Goal: Task Accomplishment & Management: Use online tool/utility

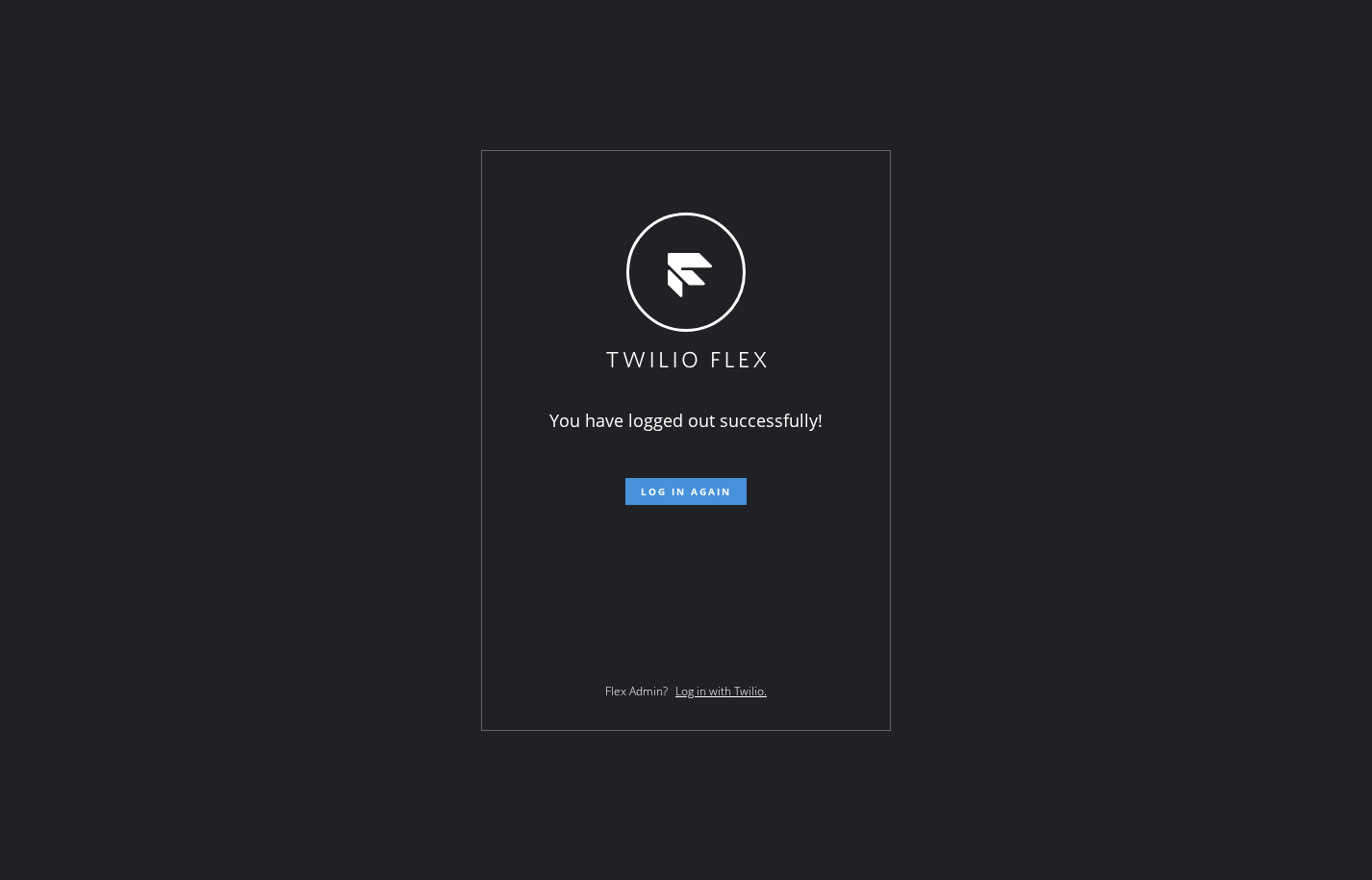
click at [676, 485] on span "Log in again" at bounding box center [686, 491] width 90 height 14
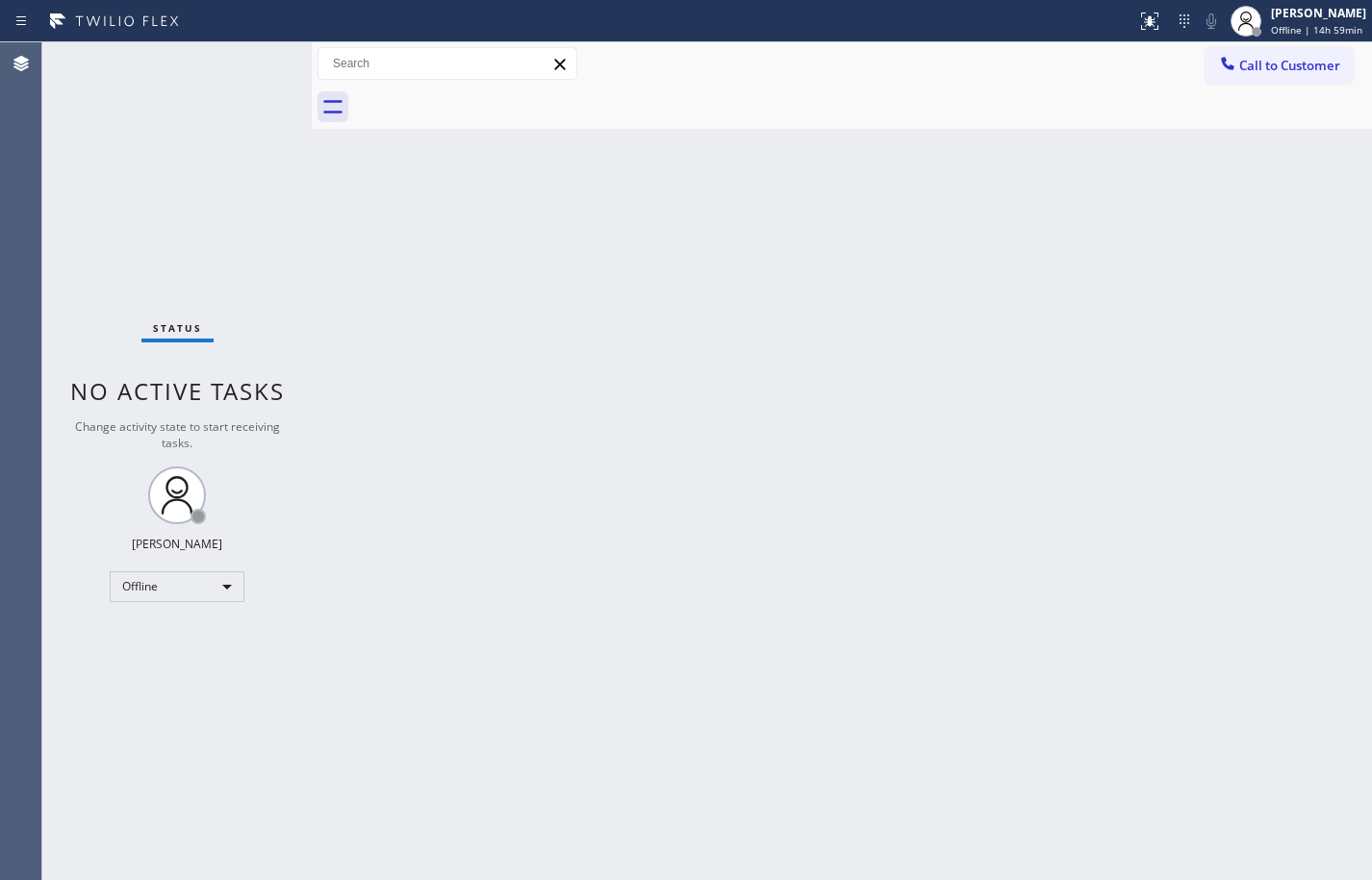
click at [1306, 201] on div "Back to Dashboard Change Sender ID Customers Technicians Select a contact Outbo…" at bounding box center [841, 461] width 1061 height 838
click at [818, 466] on div "Back to Dashboard Change Sender ID Customers Technicians Select a contact Outbo…" at bounding box center [841, 461] width 1061 height 838
click at [1341, 37] on div "[PERSON_NAME] Offline | 14h 59min" at bounding box center [1299, 21] width 147 height 42
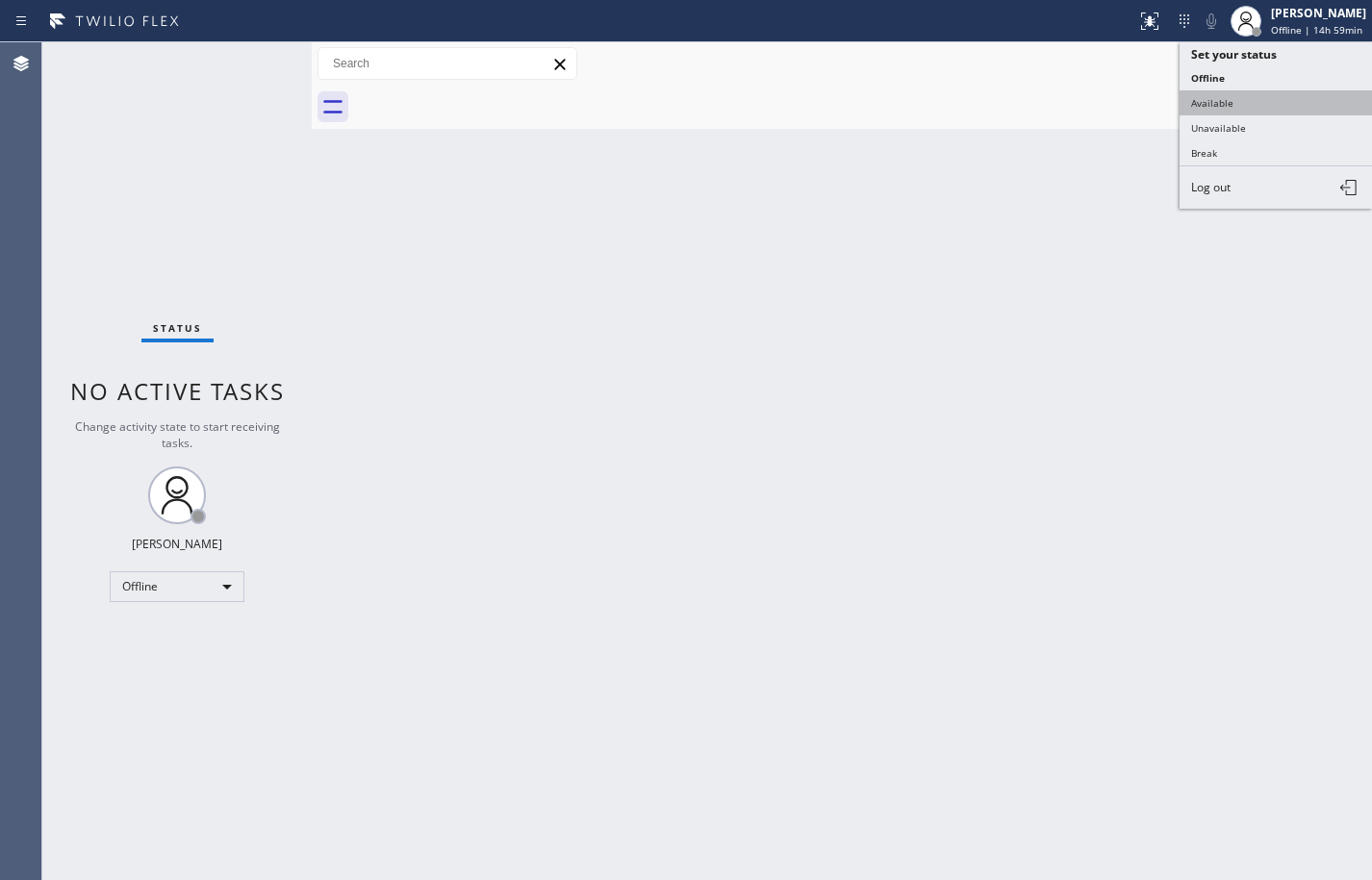
click at [1289, 101] on button "Available" at bounding box center [1276, 103] width 193 height 25
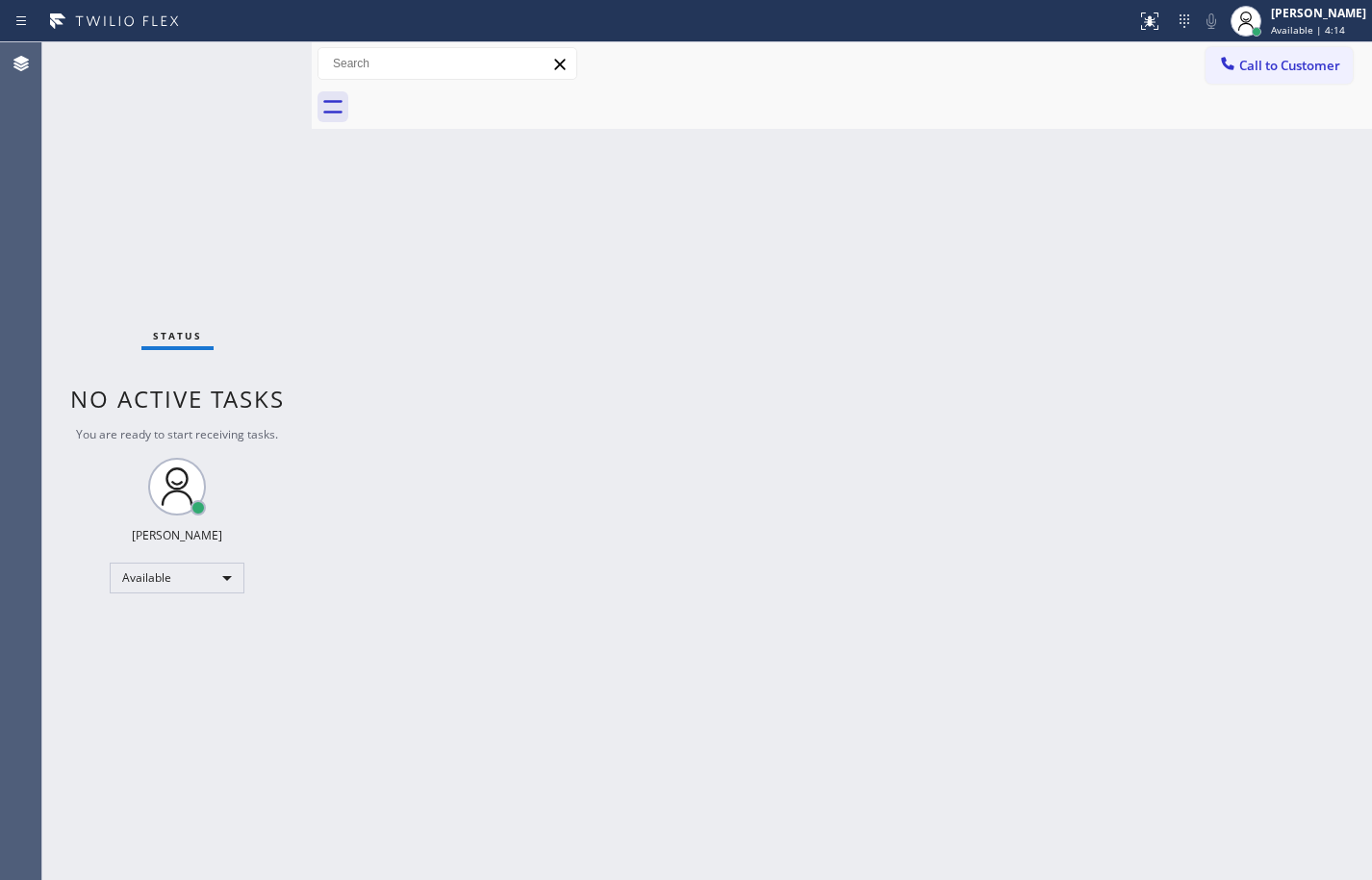
click at [1331, 517] on div "Back to Dashboard Change Sender ID Customers Technicians Select a contact Outbo…" at bounding box center [841, 461] width 1061 height 838
click at [896, 529] on div "Back to Dashboard Change Sender ID Customers Technicians Select a contact Outbo…" at bounding box center [841, 461] width 1061 height 838
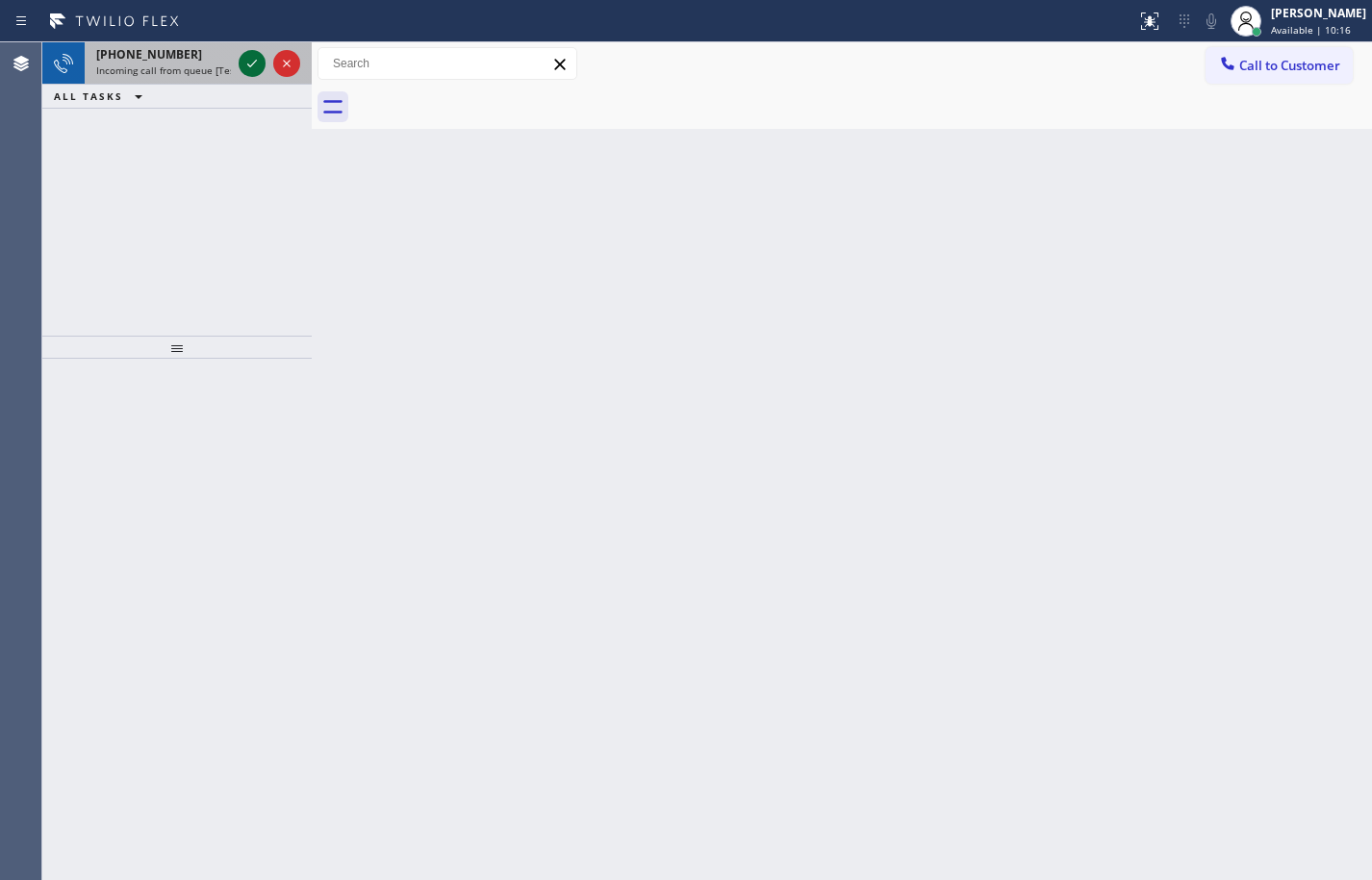
click at [169, 65] on span "Incoming call from queue [Test] All" at bounding box center [175, 70] width 160 height 14
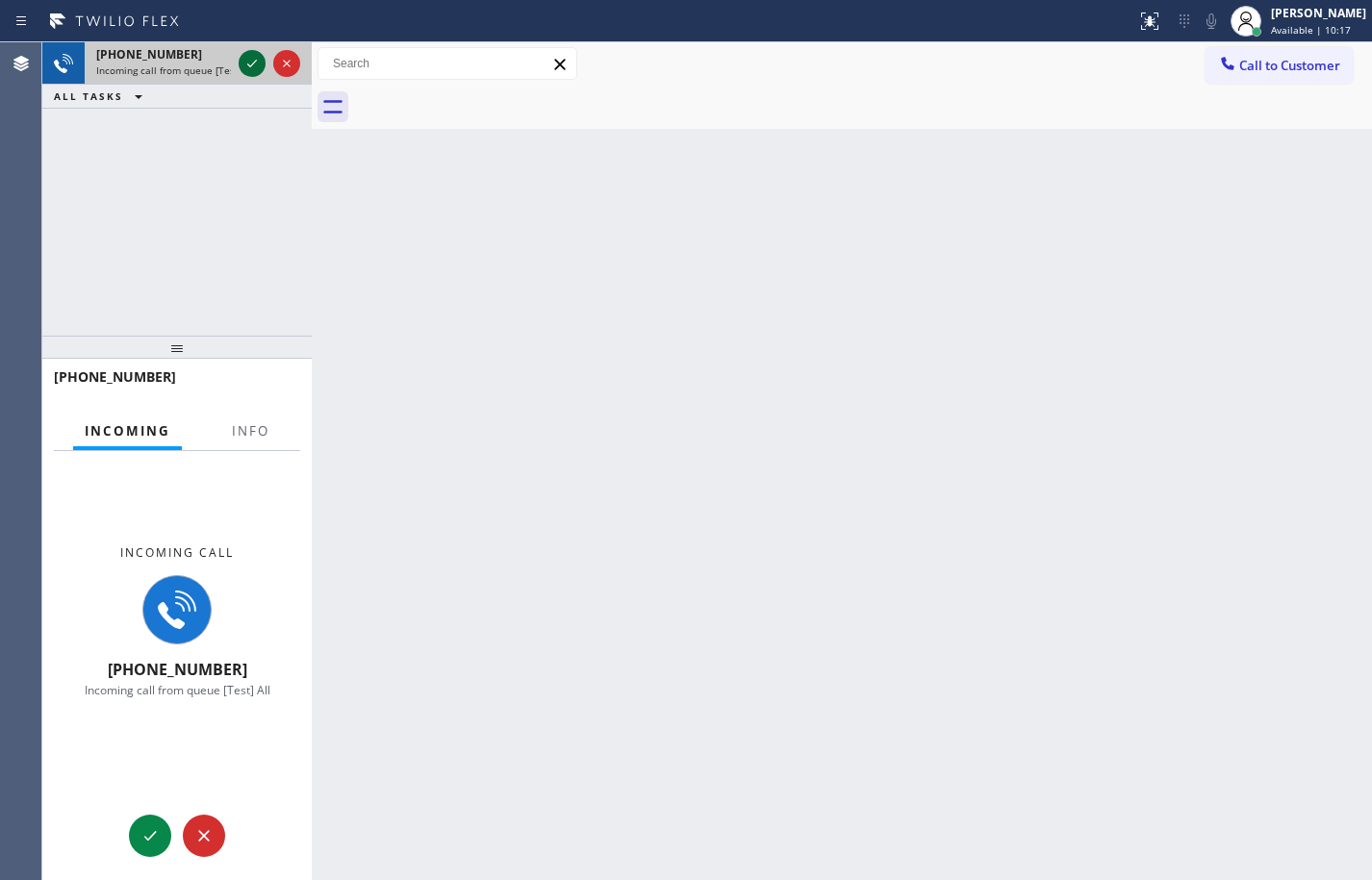
click at [259, 63] on icon at bounding box center [253, 64] width 24 height 23
click at [260, 429] on span "Info" at bounding box center [251, 431] width 37 height 18
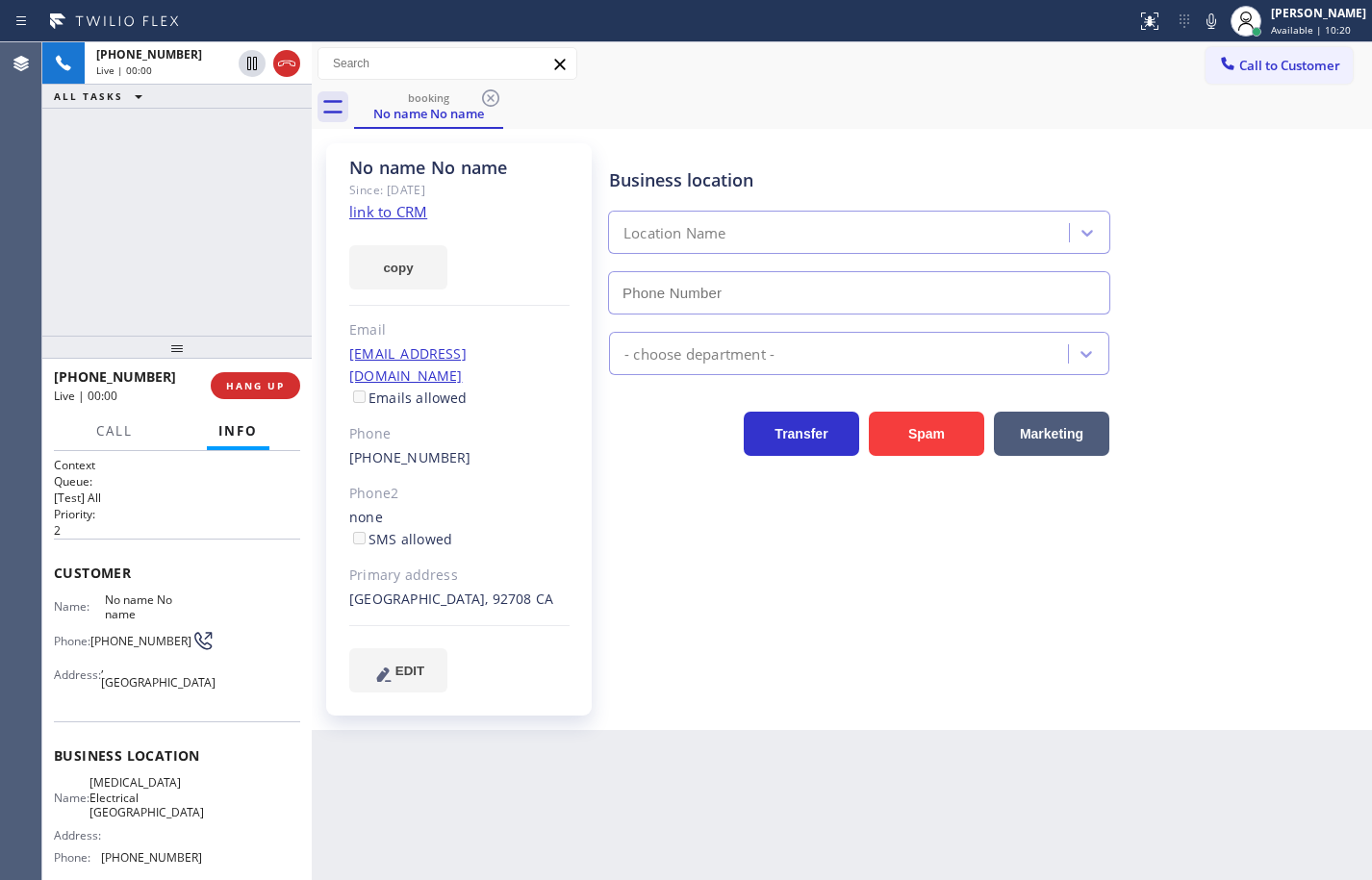
type input "[PHONE_NUMBER]"
click at [377, 221] on link "link to CRM" at bounding box center [389, 211] width 78 height 20
click at [408, 255] on button "copy" at bounding box center [399, 267] width 98 height 44
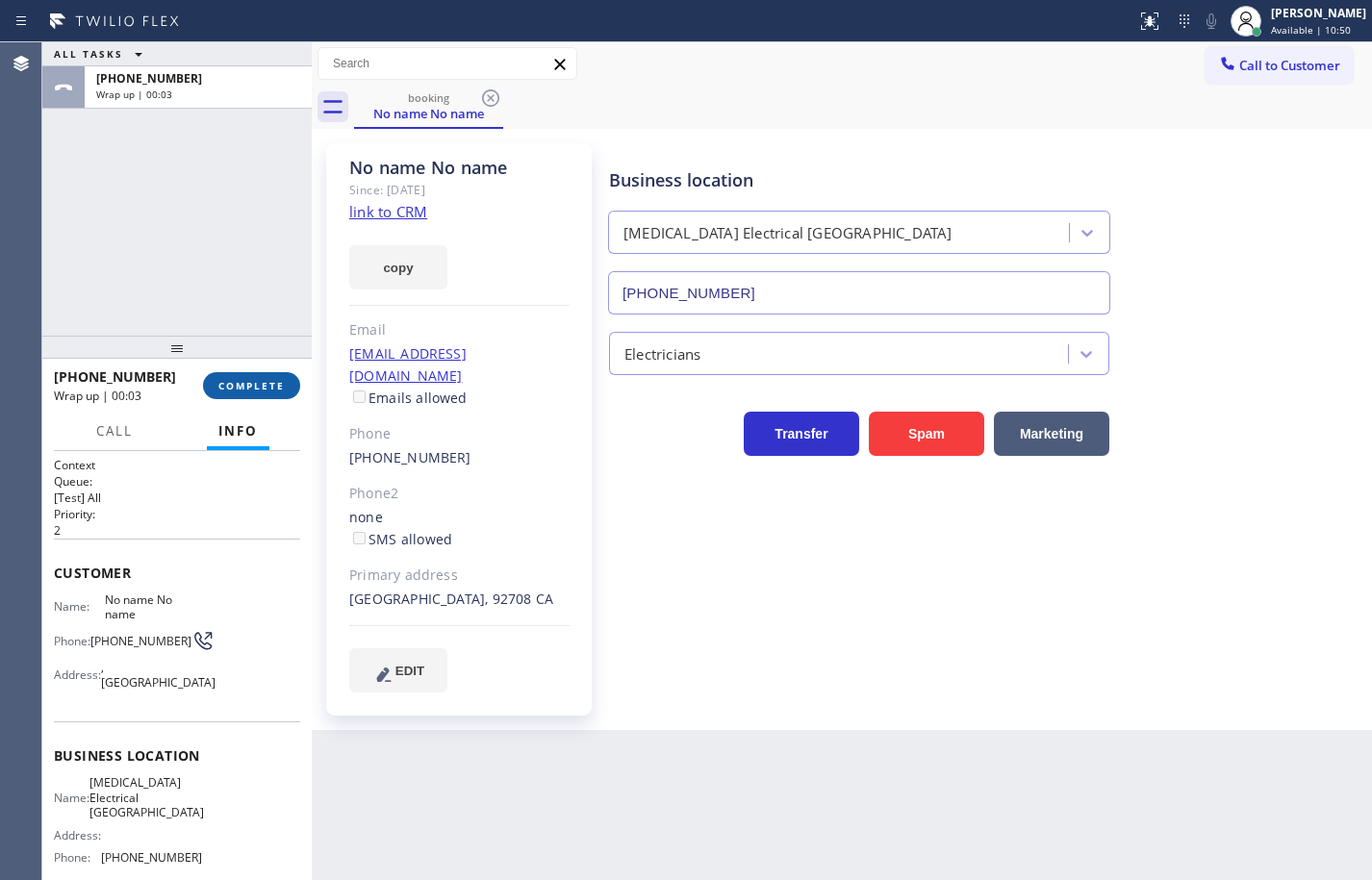
click at [227, 379] on span "COMPLETE" at bounding box center [252, 386] width 67 height 14
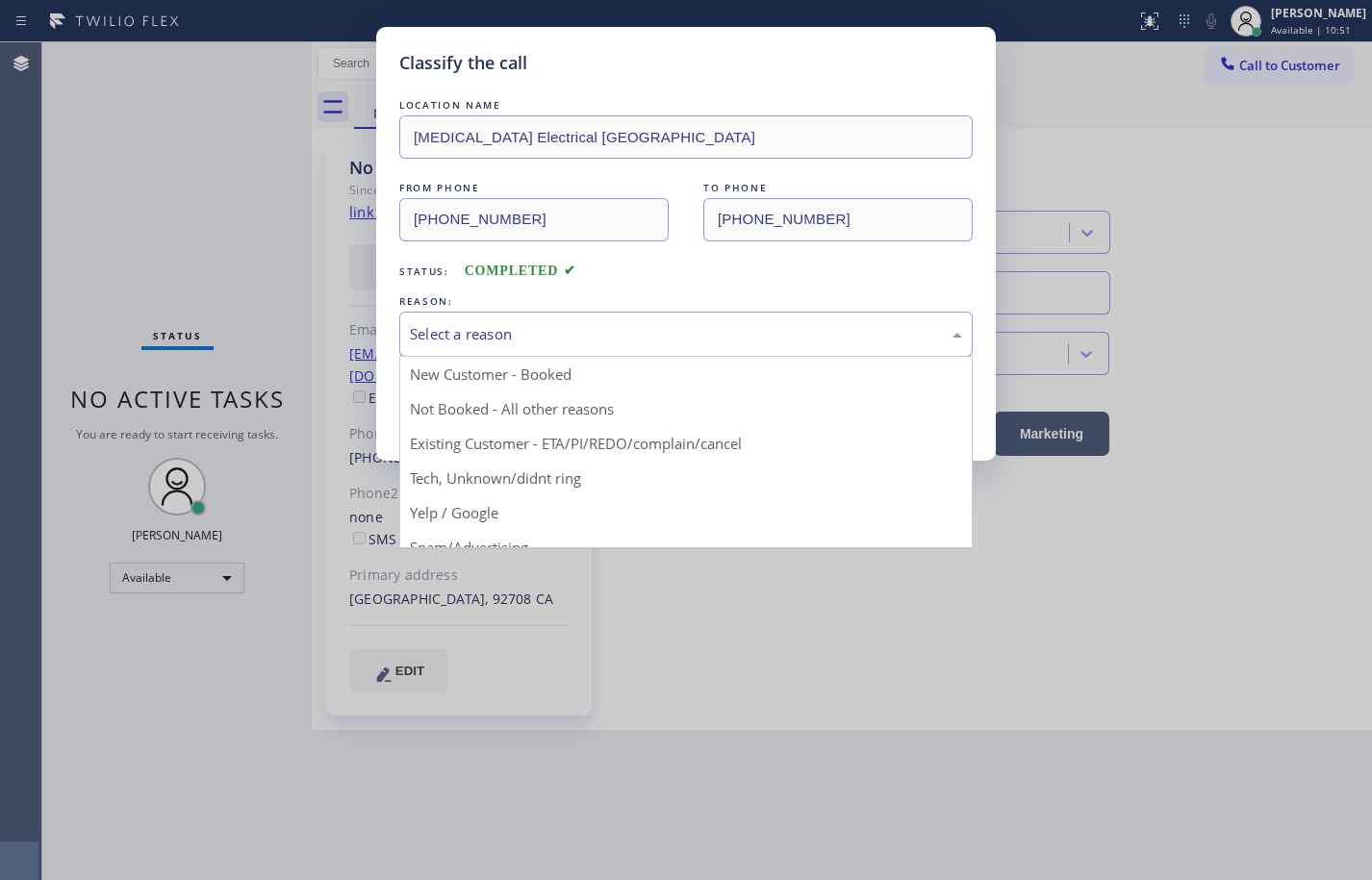
click at [557, 337] on div "Select a reason" at bounding box center [686, 334] width 552 height 23
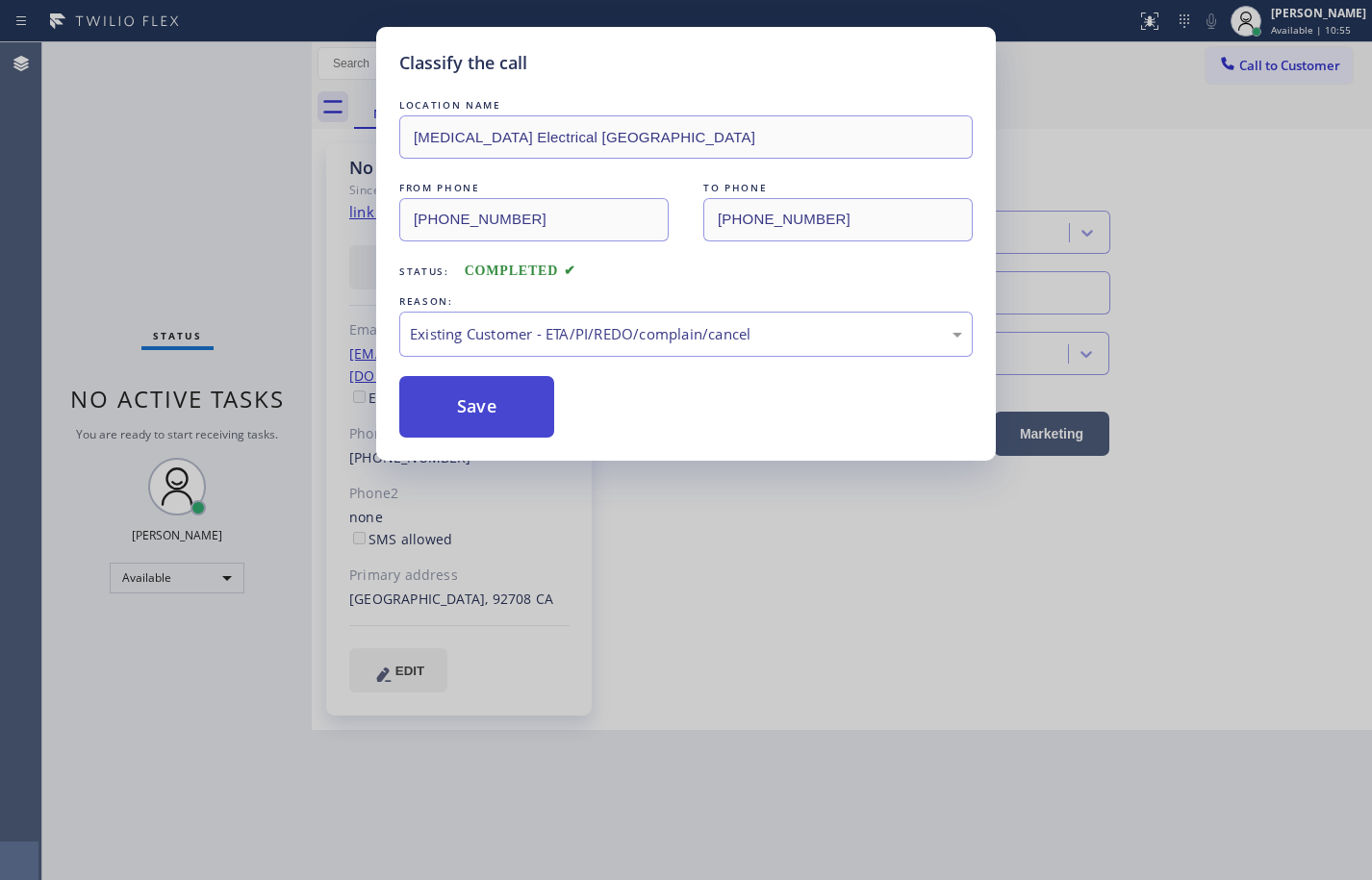
click at [509, 428] on button "Save" at bounding box center [477, 406] width 155 height 62
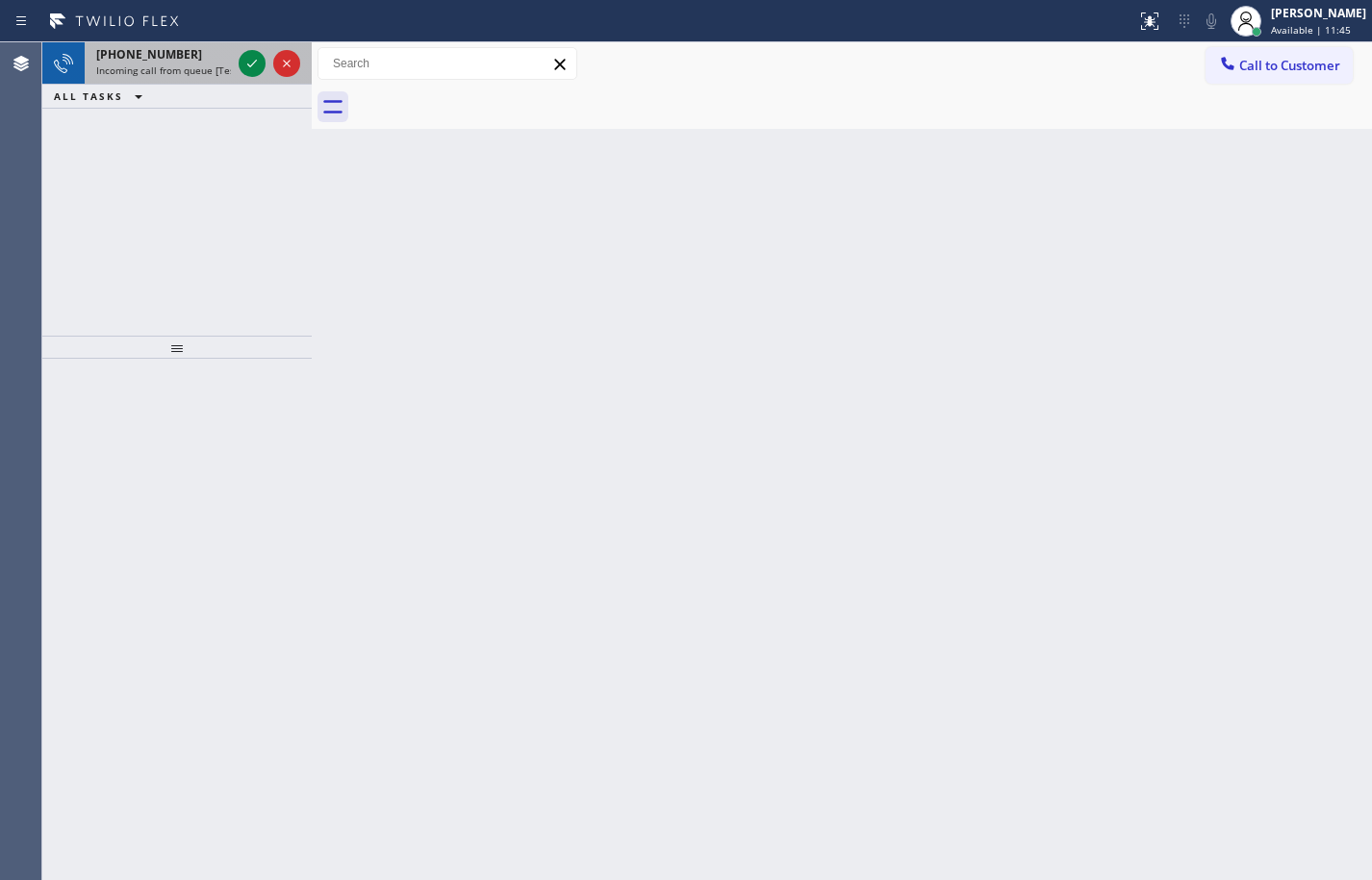
drag, startPoint x: 158, startPoint y: 68, endPoint x: 179, endPoint y: 62, distance: 21.8
click at [158, 68] on span "Incoming call from queue [Test] All" at bounding box center [175, 70] width 160 height 14
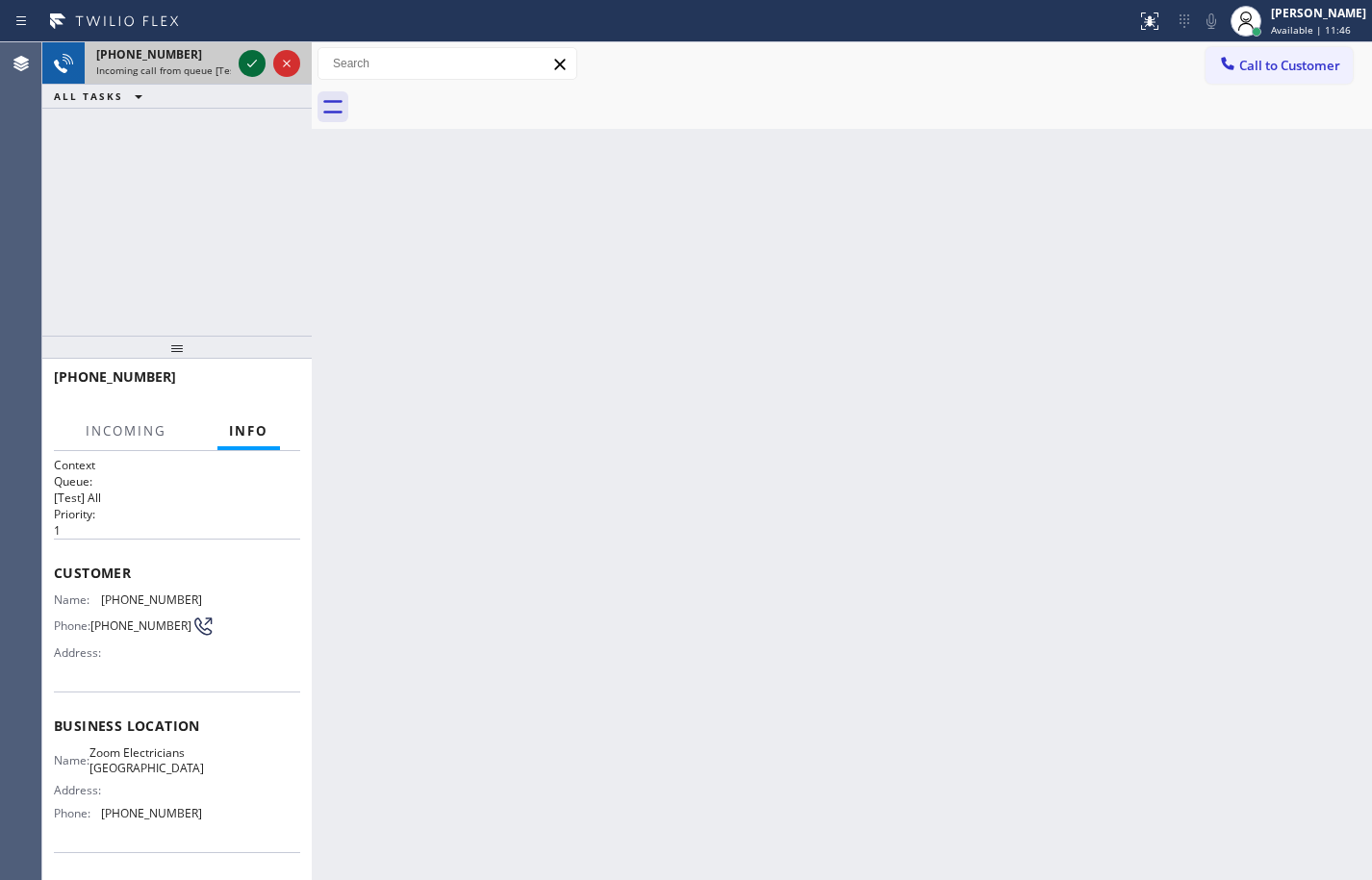
click at [256, 53] on icon at bounding box center [253, 64] width 24 height 23
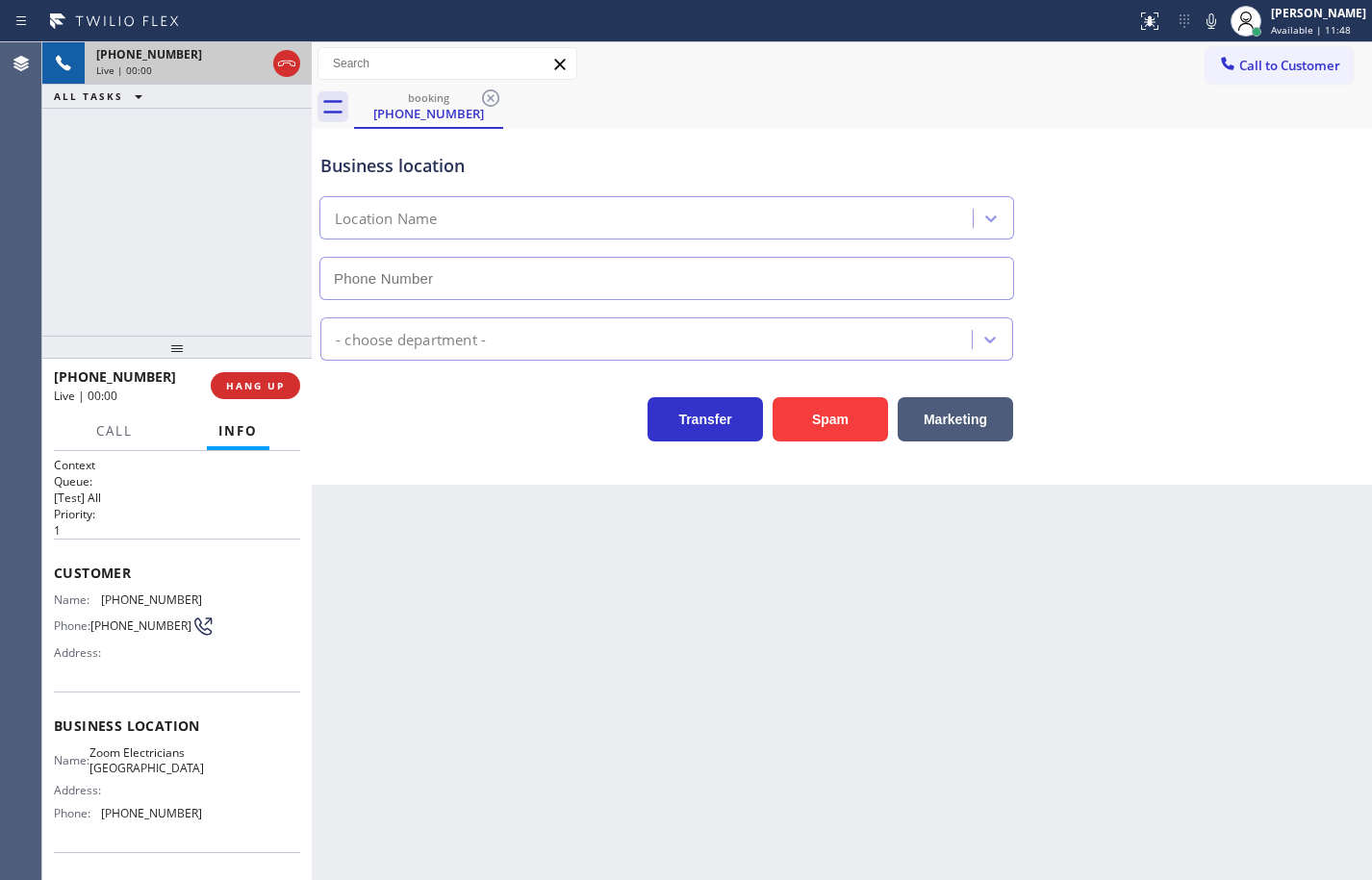
type input "[PHONE_NUMBER]"
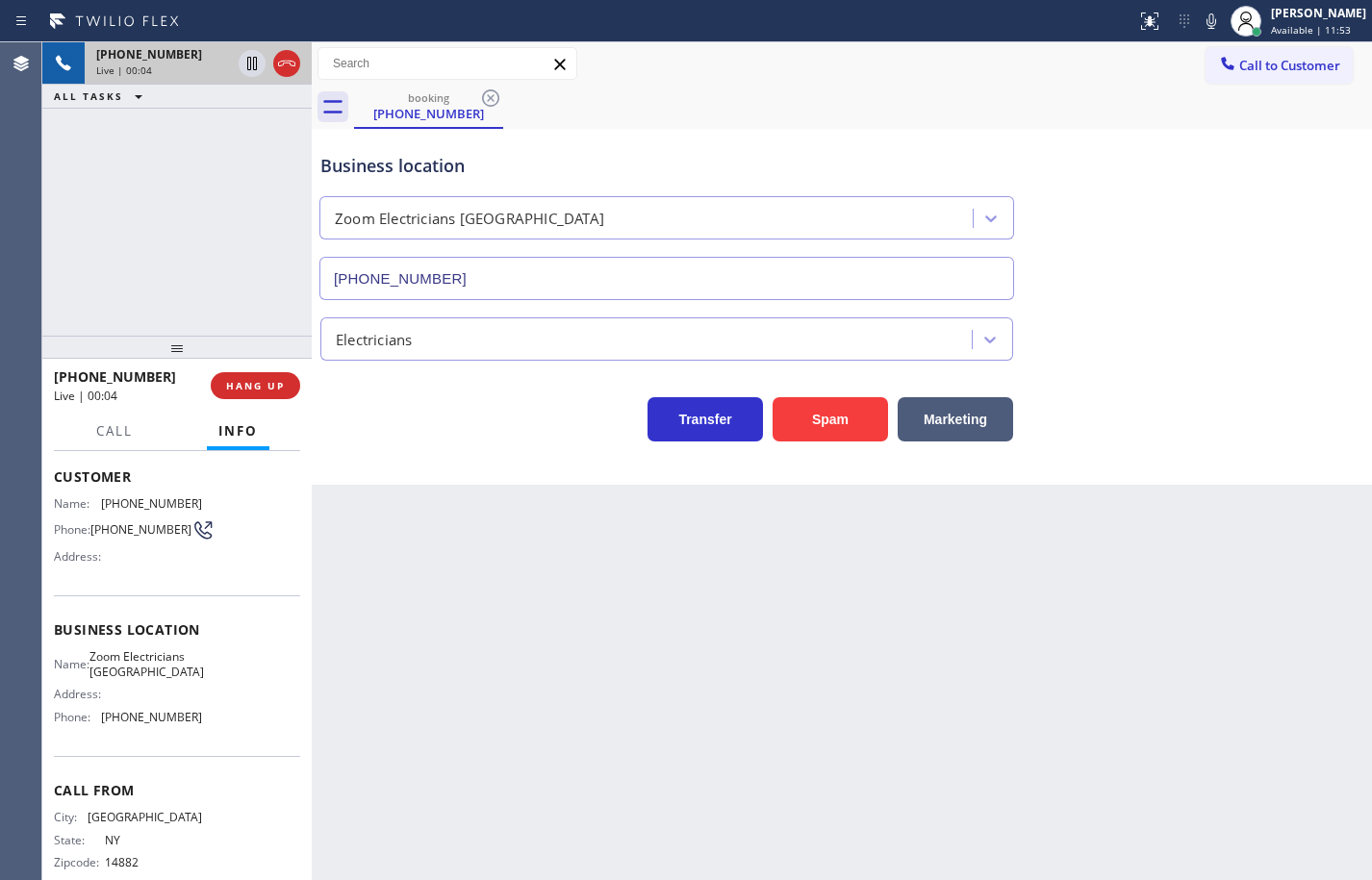
click at [202, 756] on div "Business location Name: Zoom Electricians [GEOGRAPHIC_DATA] Address: Phone: [PH…" at bounding box center [177, 675] width 247 height 161
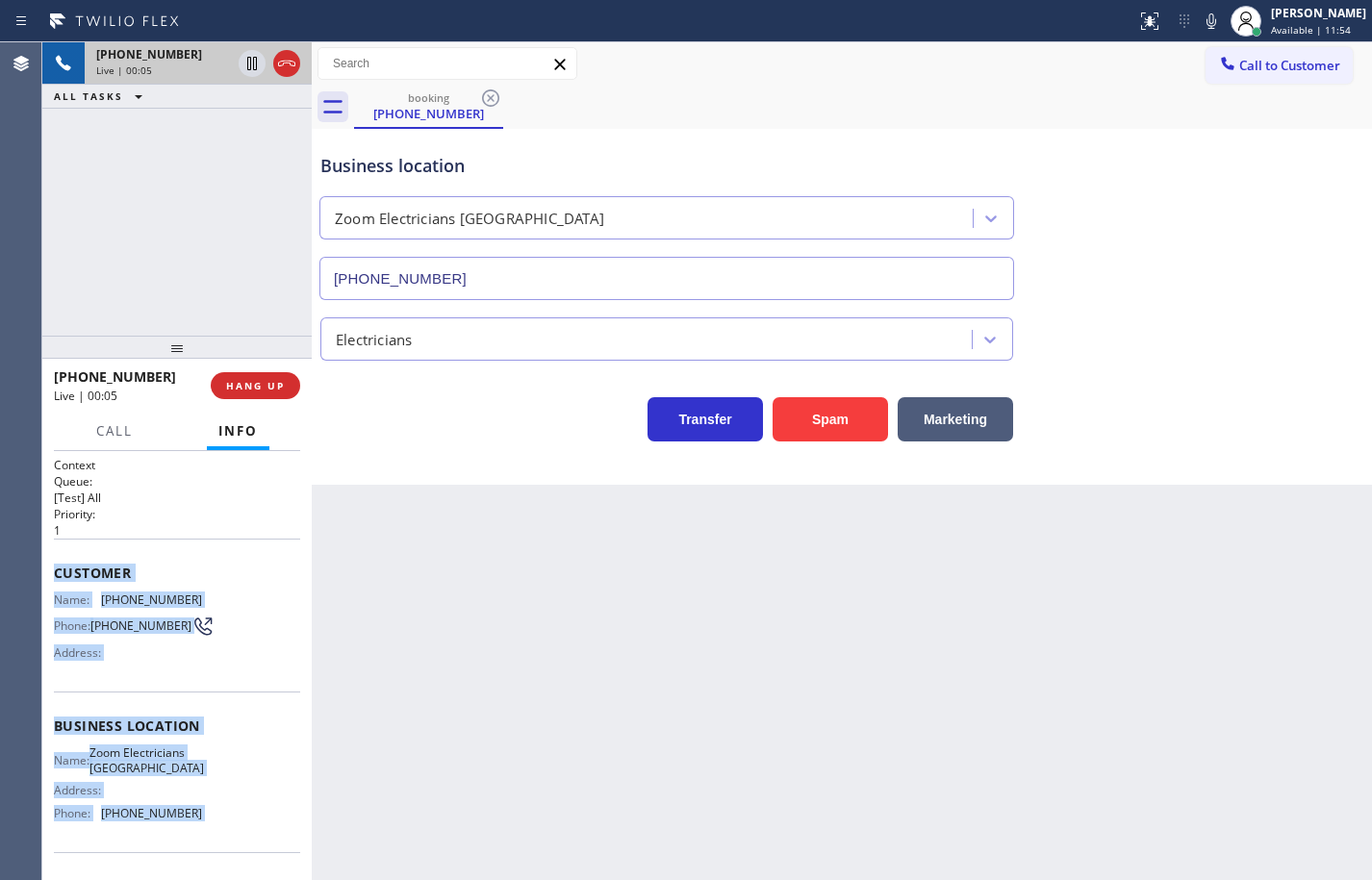
drag, startPoint x: 202, startPoint y: 764, endPoint x: 56, endPoint y: 552, distance: 257.4
click at [56, 552] on div "Context Queue: [Test] All Priority: 1 Customer Name: [PHONE_NUMBER] Phone: [PHO…" at bounding box center [177, 727] width 247 height 541
copy div "Customer Name: [PHONE_NUMBER] Phone: [PHONE_NUMBER] Address: Business location …"
click at [1200, 16] on icon at bounding box center [1211, 22] width 24 height 23
click at [248, 67] on icon at bounding box center [253, 64] width 10 height 14
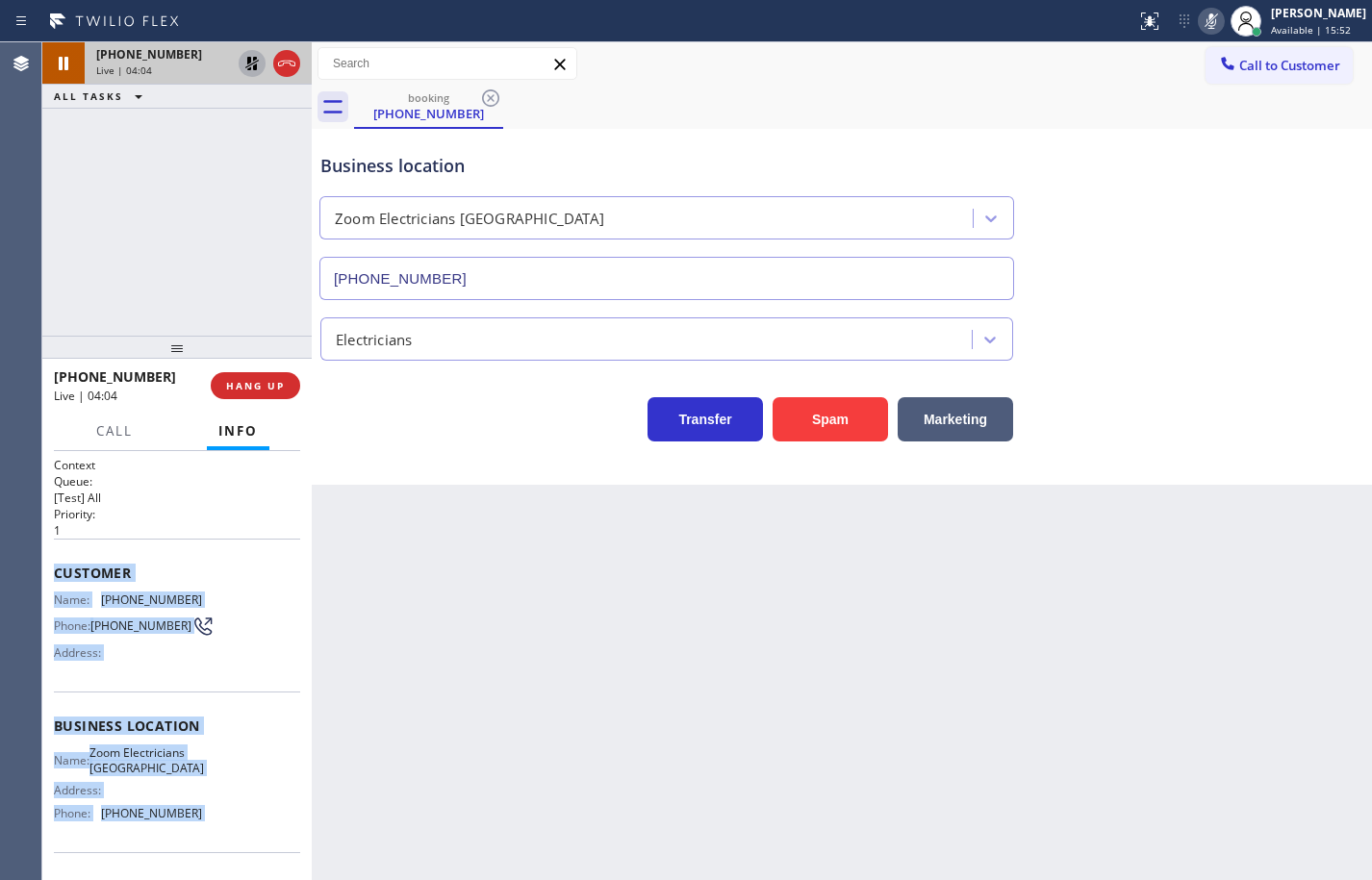
click at [256, 69] on icon at bounding box center [253, 64] width 14 height 14
click at [1206, 17] on icon at bounding box center [1211, 22] width 10 height 16
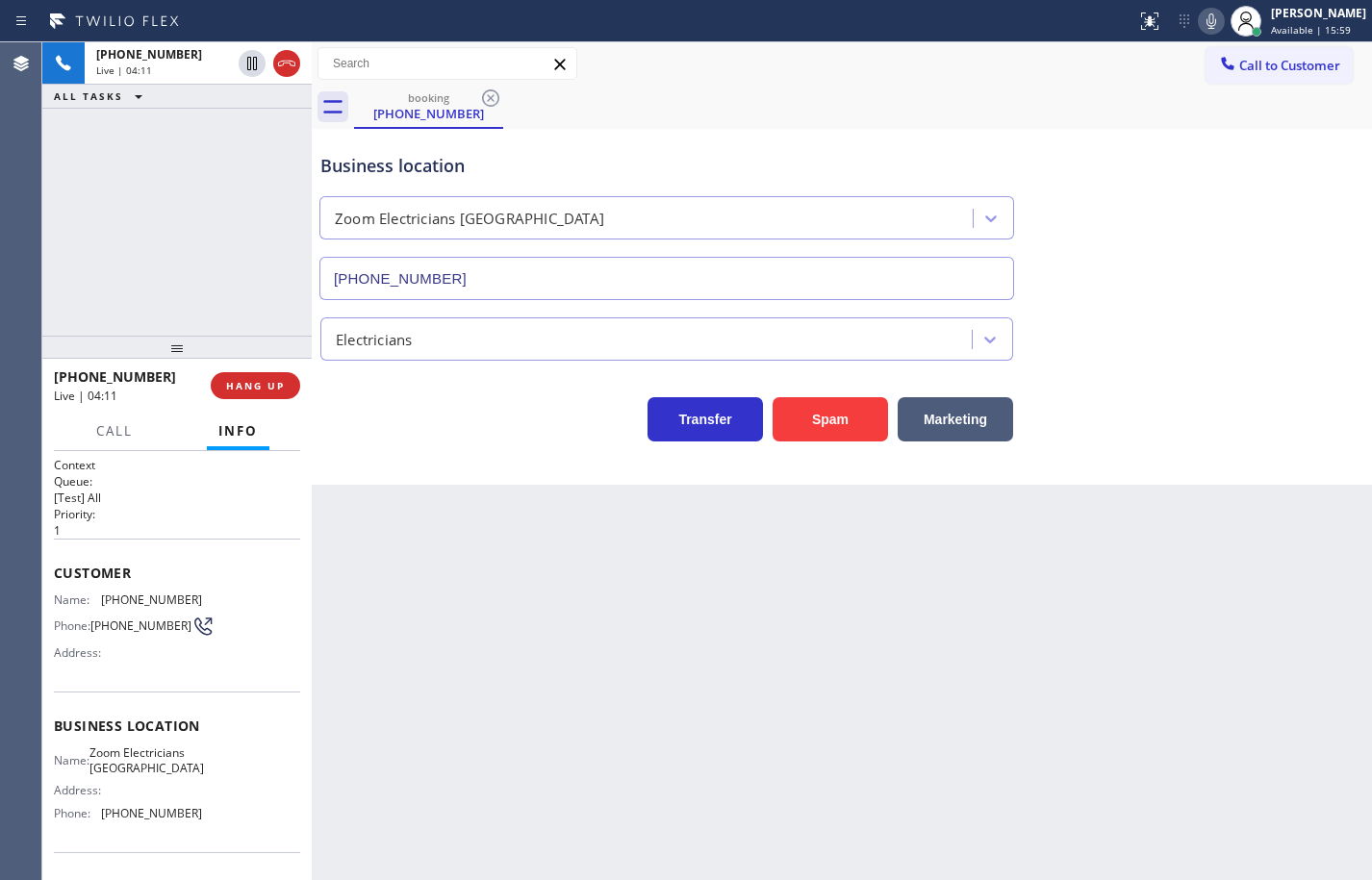
click at [792, 693] on div "Back to Dashboard Change Sender ID Customers Technicians Select a contact Outbo…" at bounding box center [841, 461] width 1061 height 838
click at [251, 135] on icon at bounding box center [253, 130] width 24 height 23
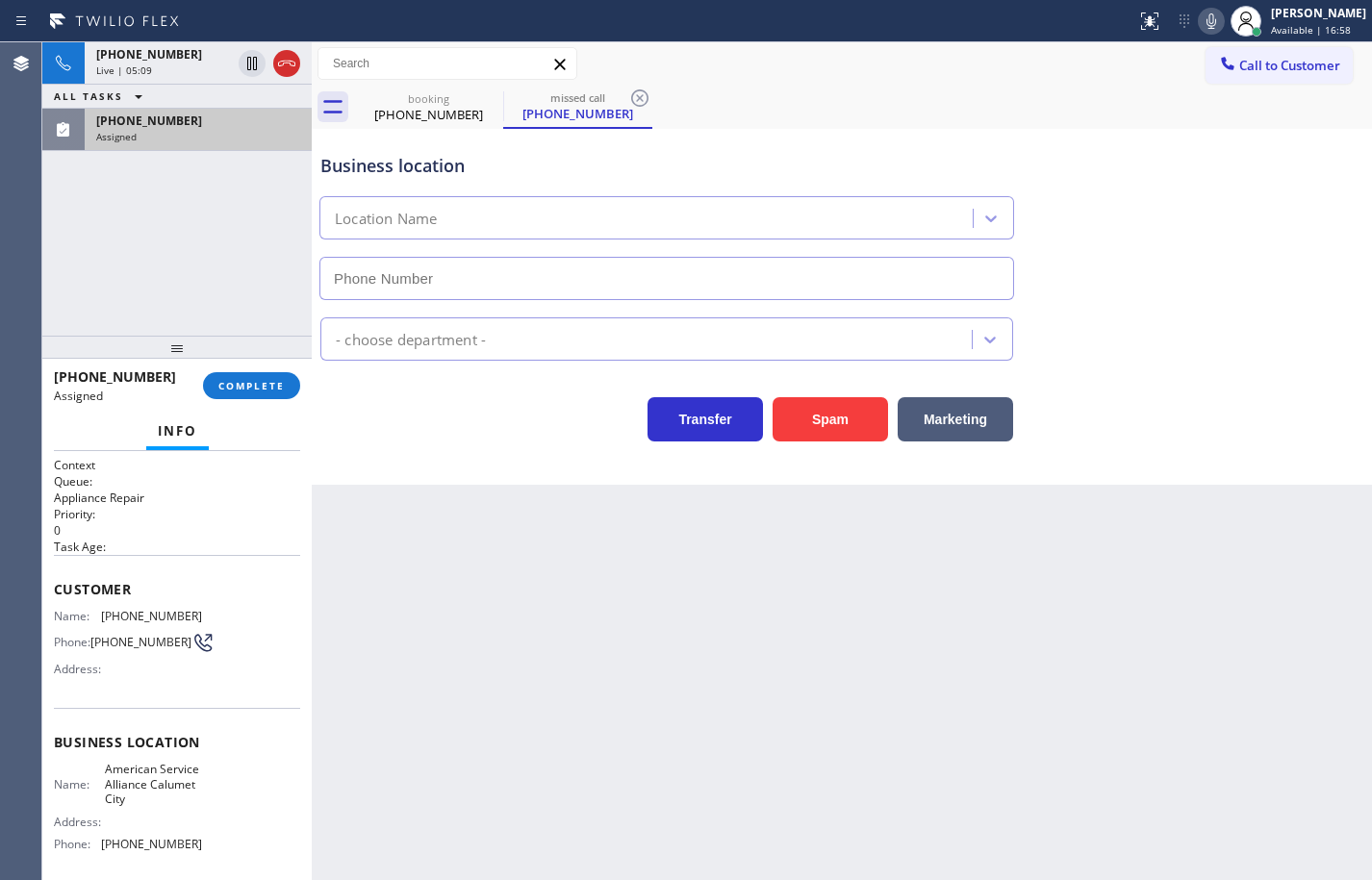
type input "[PHONE_NUMBER]"
click at [221, 854] on div "Name: American Service Alliance Calumet City Address: Phone: [PHONE_NUMBER]" at bounding box center [177, 810] width 247 height 97
drag, startPoint x: 221, startPoint y: 854, endPoint x: 215, endPoint y: 833, distance: 21.8
click at [221, 853] on div "Name: American Service Alliance Calumet City Address: Phone: [PHONE_NUMBER]" at bounding box center [177, 810] width 247 height 97
click at [77, 580] on span "Customer" at bounding box center [177, 589] width 247 height 19
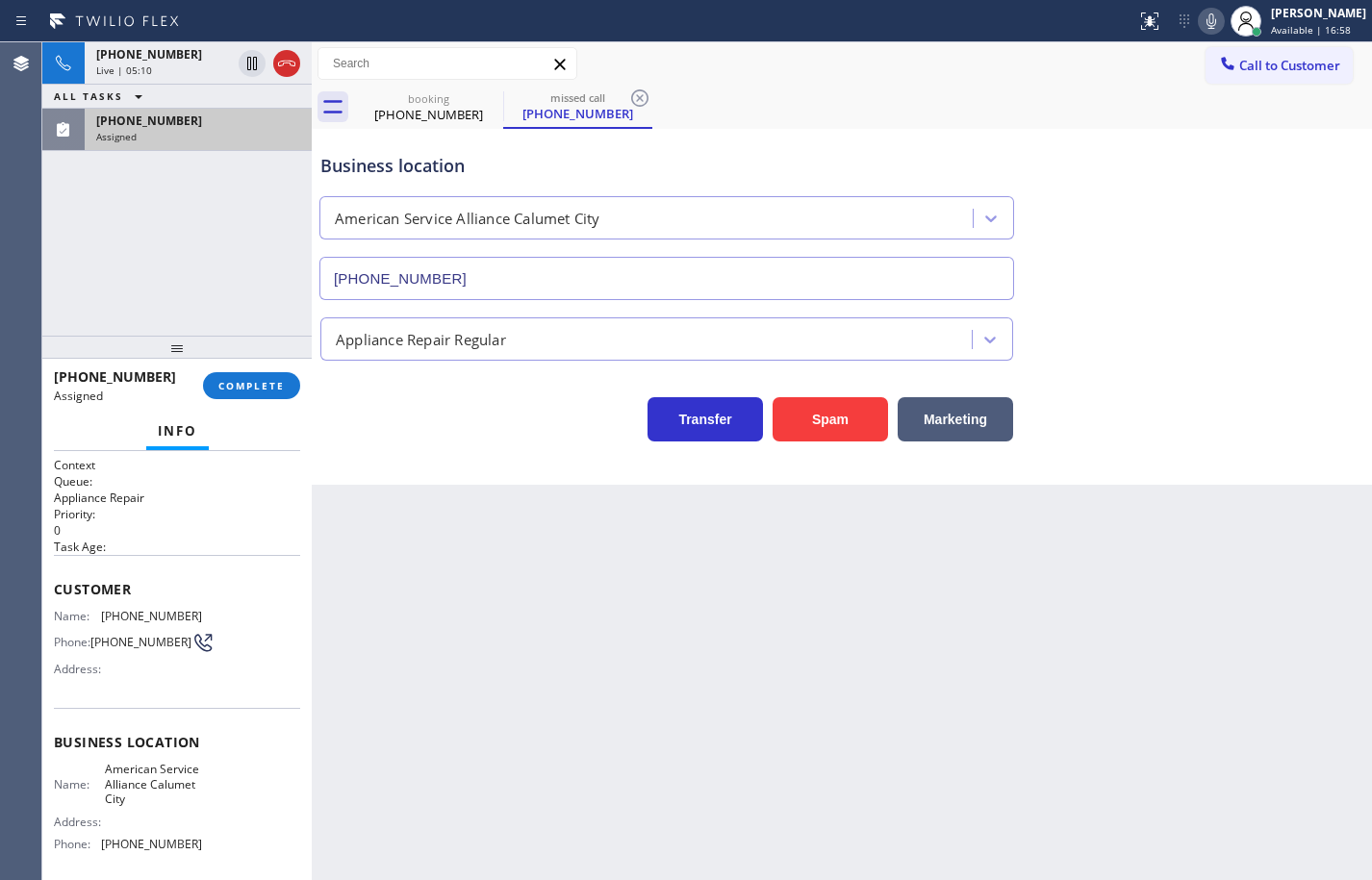
click at [53, 588] on div "Context Queue: Appliance Repair Priority: 0 Task Age: Customer Name: [PHONE_NUM…" at bounding box center [176, 666] width 269 height 429
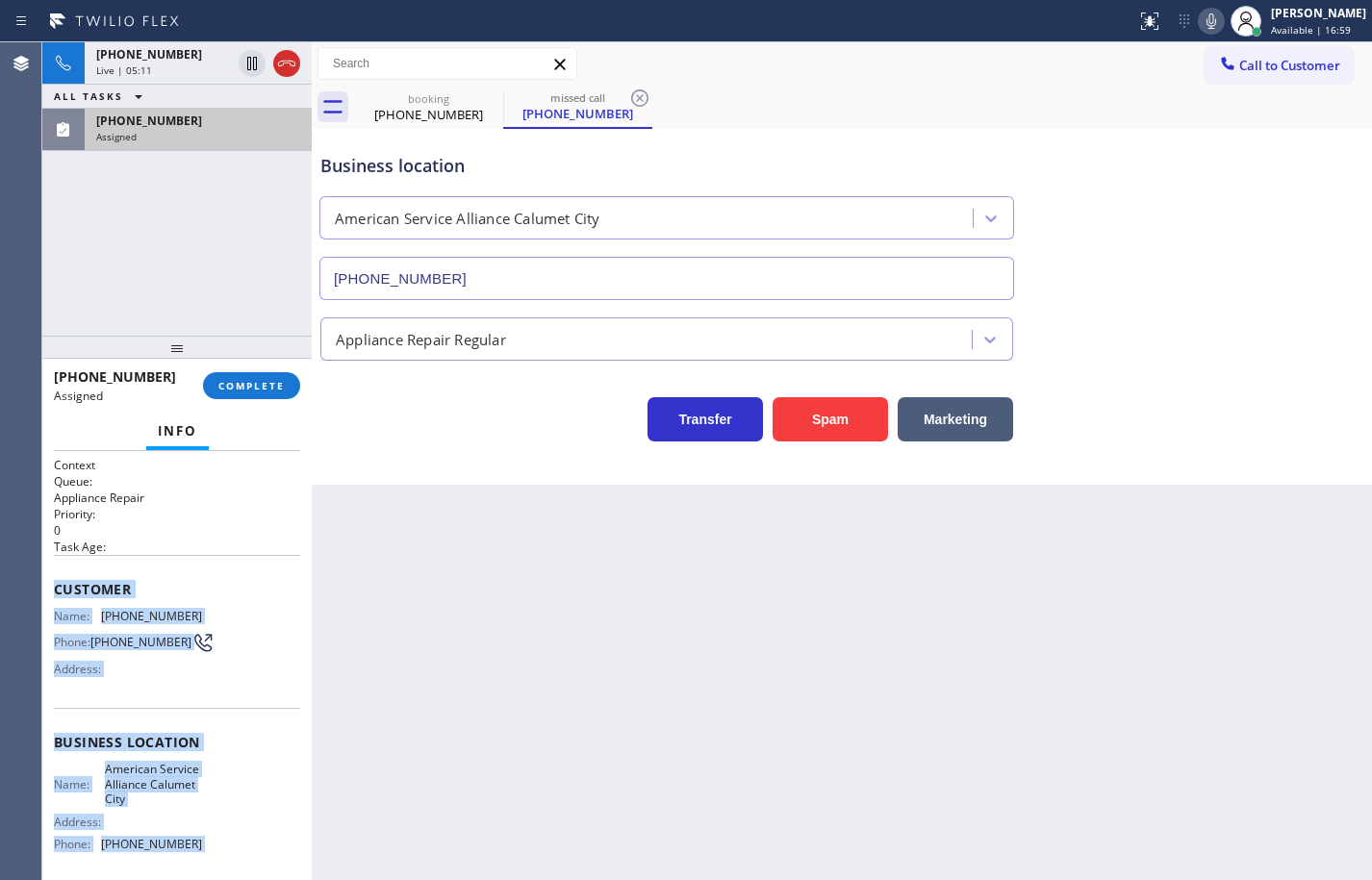
drag, startPoint x: 53, startPoint y: 588, endPoint x: 191, endPoint y: 844, distance: 290.8
click at [191, 844] on div "Context Queue: Appliance Repair Priority: 0 Task Age: Customer Name: [PHONE_NUM…" at bounding box center [176, 666] width 269 height 429
copy div "Customer Name: [PHONE_NUMBER] Phone: [PHONE_NUMBER] Address: Business location …"
click at [279, 394] on button "COMPLETE" at bounding box center [251, 386] width 97 height 27
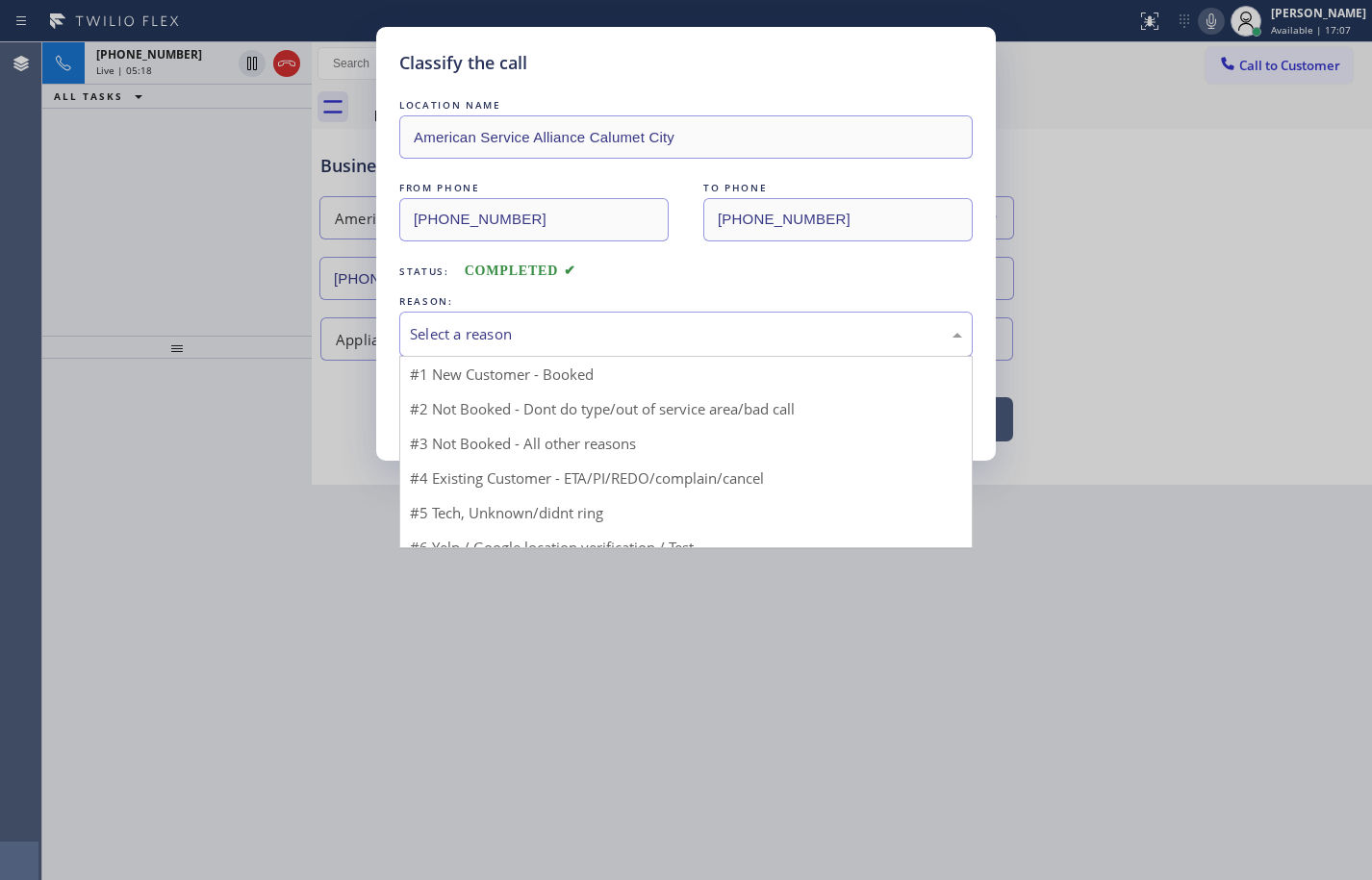
click at [571, 331] on div "Select a reason" at bounding box center [686, 334] width 552 height 23
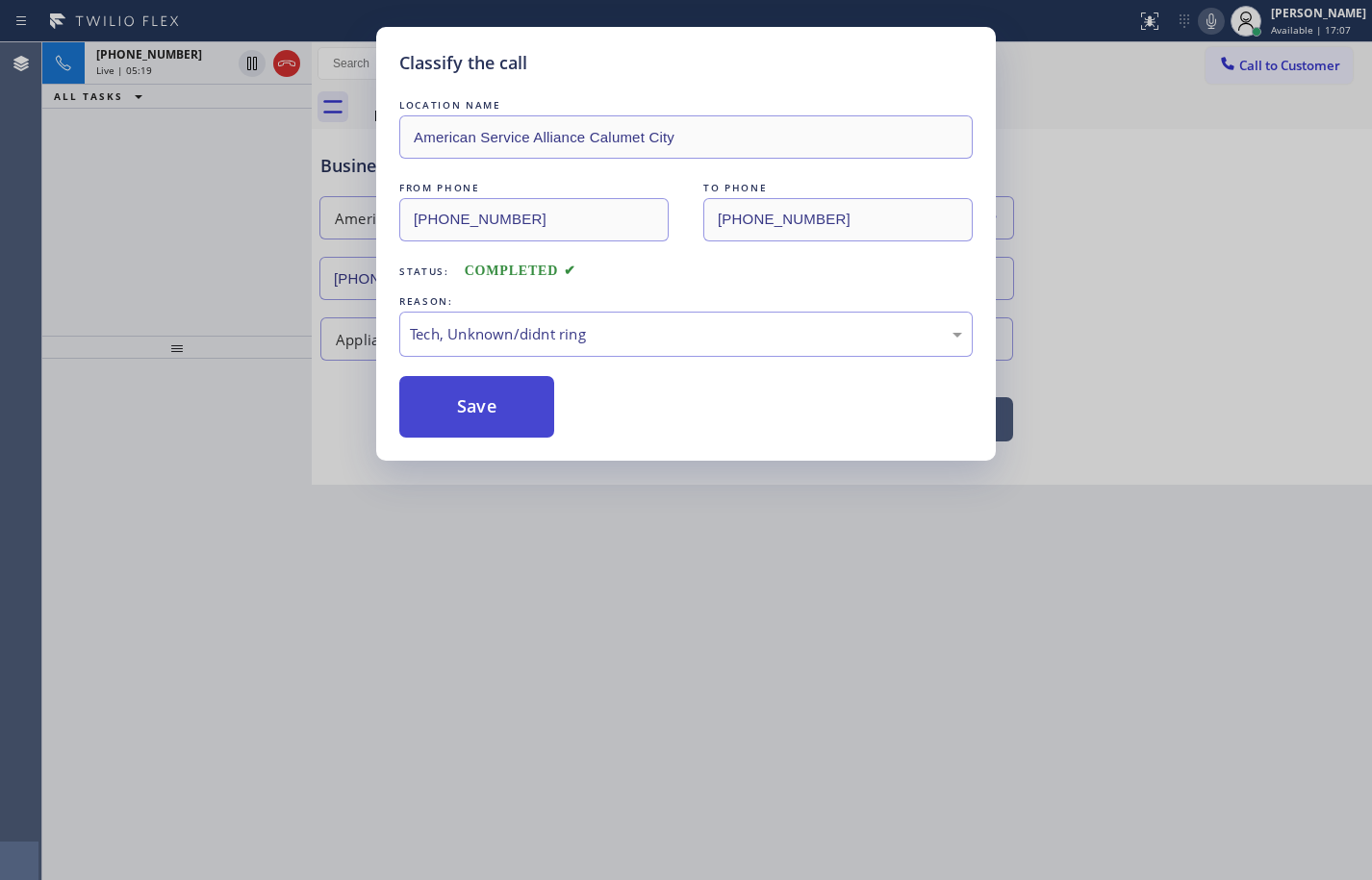
click at [519, 414] on button "Save" at bounding box center [477, 406] width 155 height 62
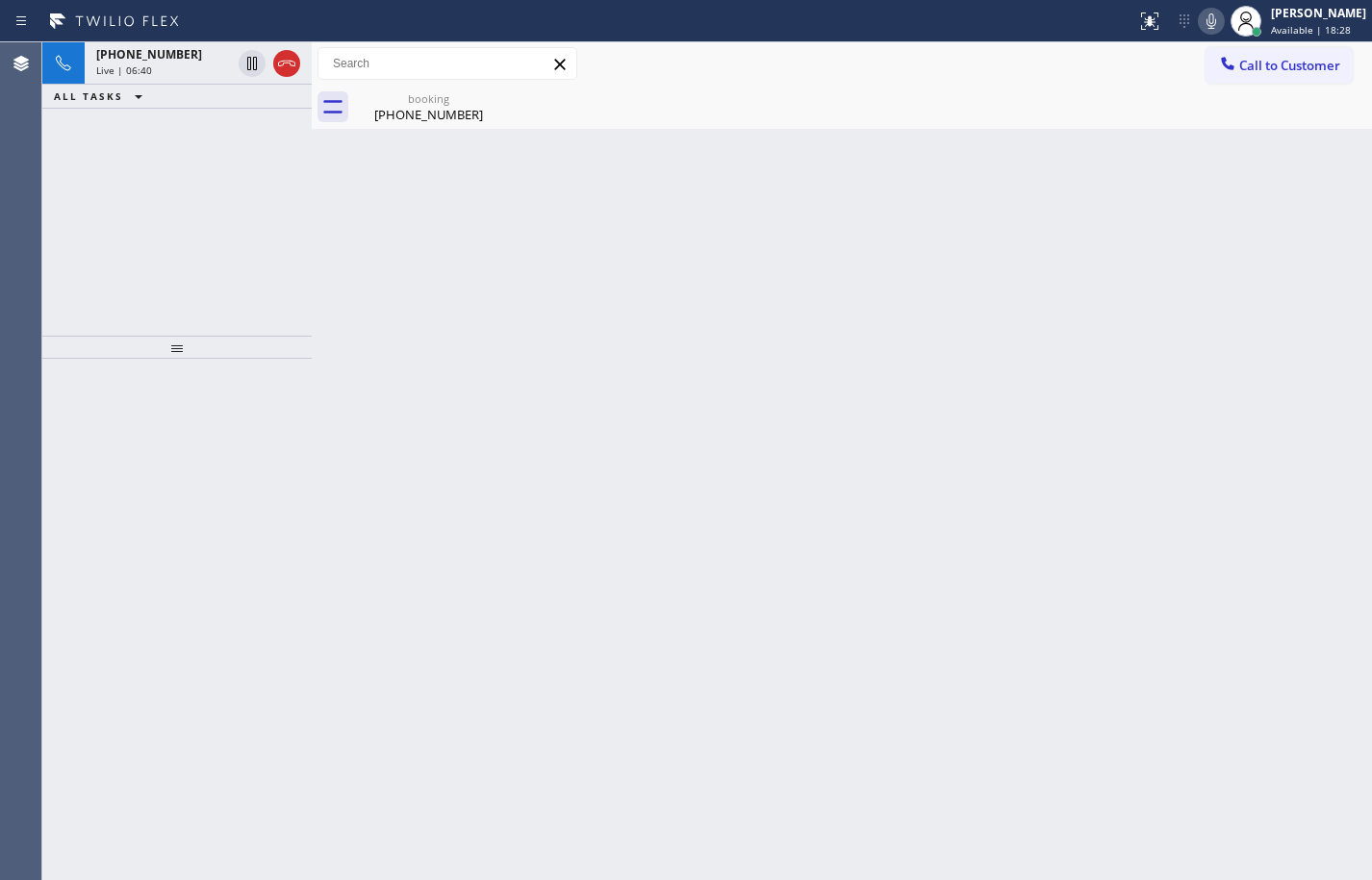
click at [1206, 27] on icon at bounding box center [1211, 22] width 10 height 16
click at [184, 70] on div "Live | 06:41" at bounding box center [164, 70] width 135 height 14
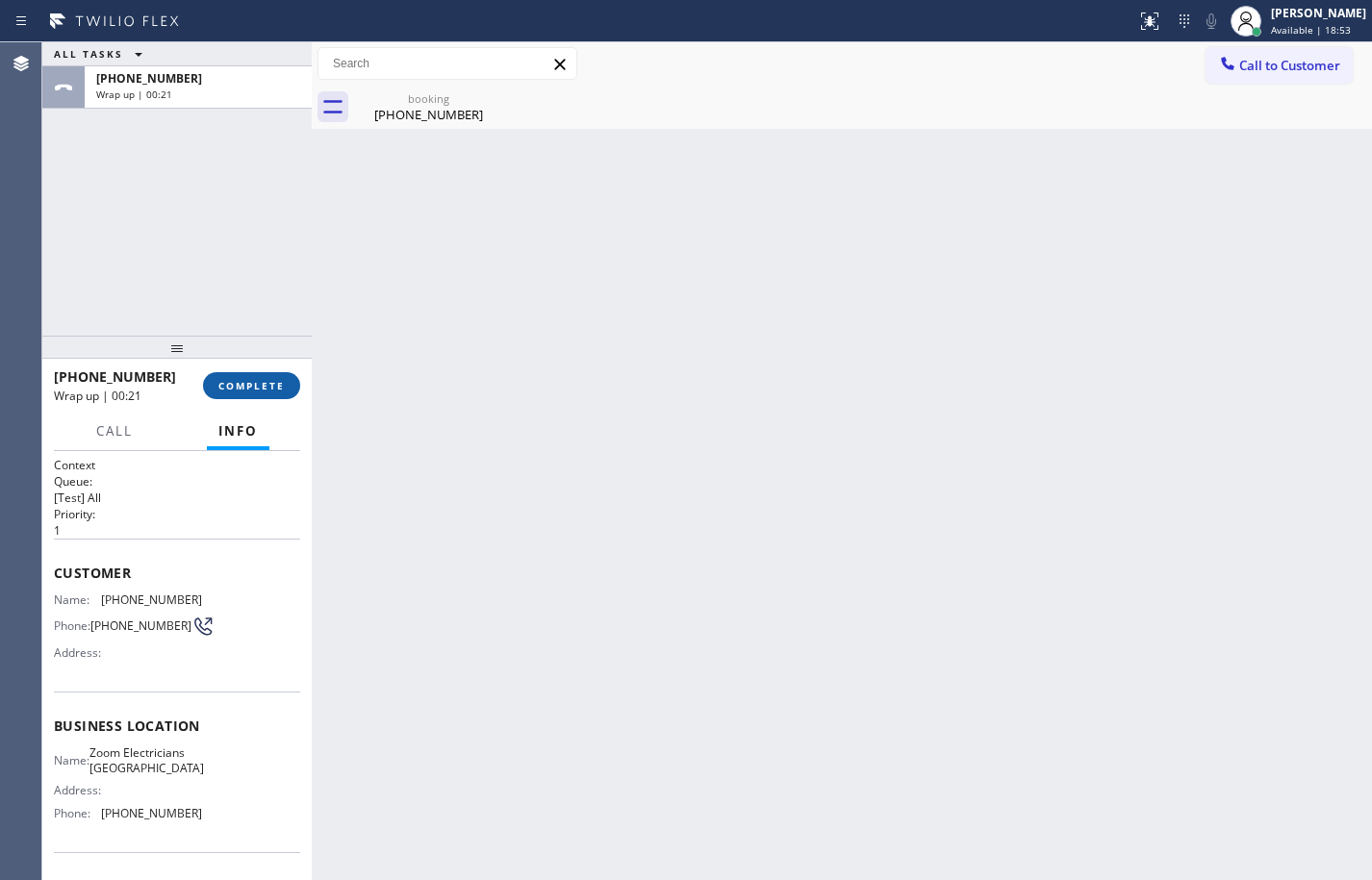
click at [273, 373] on button "COMPLETE" at bounding box center [251, 386] width 97 height 27
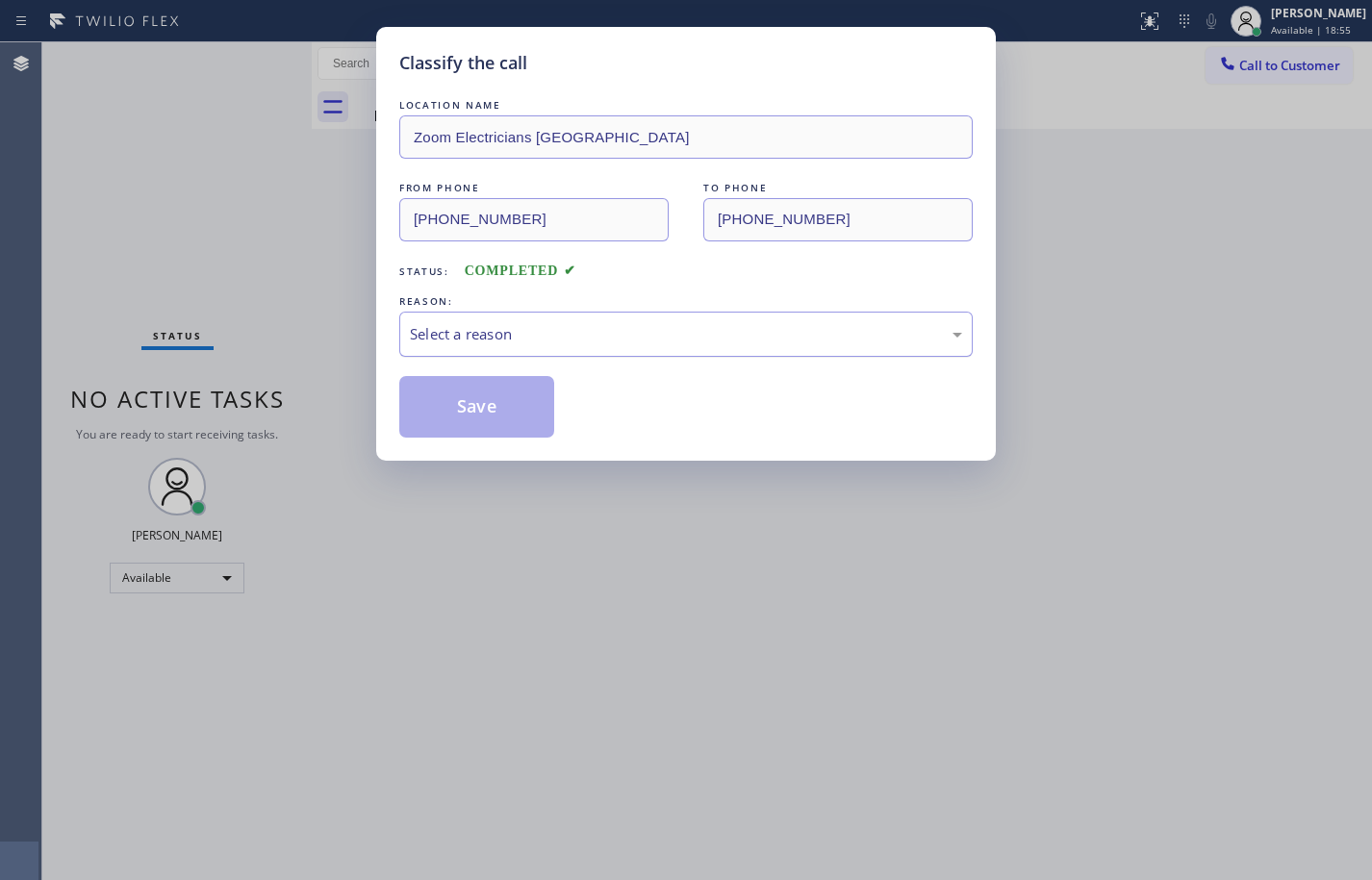
click at [481, 346] on div "Select a reason" at bounding box center [686, 334] width 574 height 45
click at [495, 410] on button "Save" at bounding box center [477, 406] width 155 height 62
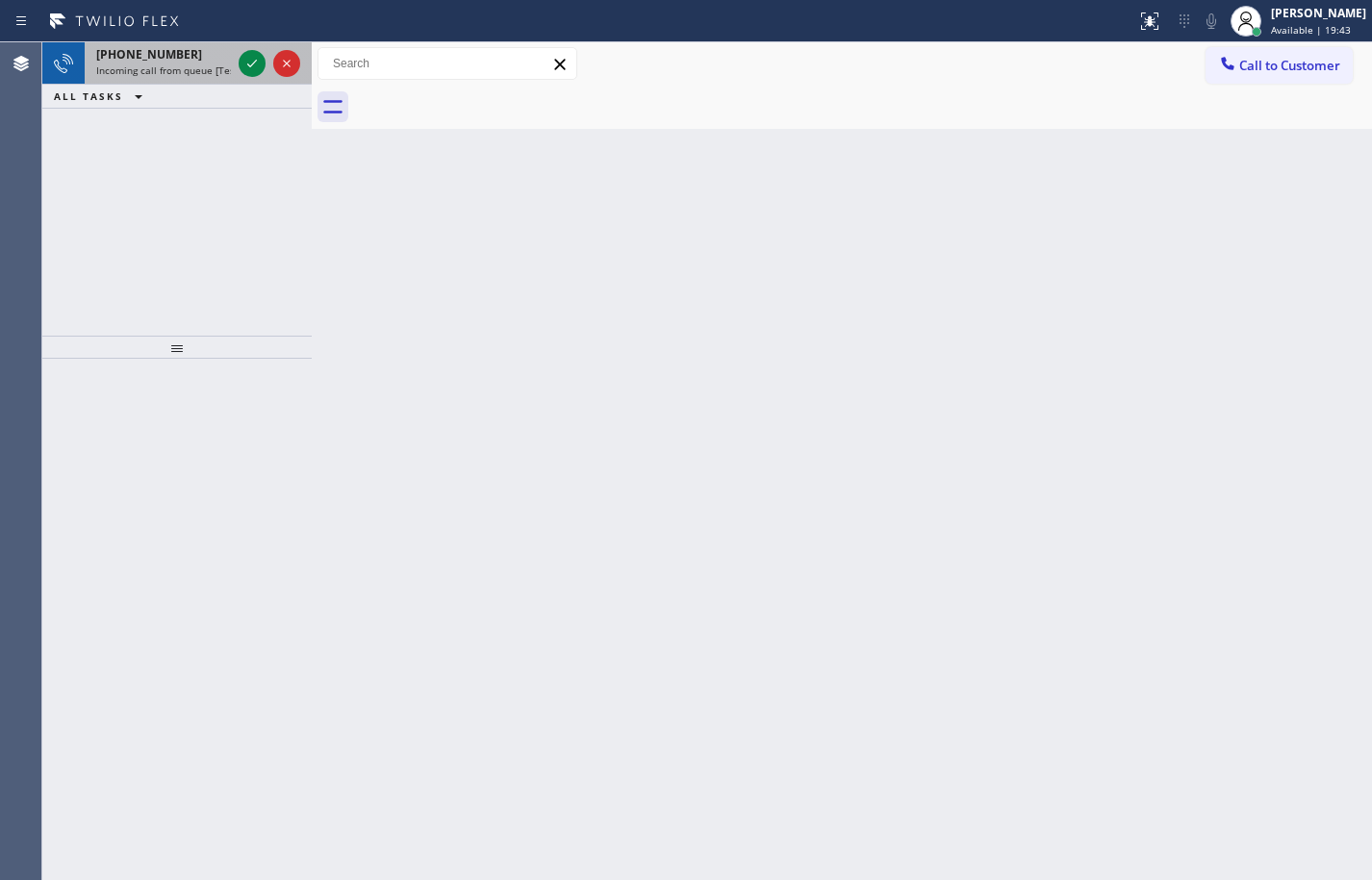
click at [153, 56] on span "[PHONE_NUMBER]" at bounding box center [149, 54] width 106 height 17
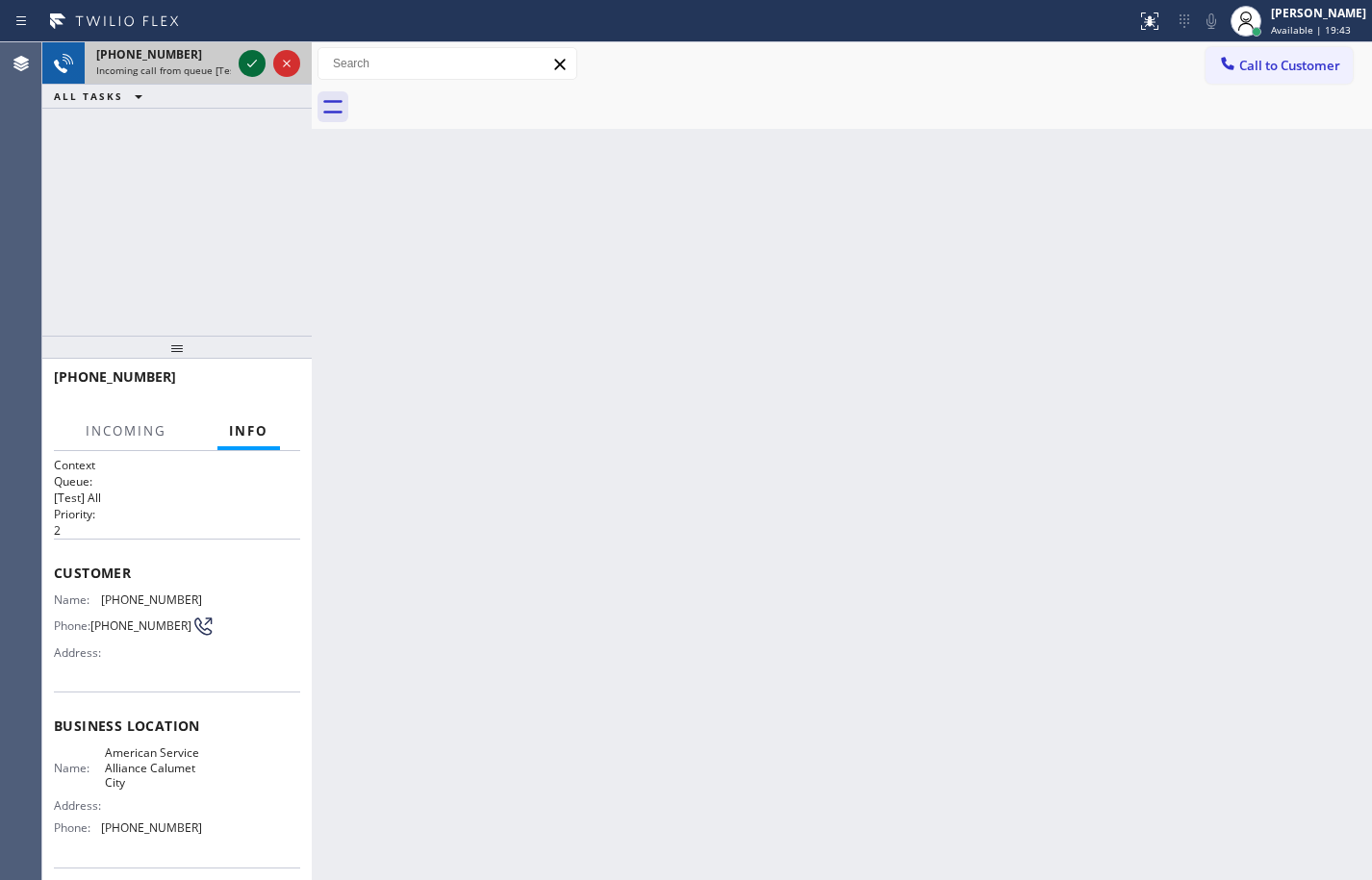
click at [244, 60] on icon at bounding box center [253, 64] width 24 height 23
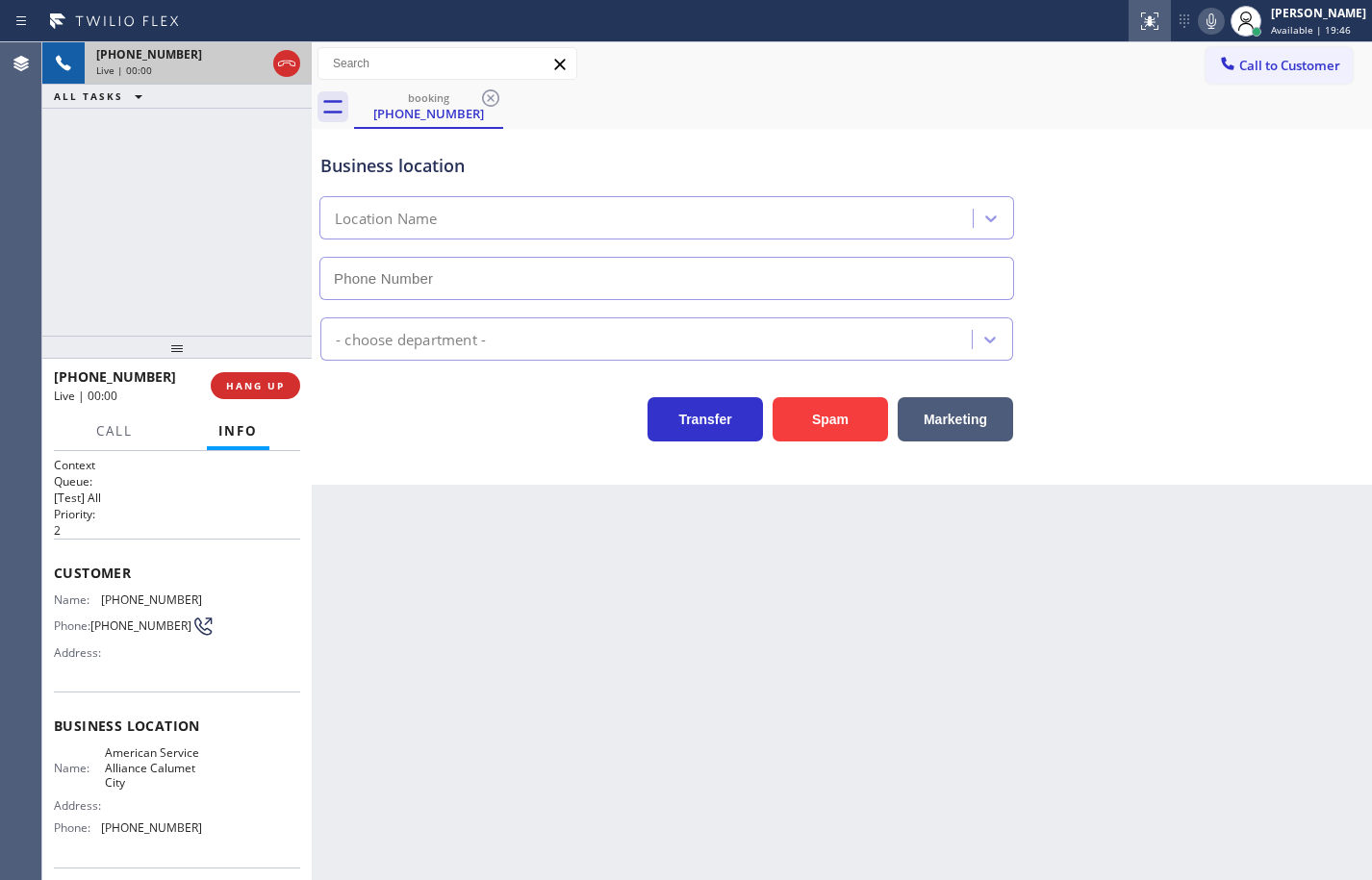
type input "[PHONE_NUMBER]"
click at [119, 436] on span "Call" at bounding box center [114, 431] width 36 height 18
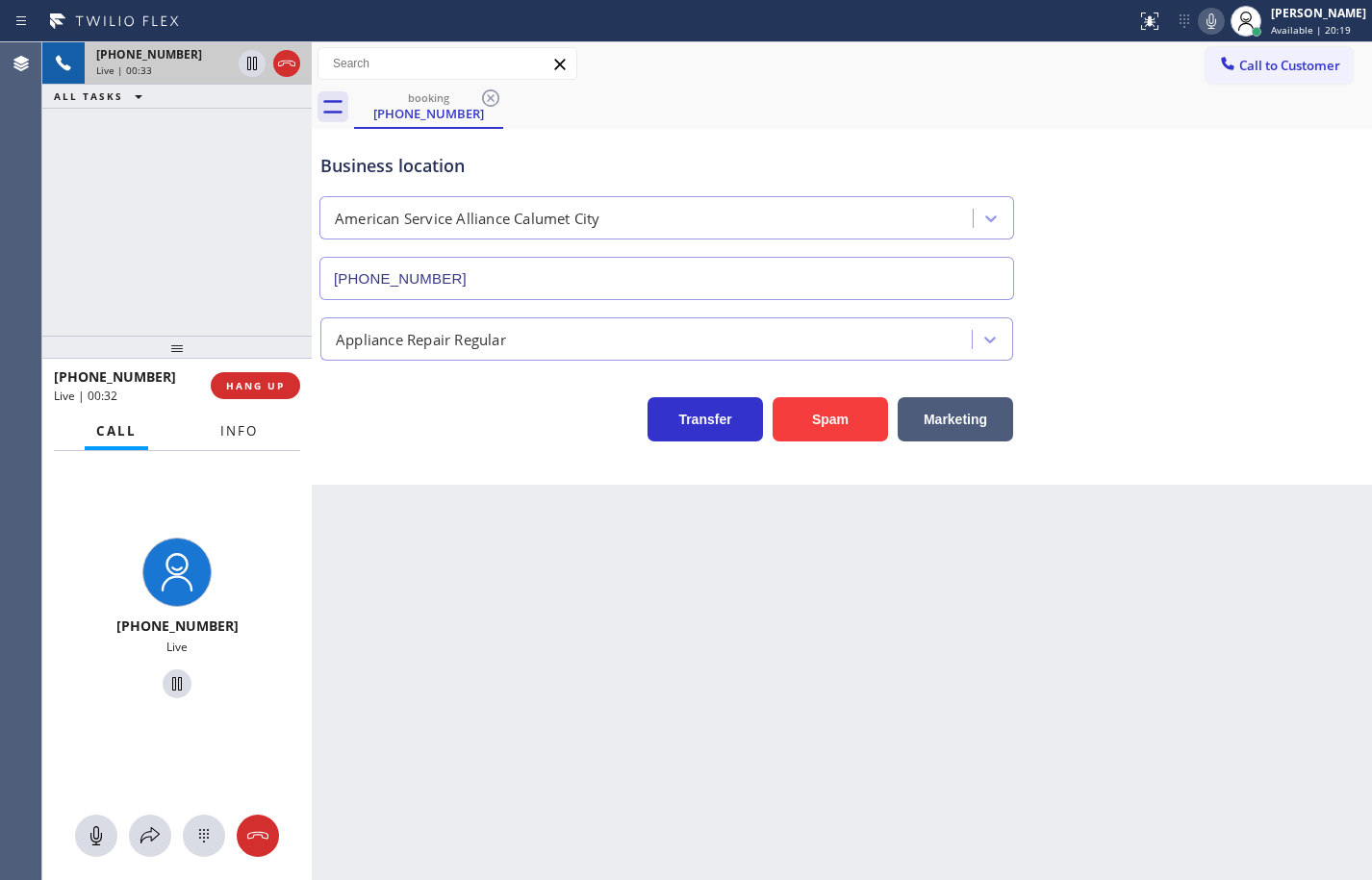
click at [218, 426] on button "Info" at bounding box center [239, 432] width 61 height 37
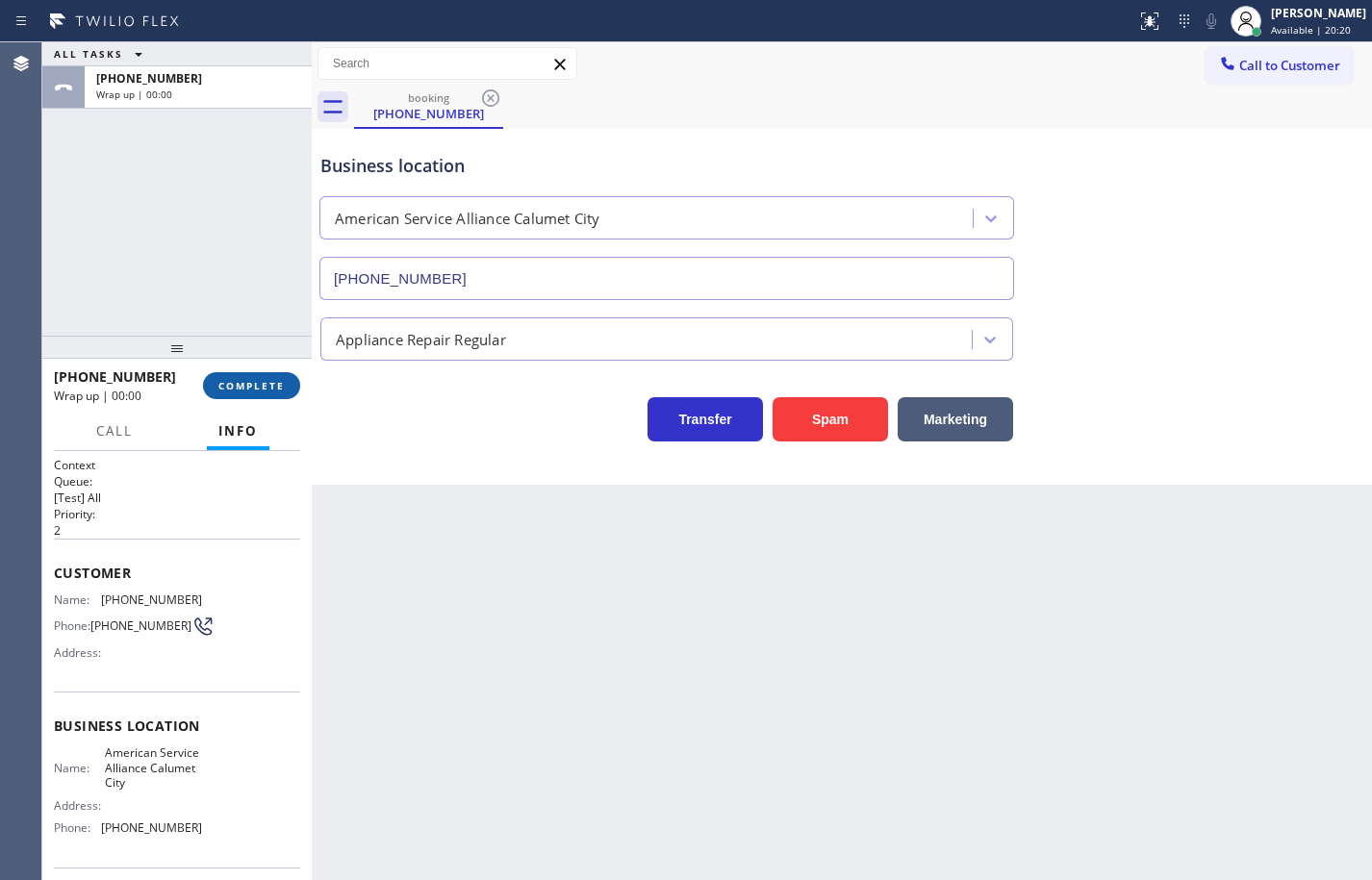
click at [286, 381] on button "COMPLETE" at bounding box center [251, 386] width 97 height 27
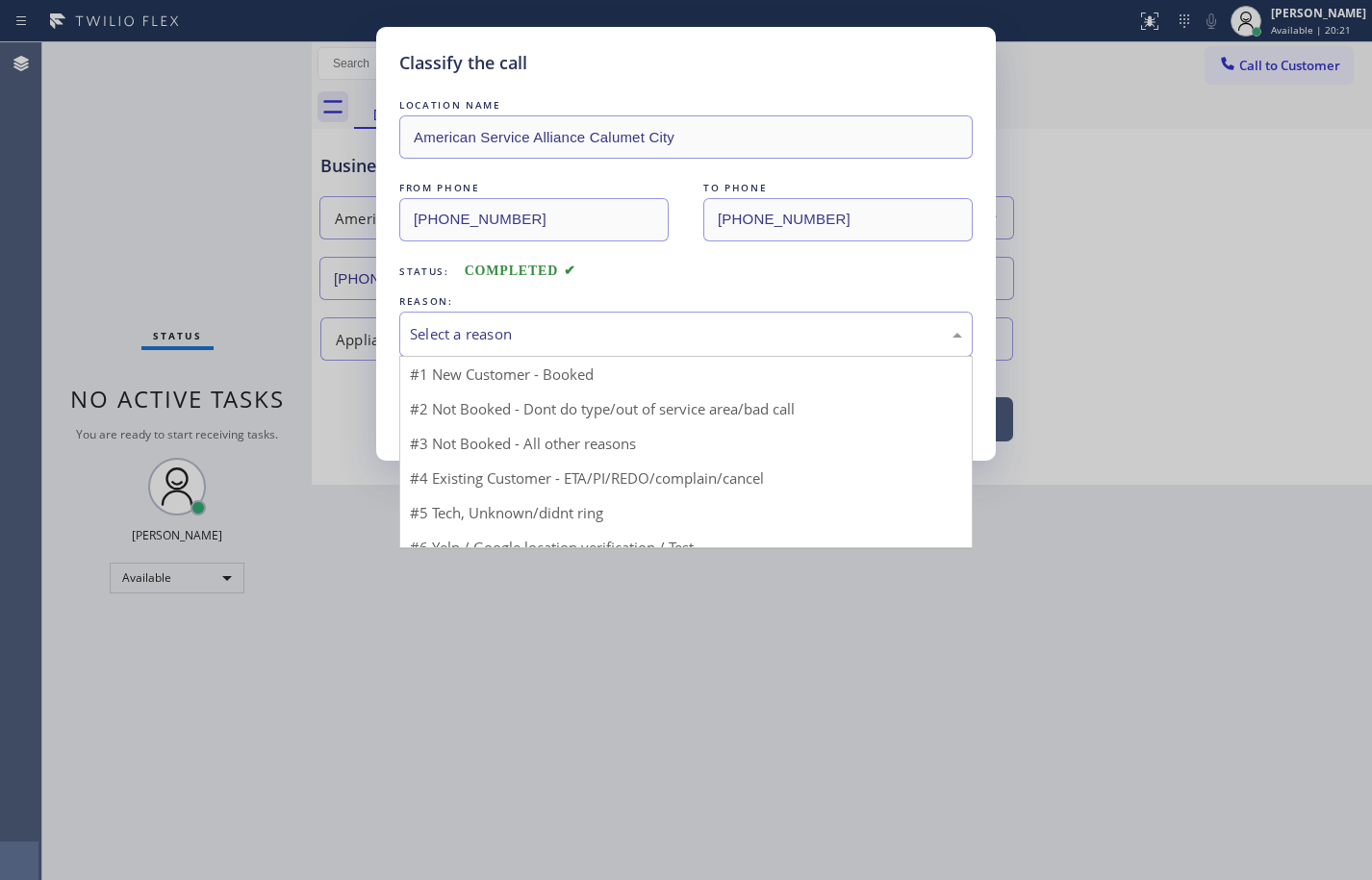
click at [491, 328] on div "Select a reason" at bounding box center [686, 334] width 552 height 23
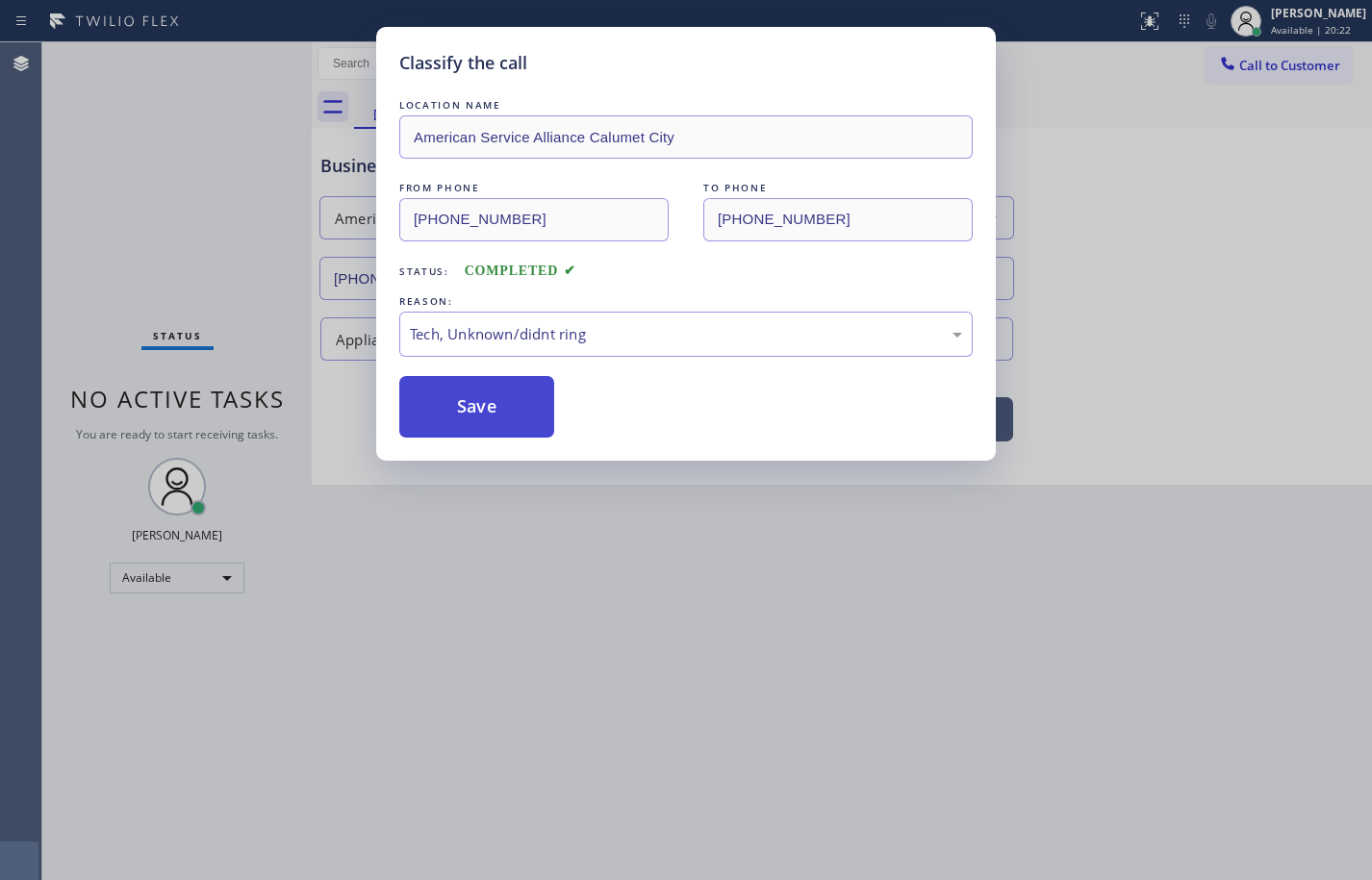
click at [488, 417] on button "Save" at bounding box center [477, 406] width 155 height 62
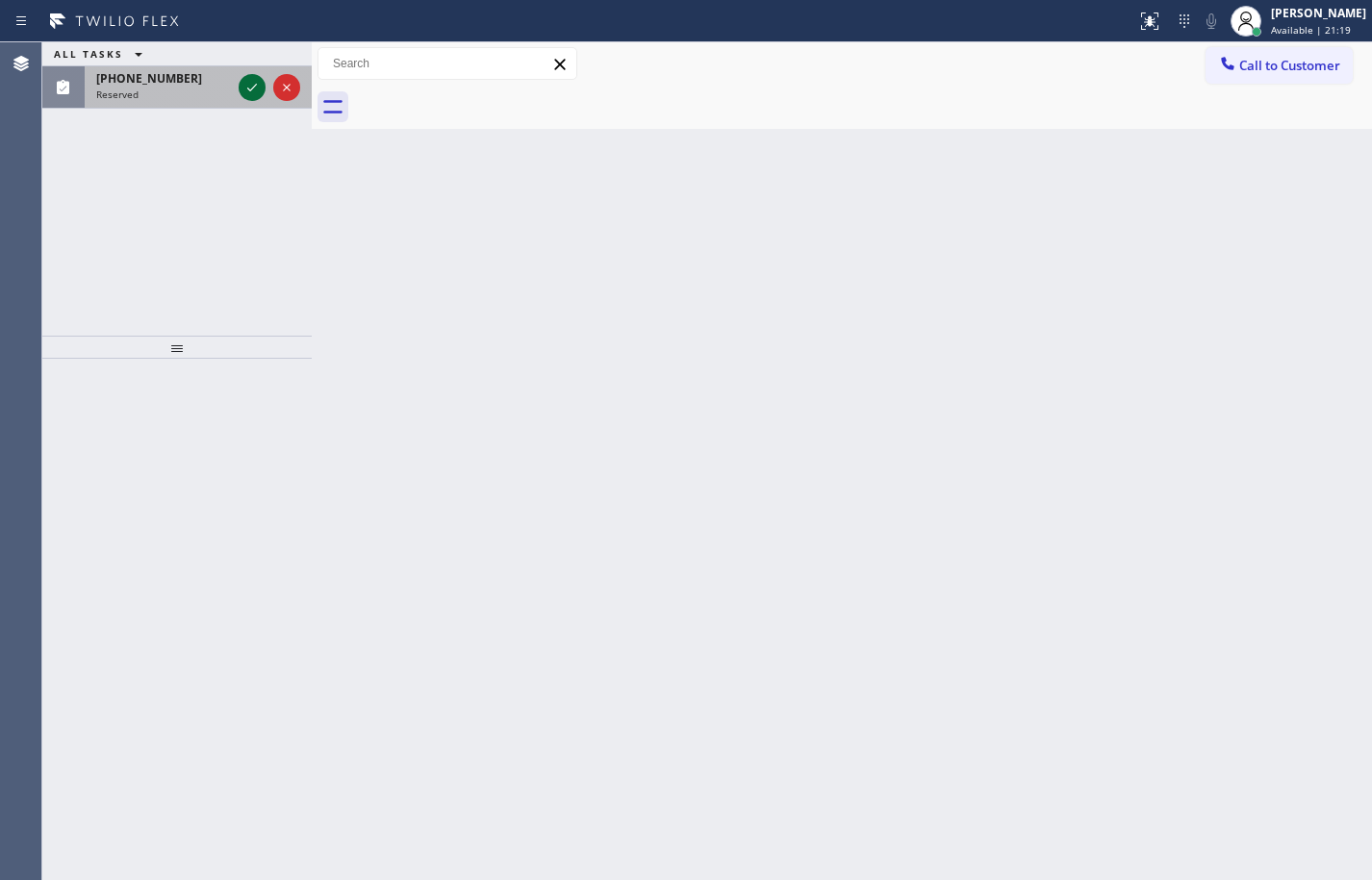
click at [253, 89] on icon at bounding box center [253, 88] width 24 height 23
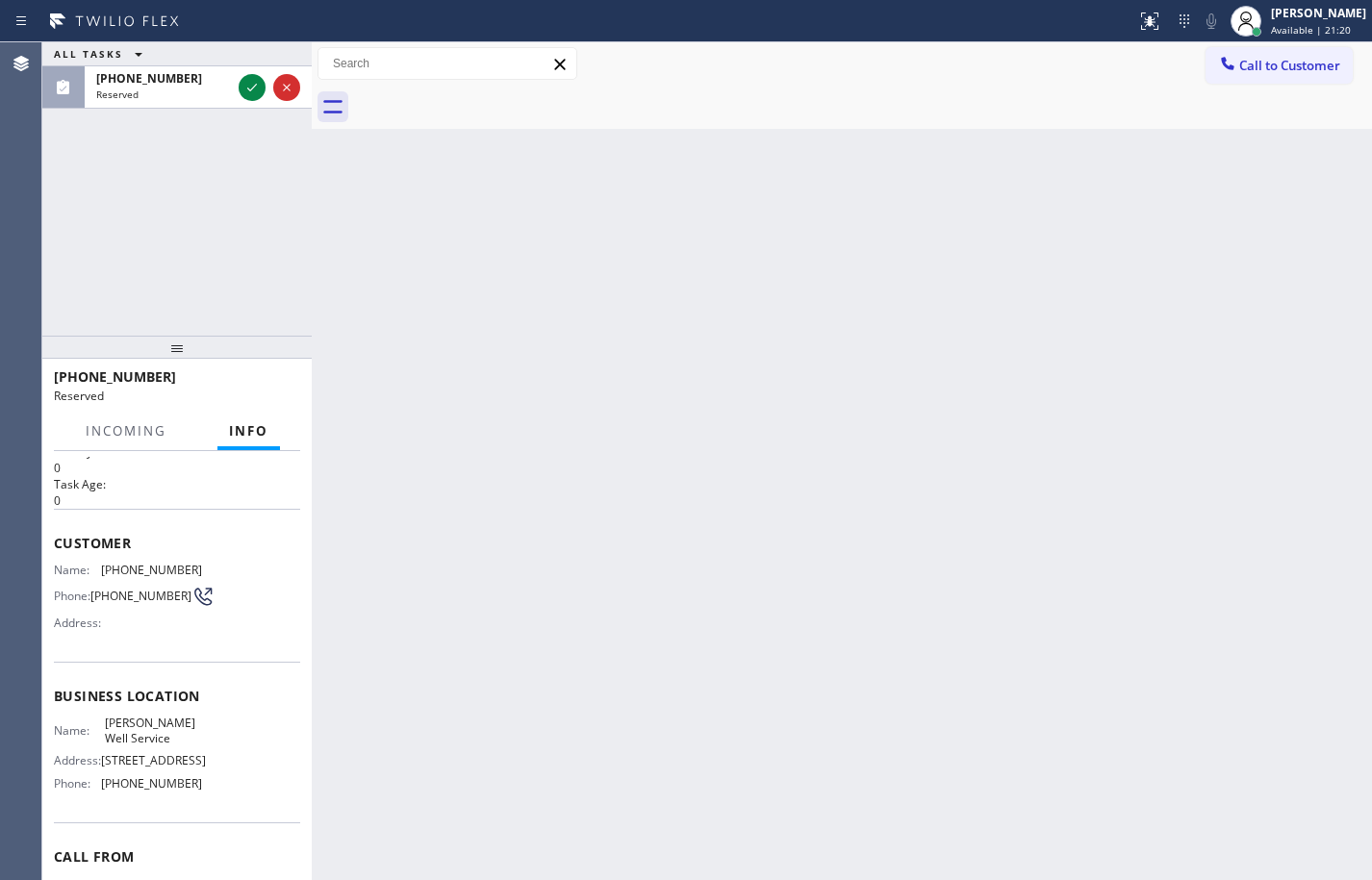
scroll to position [96, 0]
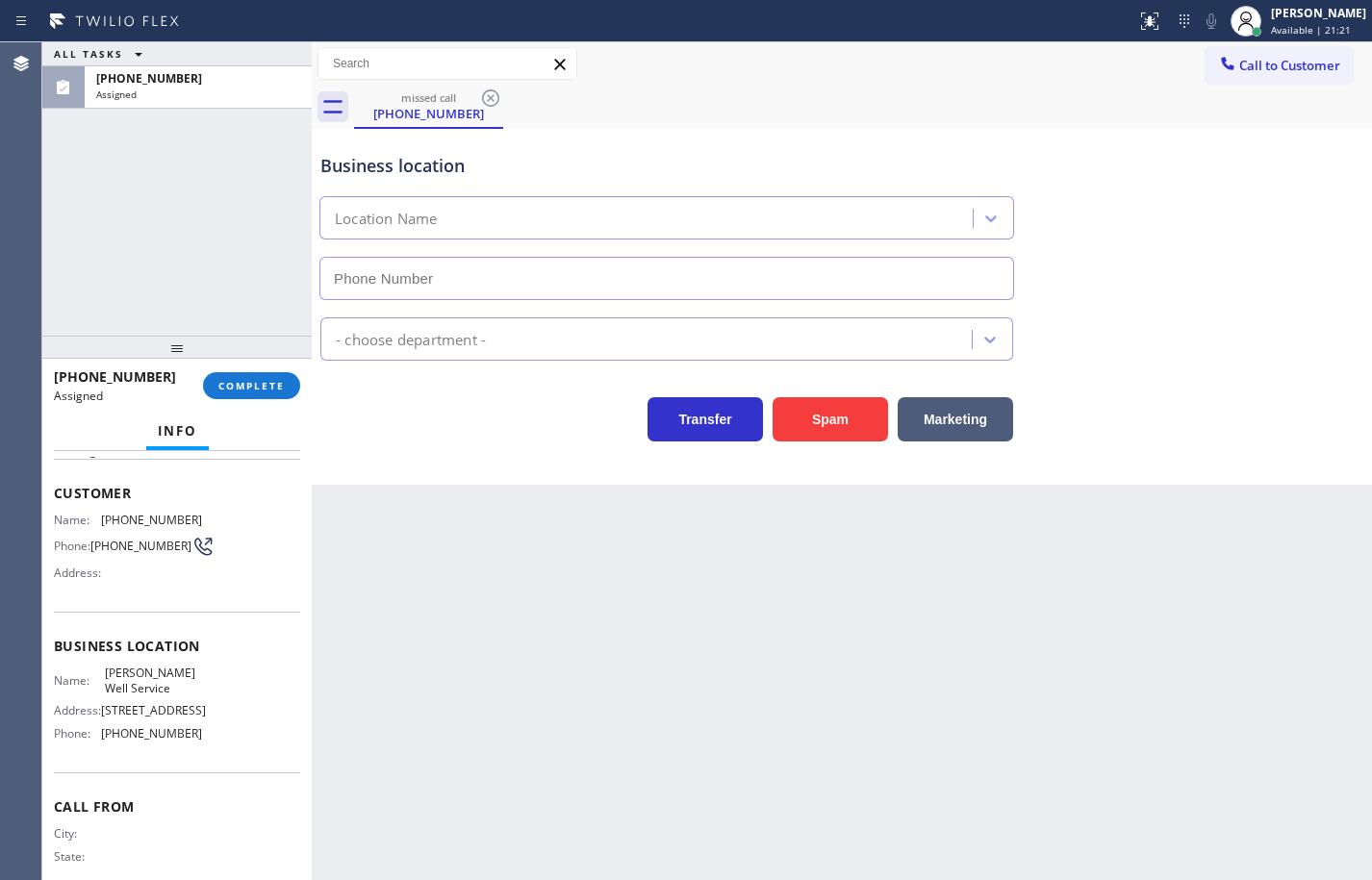
type input "[PHONE_NUMBER]"
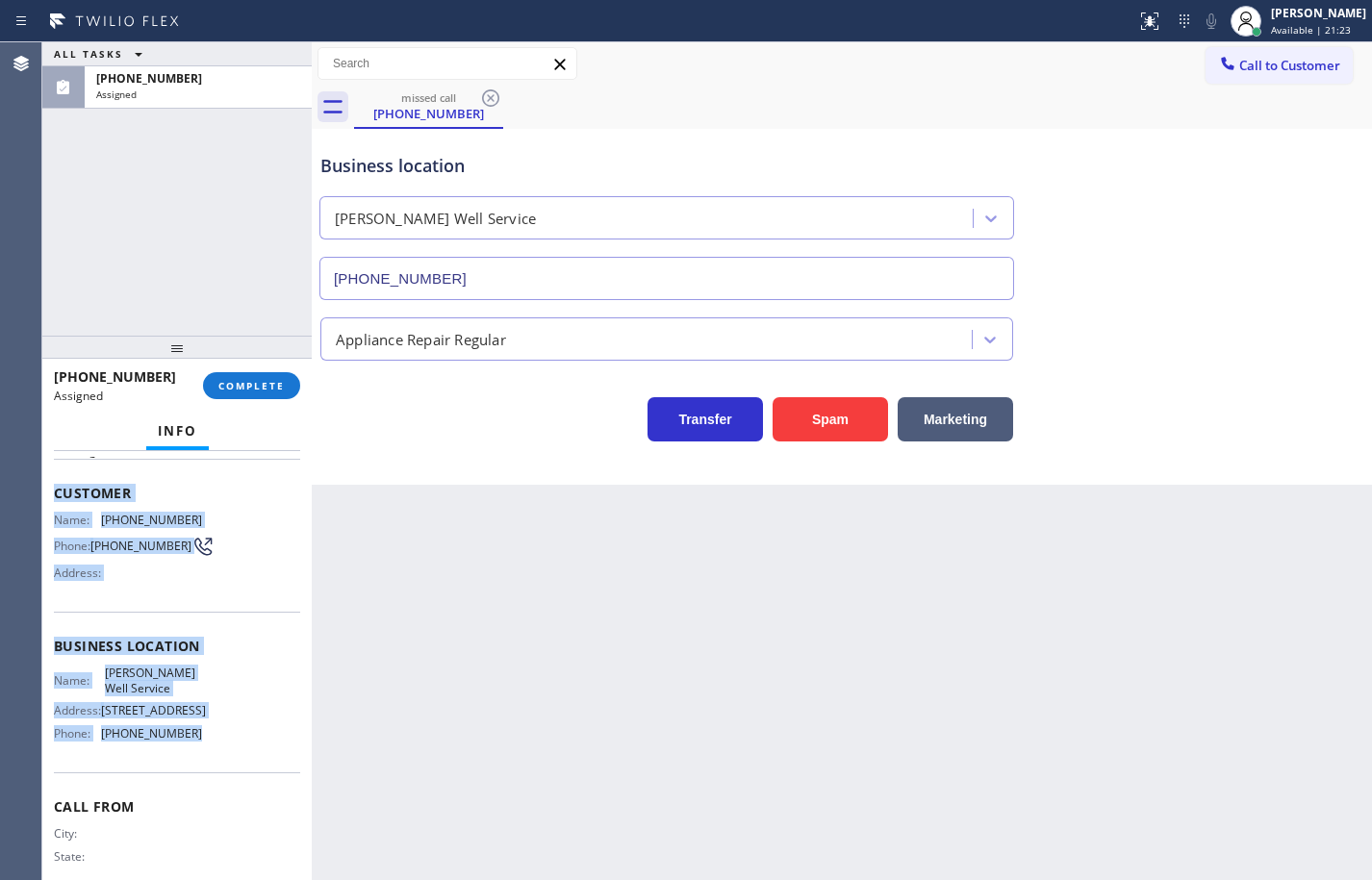
drag, startPoint x: 213, startPoint y: 750, endPoint x: 54, endPoint y: 491, distance: 303.9
click at [54, 491] on div "Context Queue: Appliance Repair Priority: 0 Task Age: Customer Name: [PHONE_NUM…" at bounding box center [177, 639] width 247 height 558
copy div "Customer Name: [PHONE_NUMBER] Phone: [PHONE_NUMBER] Address: Business location …"
click at [277, 387] on span "COMPLETE" at bounding box center [252, 386] width 67 height 14
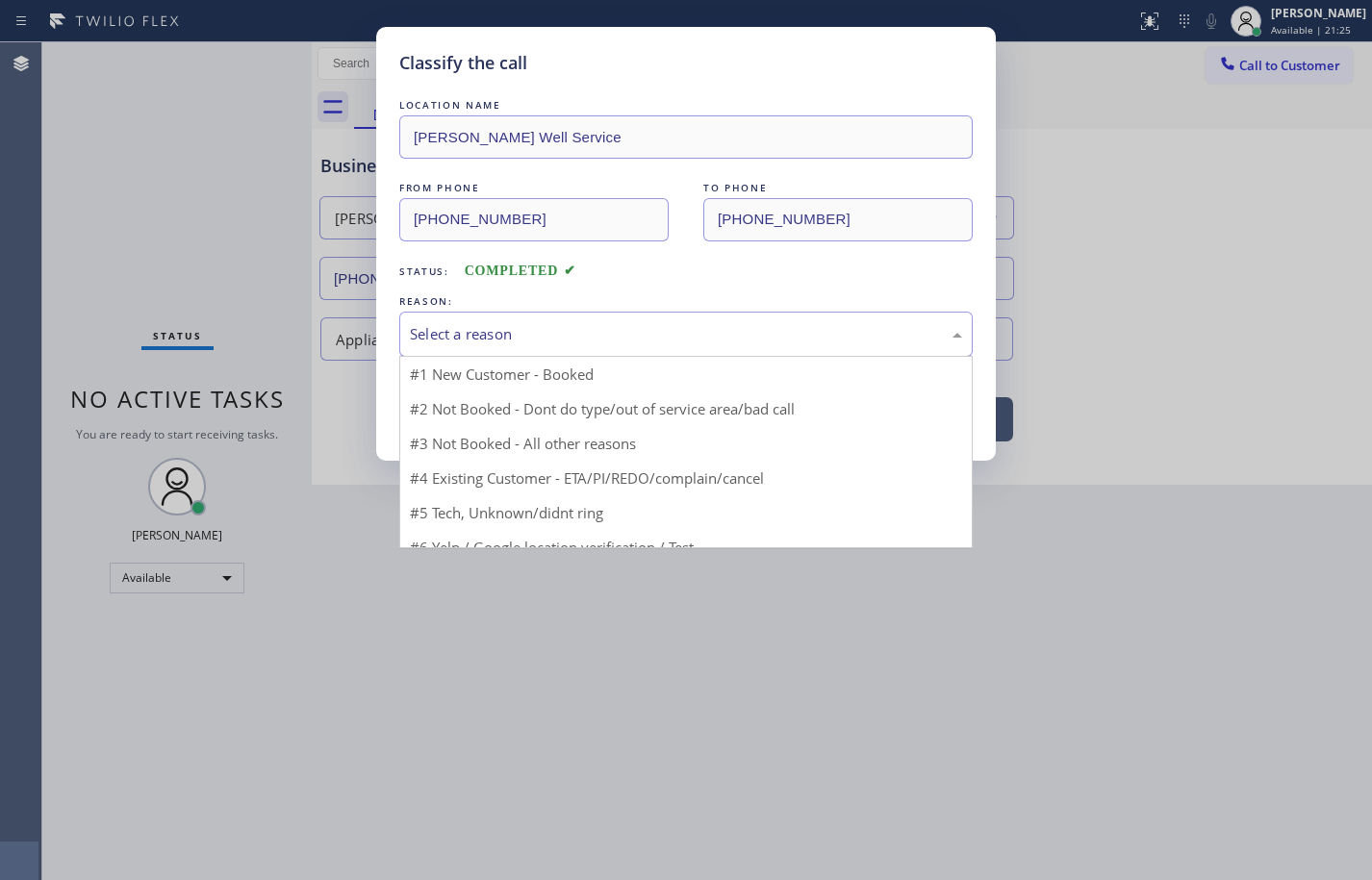
click at [585, 342] on div "Select a reason" at bounding box center [686, 334] width 552 height 23
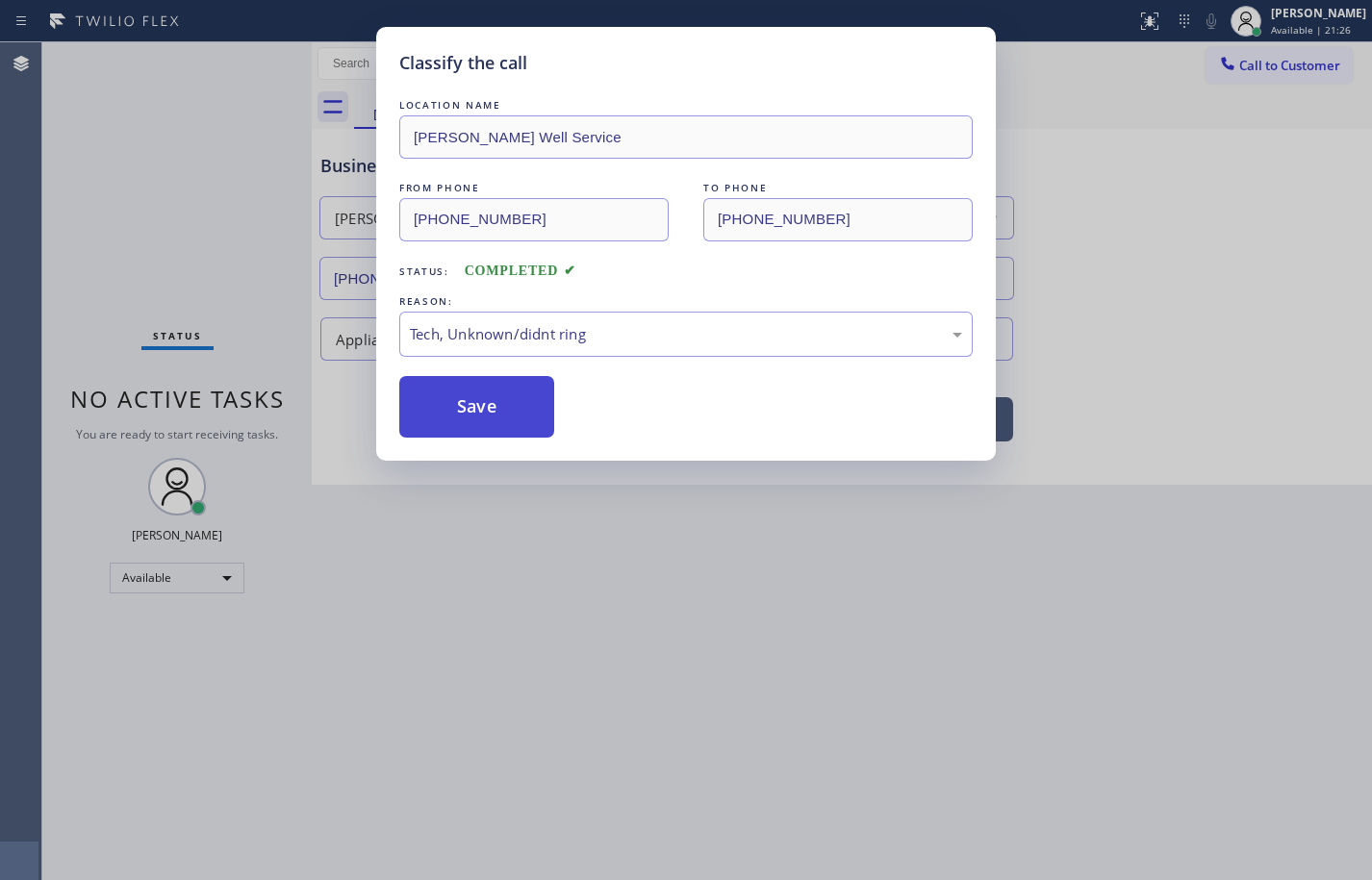
click at [458, 407] on button "Save" at bounding box center [477, 406] width 155 height 62
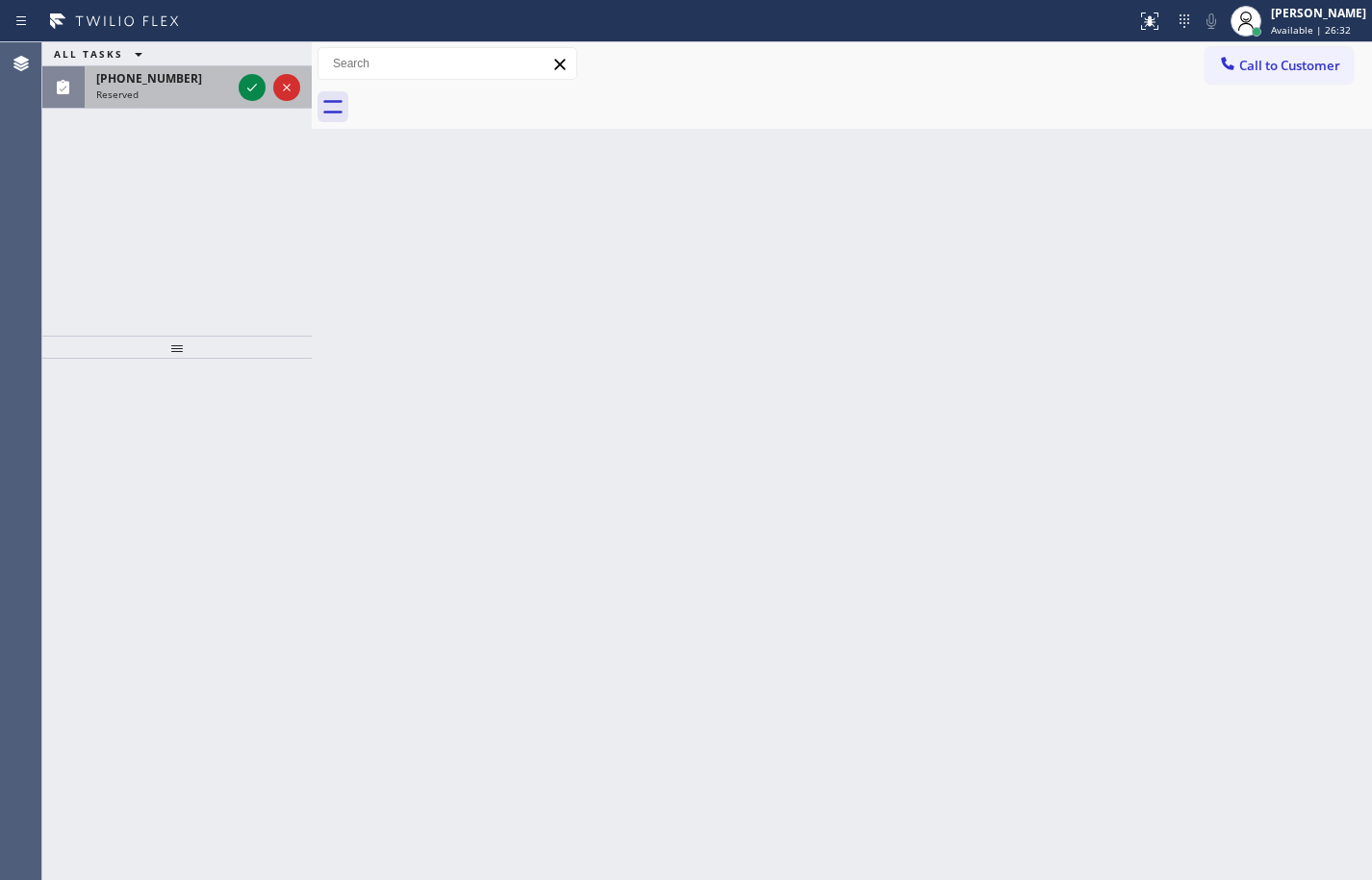
click at [159, 106] on div "[PHONE_NUMBER] Reserved" at bounding box center [159, 87] width 150 height 42
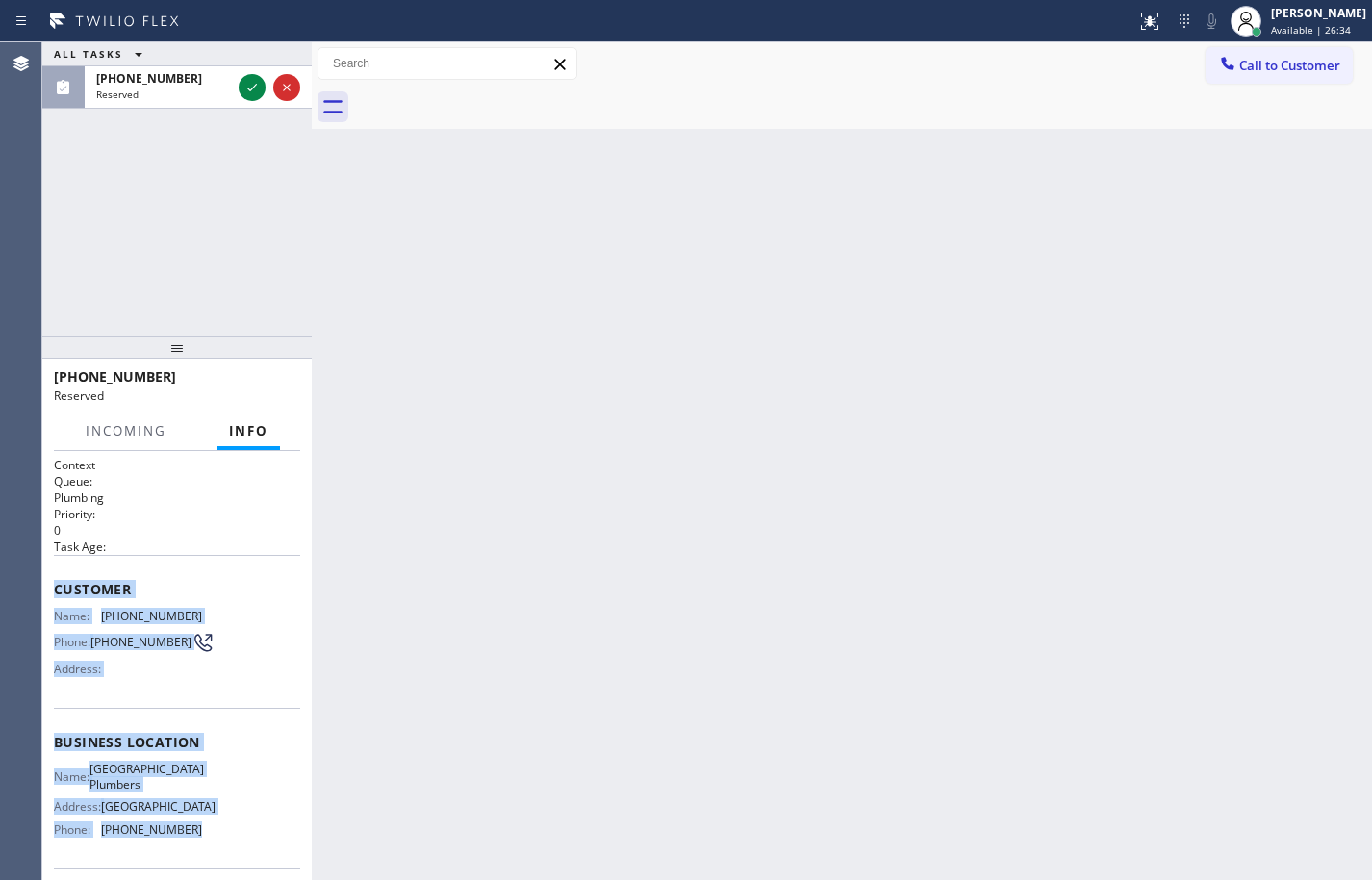
drag, startPoint x: 187, startPoint y: 827, endPoint x: 58, endPoint y: 590, distance: 269.8
click at [58, 590] on div "Context Queue: Plumbing Priority: 0 Task Age: Customer Name: [PHONE_NUMBER] Pho…" at bounding box center [177, 736] width 247 height 558
copy div "Customer Name: [PHONE_NUMBER] Phone: [PHONE_NUMBER] Address: Business location …"
click at [260, 95] on icon at bounding box center [253, 88] width 24 height 23
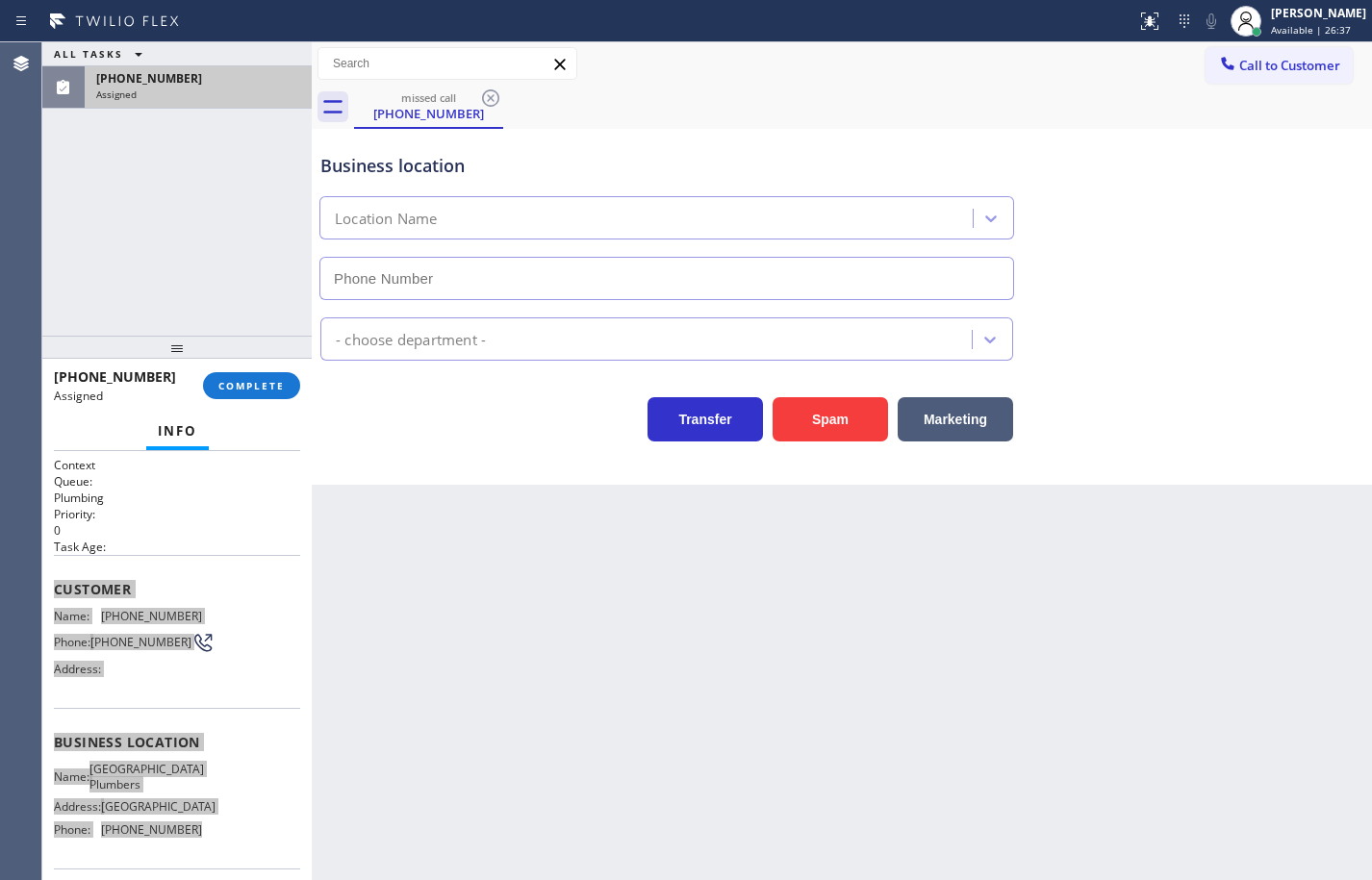
type input "[PHONE_NUMBER]"
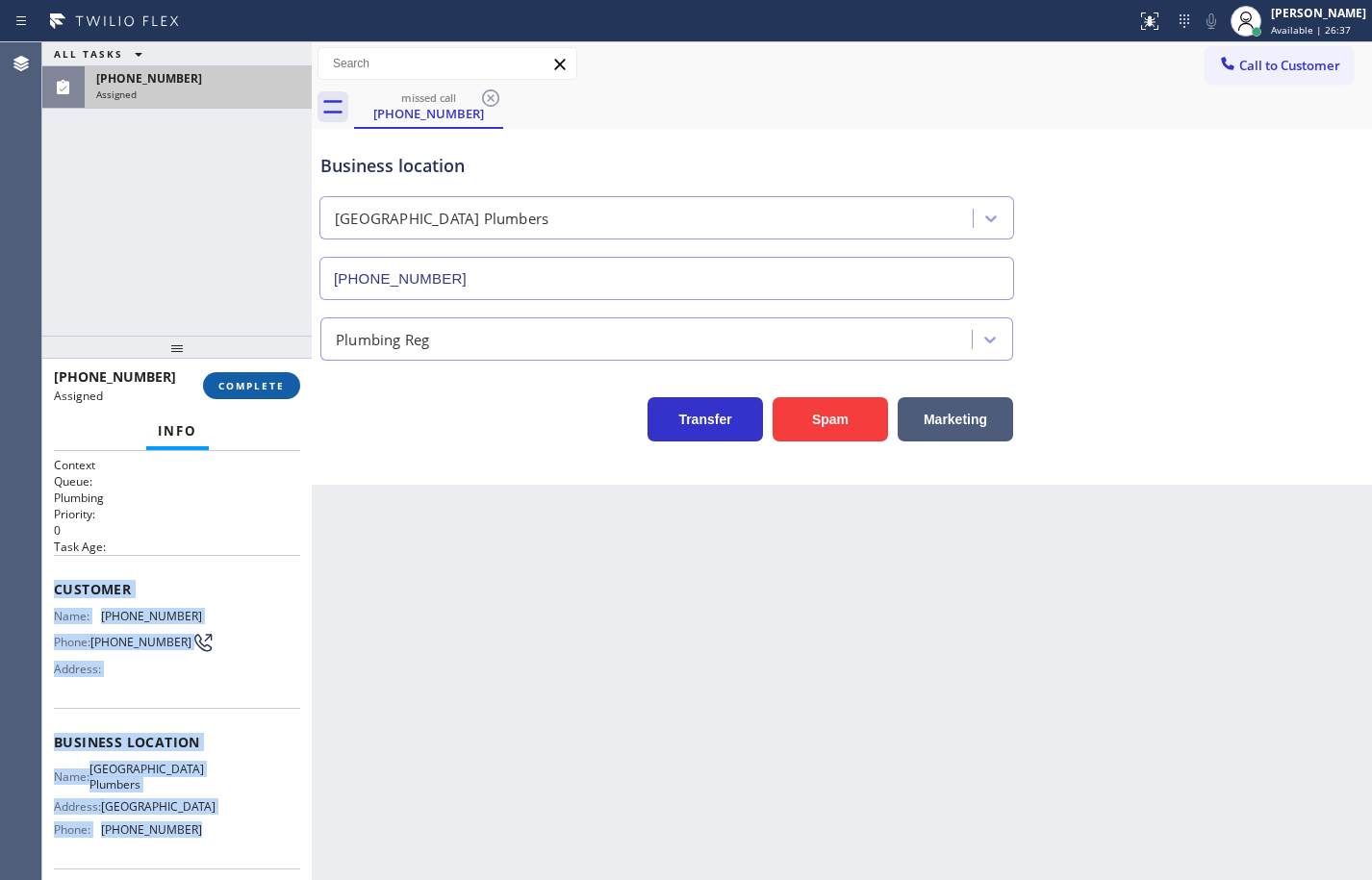
click at [272, 382] on span "COMPLETE" at bounding box center [252, 386] width 67 height 14
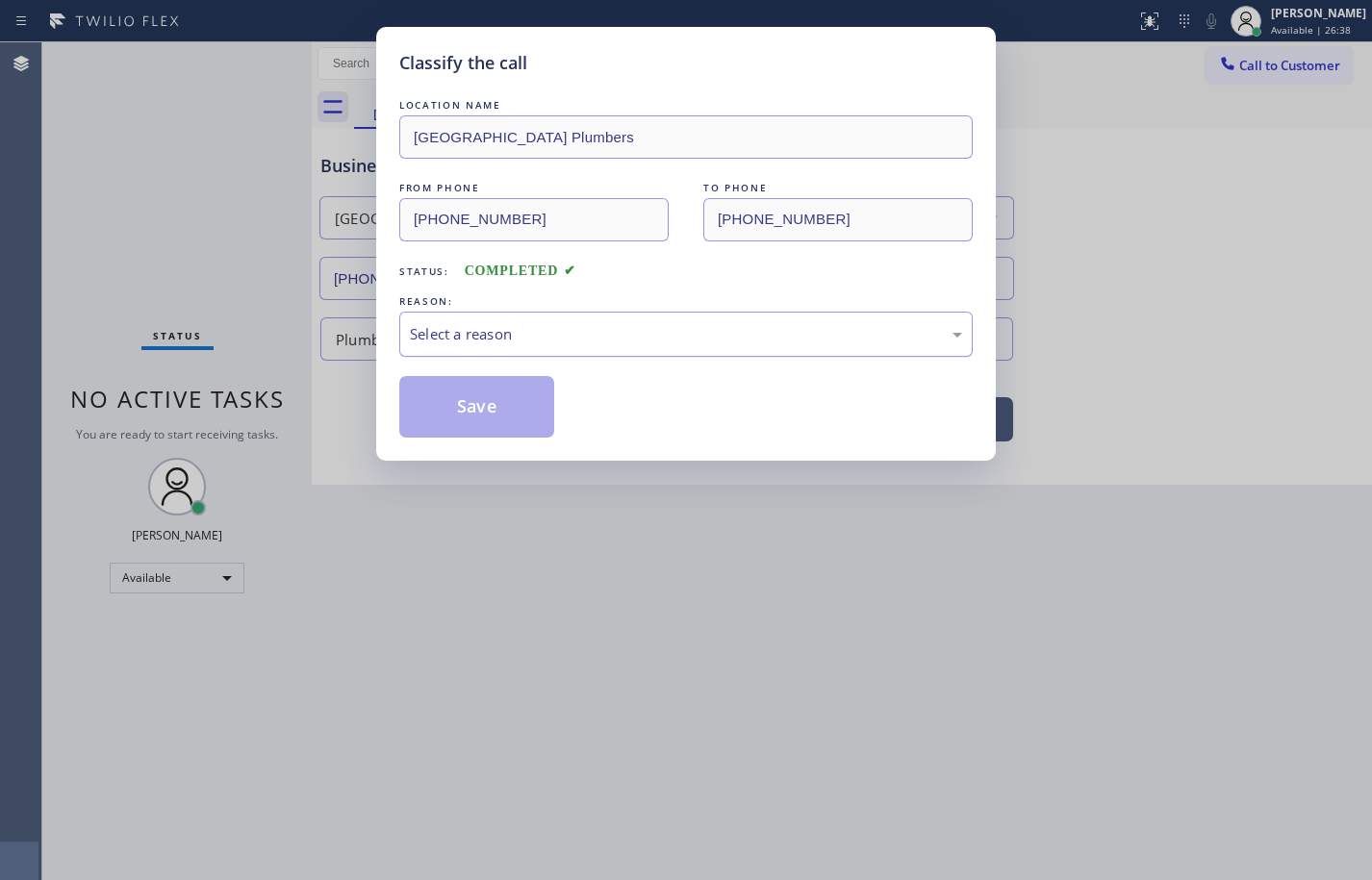
click at [443, 332] on div "Select a reason" at bounding box center [686, 334] width 552 height 23
click at [496, 414] on button "Save" at bounding box center [477, 406] width 155 height 62
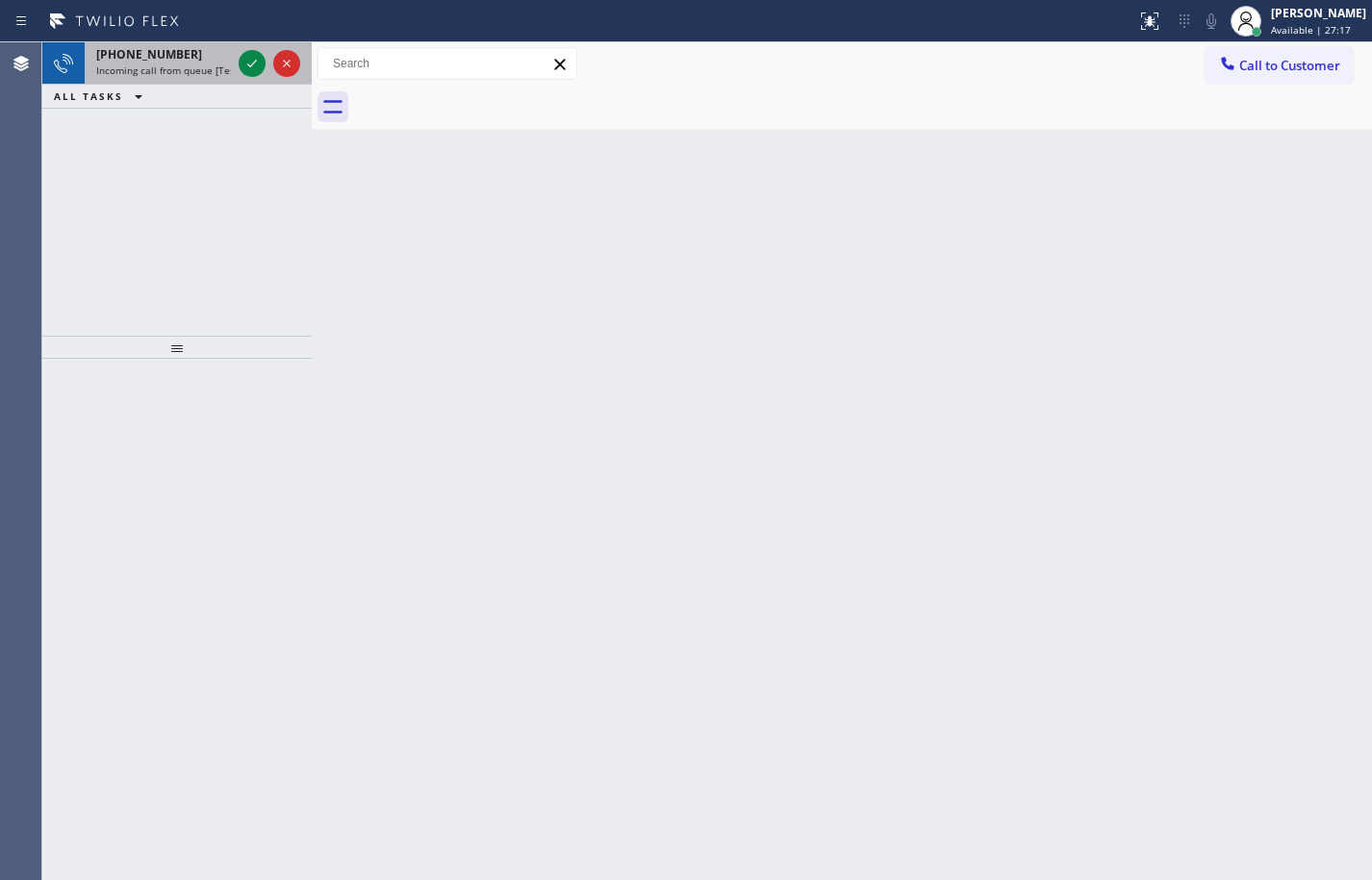
click at [171, 70] on span "Incoming call from queue [Test] All" at bounding box center [175, 70] width 160 height 14
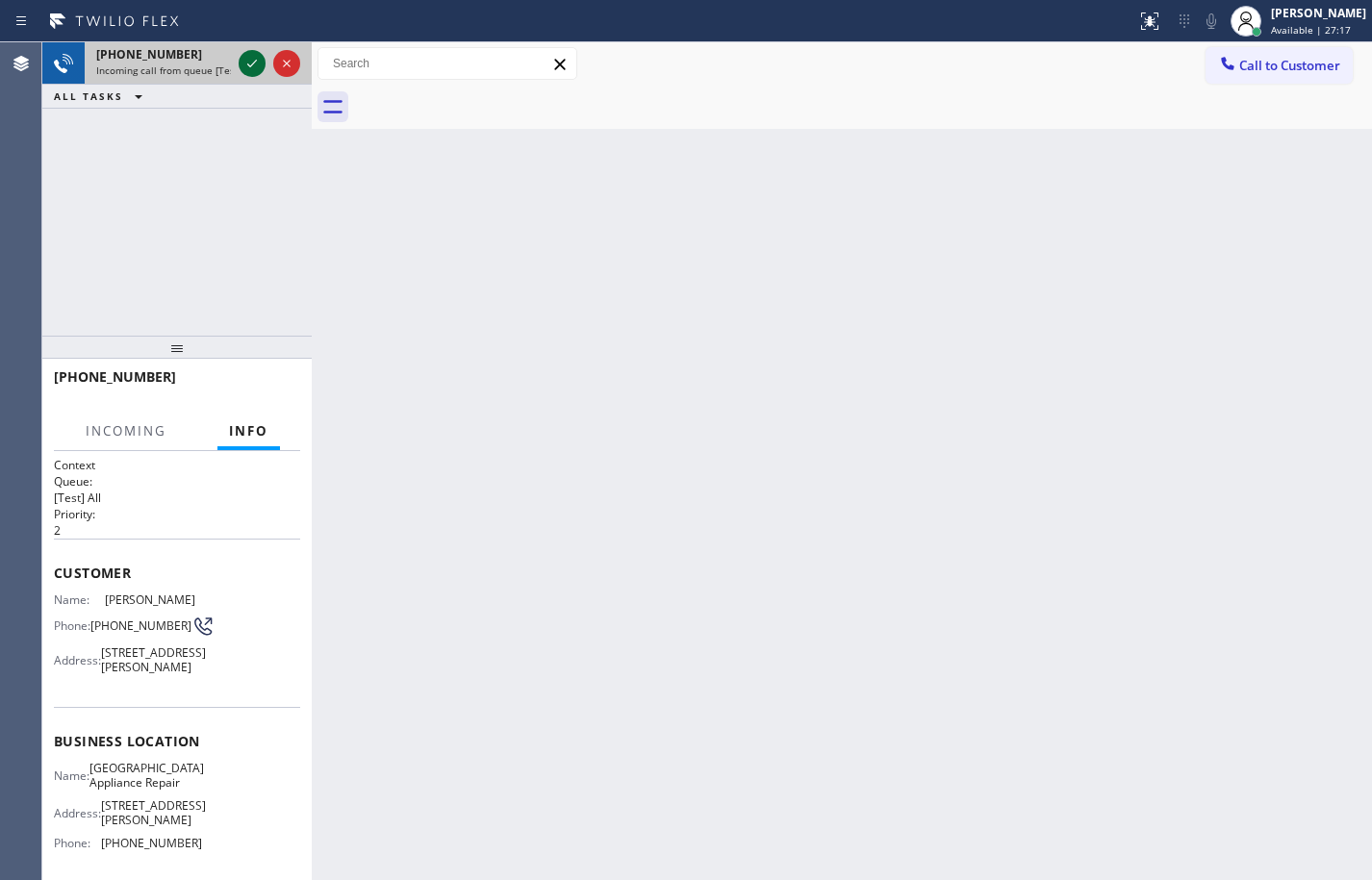
click at [247, 67] on icon at bounding box center [253, 64] width 24 height 23
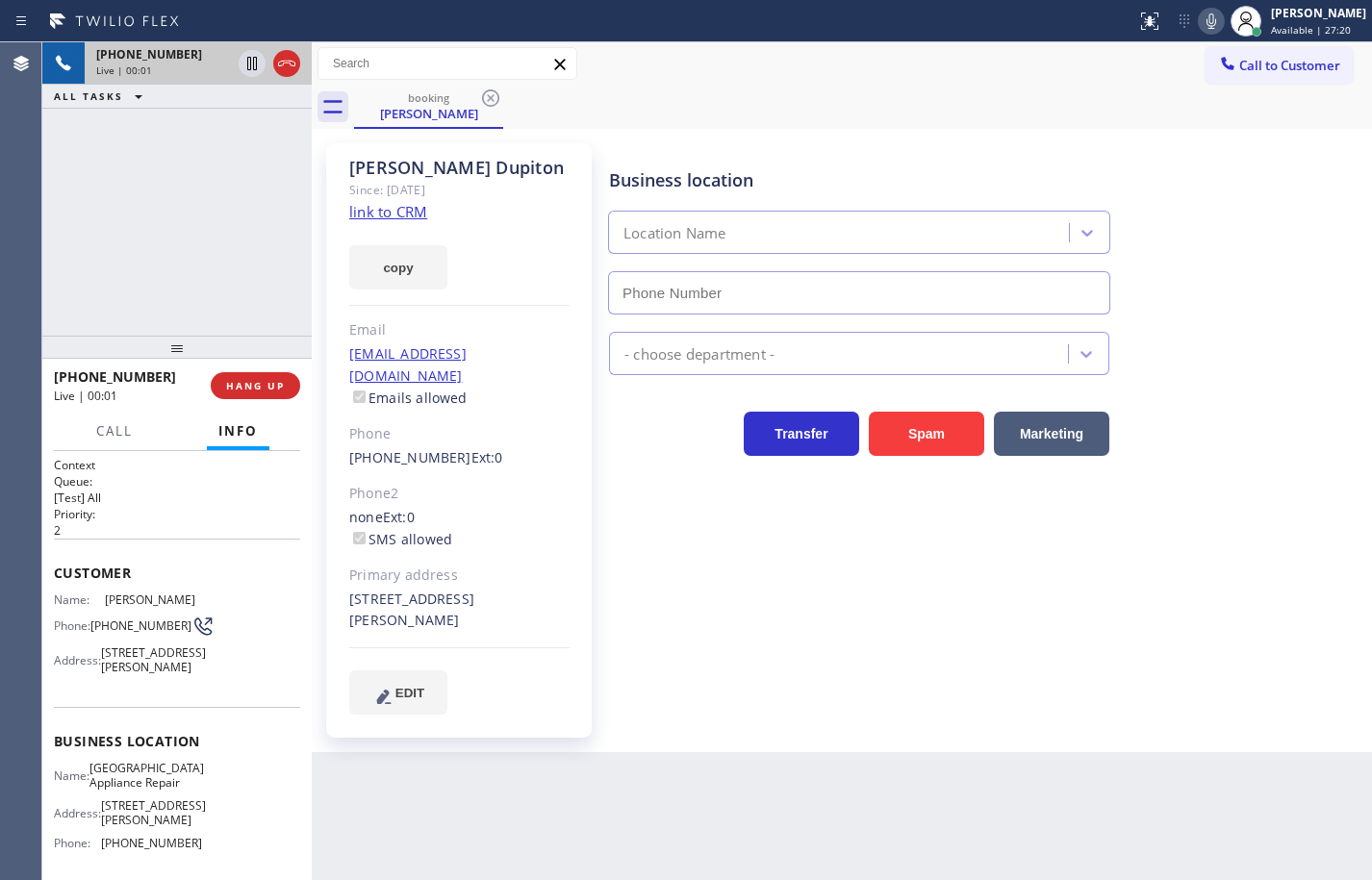
type input "[PHONE_NUMBER]"
click at [400, 211] on link "link to CRM" at bounding box center [389, 211] width 78 height 20
click at [411, 253] on button "copy" at bounding box center [399, 267] width 98 height 44
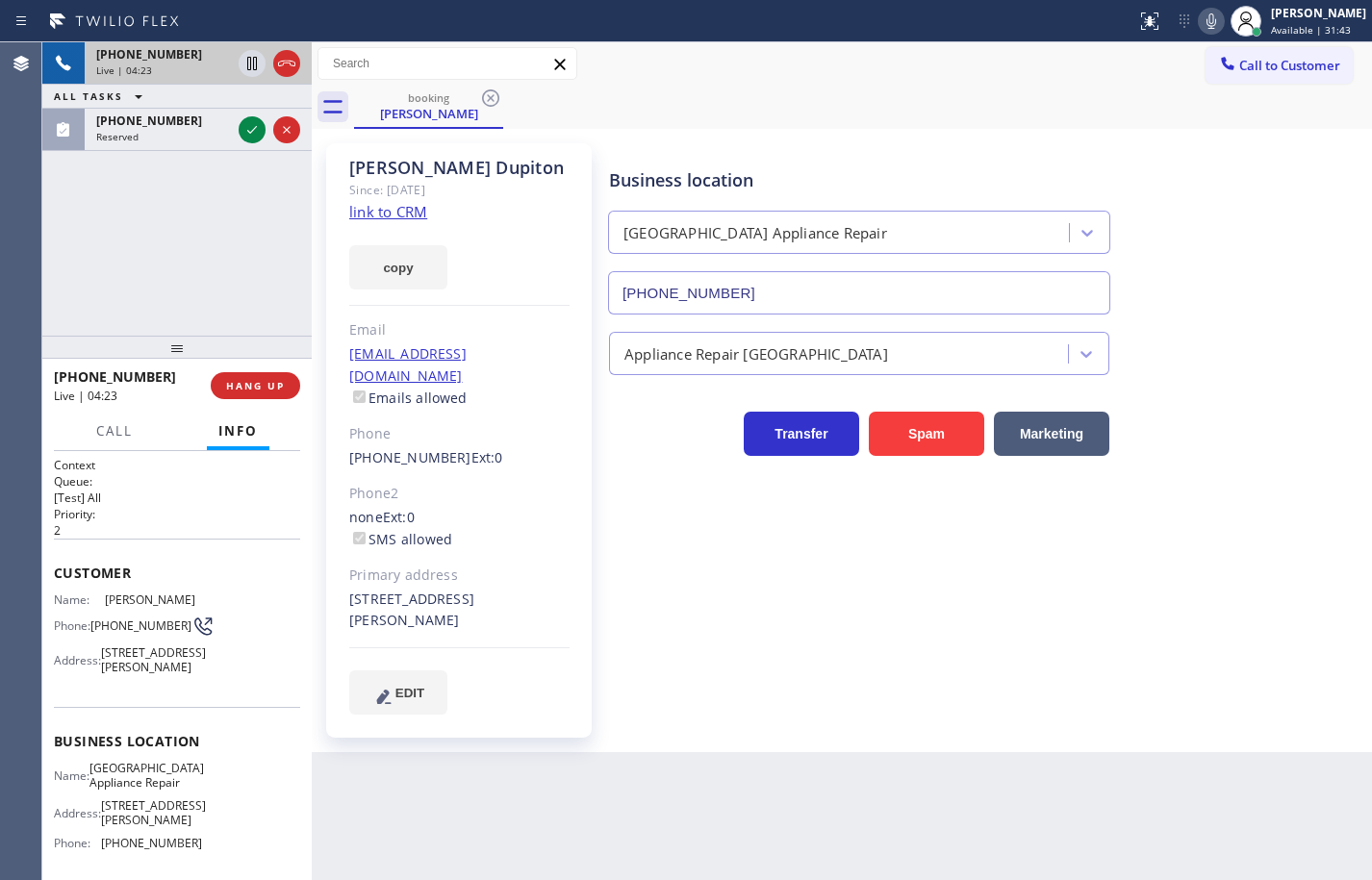
click at [1200, 24] on icon at bounding box center [1211, 22] width 24 height 23
click at [250, 127] on icon at bounding box center [253, 130] width 24 height 23
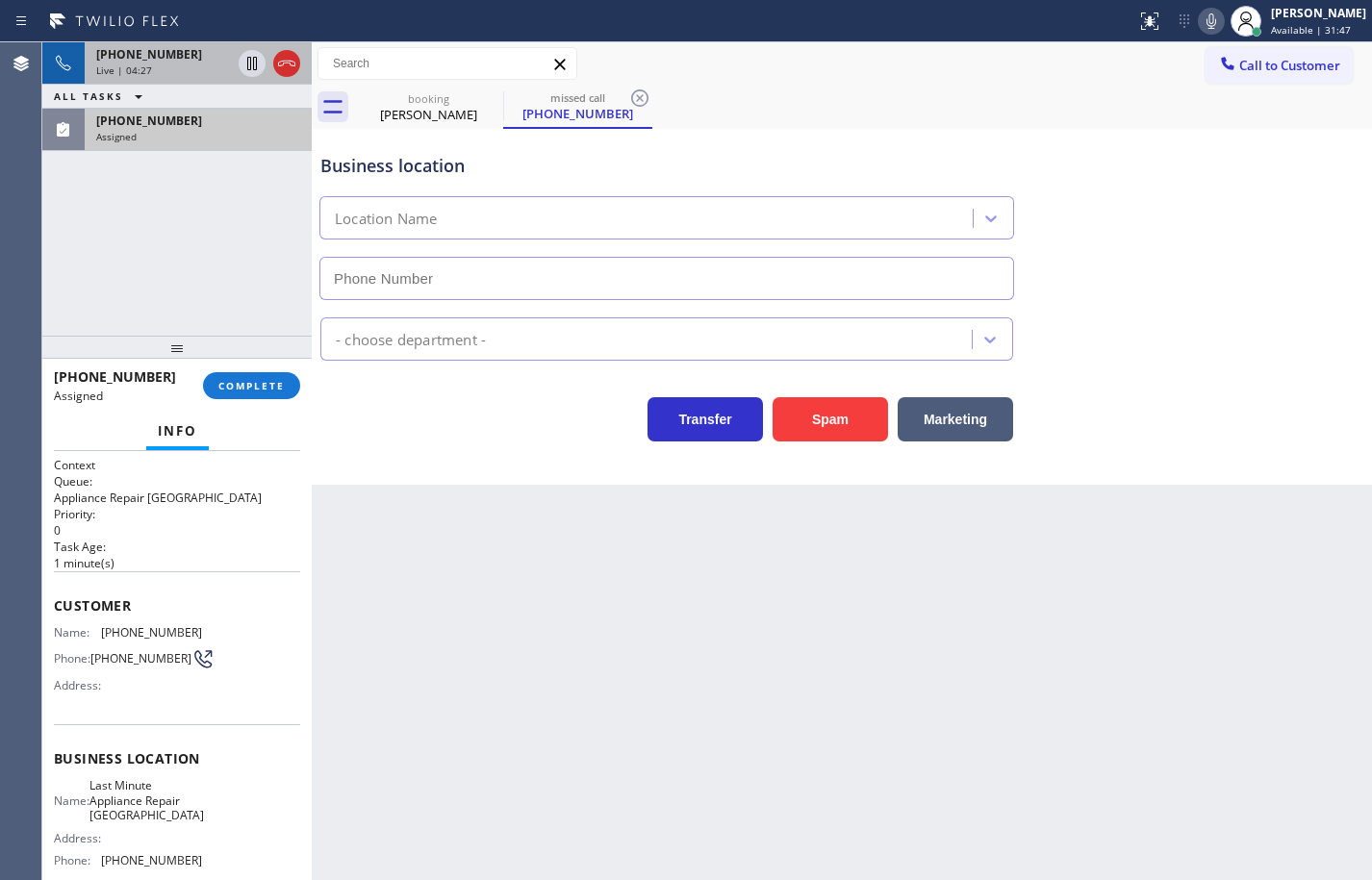
type input "[PHONE_NUMBER]"
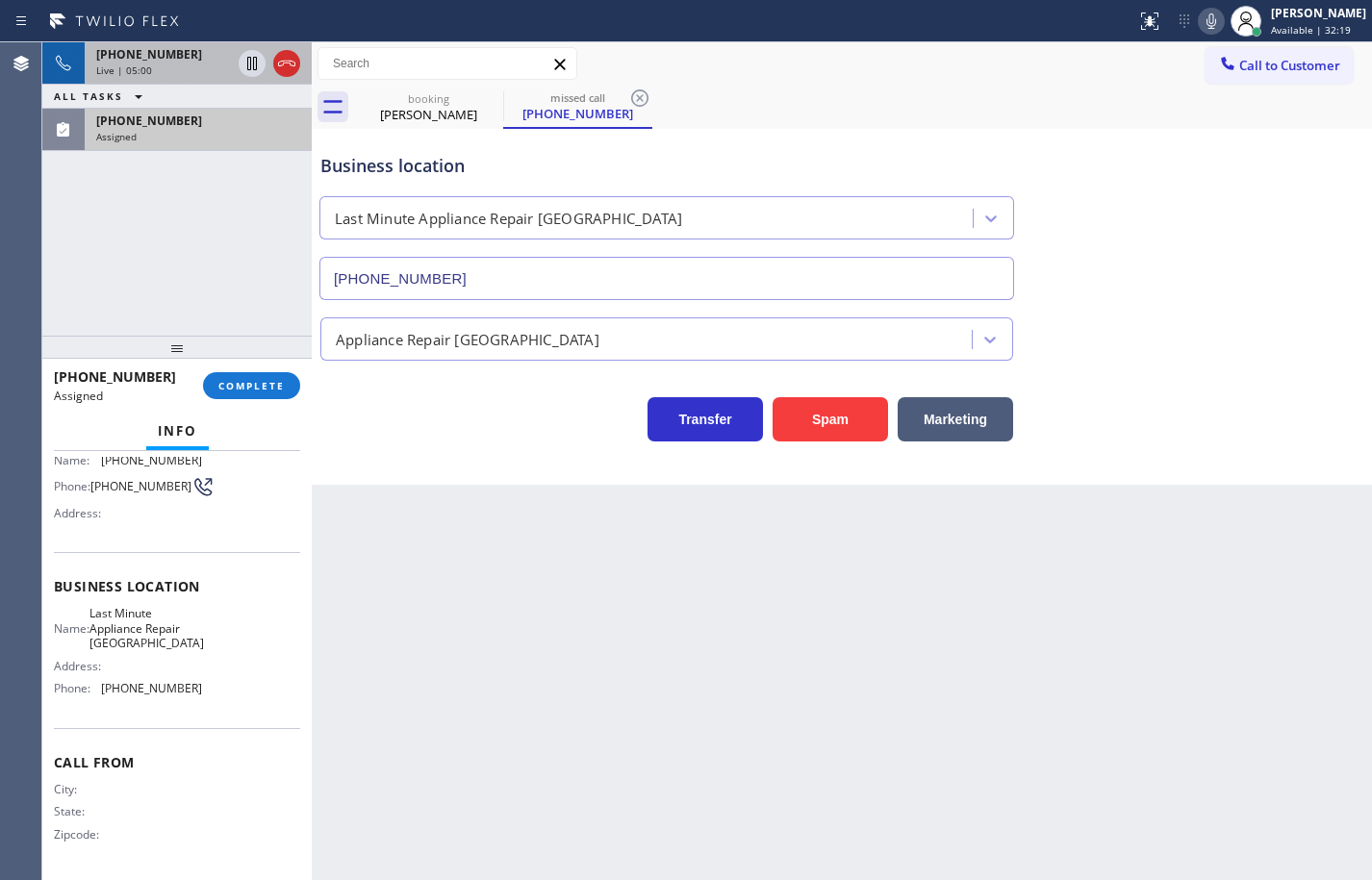
scroll to position [82, 0]
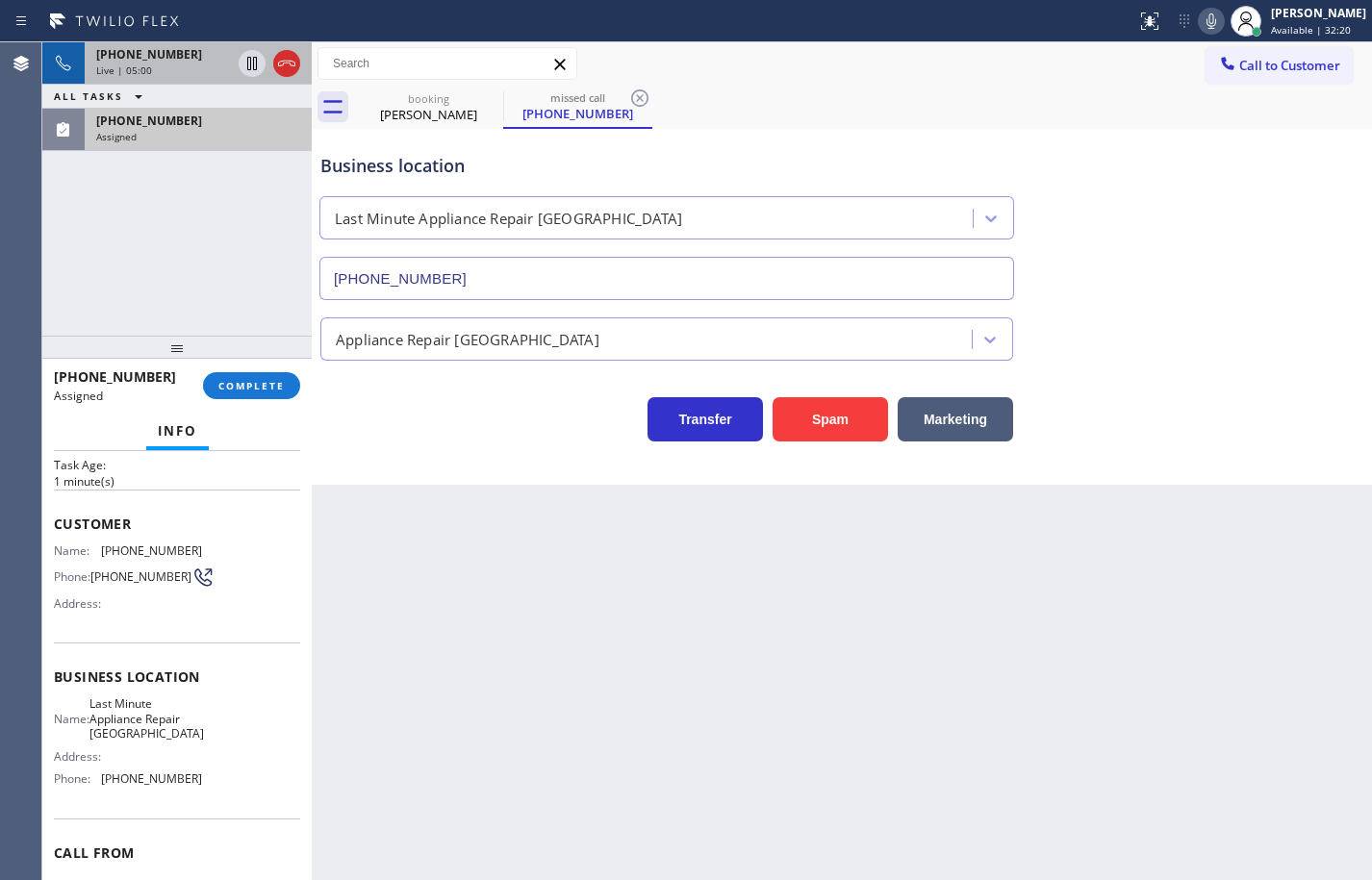
click at [196, 786] on div "Name: Last Minute Appliance Repair Tacoma Address: Phone: [PHONE_NUMBER]" at bounding box center [177, 744] width 247 height 97
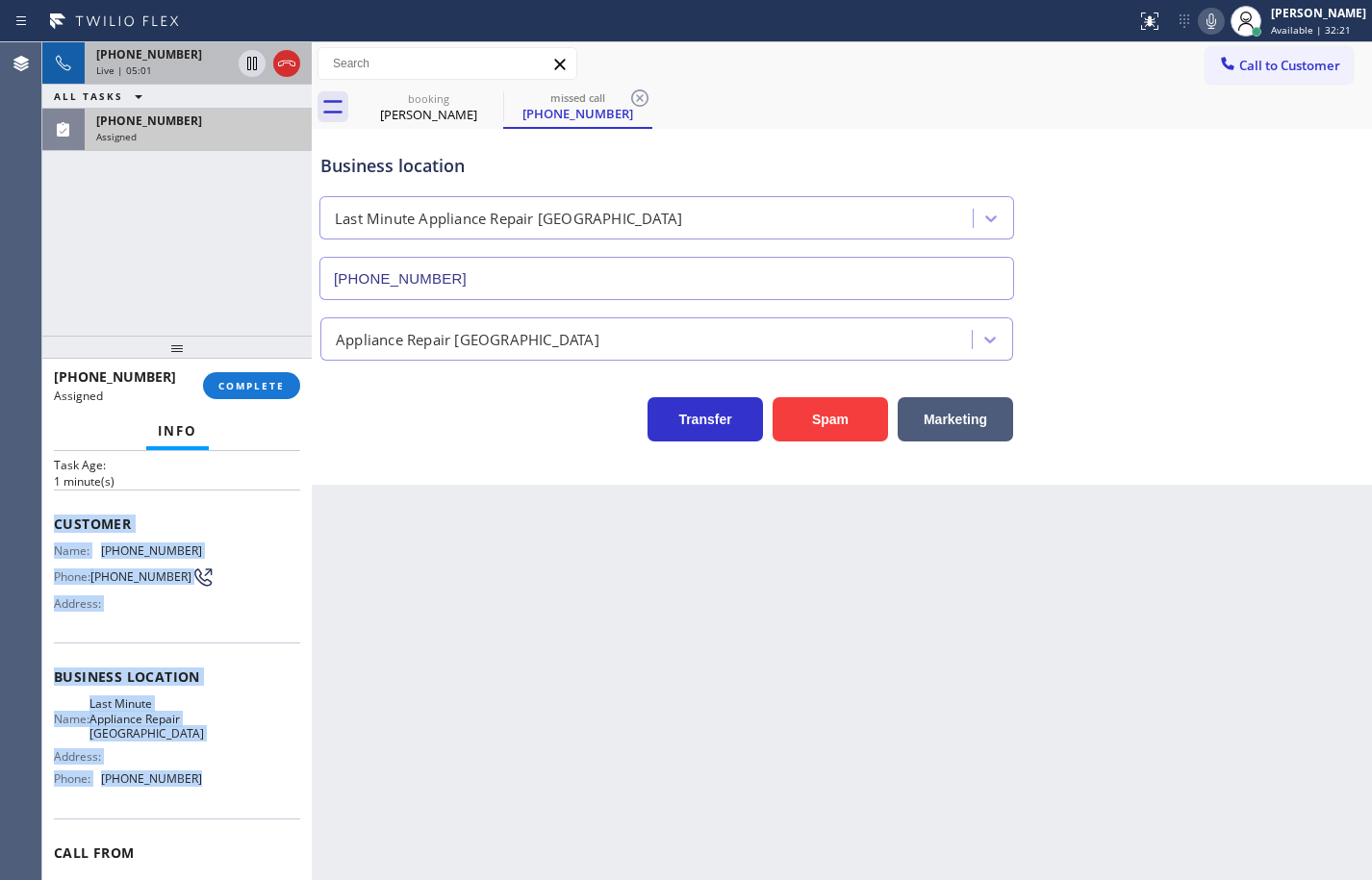
drag, startPoint x: 196, startPoint y: 786, endPoint x: 54, endPoint y: 518, distance: 303.3
click at [54, 518] on div "Context Queue: Appliance Repair High End Priority: 0 Task Age: [DEMOGRAPHIC_DAT…" at bounding box center [177, 670] width 247 height 589
copy div "Customer Name: [PHONE_NUMBER] Phone: [PHONE_NUMBER] Address: Business location …"
click at [205, 779] on div "Name: Last Minute Appliance Repair Tacoma Address: Phone: [PHONE_NUMBER]" at bounding box center [177, 744] width 247 height 97
drag, startPoint x: 212, startPoint y: 804, endPoint x: 59, endPoint y: 524, distance: 319.1
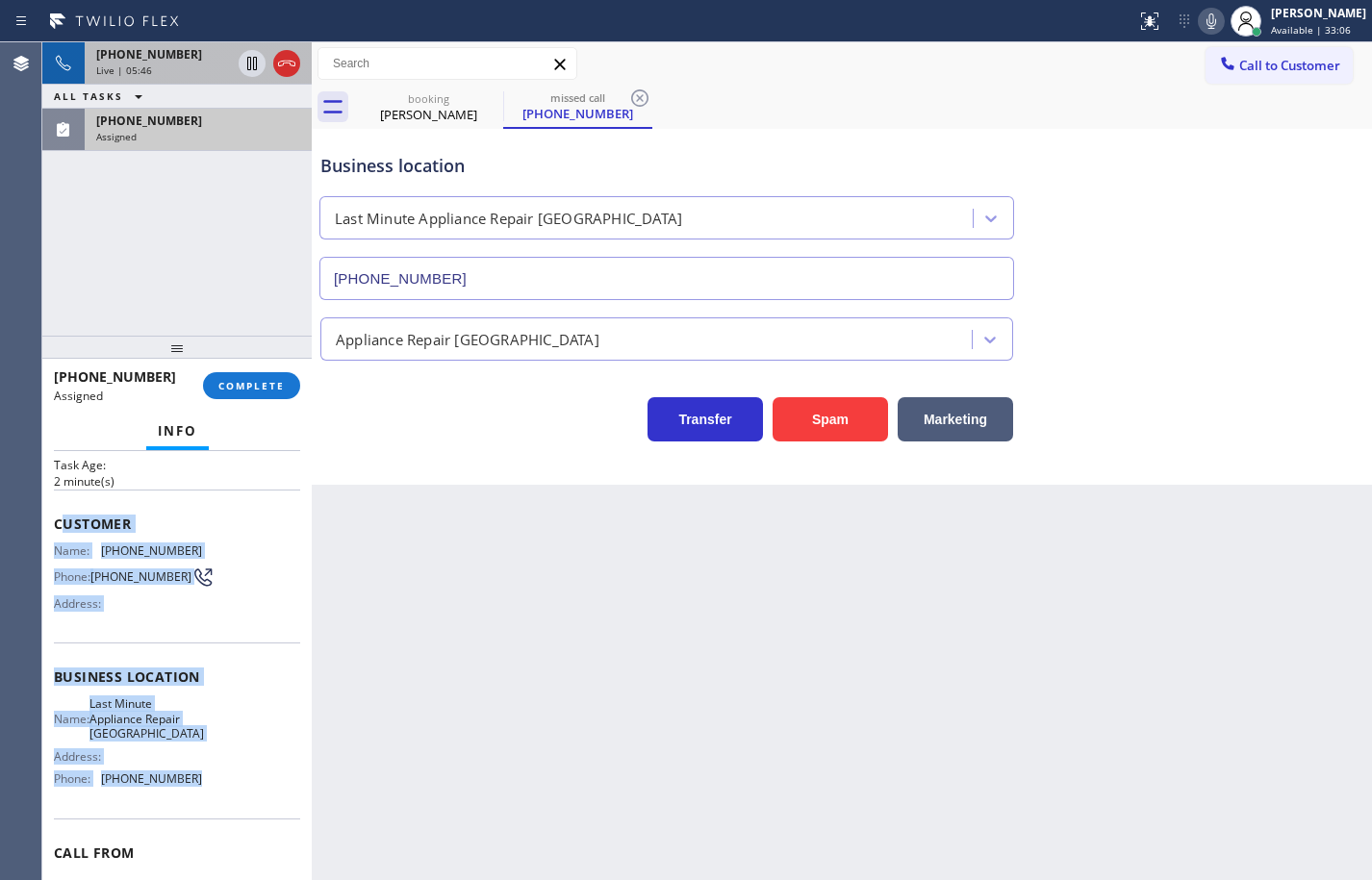
click at [59, 524] on div "Context Queue: Appliance Repair High End Priority: 0 Task Age: [DEMOGRAPHIC_DAT…" at bounding box center [177, 670] width 247 height 589
copy div "ustomer Name: [PHONE_NUMBER] Phone: [PHONE_NUMBER] Address: Business location N…"
click at [265, 385] on span "COMPLETE" at bounding box center [252, 386] width 67 height 14
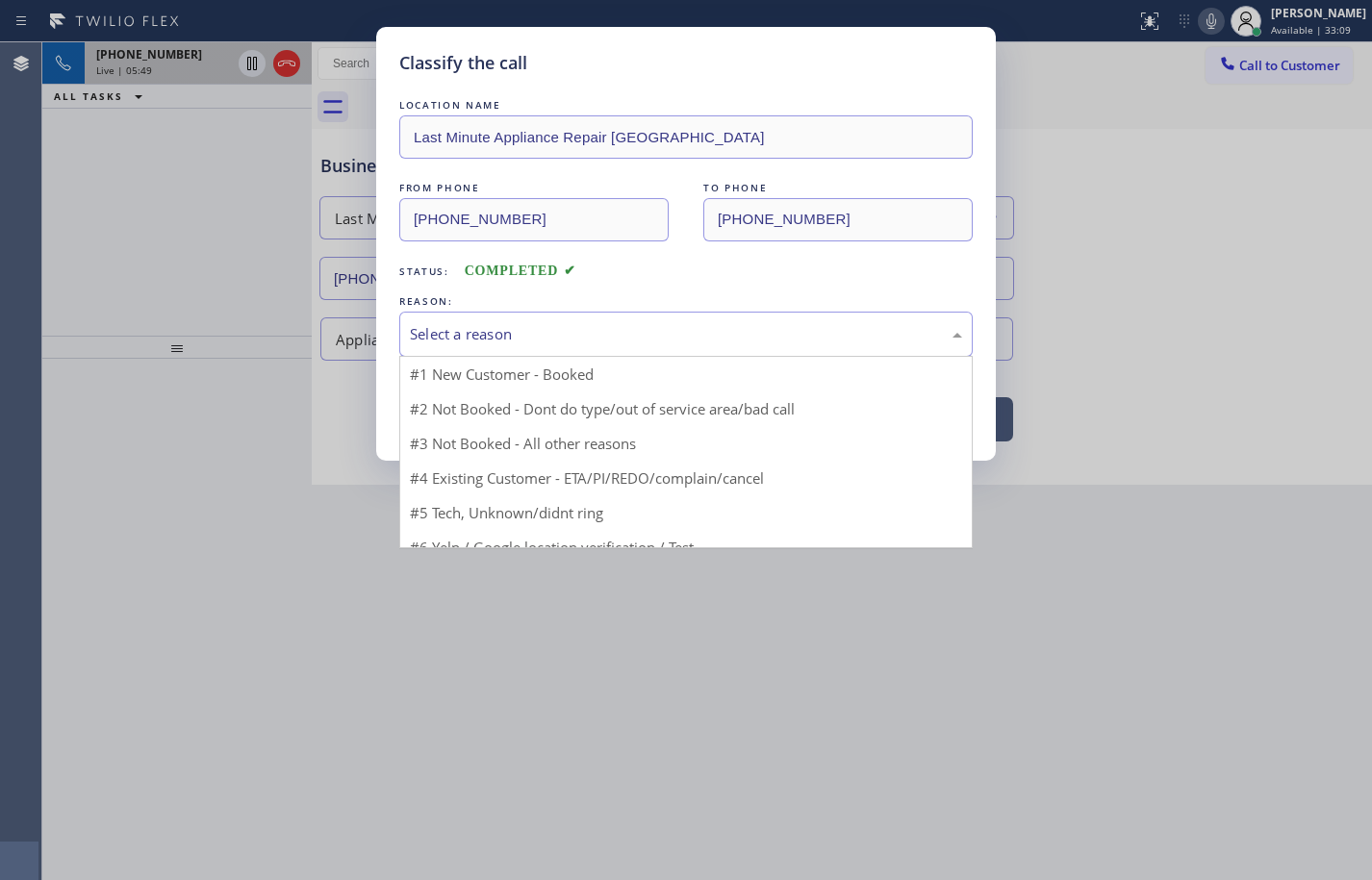
click at [608, 341] on div "Select a reason" at bounding box center [686, 334] width 552 height 23
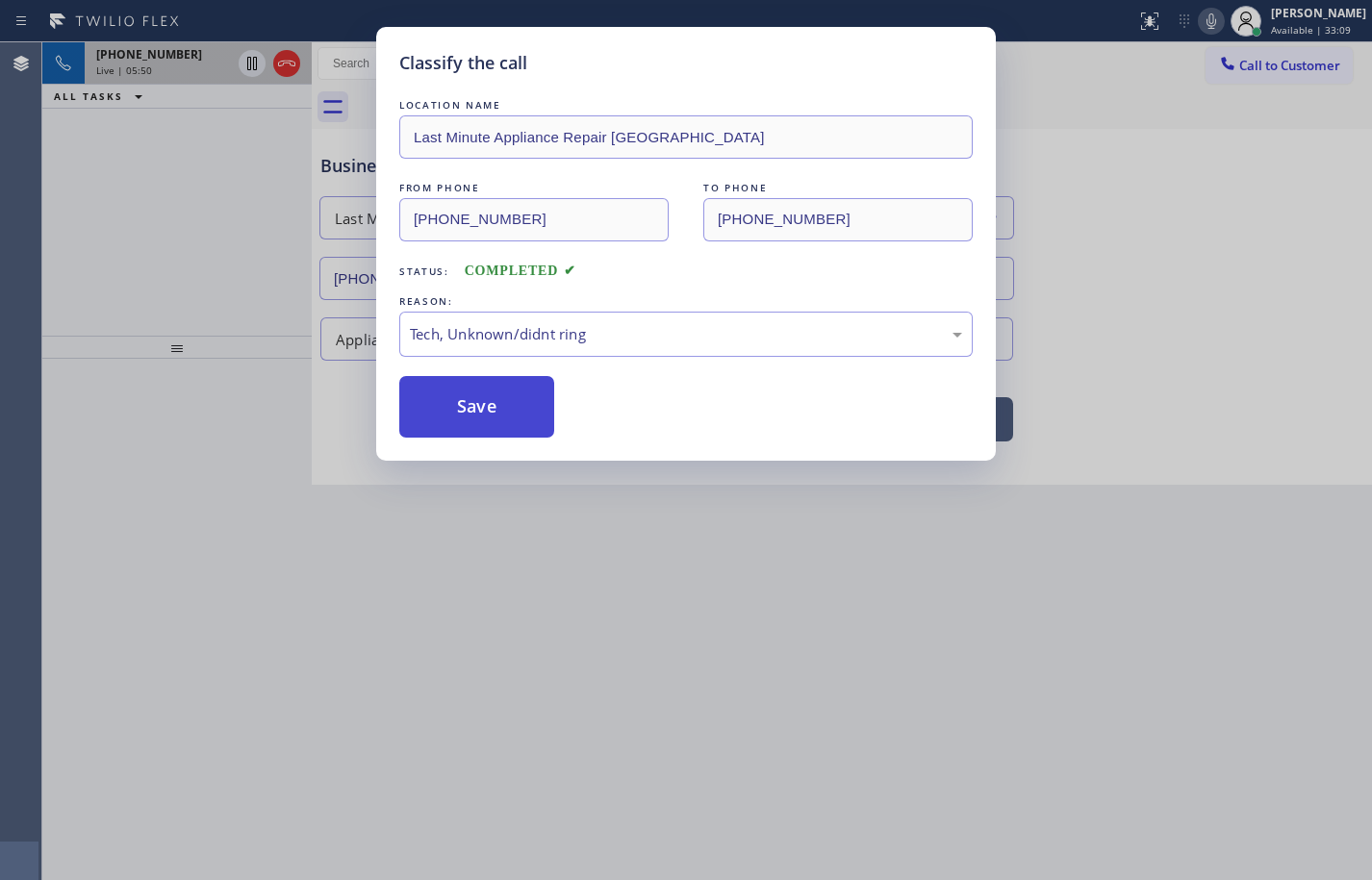
click at [509, 406] on button "Save" at bounding box center [477, 406] width 155 height 62
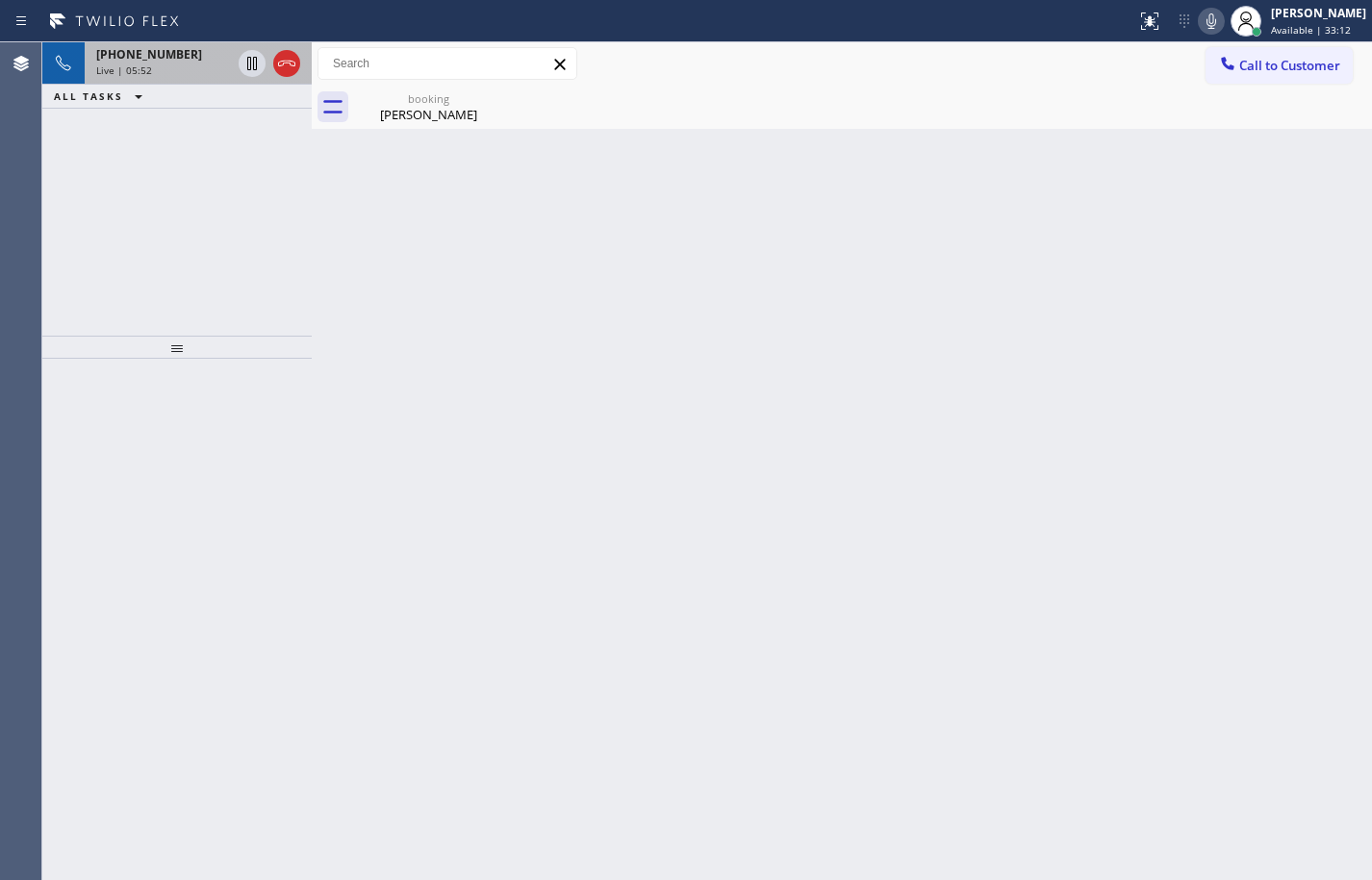
click at [1200, 27] on icon at bounding box center [1211, 22] width 24 height 23
click at [1200, 23] on icon at bounding box center [1211, 22] width 24 height 23
click at [161, 60] on span "[PHONE_NUMBER]" at bounding box center [149, 54] width 106 height 17
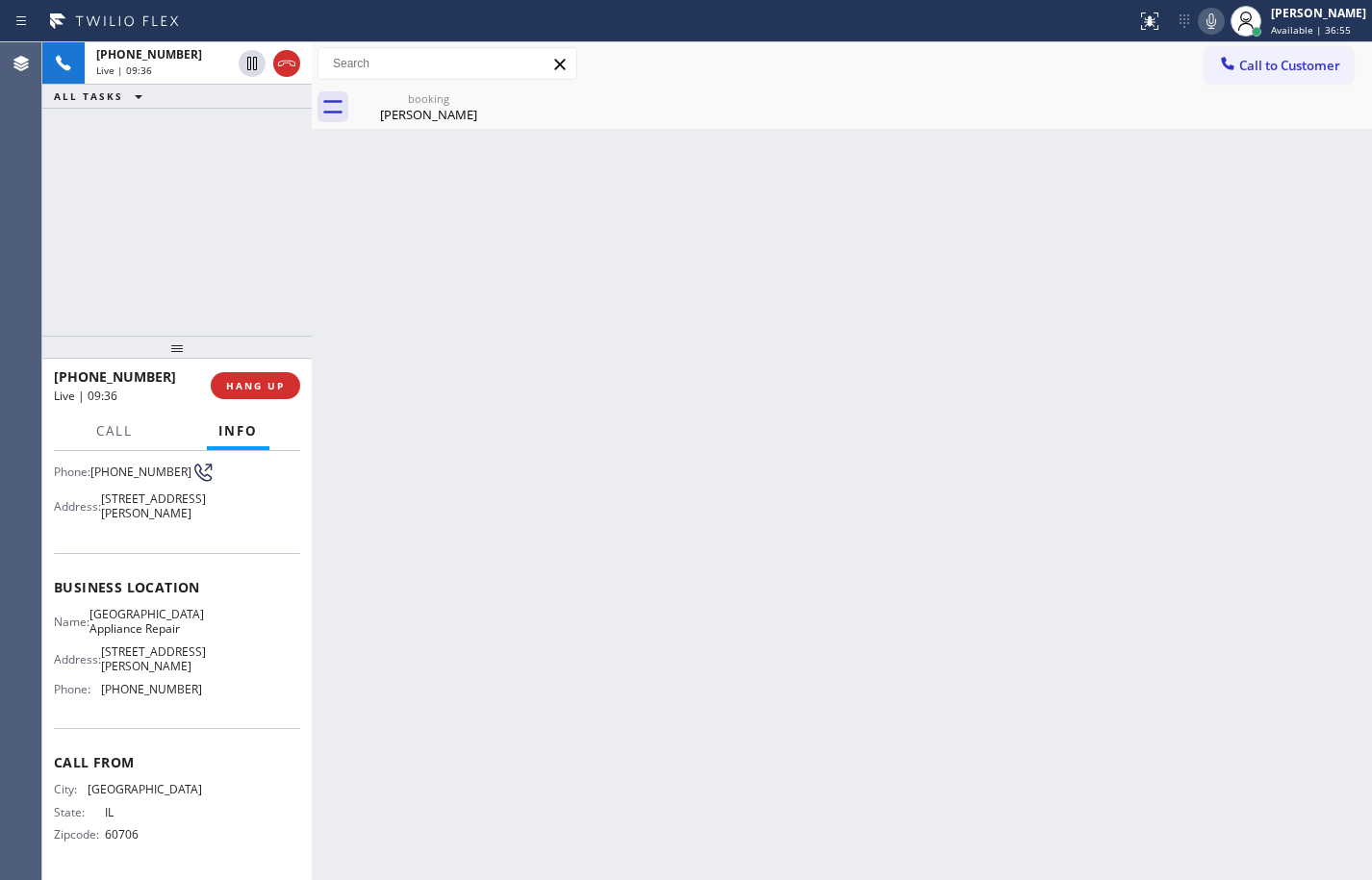
scroll to position [191, 0]
click at [165, 618] on span "[GEOGRAPHIC_DATA] Appliance Repair" at bounding box center [146, 622] width 115 height 29
copy span "[GEOGRAPHIC_DATA] Appliance Repair"
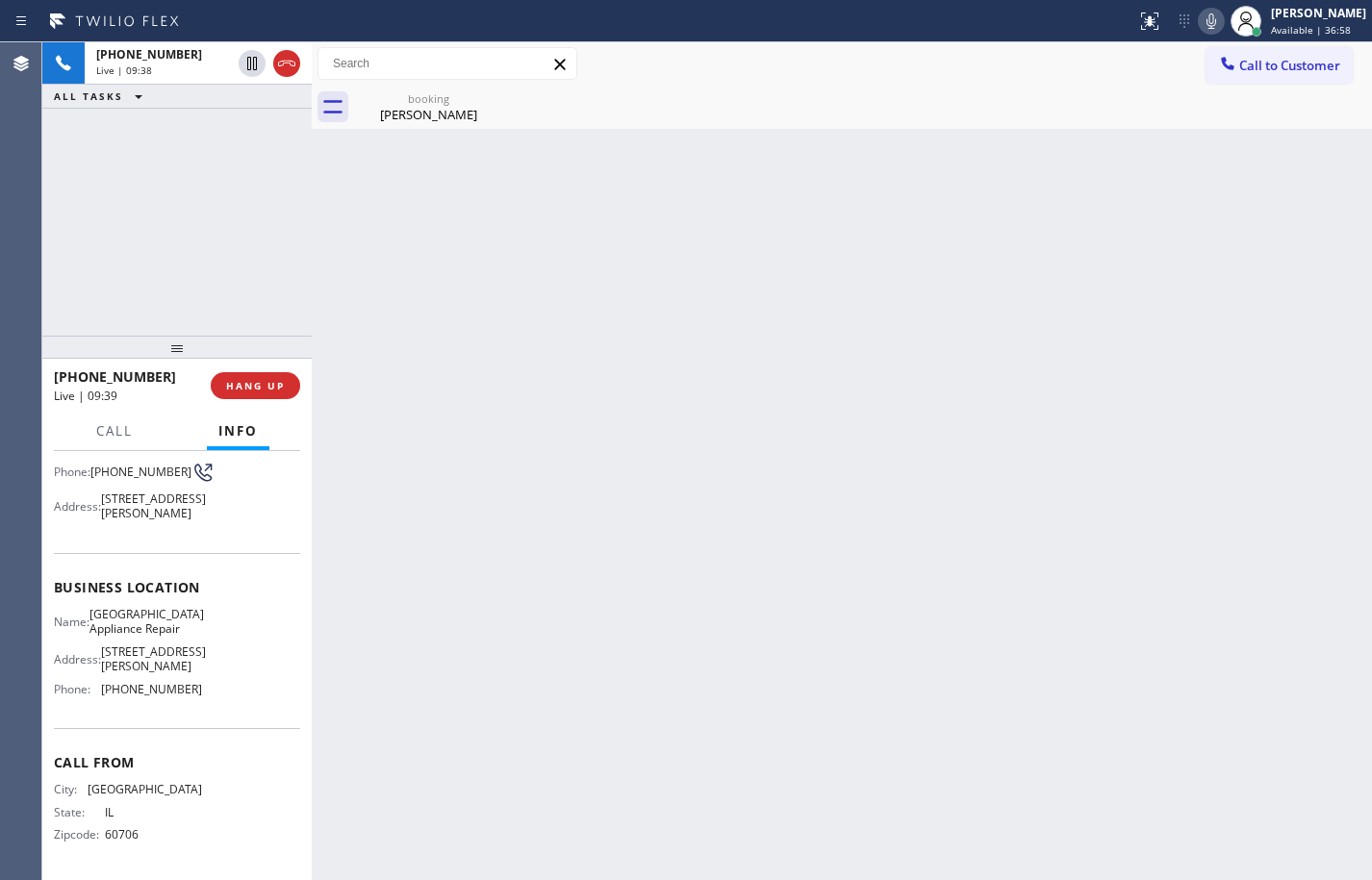
click at [149, 689] on span "[PHONE_NUMBER]" at bounding box center [151, 689] width 101 height 15
copy span "[PHONE_NUMBER]"
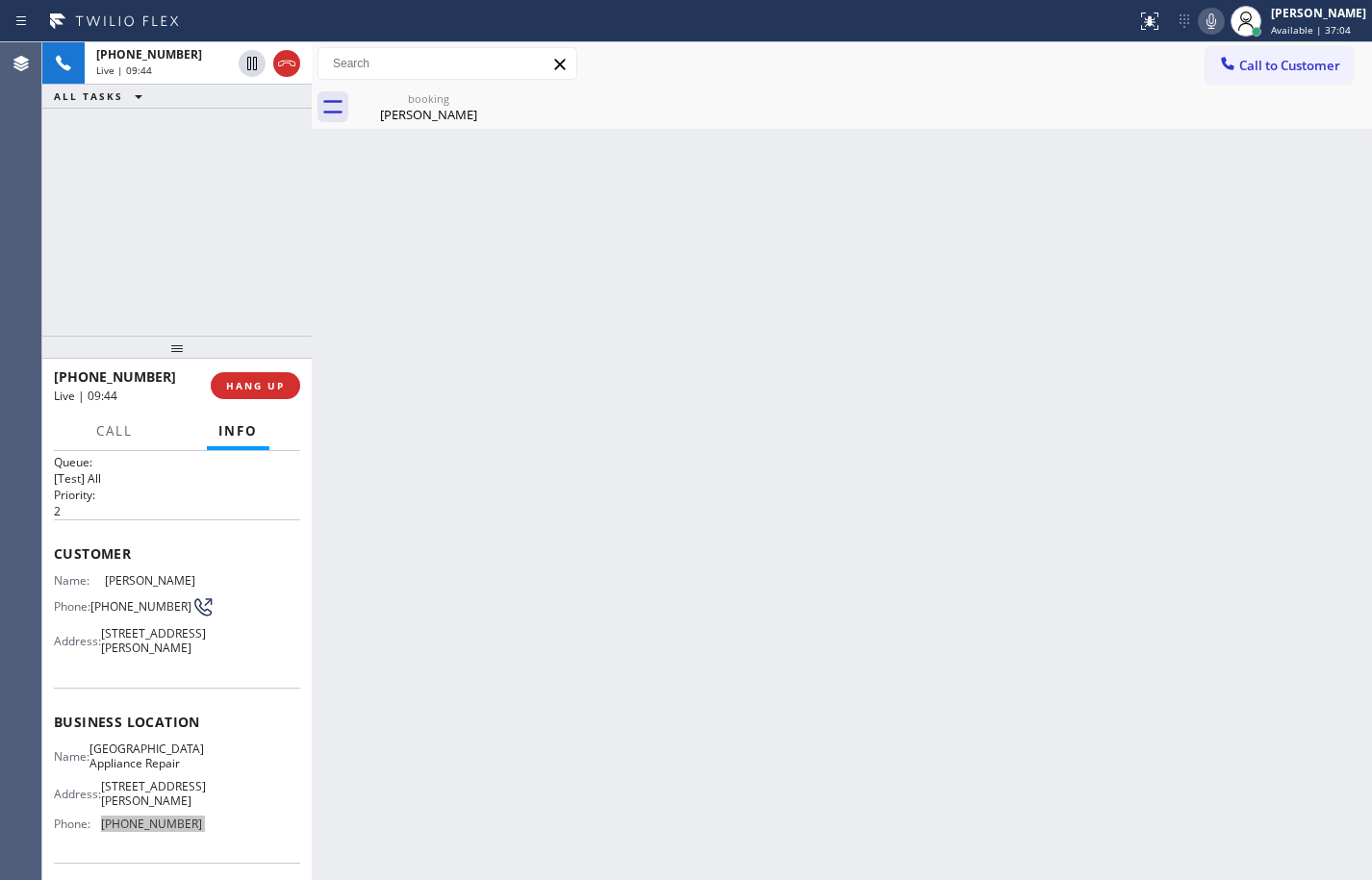
scroll to position [0, 0]
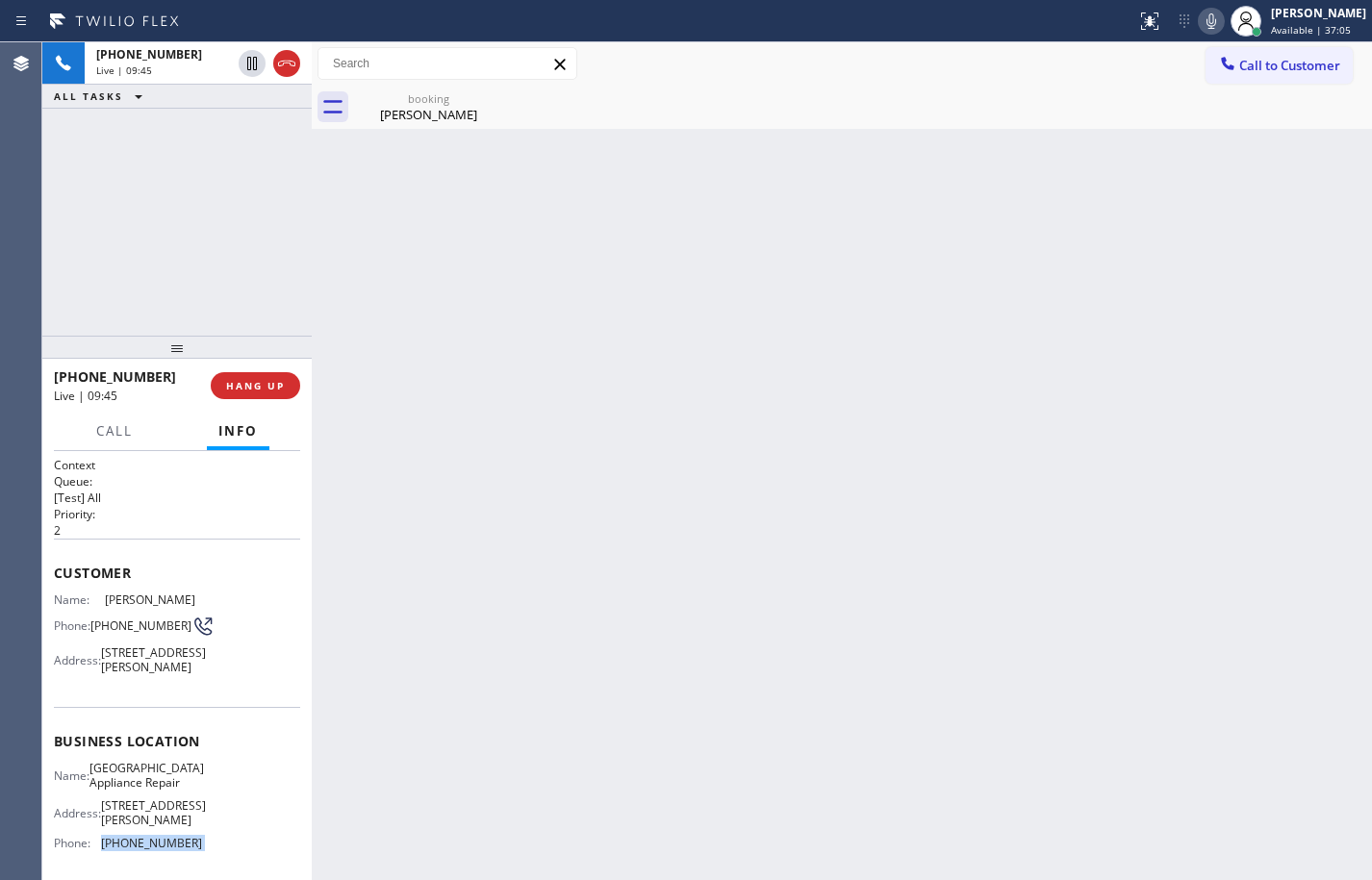
click at [1200, 23] on icon at bounding box center [1211, 22] width 24 height 23
click at [1201, 23] on icon at bounding box center [1211, 22] width 24 height 23
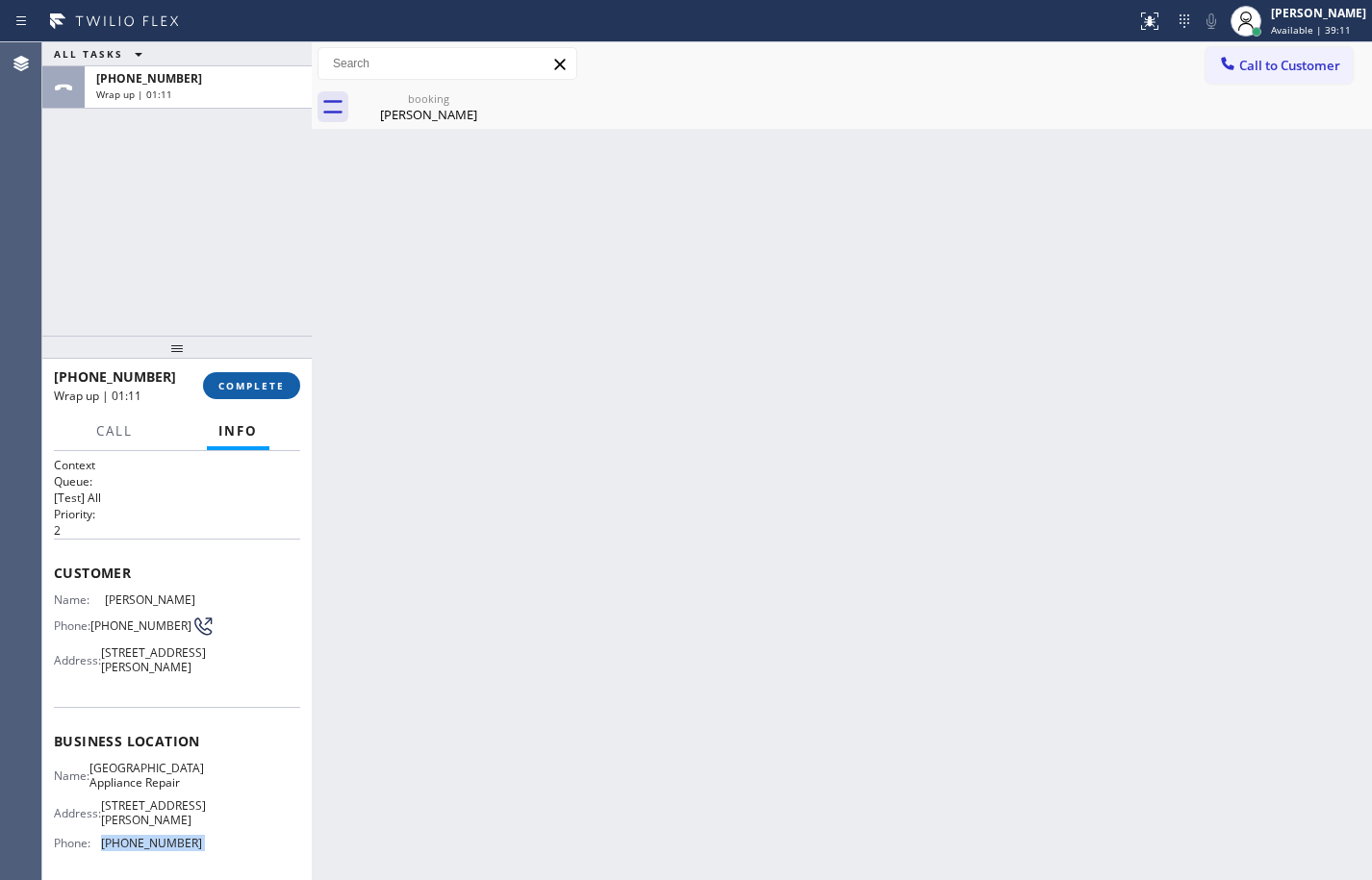
click at [260, 372] on button "COMPLETE" at bounding box center [251, 386] width 97 height 27
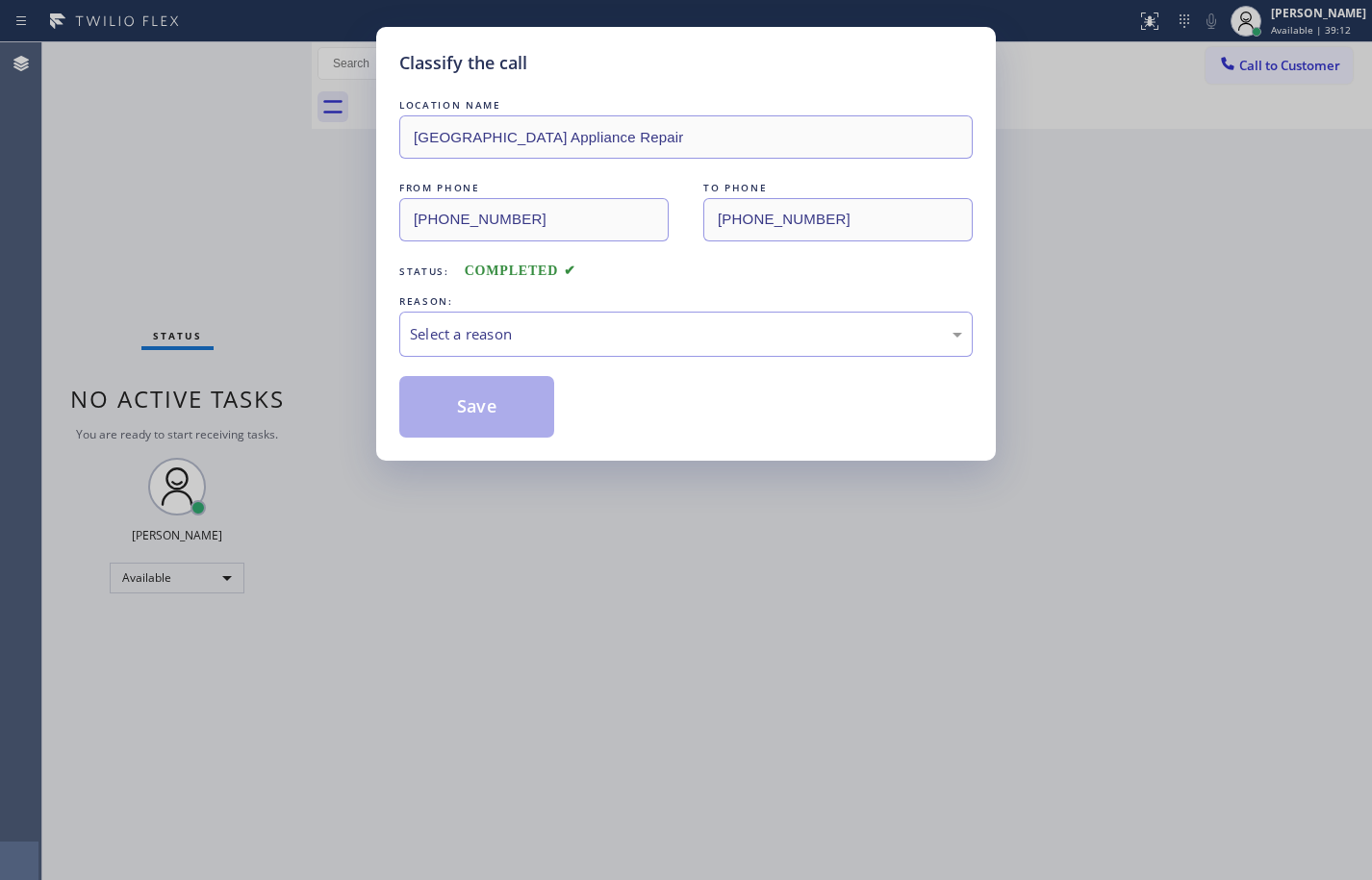
click at [475, 347] on div "Select a reason" at bounding box center [686, 334] width 574 height 45
click at [499, 414] on button "Save" at bounding box center [477, 406] width 155 height 62
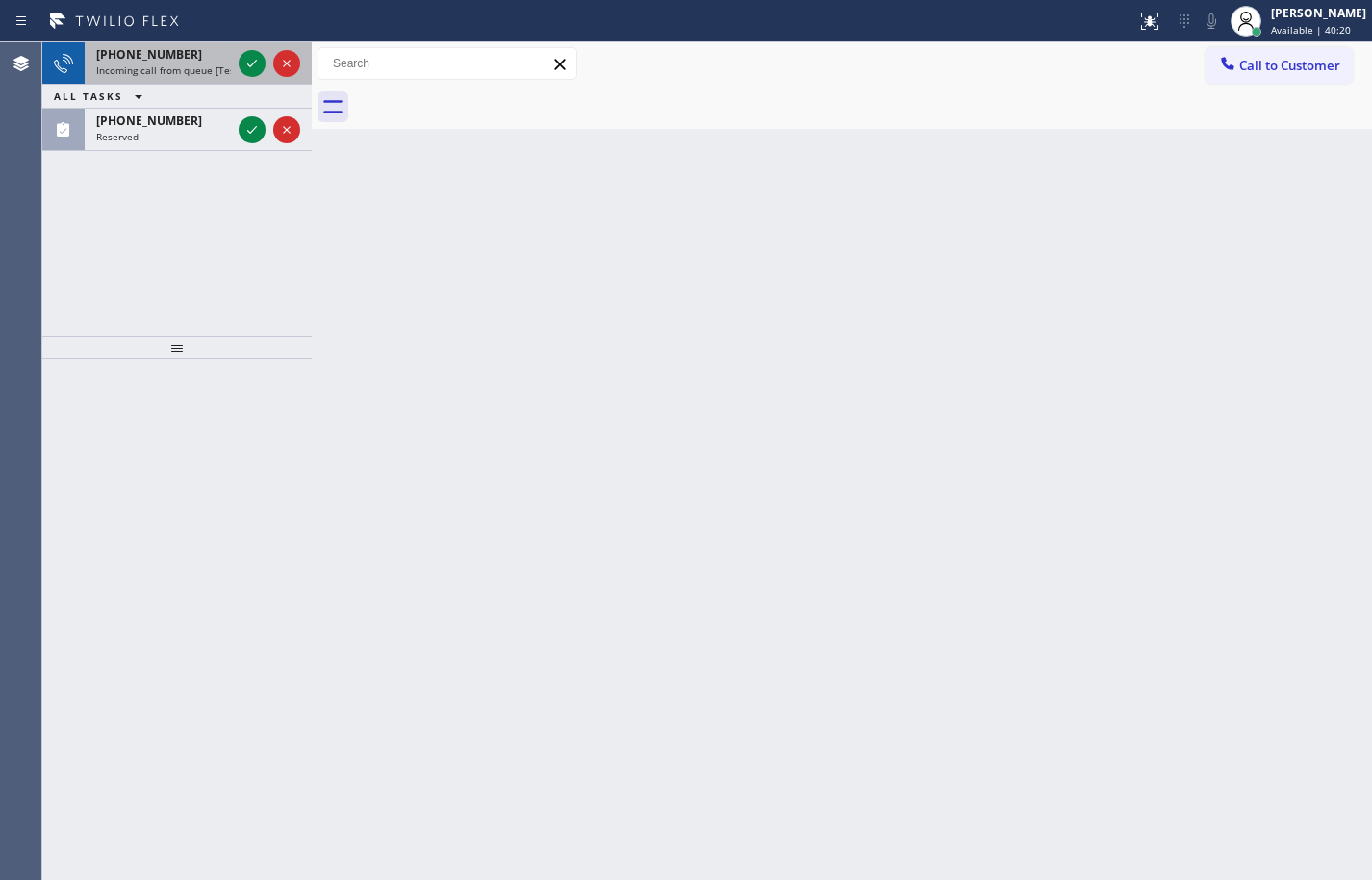
click at [178, 67] on span "Incoming call from queue [Test] All" at bounding box center [175, 70] width 160 height 14
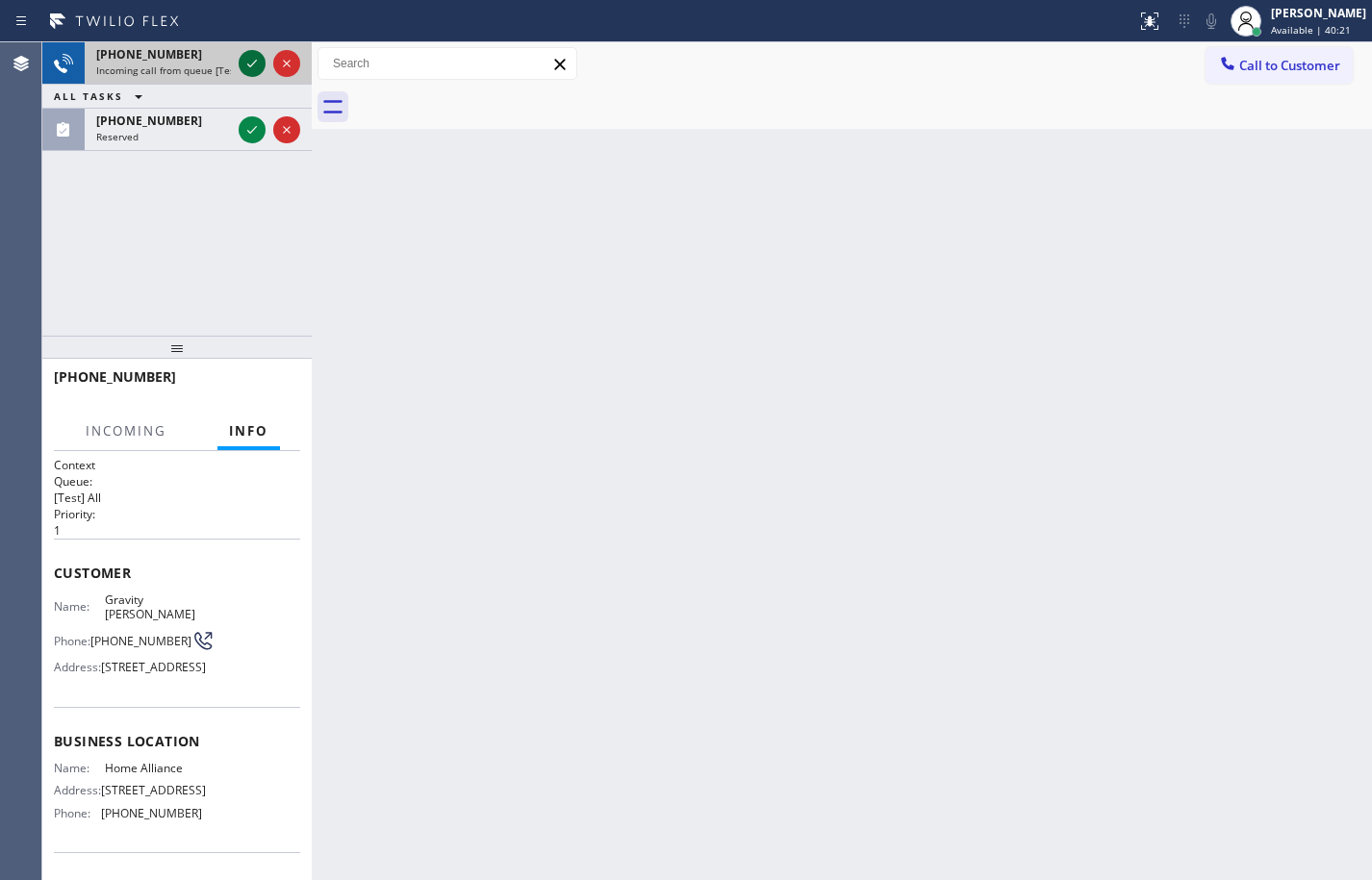
click at [250, 66] on icon at bounding box center [253, 64] width 24 height 23
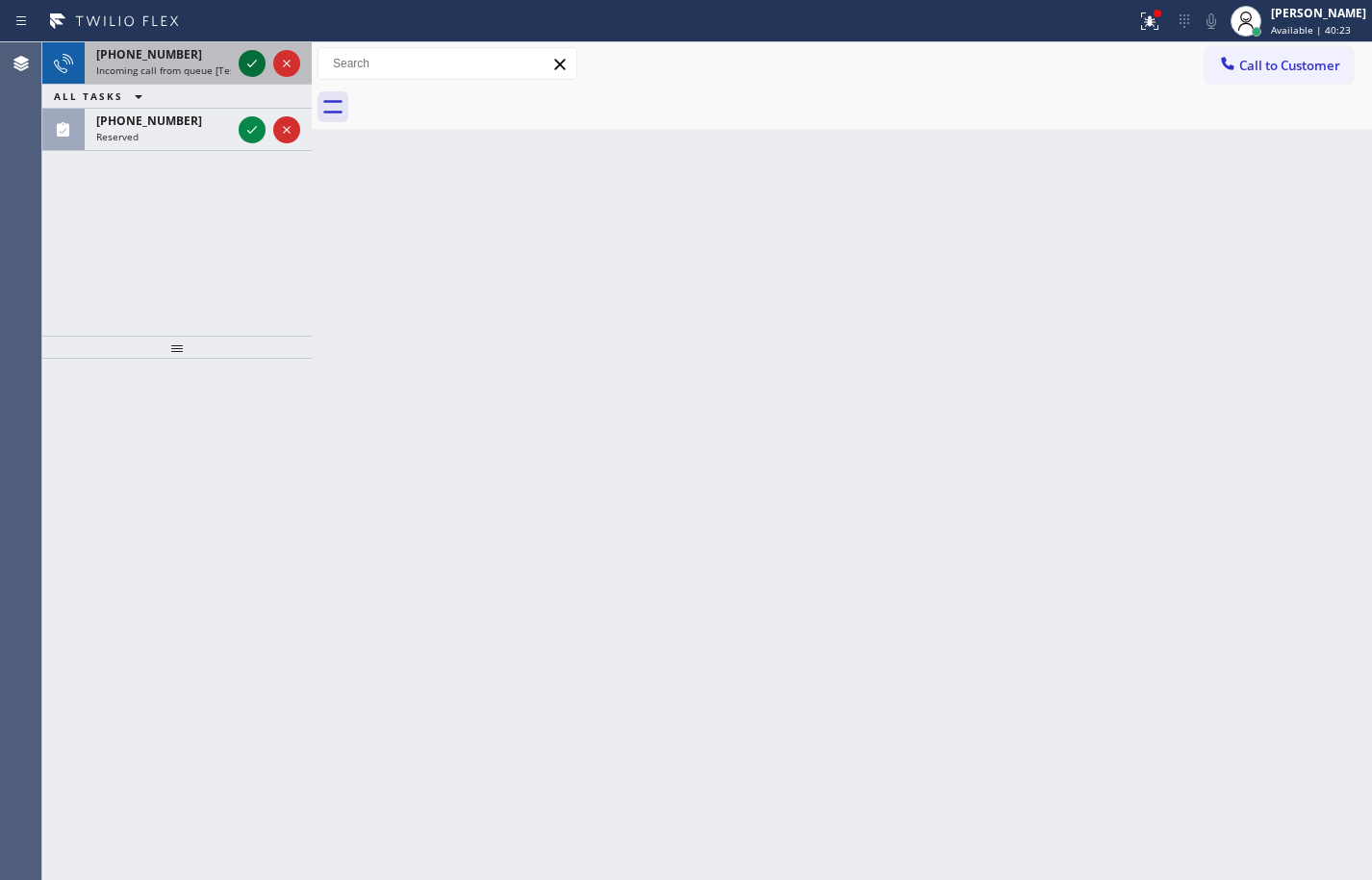
click at [245, 62] on icon at bounding box center [253, 64] width 24 height 23
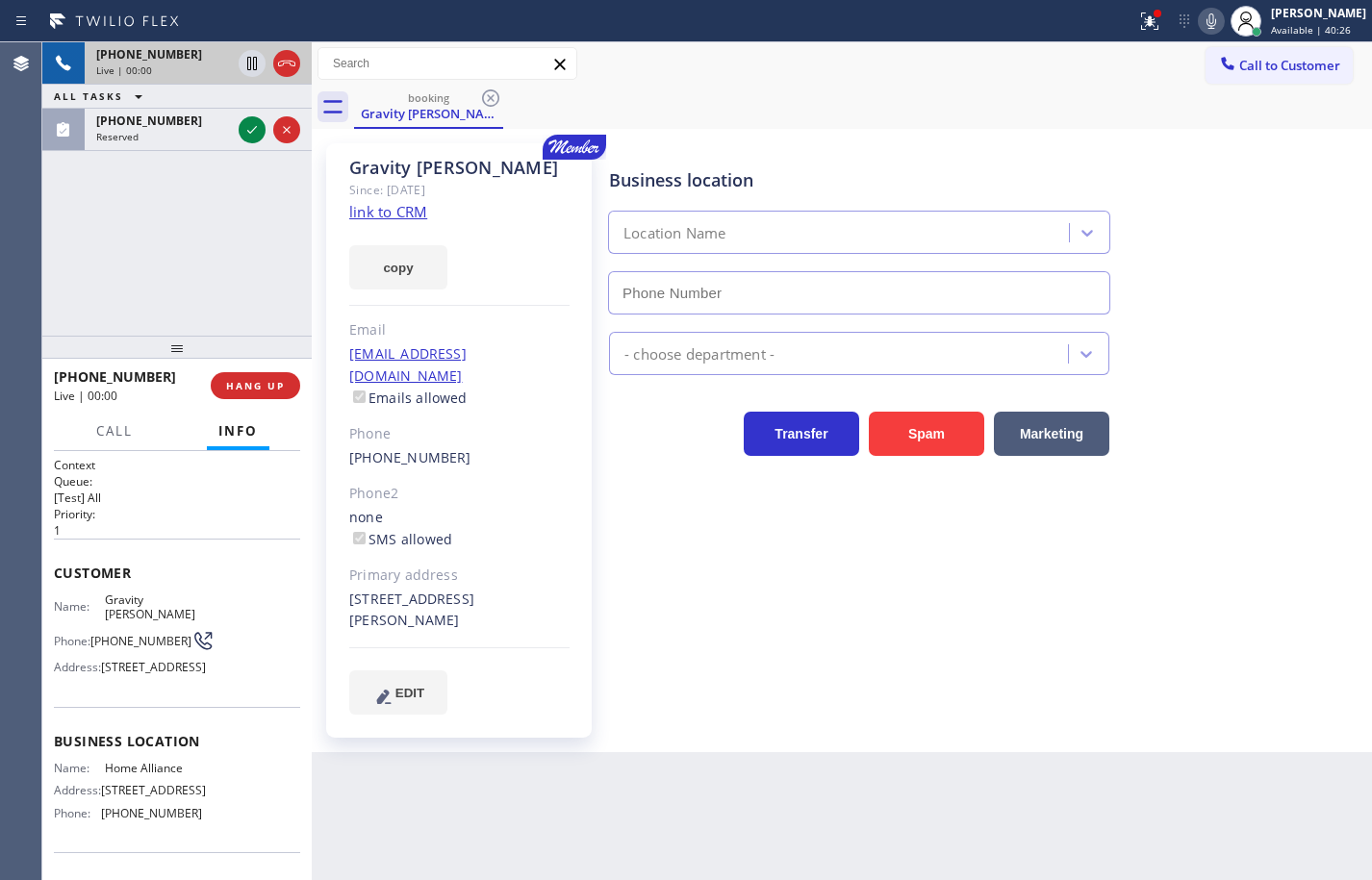
type input "[PHONE_NUMBER]"
click at [415, 208] on link "link to CRM" at bounding box center [389, 211] width 78 height 20
click at [417, 269] on button "copy" at bounding box center [399, 267] width 98 height 44
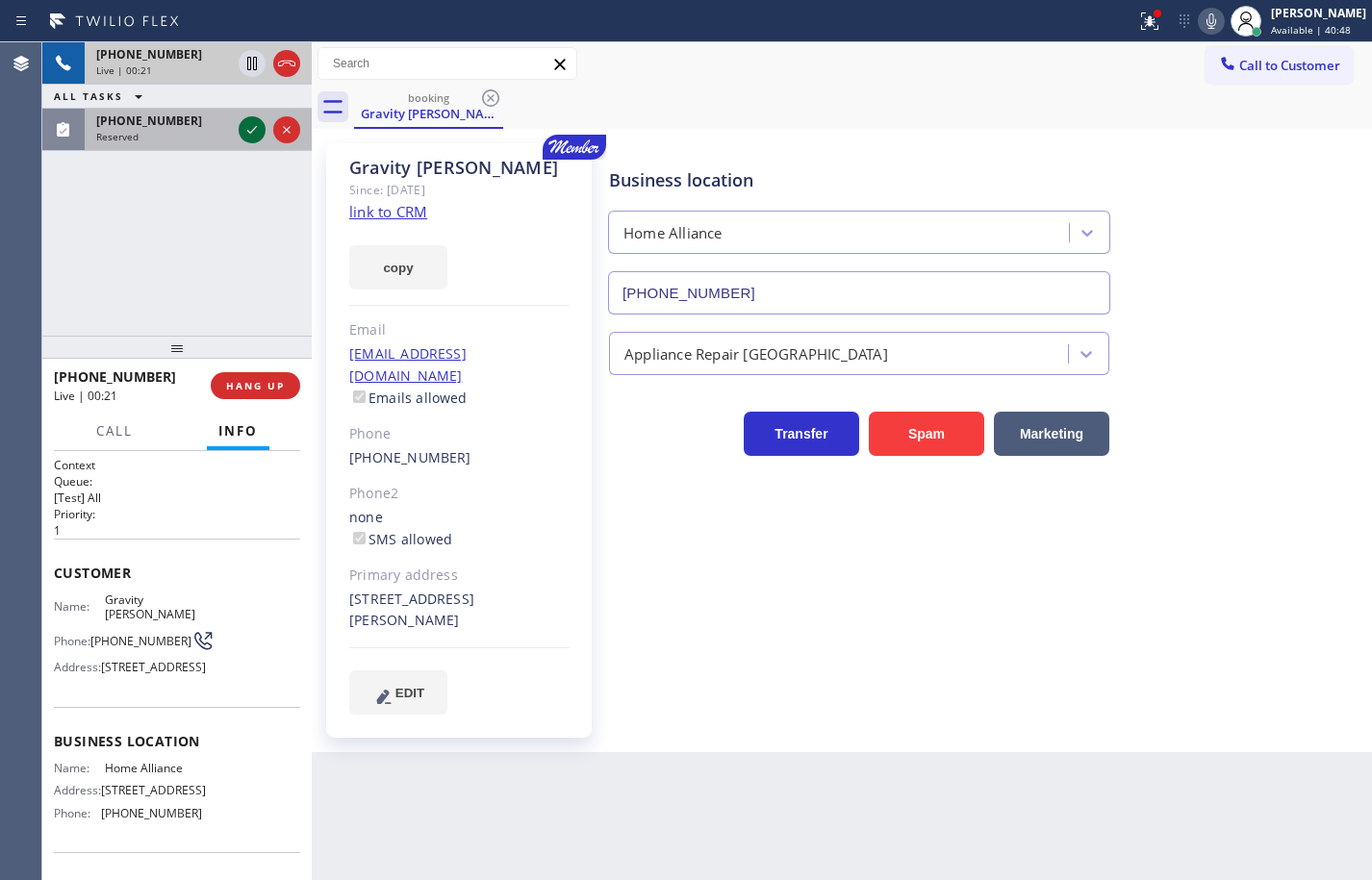
click at [257, 134] on icon at bounding box center [253, 130] width 24 height 23
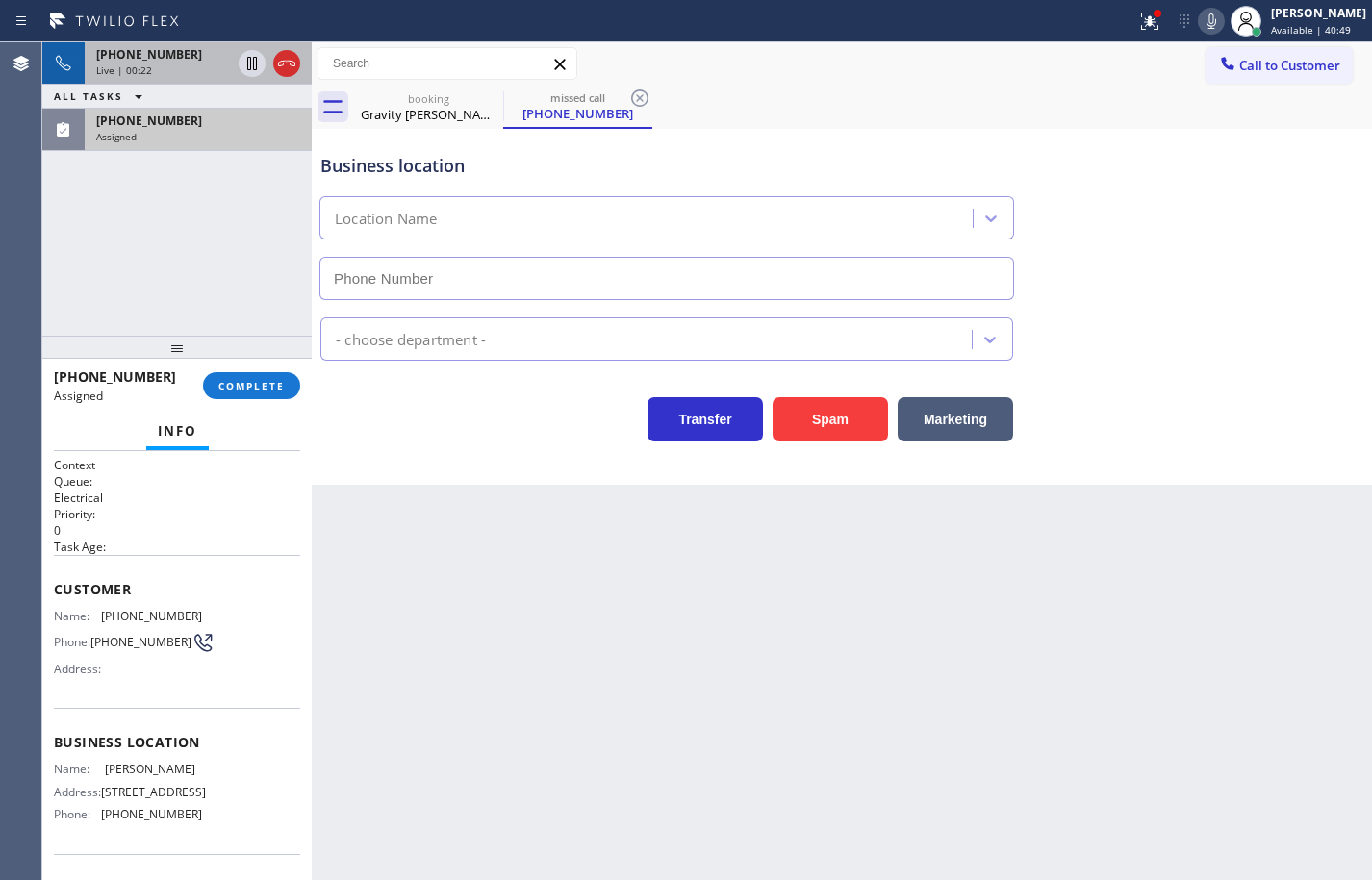
scroll to position [96, 0]
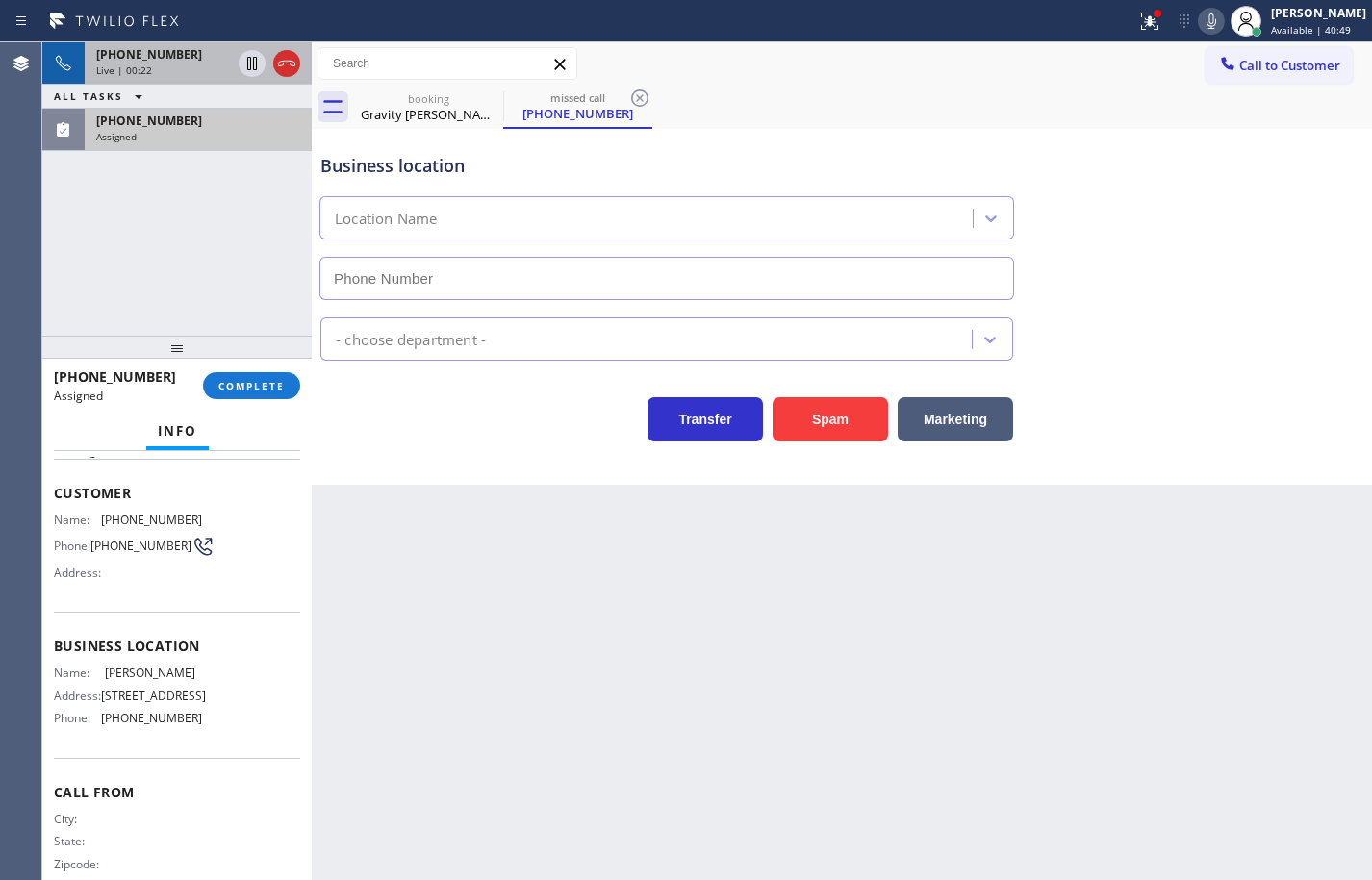
type input "[PHONE_NUMBER]"
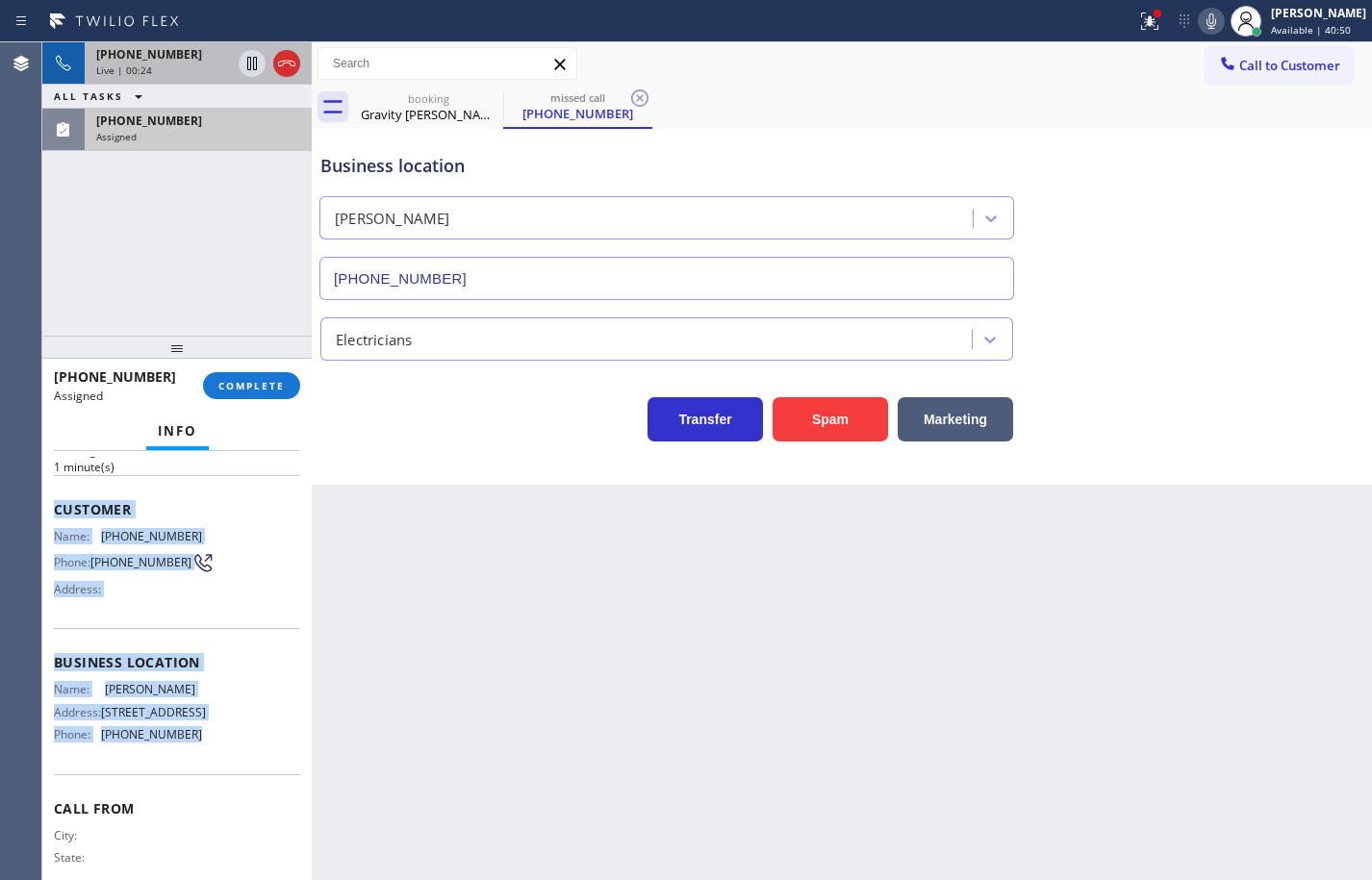
drag, startPoint x: 198, startPoint y: 718, endPoint x: 51, endPoint y: 511, distance: 253.9
click at [51, 511] on div "Context Queue: Electrical Priority: 0 Task Age: [DEMOGRAPHIC_DATA] minute(s) Cu…" at bounding box center [176, 666] width 269 height 429
copy div "Customer Name: [PHONE_NUMBER] Phone: [PHONE_NUMBER] Address: Business location …"
click at [258, 390] on span "COMPLETE" at bounding box center [252, 386] width 67 height 14
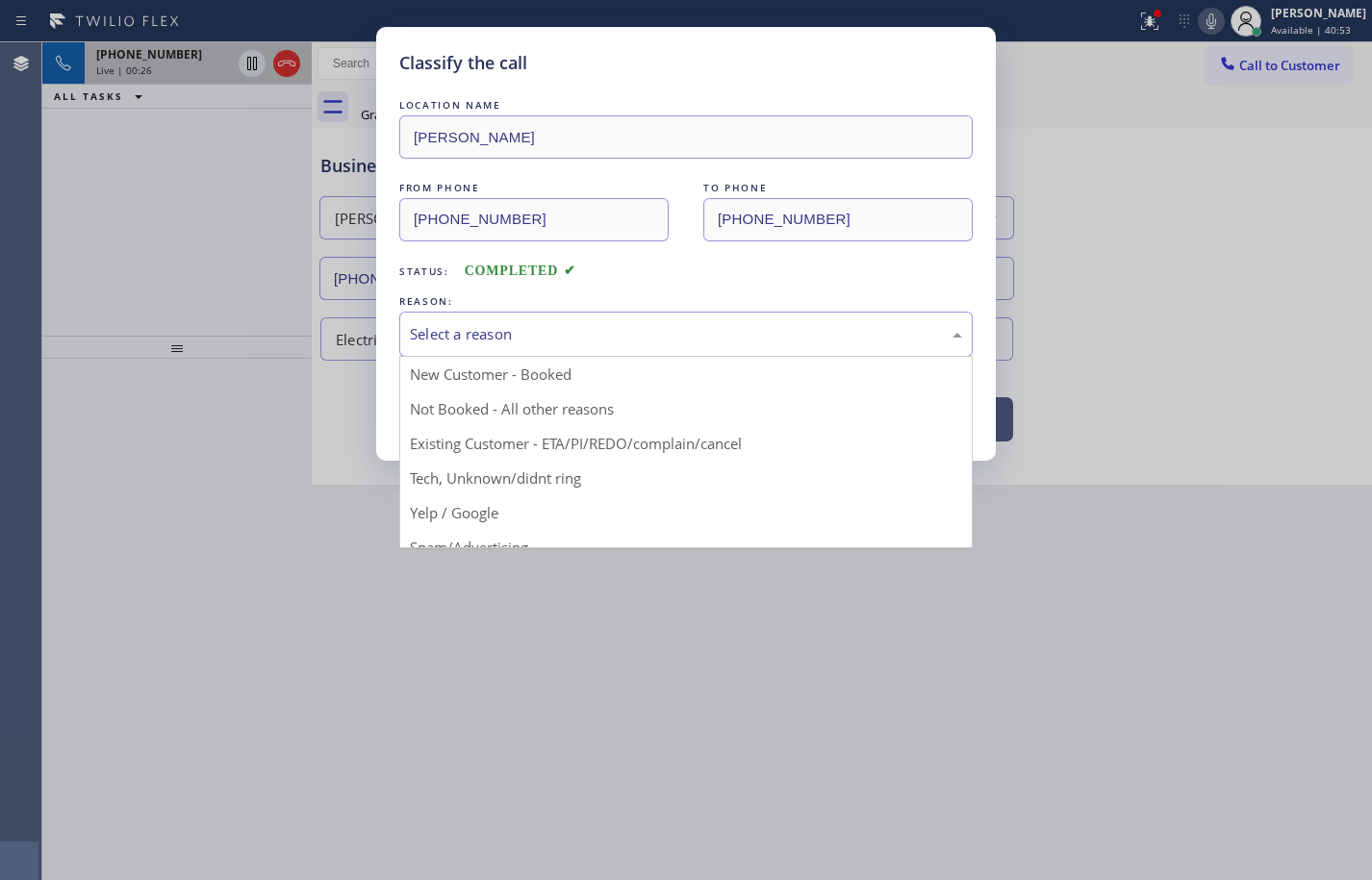
click at [512, 350] on div "Select a reason" at bounding box center [686, 334] width 574 height 45
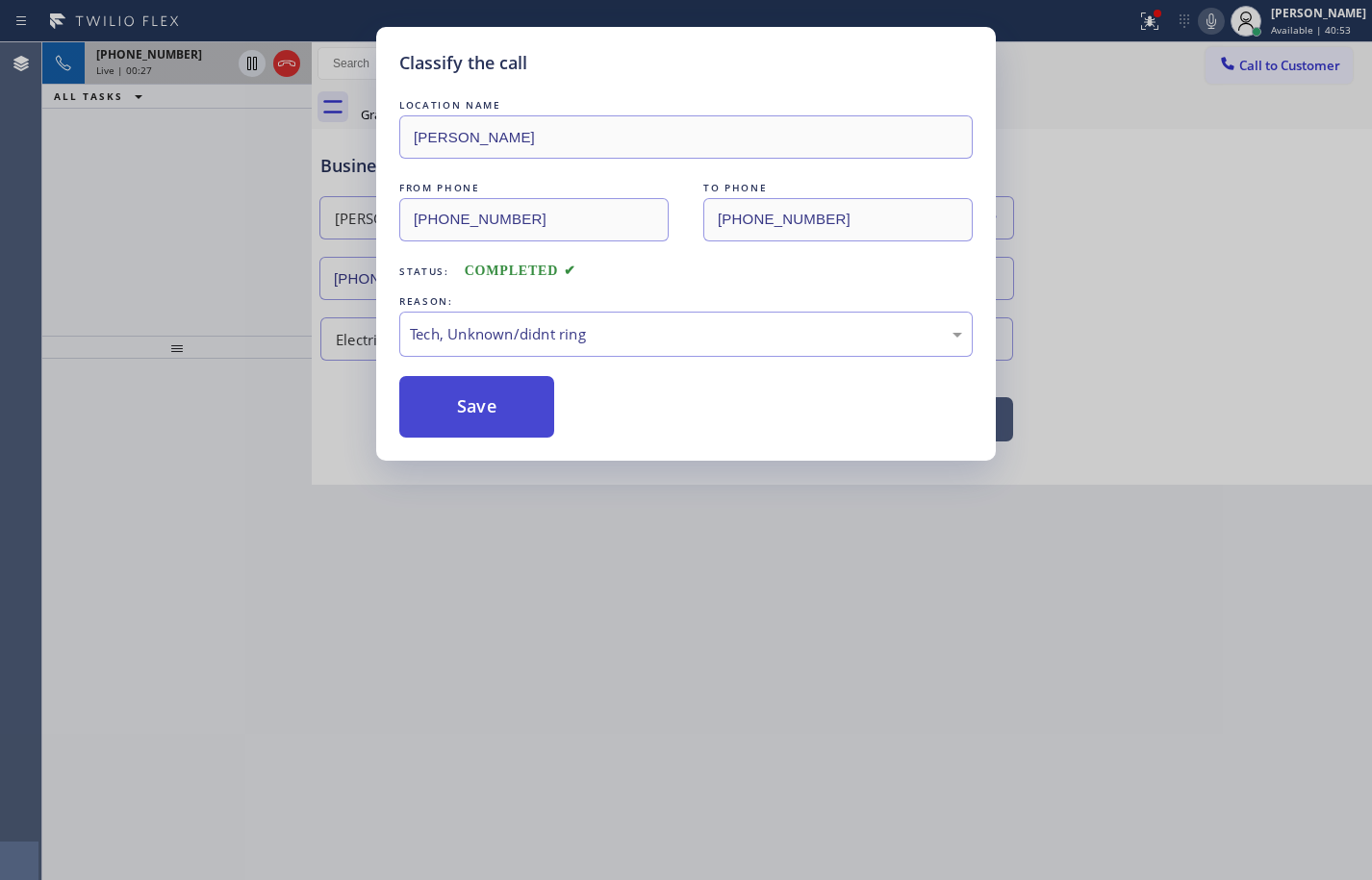
click at [494, 405] on button "Save" at bounding box center [477, 406] width 155 height 62
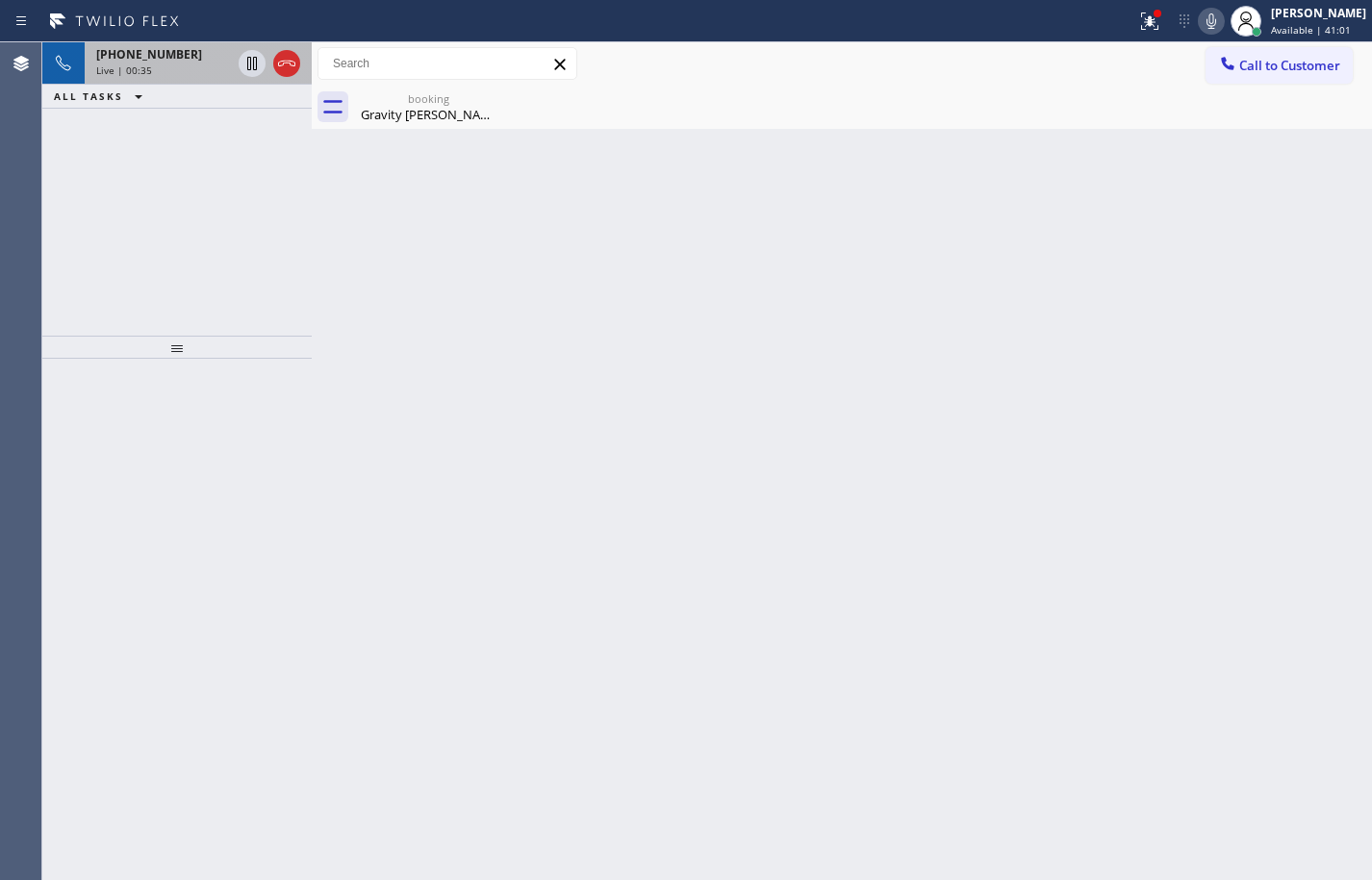
click at [117, 66] on span "Live | 00:35" at bounding box center [123, 70] width 56 height 14
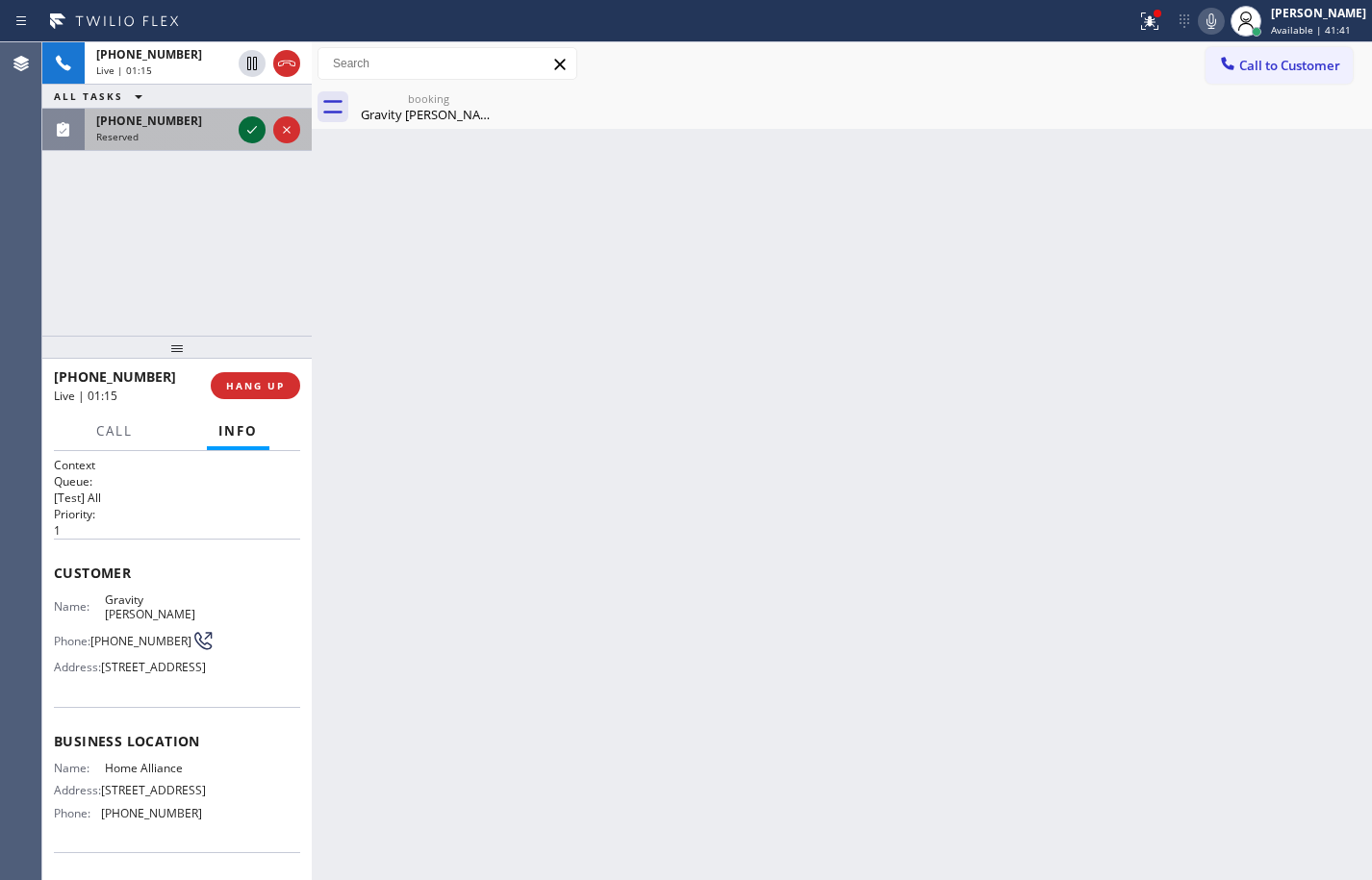
click at [254, 133] on icon at bounding box center [253, 130] width 24 height 23
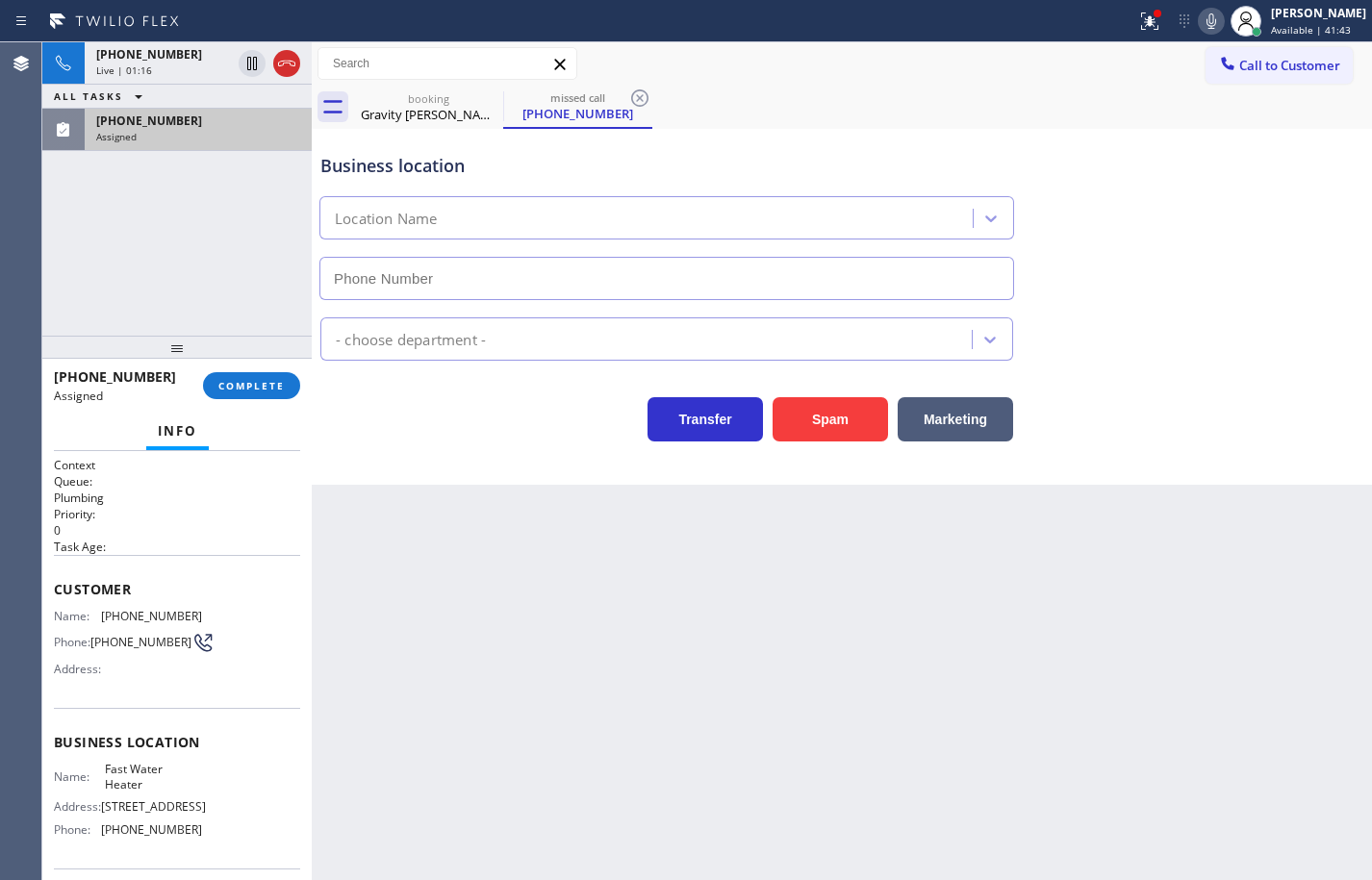
type input "[PHONE_NUMBER]"
click at [200, 829] on div "Name: Fast Water Heater Address: [STREET_ADDRESS] Phone: [PHONE_NUMBER]" at bounding box center [177, 803] width 247 height 83
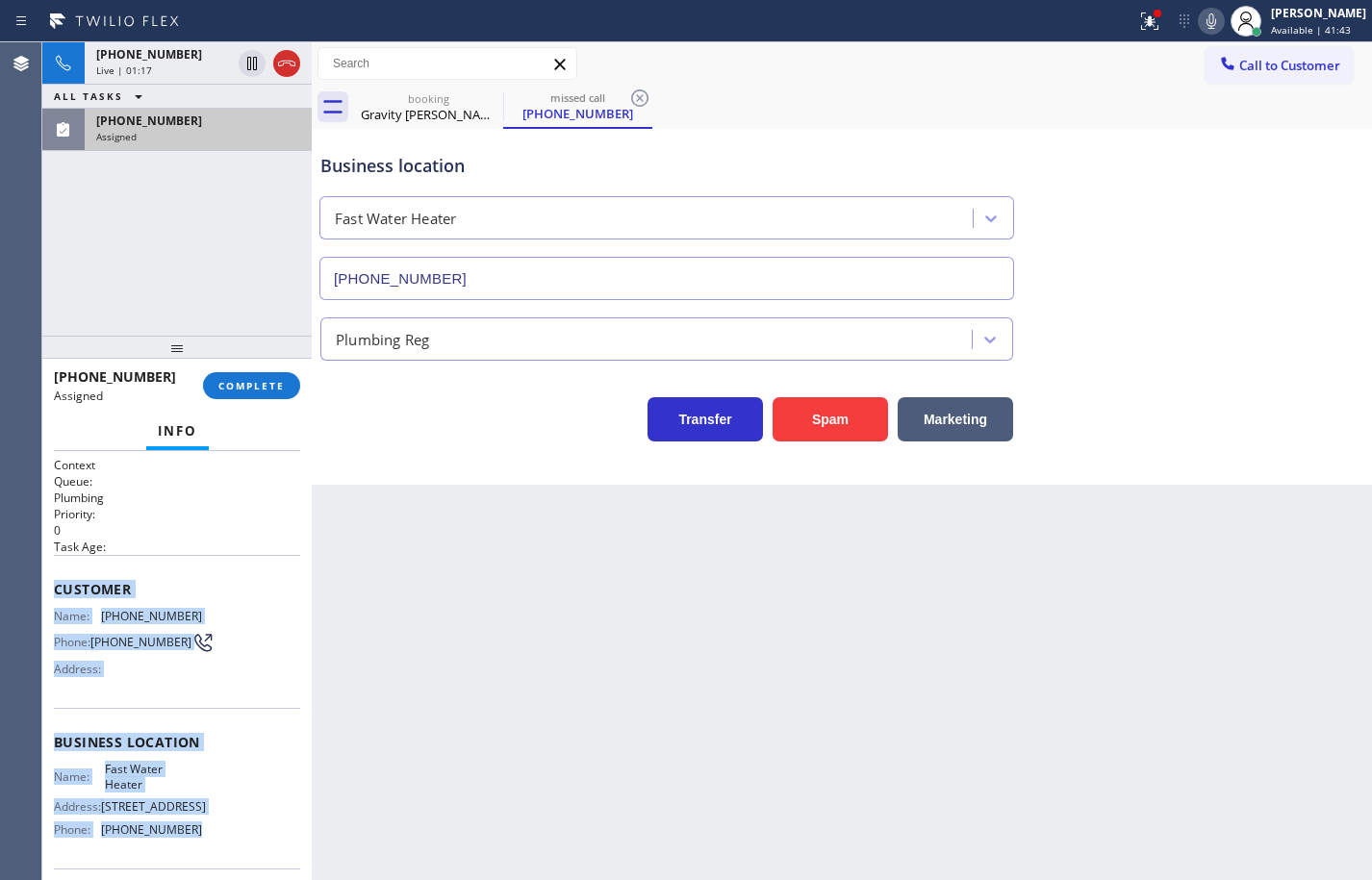
drag, startPoint x: 205, startPoint y: 834, endPoint x: 57, endPoint y: 591, distance: 284.5
click at [57, 591] on div "Context Queue: Plumbing Priority: 0 Task Age: Customer Name: [PHONE_NUMBER] Pho…" at bounding box center [177, 736] width 247 height 558
copy div "Customer Name: [PHONE_NUMBER] Phone: [PHONE_NUMBER] Address: Business location …"
click at [267, 381] on span "COMPLETE" at bounding box center [252, 386] width 67 height 14
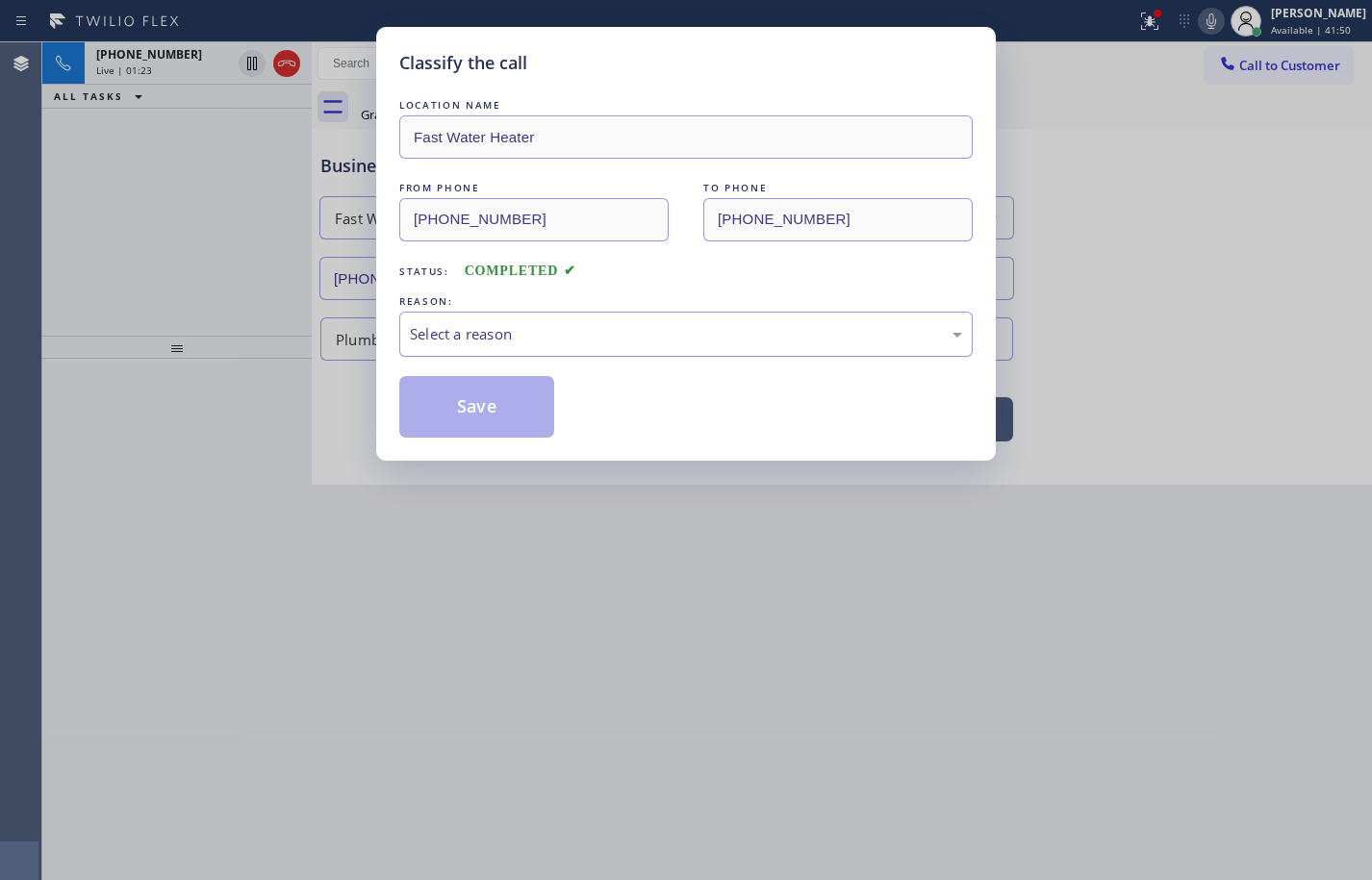
click at [506, 339] on div "Select a reason" at bounding box center [686, 334] width 552 height 23
click at [503, 387] on button "Save" at bounding box center [477, 406] width 155 height 62
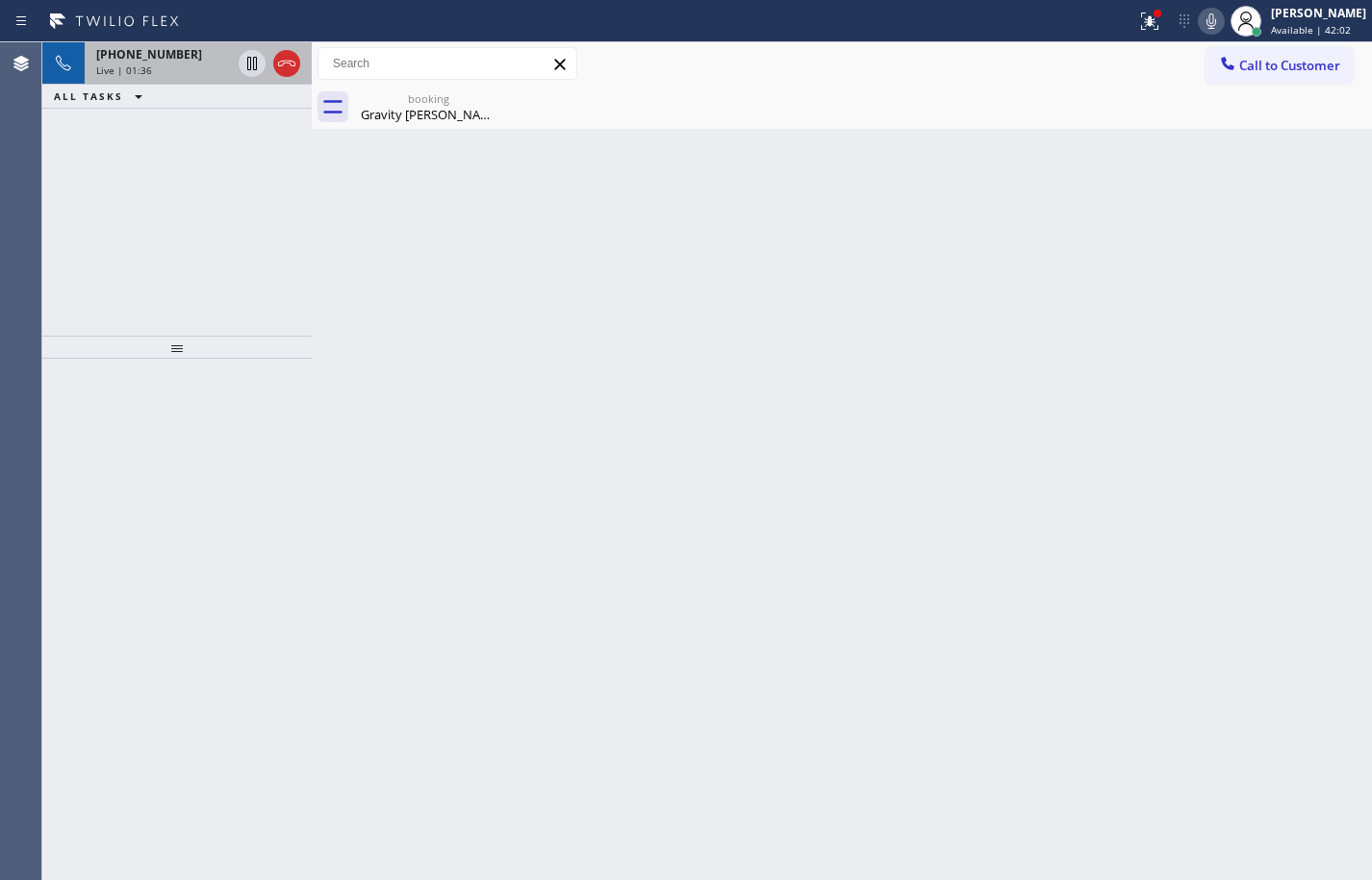
click at [152, 52] on span "[PHONE_NUMBER]" at bounding box center [149, 54] width 106 height 17
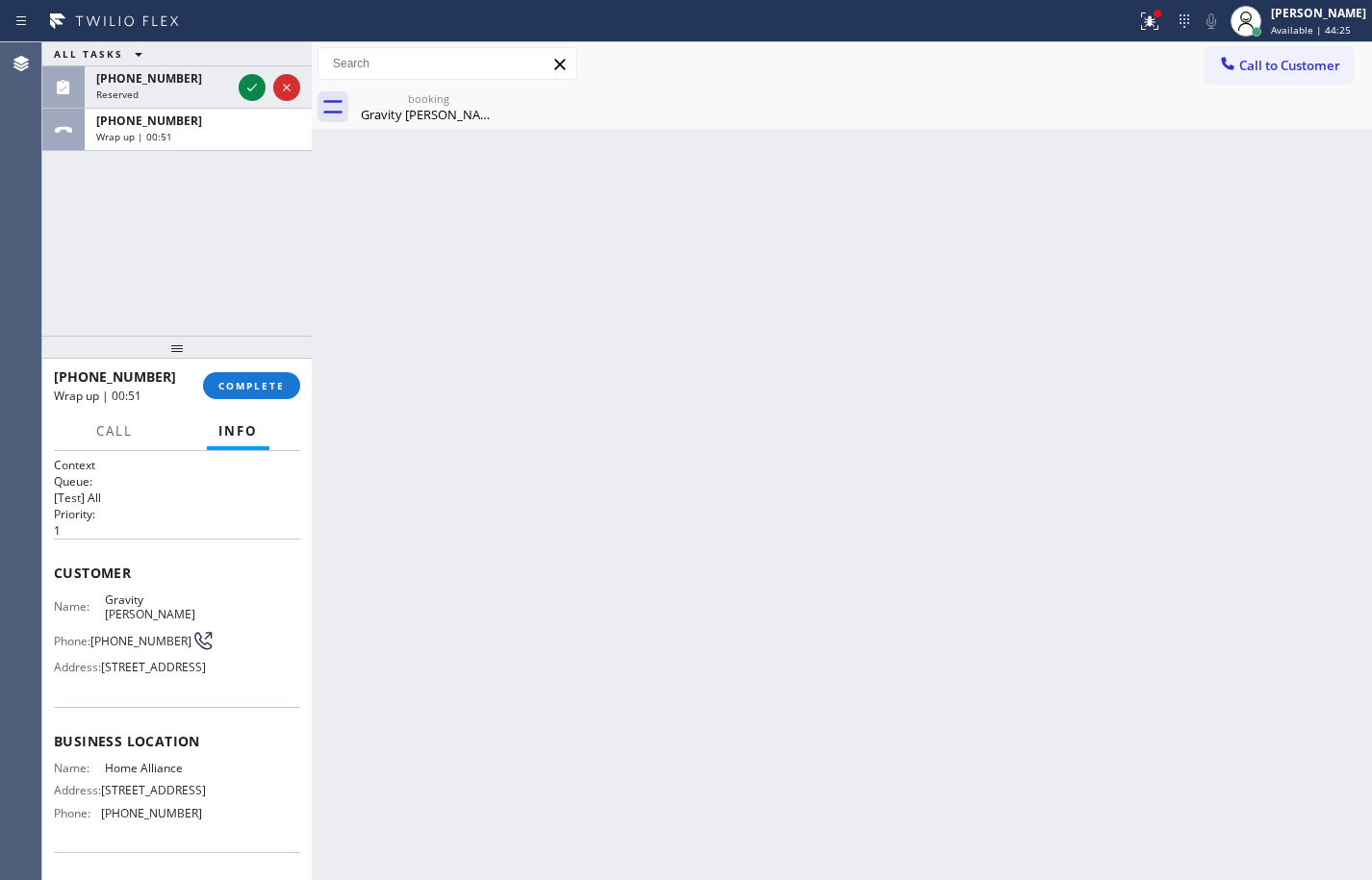
drag, startPoint x: 164, startPoint y: 161, endPoint x: 193, endPoint y: 300, distance: 142.0
click at [164, 161] on div "ALL TASKS ALL TASKS ACTIVE TASKS TASKS IN WRAP UP [PHONE_NUMBER] Reserved [PHON…" at bounding box center [176, 189] width 269 height 294
click at [238, 379] on span "COMPLETE" at bounding box center [252, 386] width 67 height 14
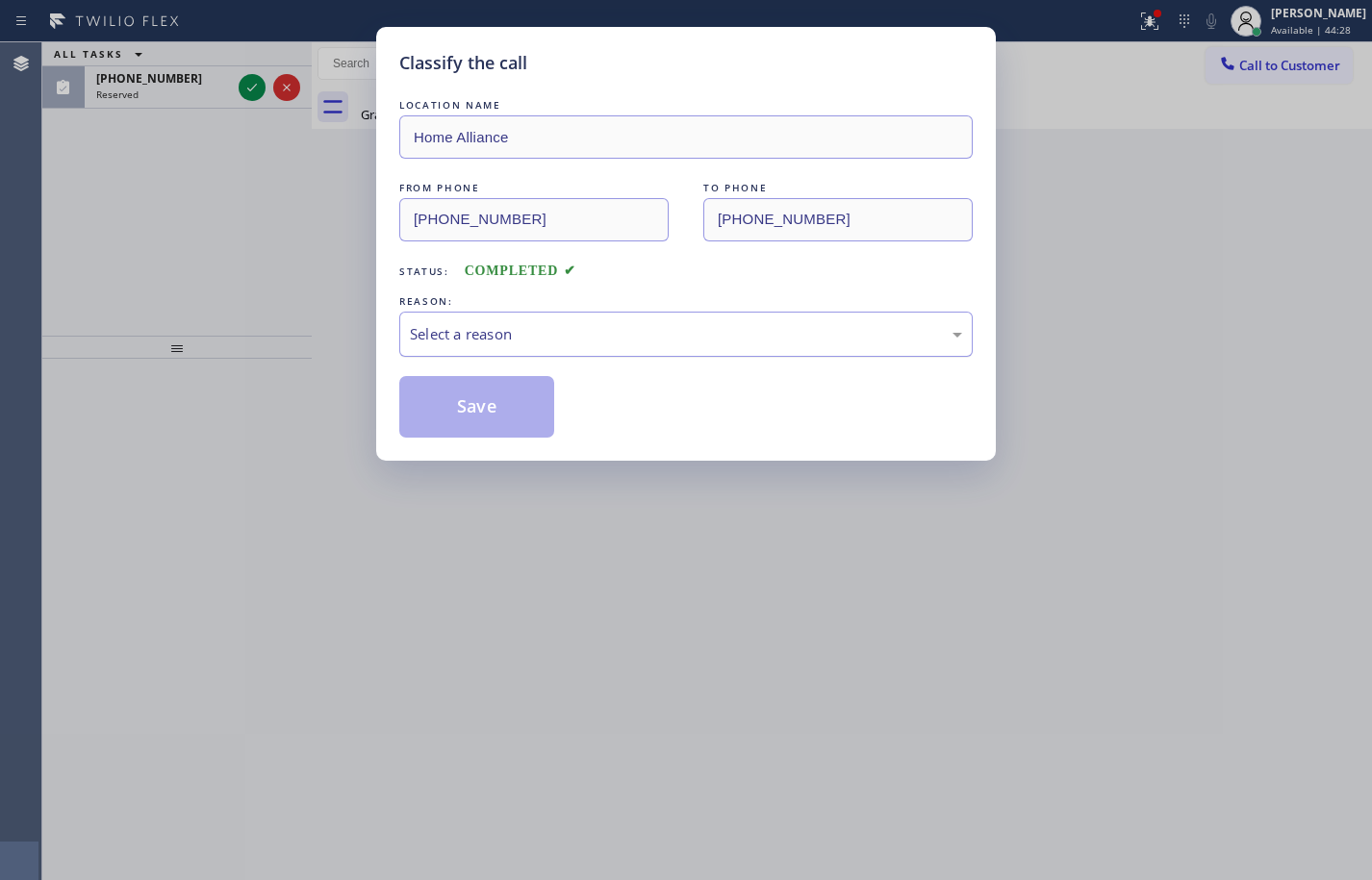
click at [485, 315] on div "Select a reason" at bounding box center [686, 334] width 574 height 45
click at [500, 406] on button "Save" at bounding box center [477, 406] width 155 height 62
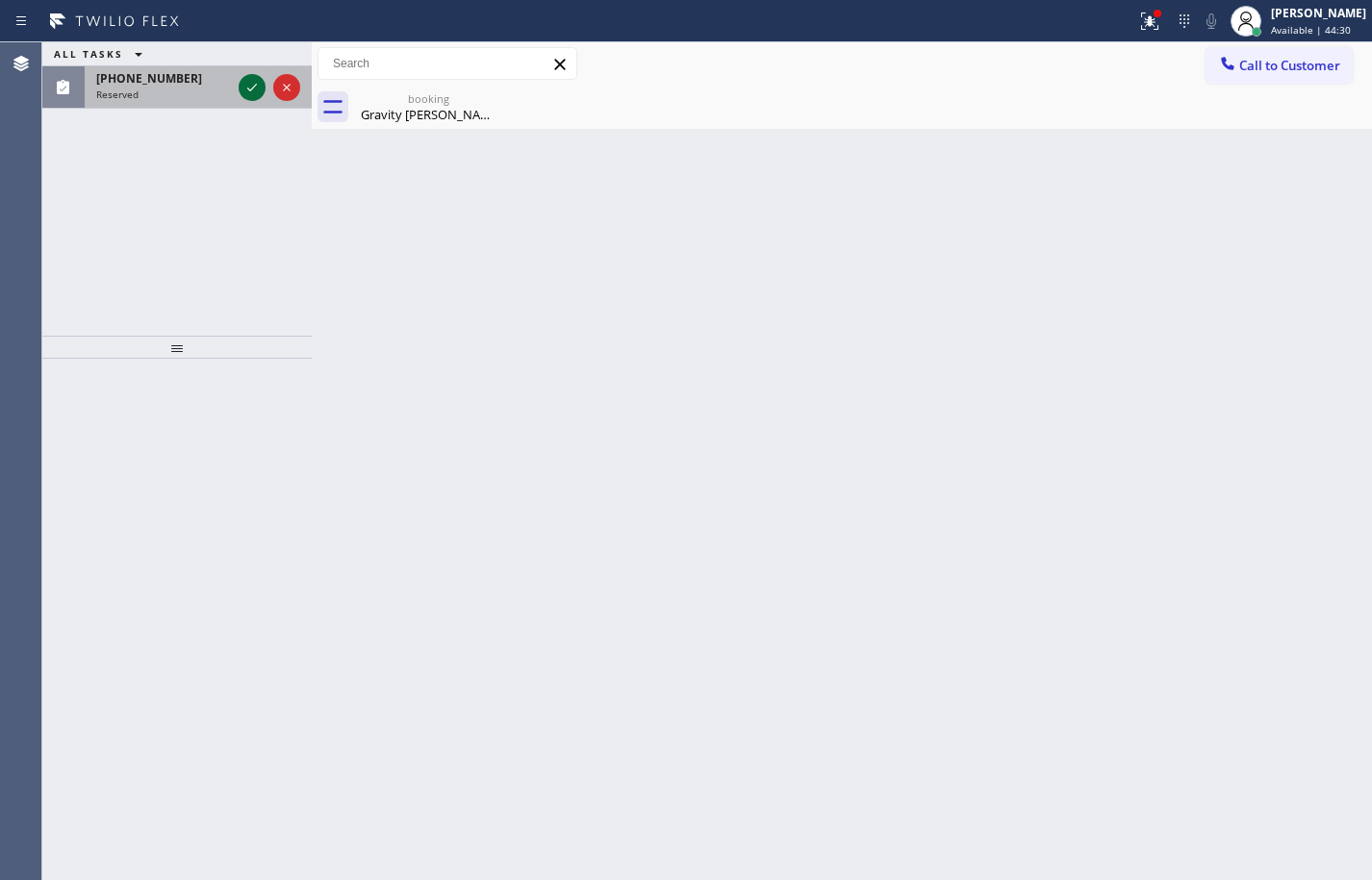
click at [249, 88] on icon at bounding box center [253, 87] width 10 height 8
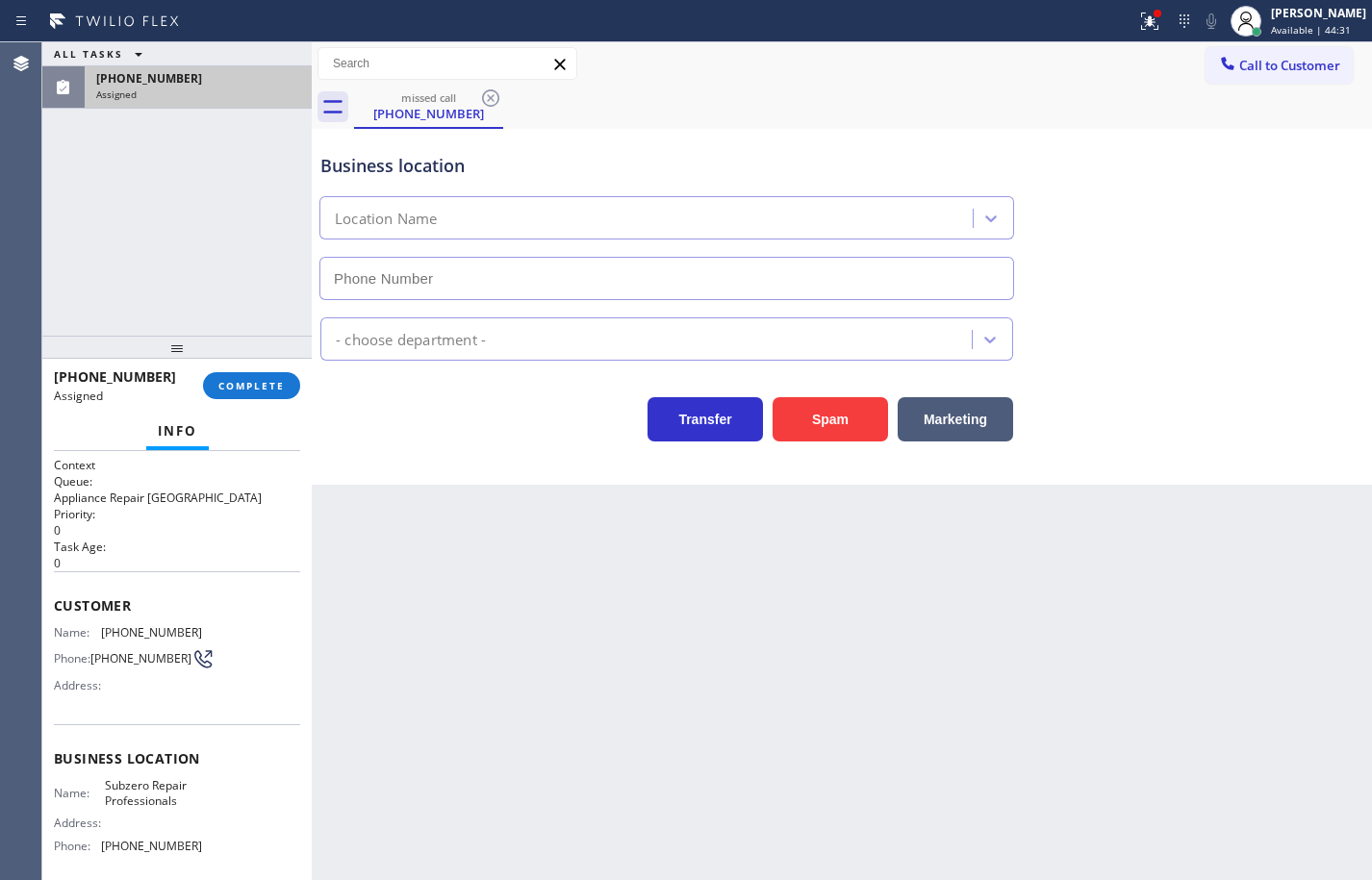
scroll to position [96, 0]
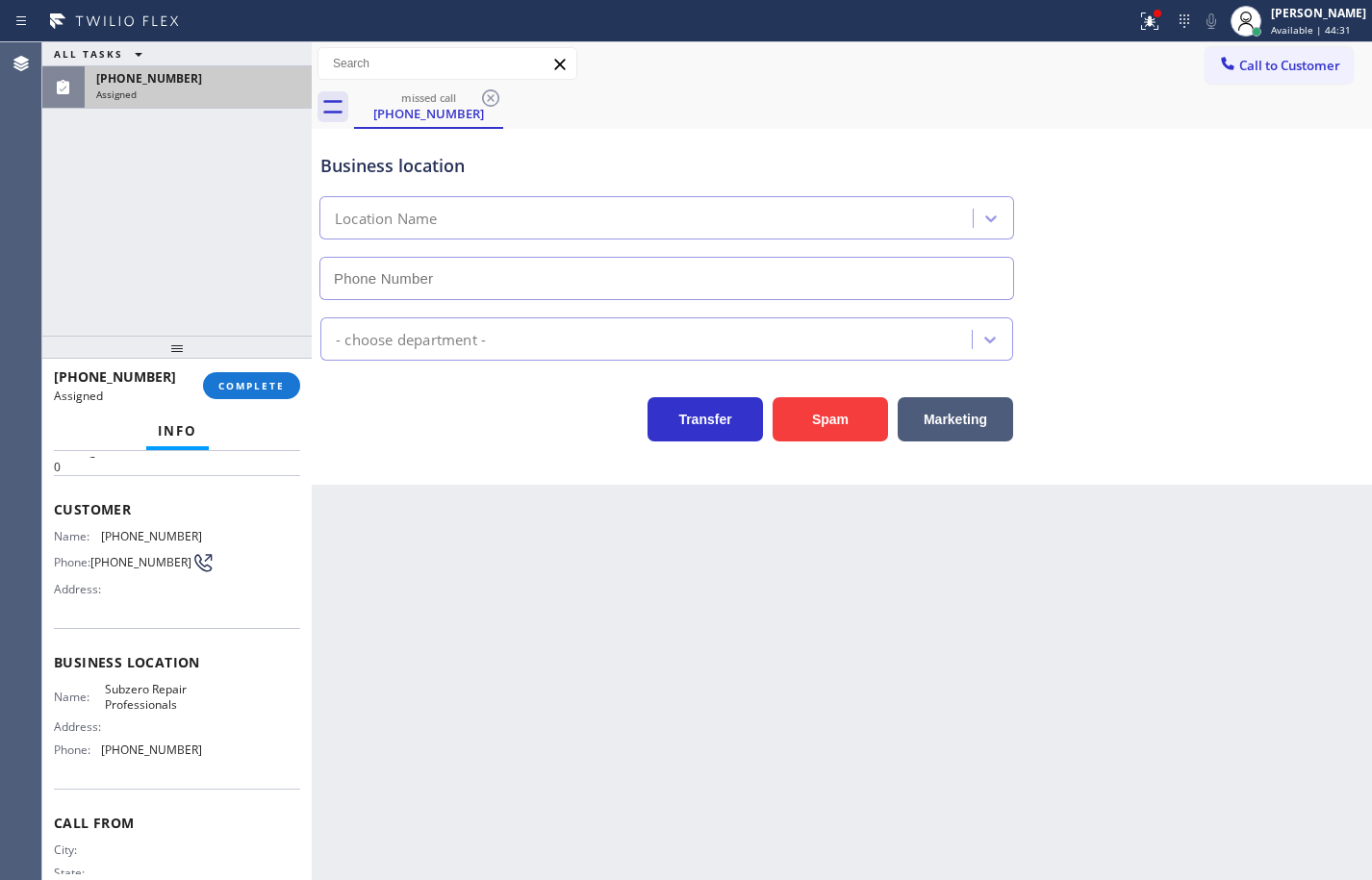
type input "[PHONE_NUMBER]"
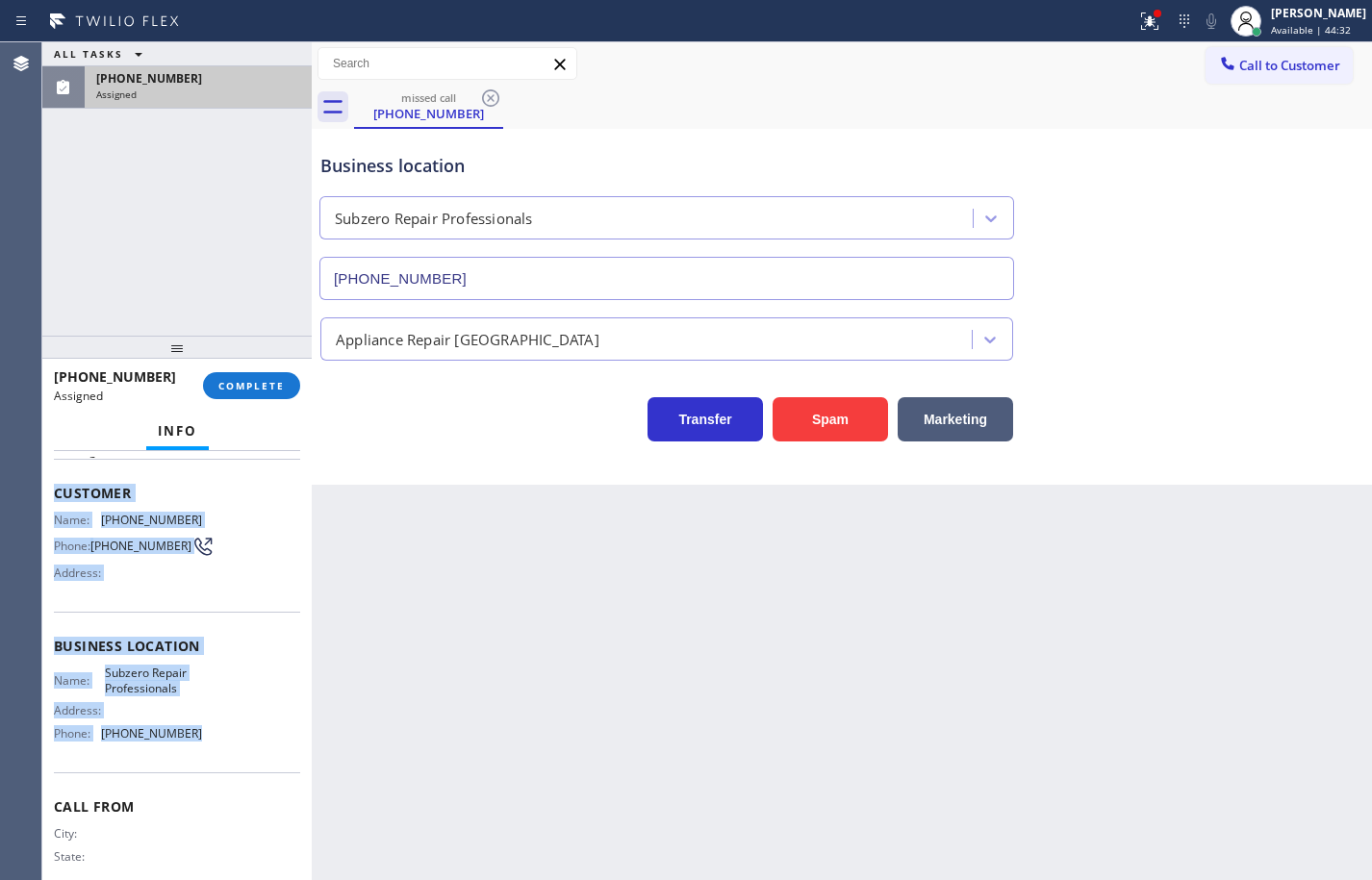
drag, startPoint x: 211, startPoint y: 765, endPoint x: 54, endPoint y: 492, distance: 314.9
click at [54, 492] on div "Context Queue: Appliance Repair High End Priority: 0 Task Age: Customer Name: […" at bounding box center [177, 639] width 247 height 558
click at [271, 391] on span "COMPLETE" at bounding box center [252, 386] width 67 height 14
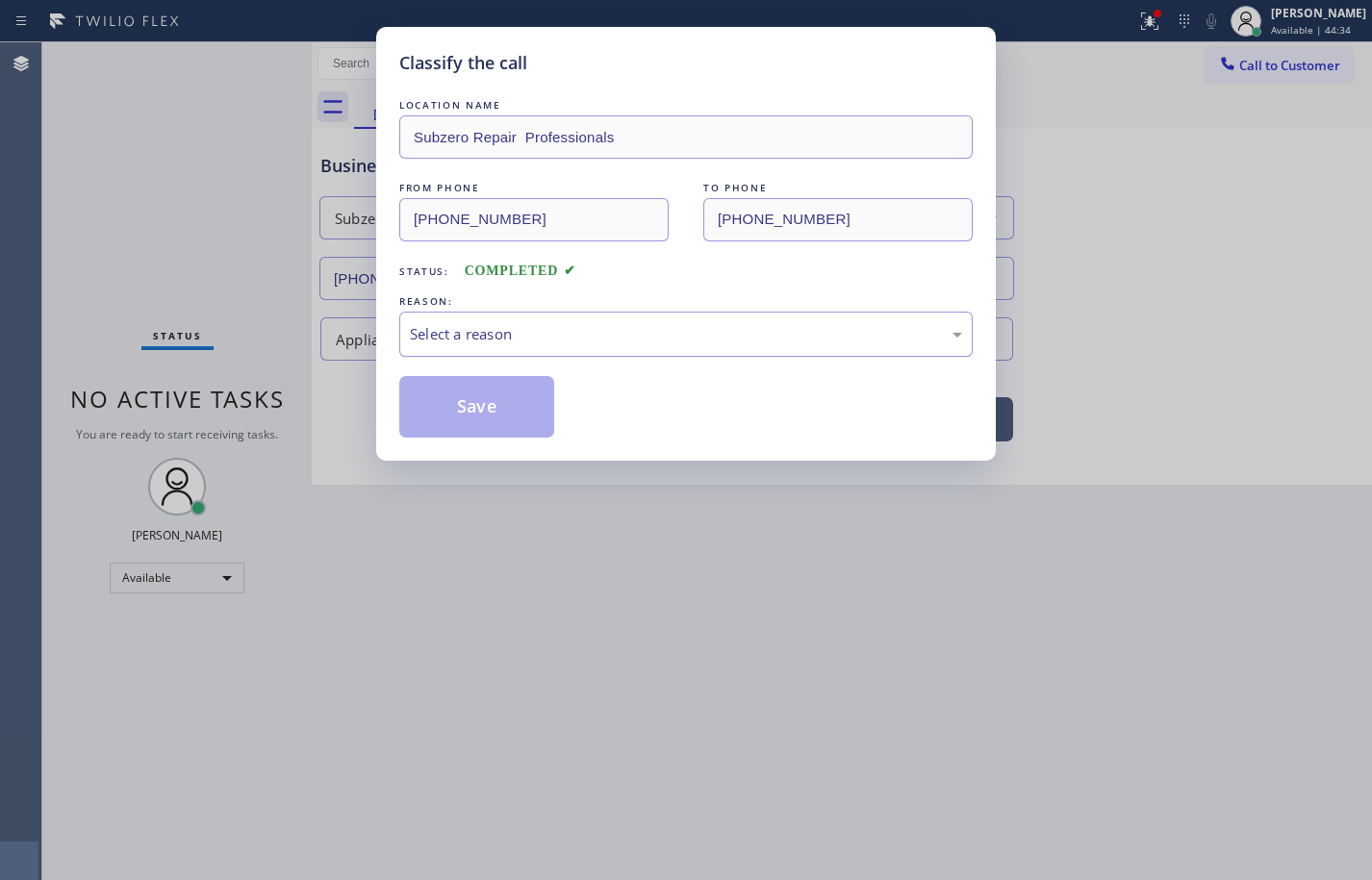
click at [520, 343] on div "Select a reason" at bounding box center [686, 334] width 552 height 23
click at [490, 411] on button "Save" at bounding box center [477, 406] width 155 height 62
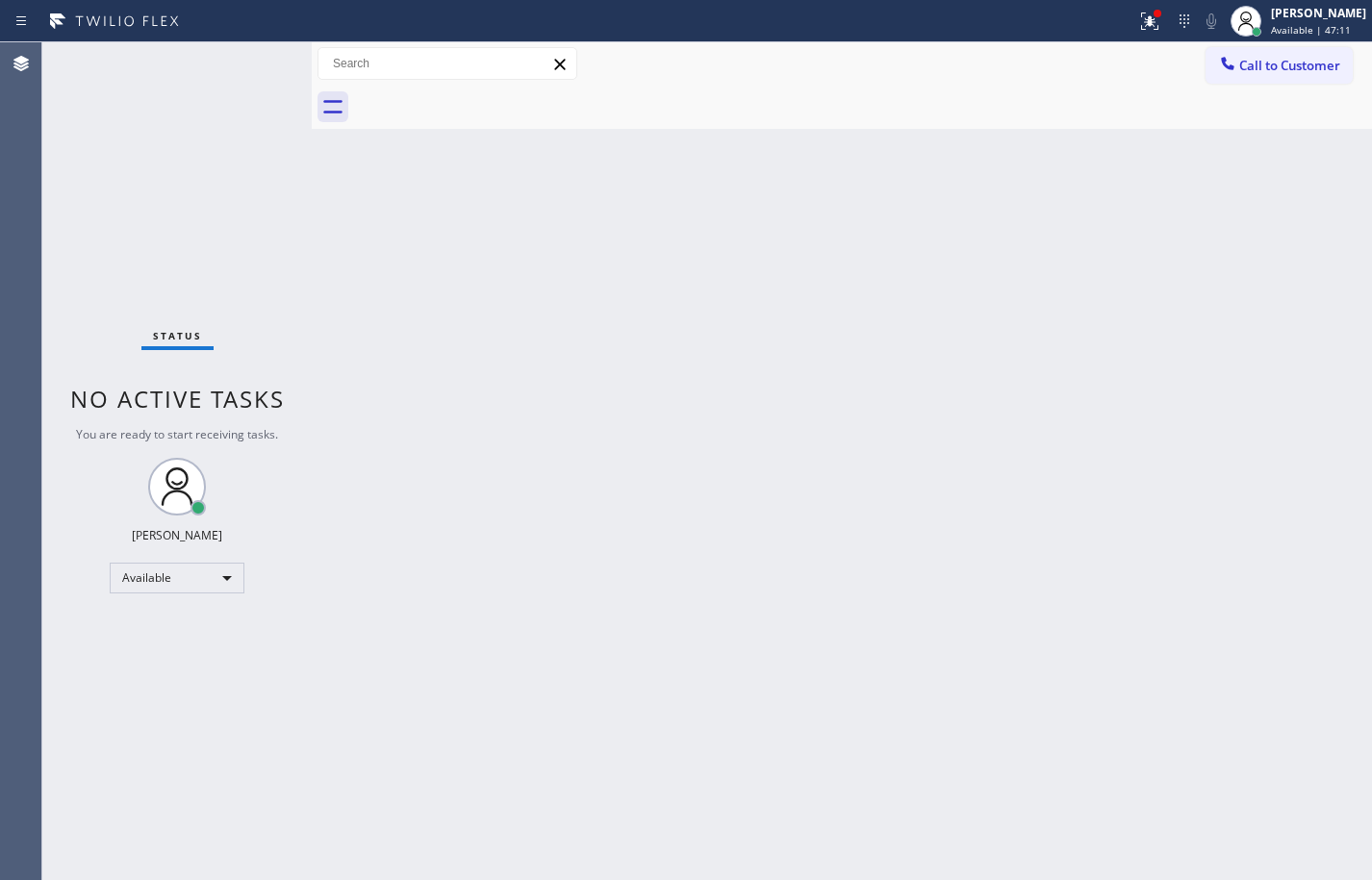
click at [941, 260] on div "Back to Dashboard Change Sender ID Customers Technicians Select a contact Outbo…" at bounding box center [841, 461] width 1061 height 838
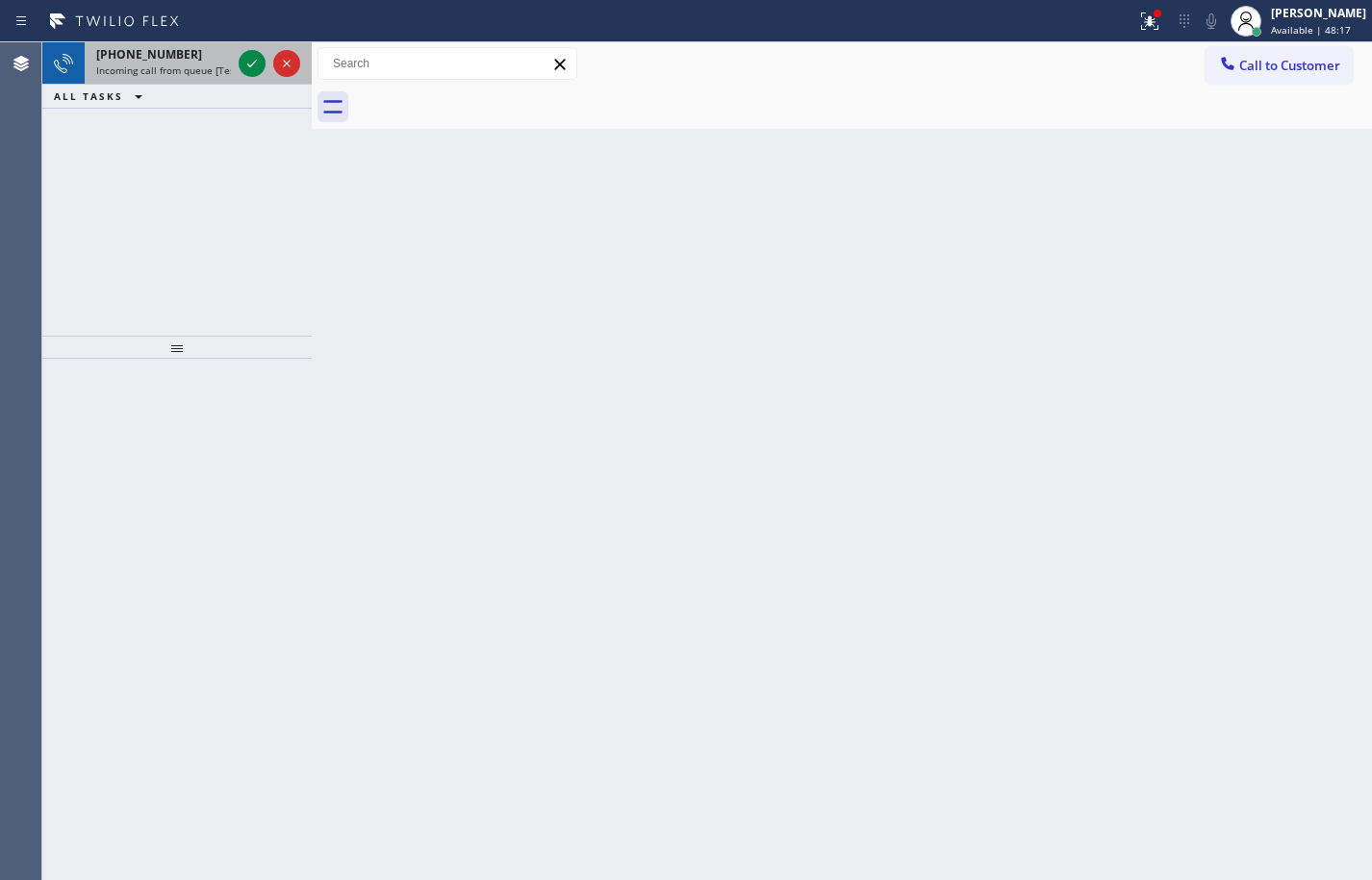
click at [135, 59] on span "[PHONE_NUMBER]" at bounding box center [149, 54] width 106 height 17
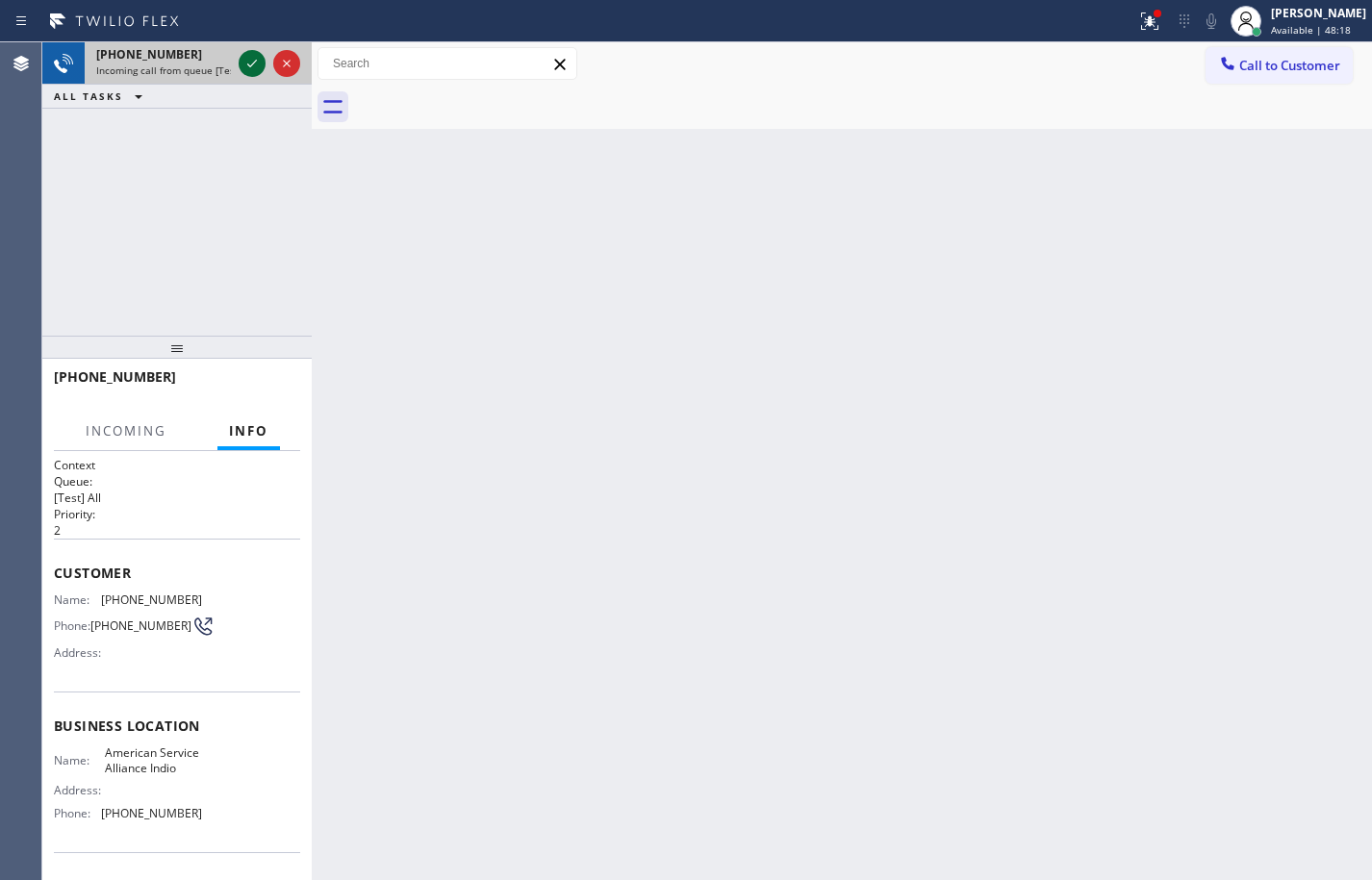
click at [250, 57] on icon at bounding box center [253, 64] width 24 height 23
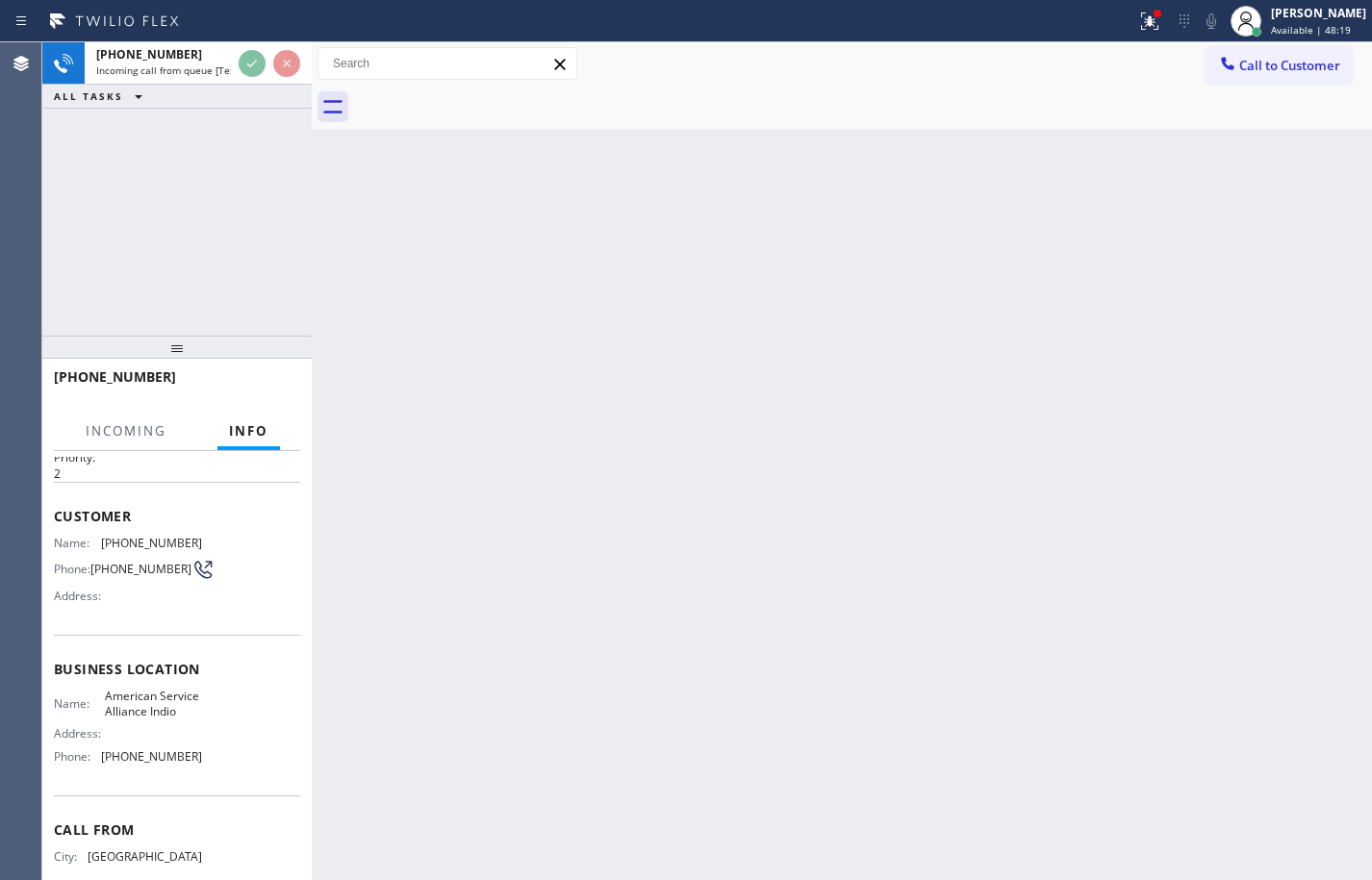
scroll to position [145, 0]
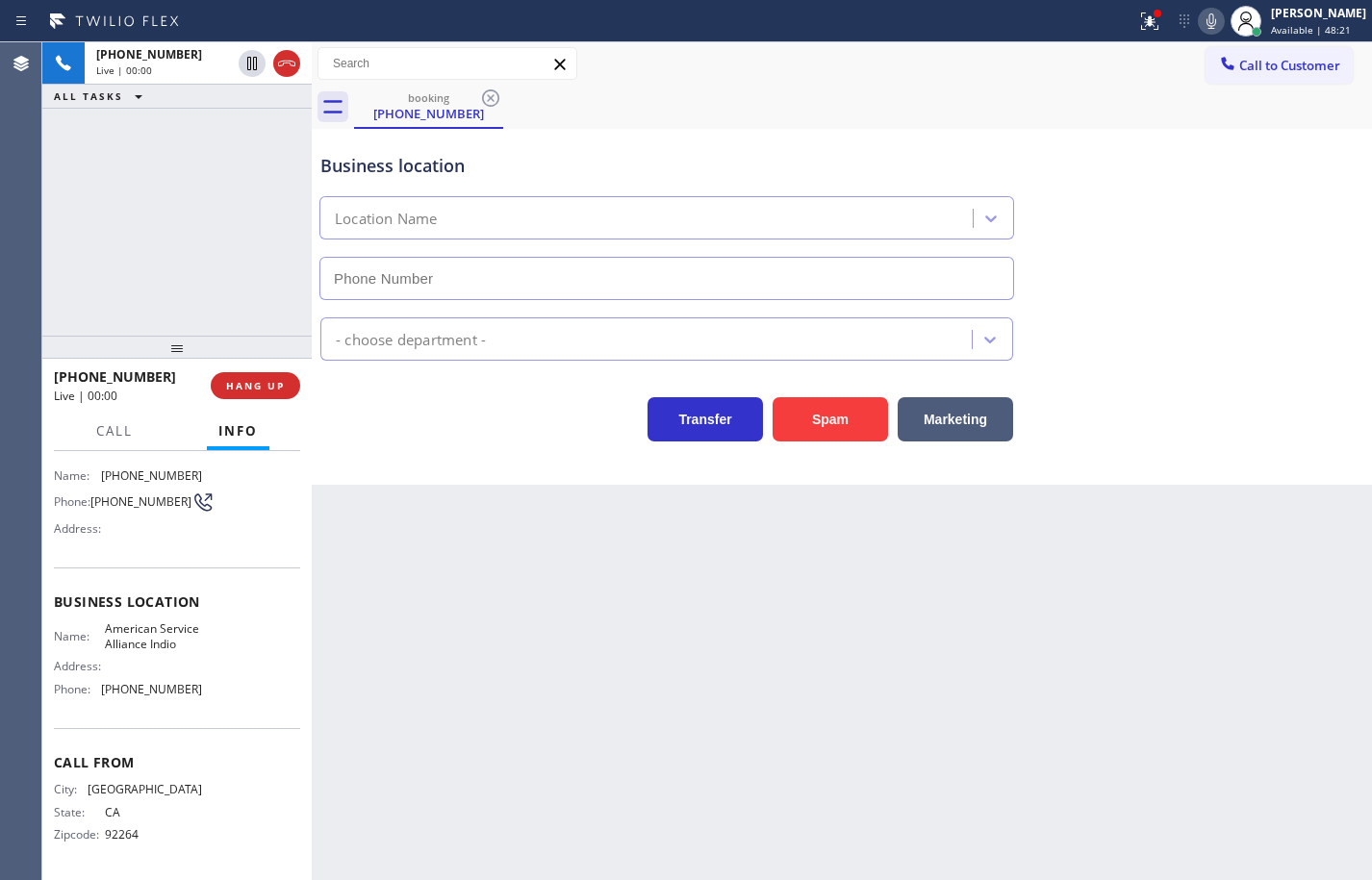
type input "[PHONE_NUMBER]"
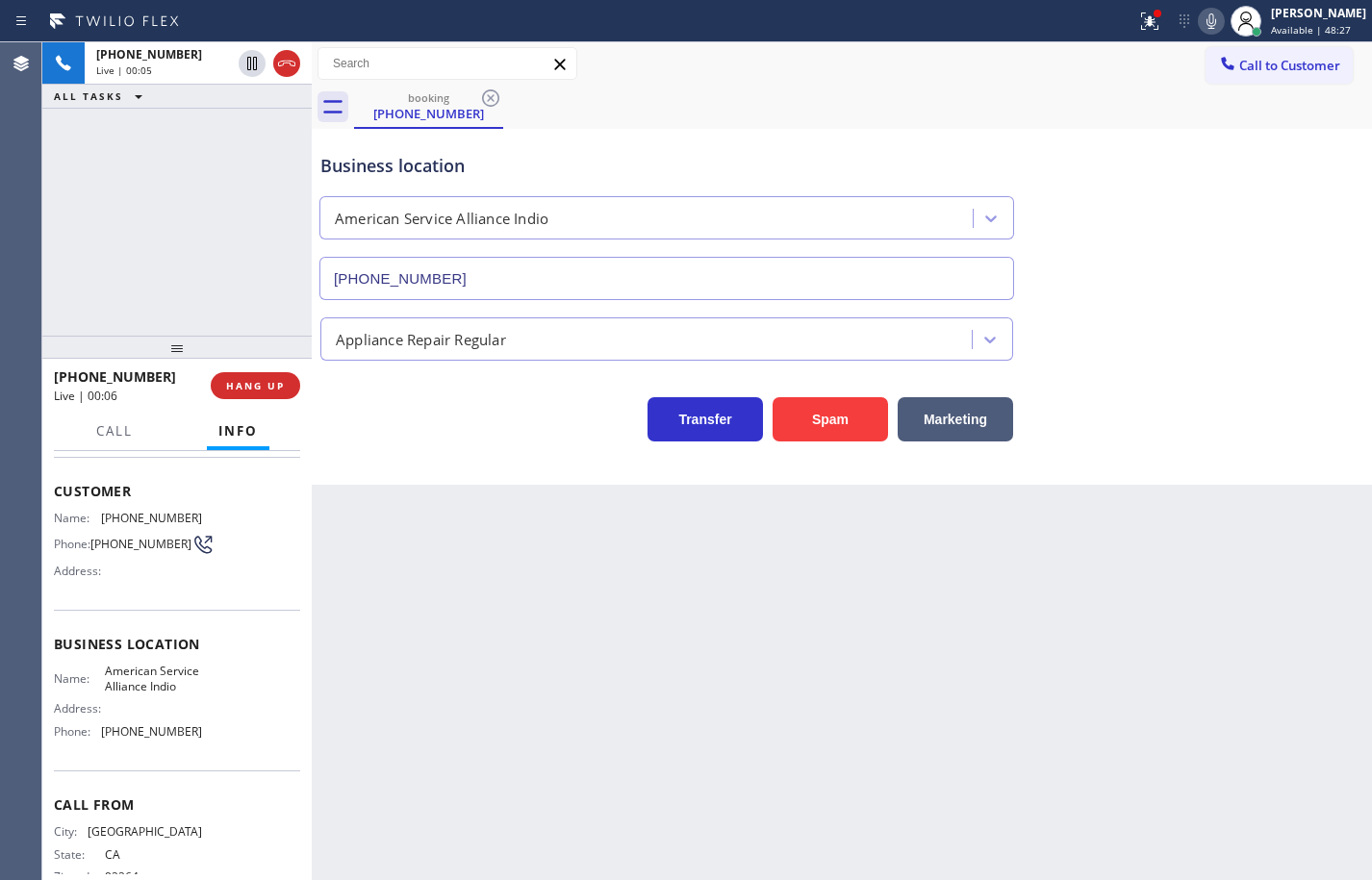
scroll to position [49, 0]
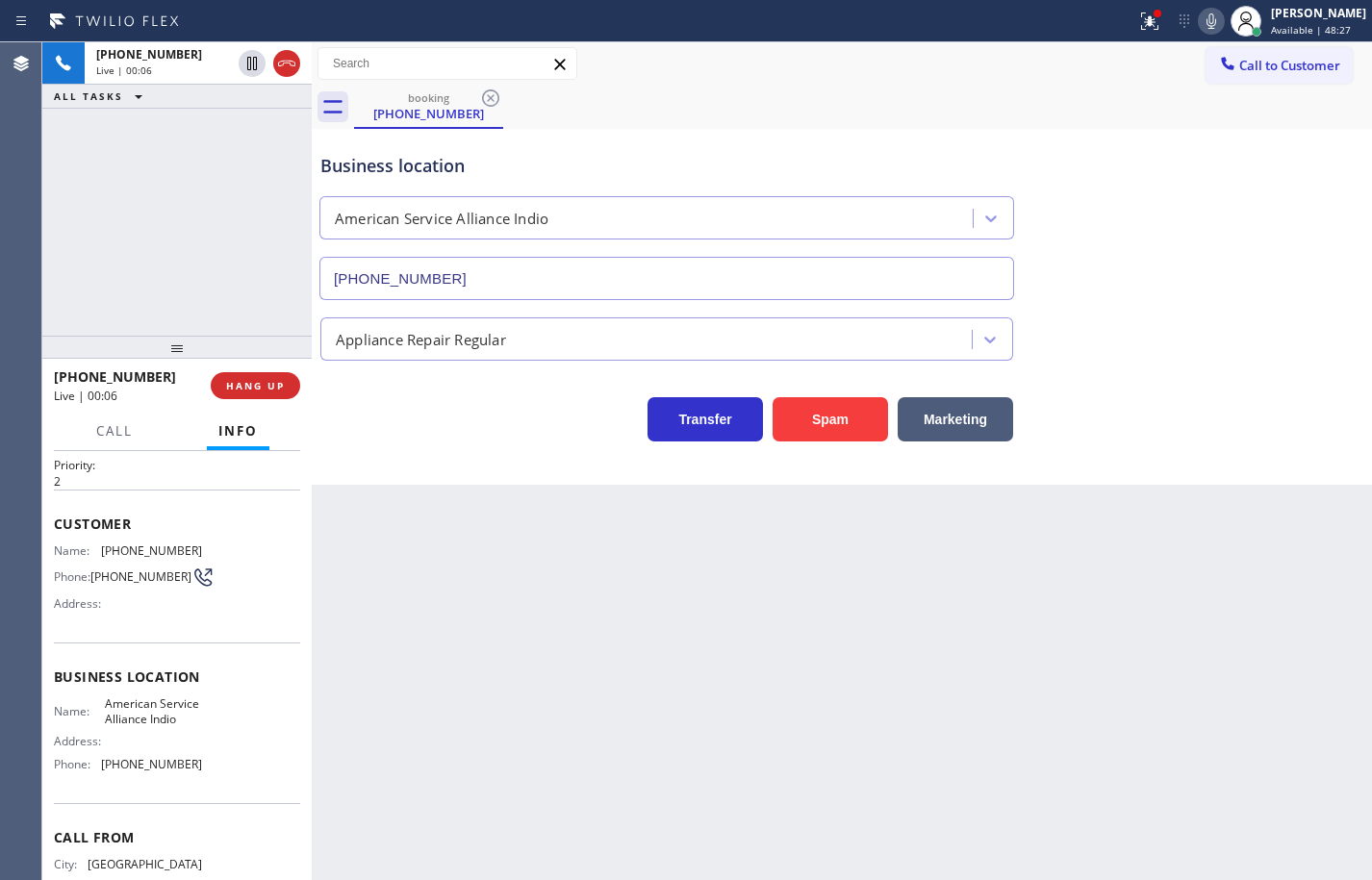
click at [191, 771] on span "[PHONE_NUMBER]" at bounding box center [151, 764] width 101 height 15
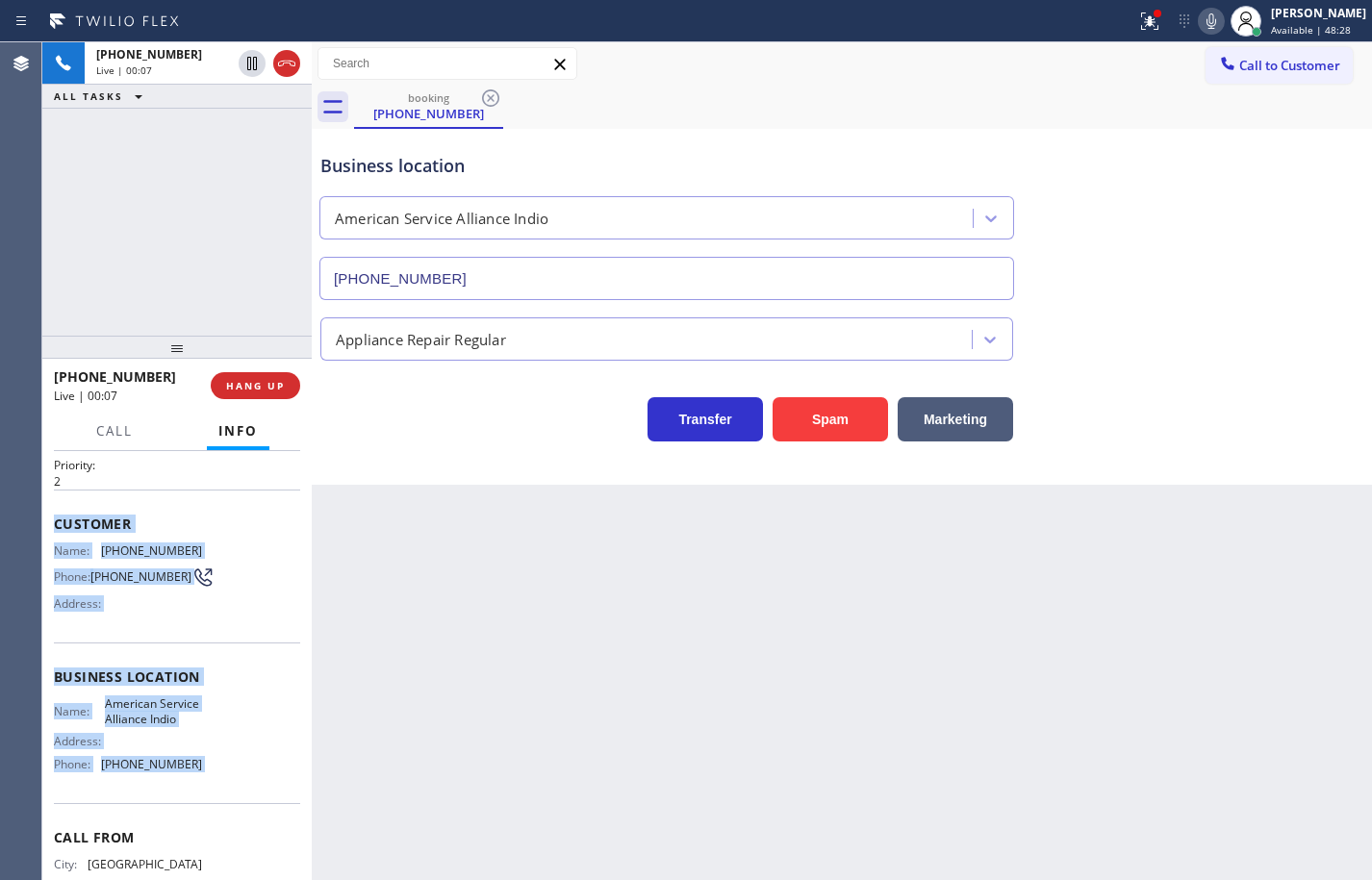
drag, startPoint x: 191, startPoint y: 788, endPoint x: 64, endPoint y: 529, distance: 288.5
click at [64, 529] on div "Context Queue: [Test] All Priority: 2 Customer Name: [PHONE_NUMBER] Phone: [PHO…" at bounding box center [177, 678] width 247 height 541
click at [1205, 23] on icon at bounding box center [1211, 22] width 24 height 23
click at [1200, 26] on icon at bounding box center [1211, 22] width 24 height 23
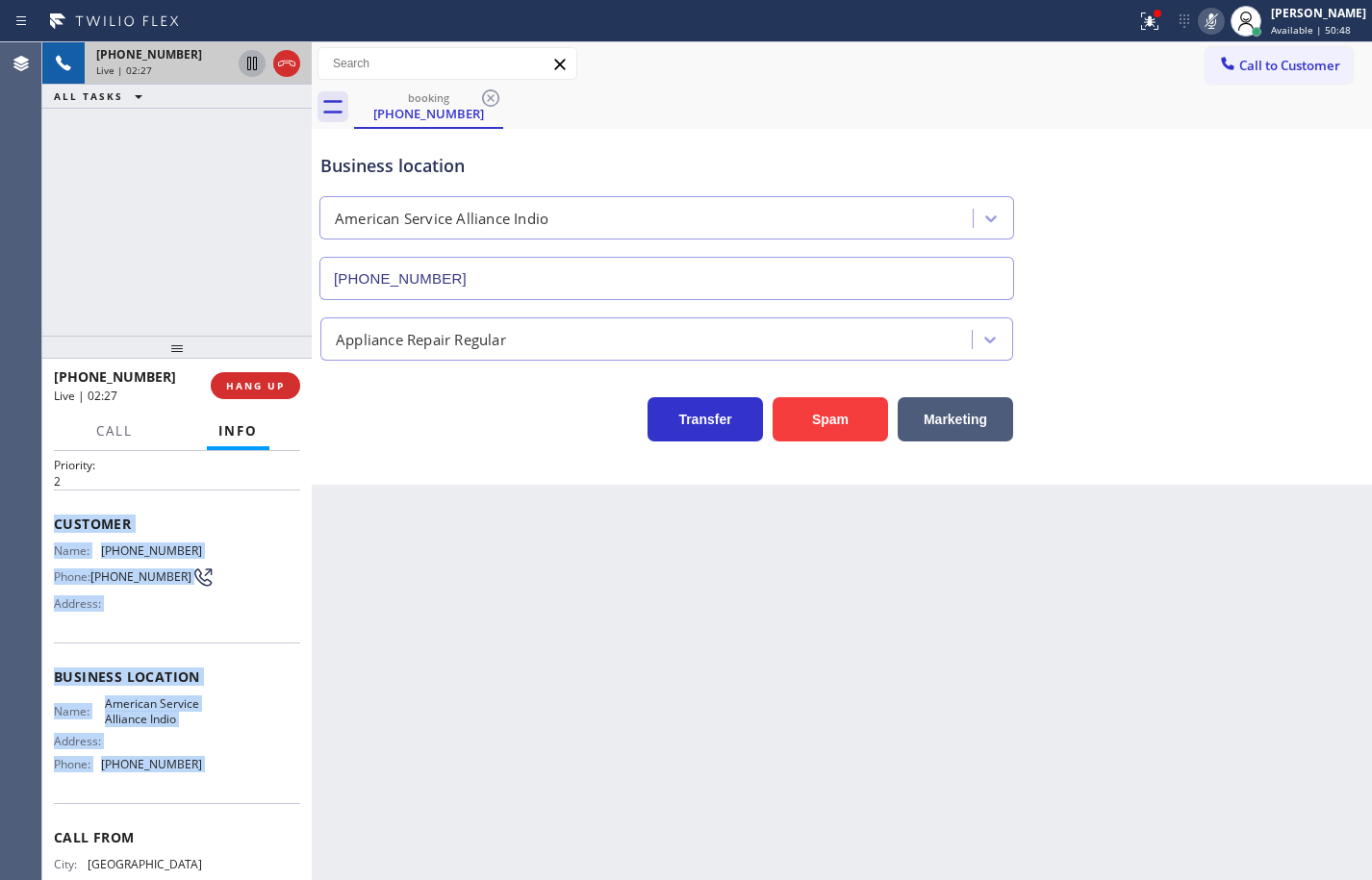
click at [249, 67] on icon at bounding box center [253, 64] width 10 height 14
click at [245, 69] on icon at bounding box center [253, 64] width 24 height 23
click at [1206, 25] on icon at bounding box center [1211, 22] width 10 height 16
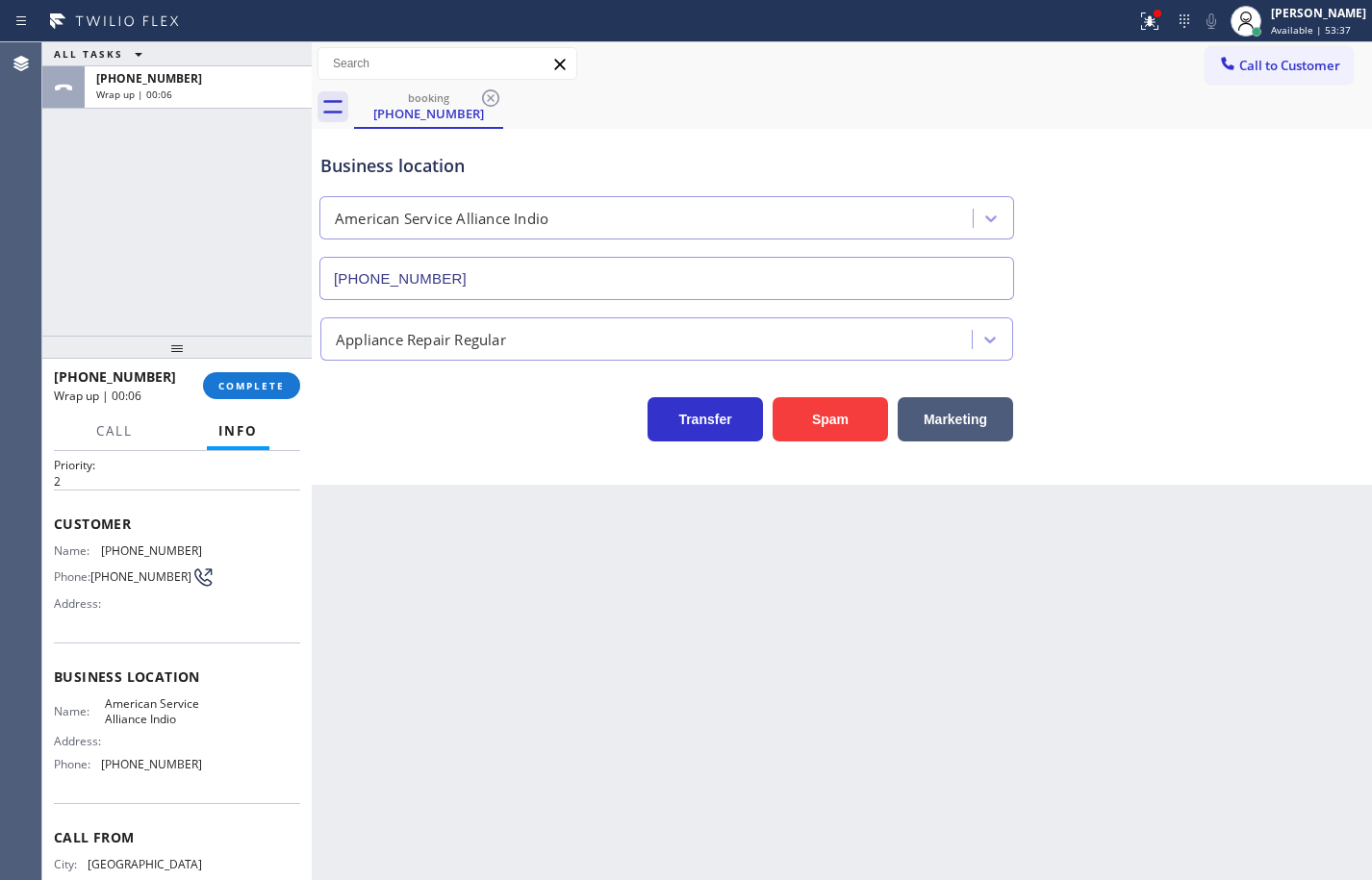
click at [438, 566] on div "Back to Dashboard Change Sender ID Customers Technicians Select a contact Outbo…" at bounding box center [841, 461] width 1061 height 838
click at [286, 384] on button "COMPLETE" at bounding box center [251, 386] width 97 height 27
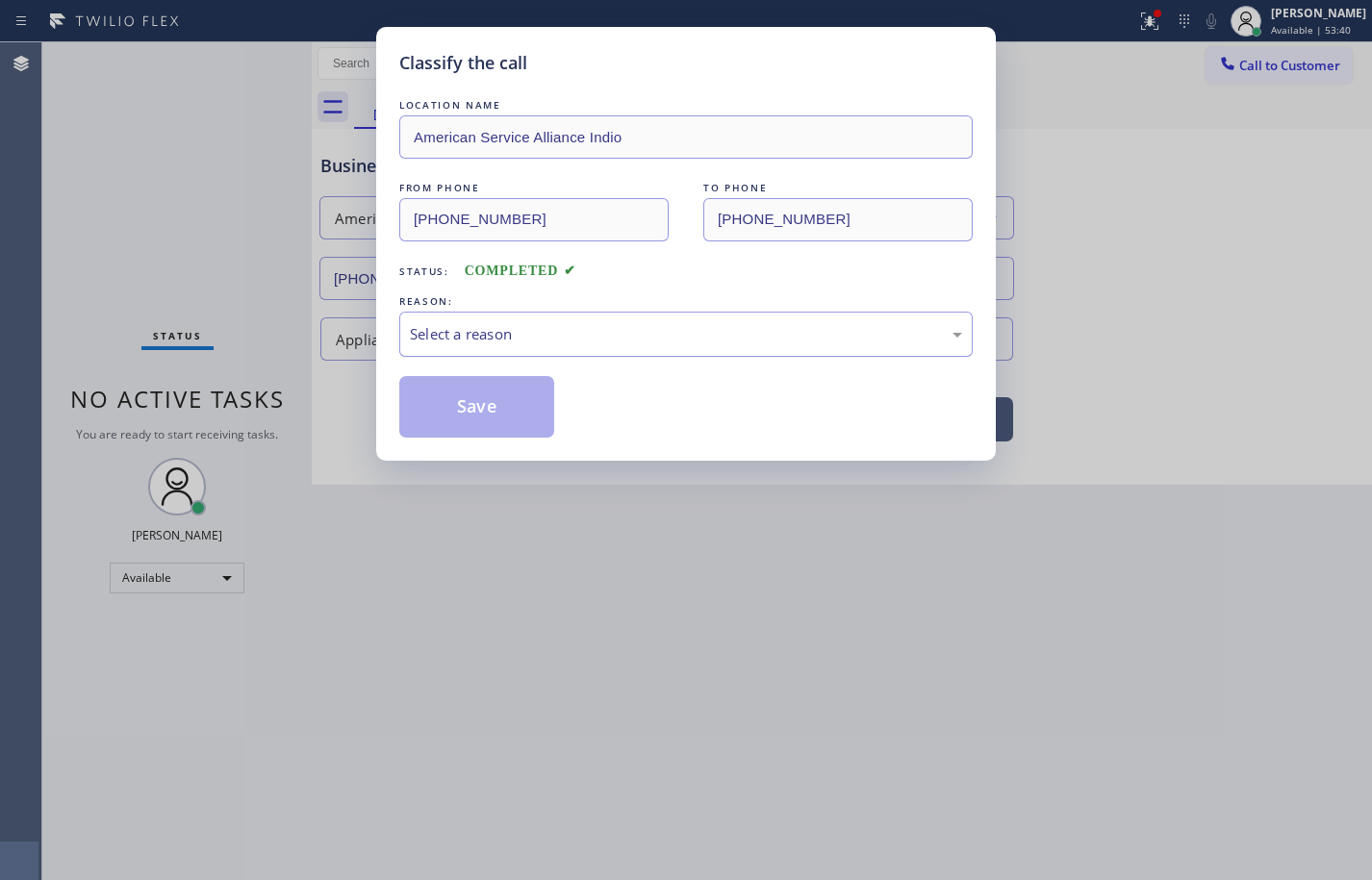
click at [492, 317] on div "Select a reason" at bounding box center [686, 334] width 574 height 45
click at [500, 405] on button "Save" at bounding box center [477, 406] width 155 height 62
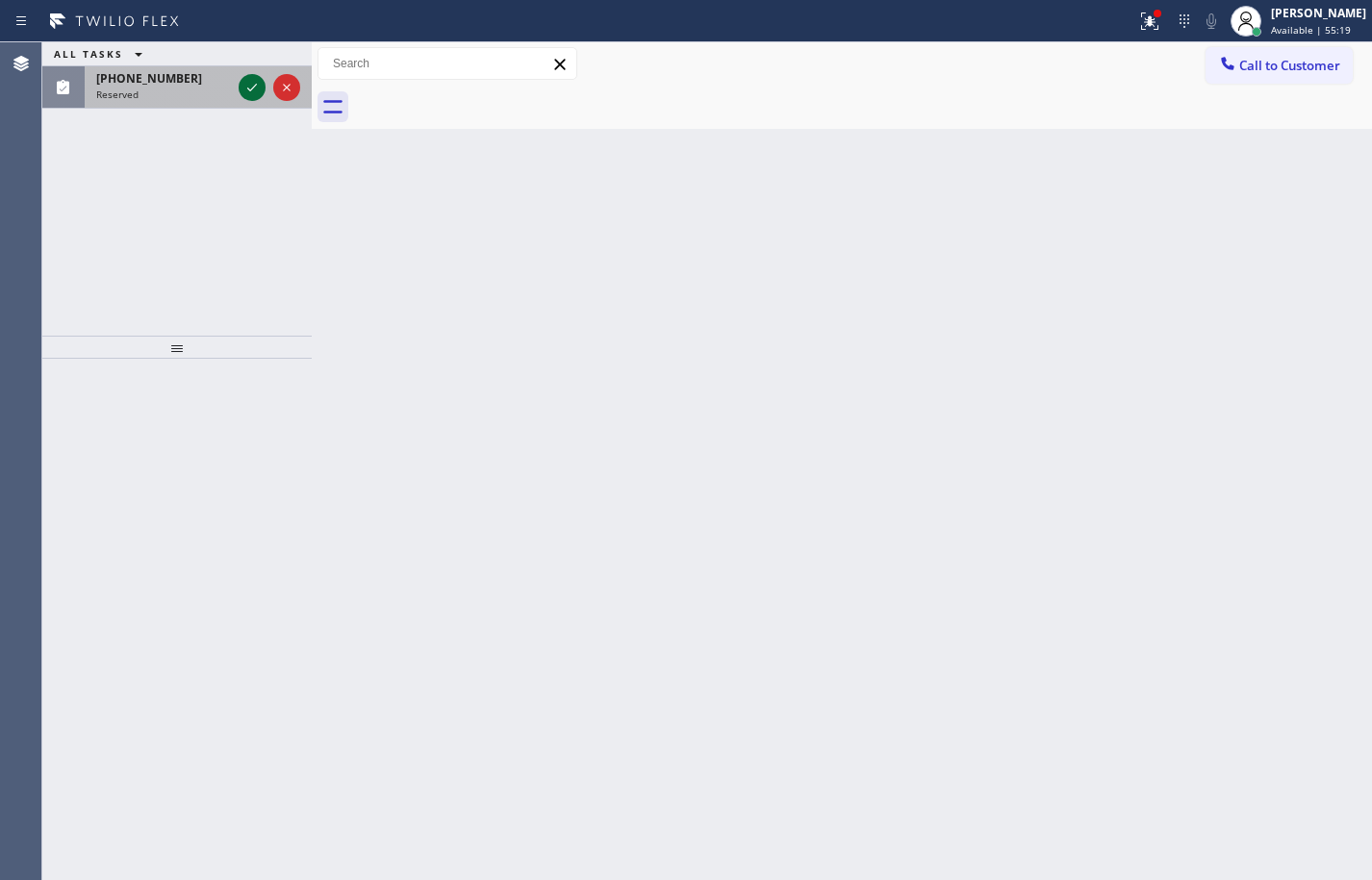
click at [245, 90] on icon at bounding box center [253, 88] width 24 height 23
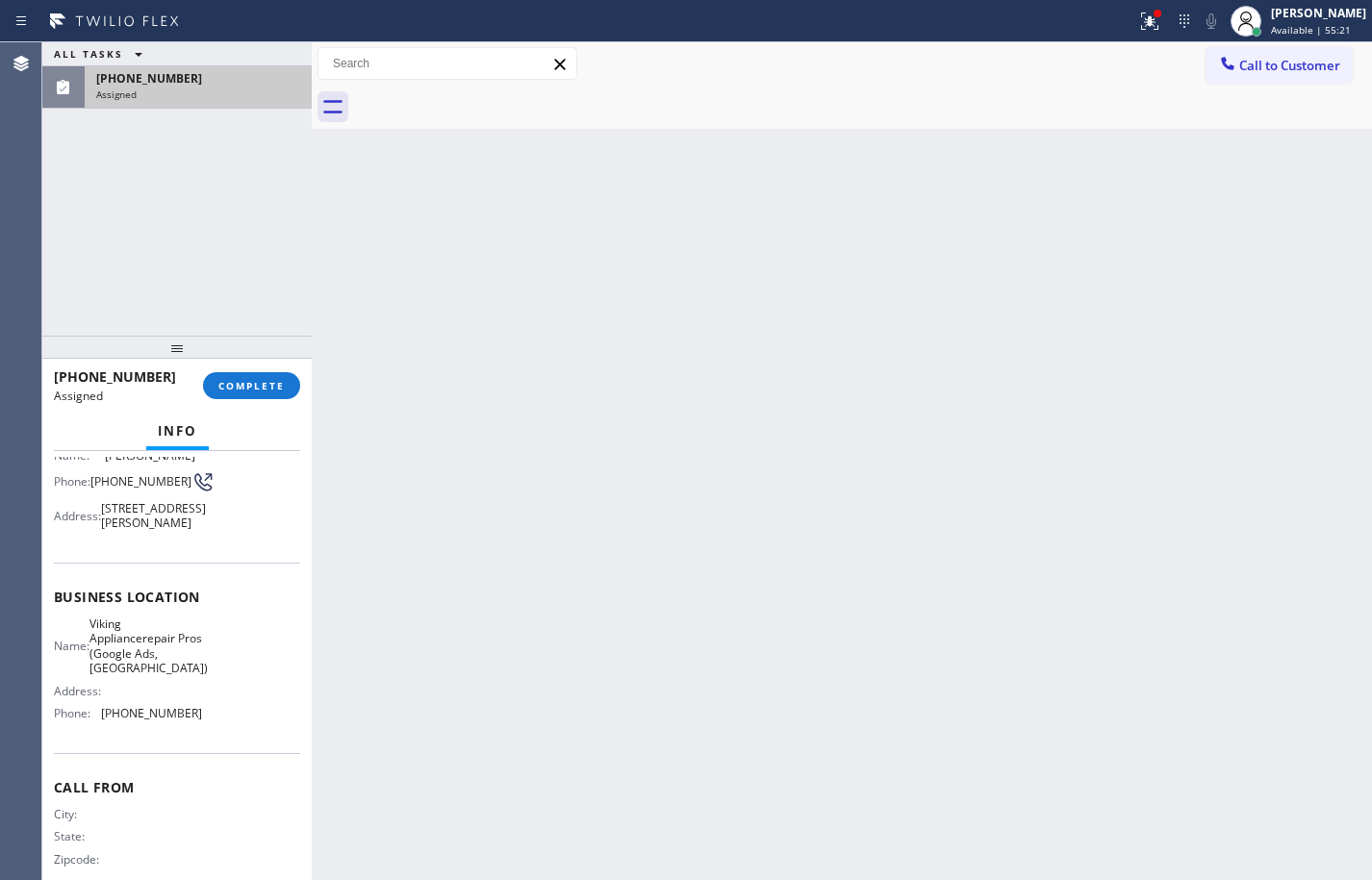
scroll to position [193, 0]
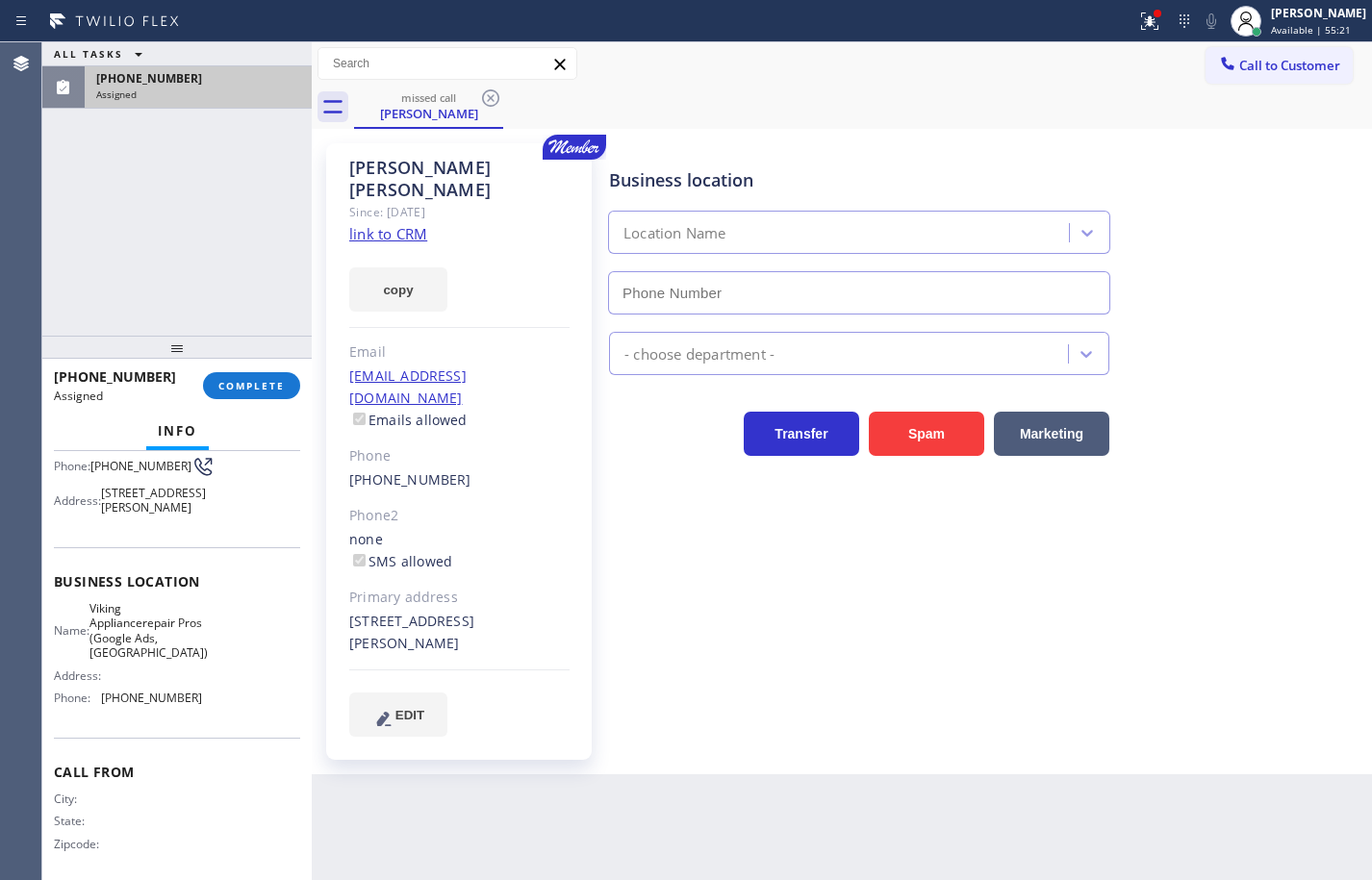
type input "[PHONE_NUMBER]"
click at [413, 224] on link "link to CRM" at bounding box center [389, 234] width 78 height 20
click at [424, 267] on button "copy" at bounding box center [399, 289] width 98 height 44
click at [284, 382] on span "COMPLETE" at bounding box center [252, 386] width 67 height 14
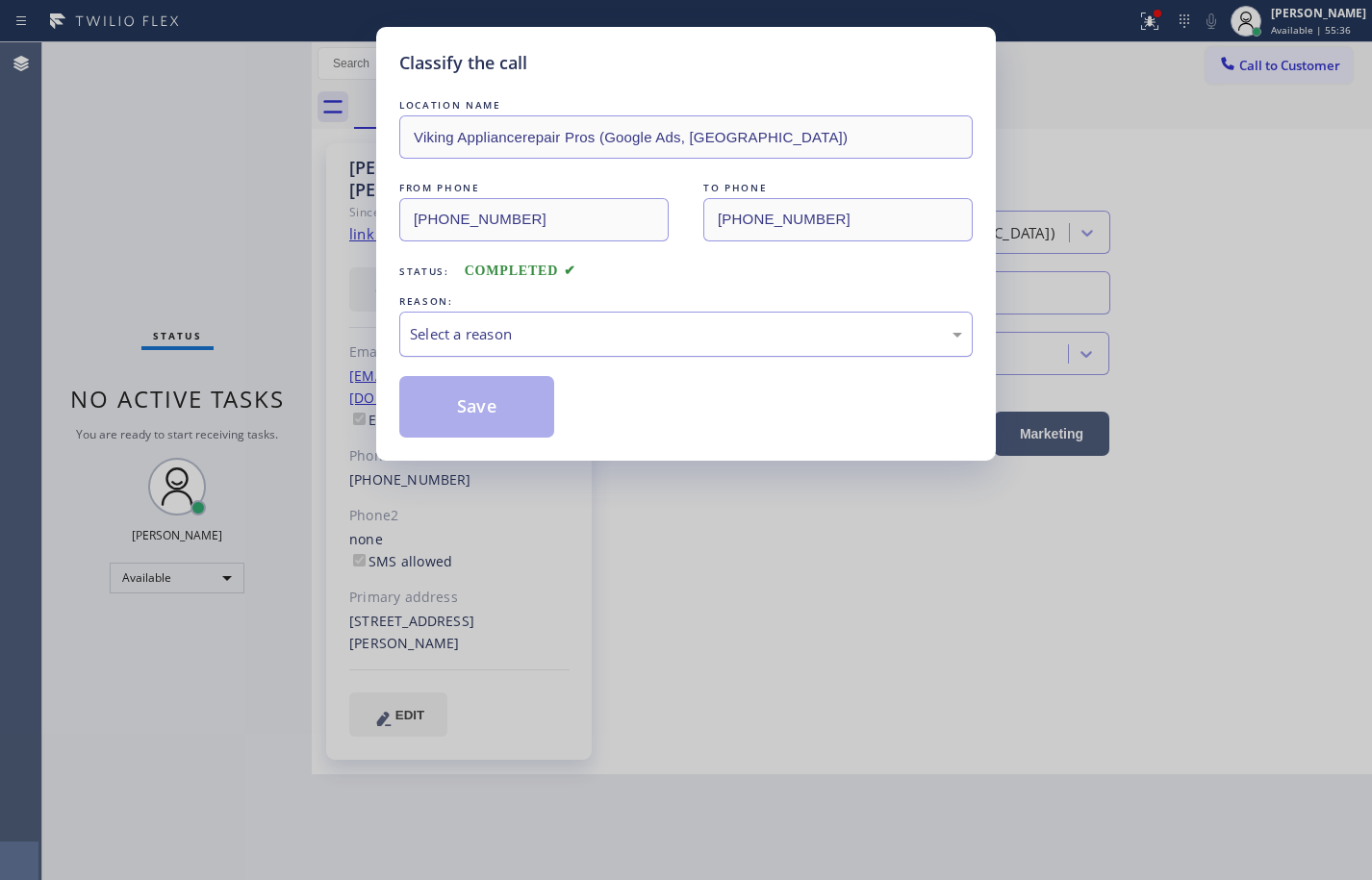
click at [522, 332] on div "Select a reason" at bounding box center [686, 334] width 552 height 23
click at [484, 393] on button "Save" at bounding box center [477, 406] width 155 height 62
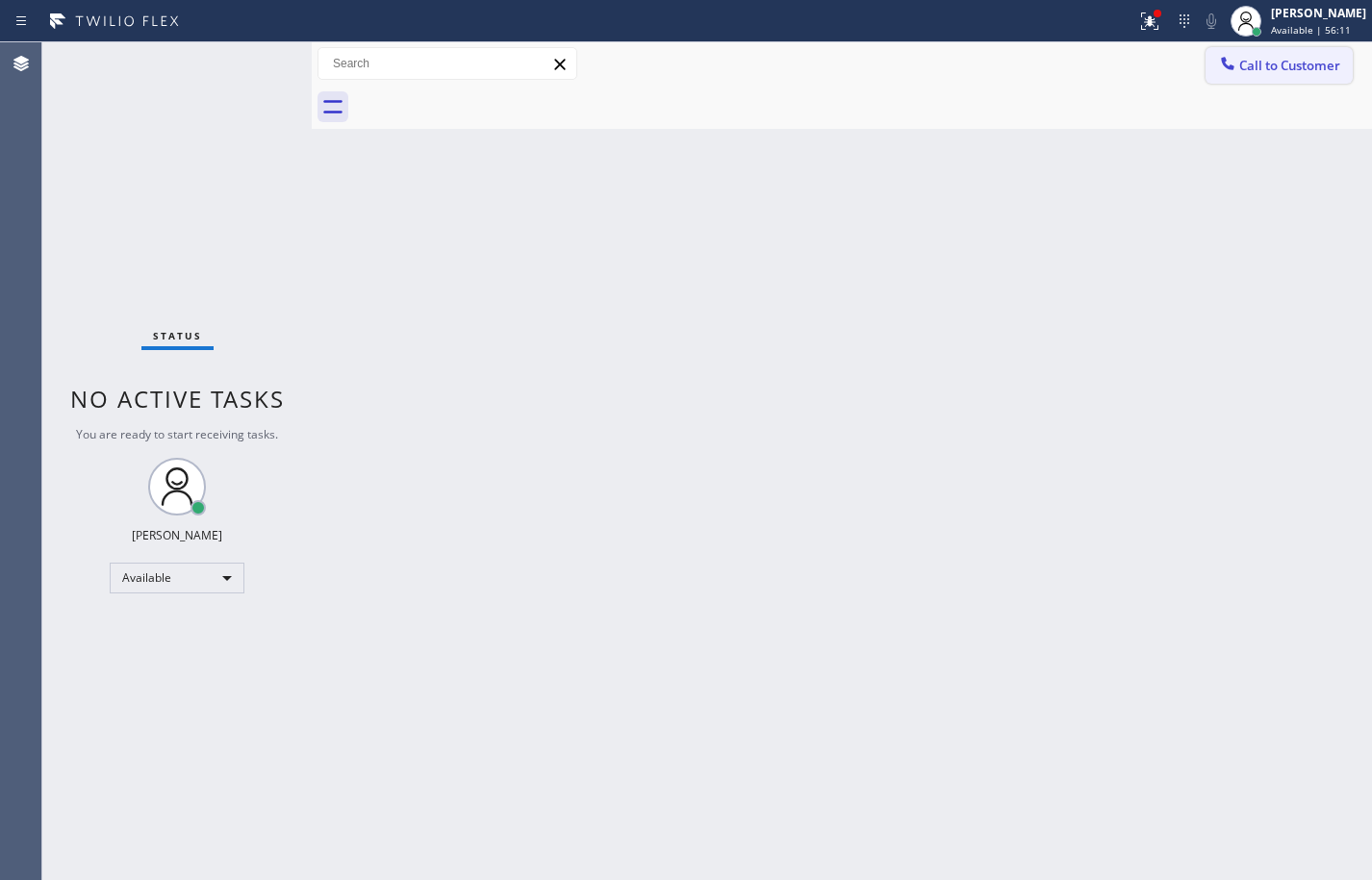
click at [1247, 66] on span "Call to Customer" at bounding box center [1290, 66] width 101 height 18
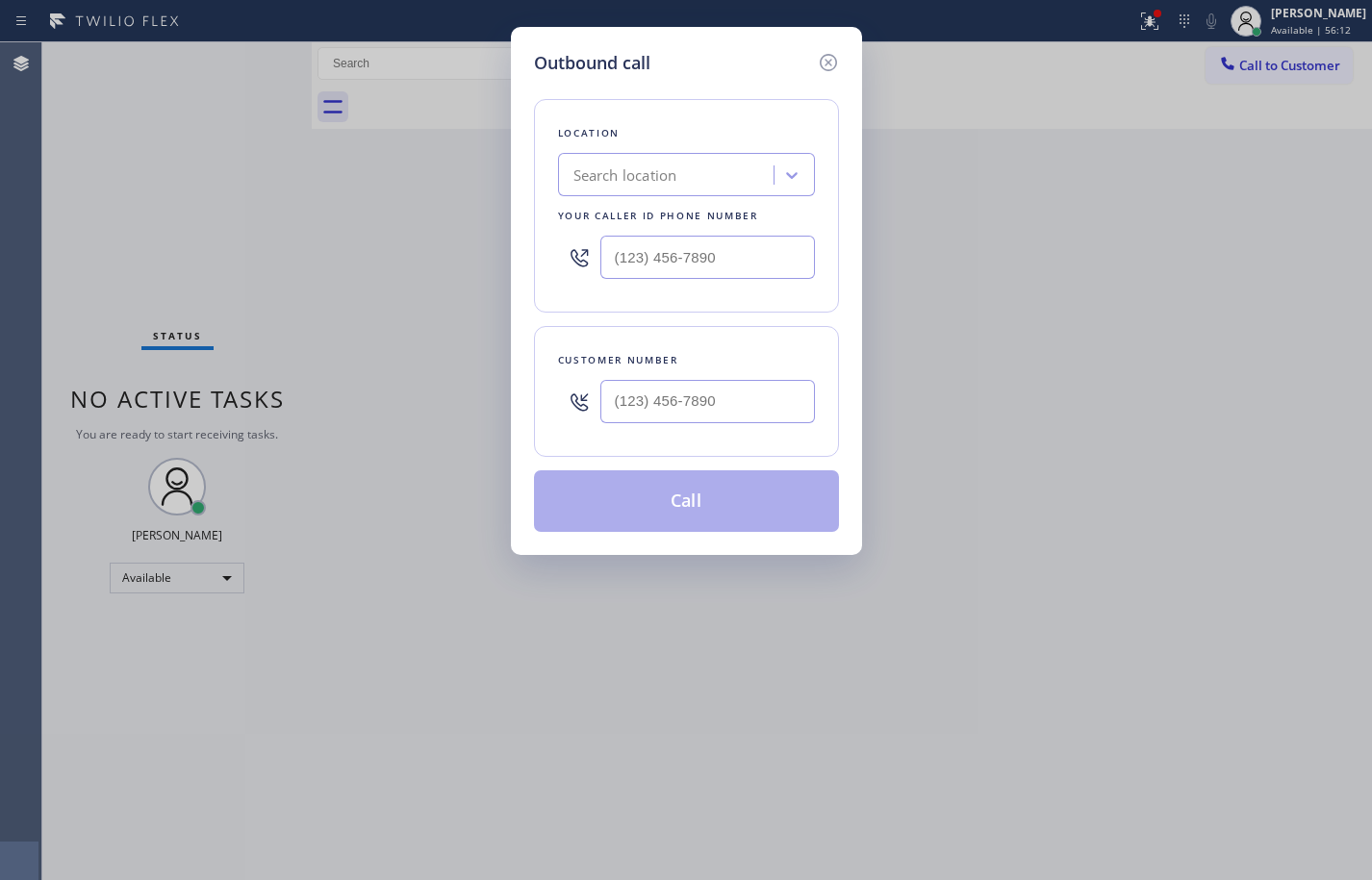
type input "(___) ___-____"
click at [717, 409] on input "(___) ___-____" at bounding box center [707, 401] width 214 height 43
type input "(___) ___-____"
click at [727, 256] on input "(___) ___-____" at bounding box center [707, 257] width 214 height 43
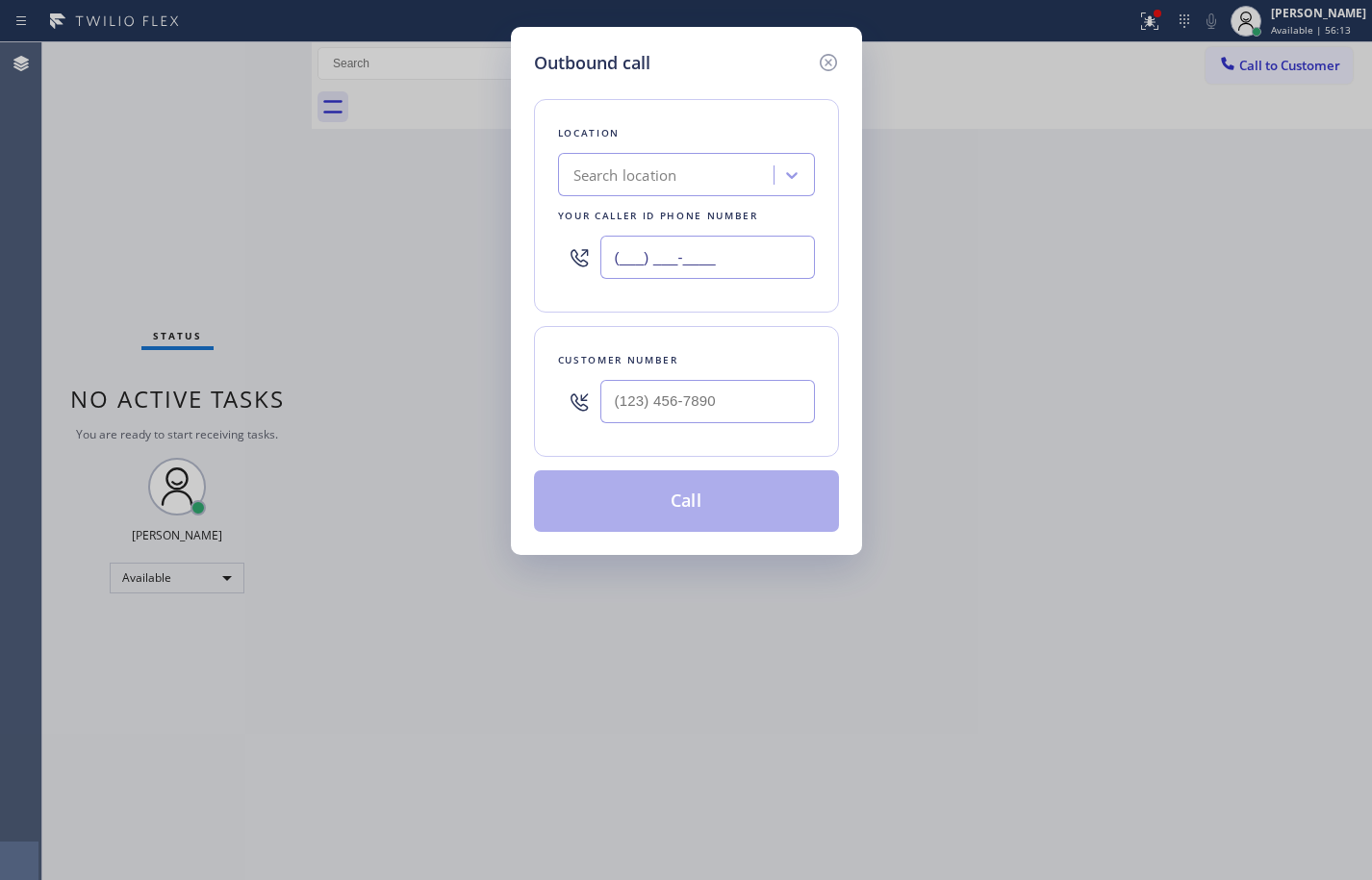
click at [769, 261] on input "(___) ___-____" at bounding box center [707, 257] width 214 height 43
paste input "213) 722-3593"
type input "[PHONE_NUMBER]"
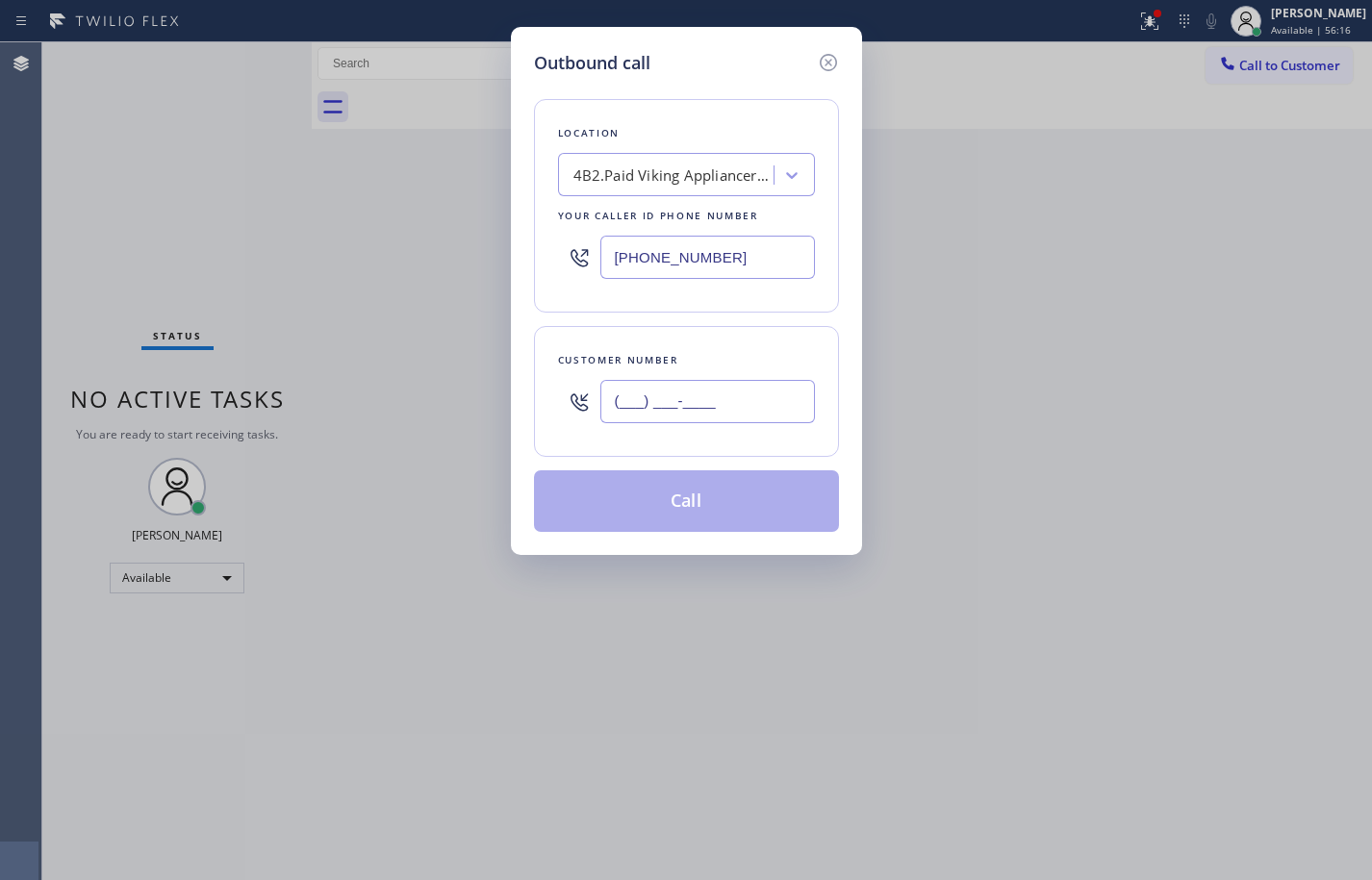
click at [752, 400] on input "(___) ___-____" at bounding box center [707, 401] width 214 height 43
paste input "516) 965-1178"
type input "[PHONE_NUMBER]"
click at [768, 326] on div "Customer number [PHONE_NUMBER]" at bounding box center [686, 392] width 305 height 131
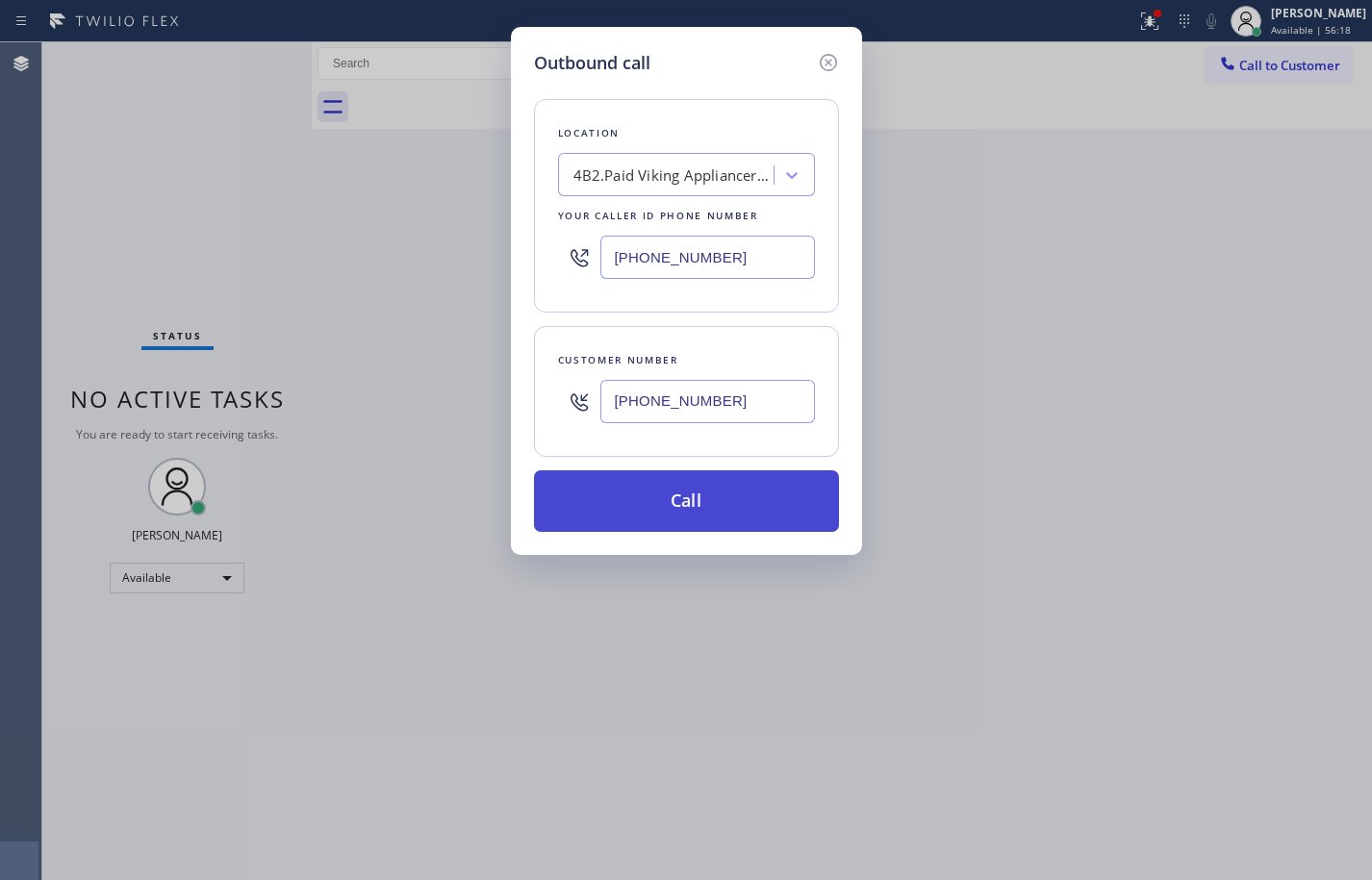
click at [743, 504] on button "Call" at bounding box center [686, 501] width 305 height 62
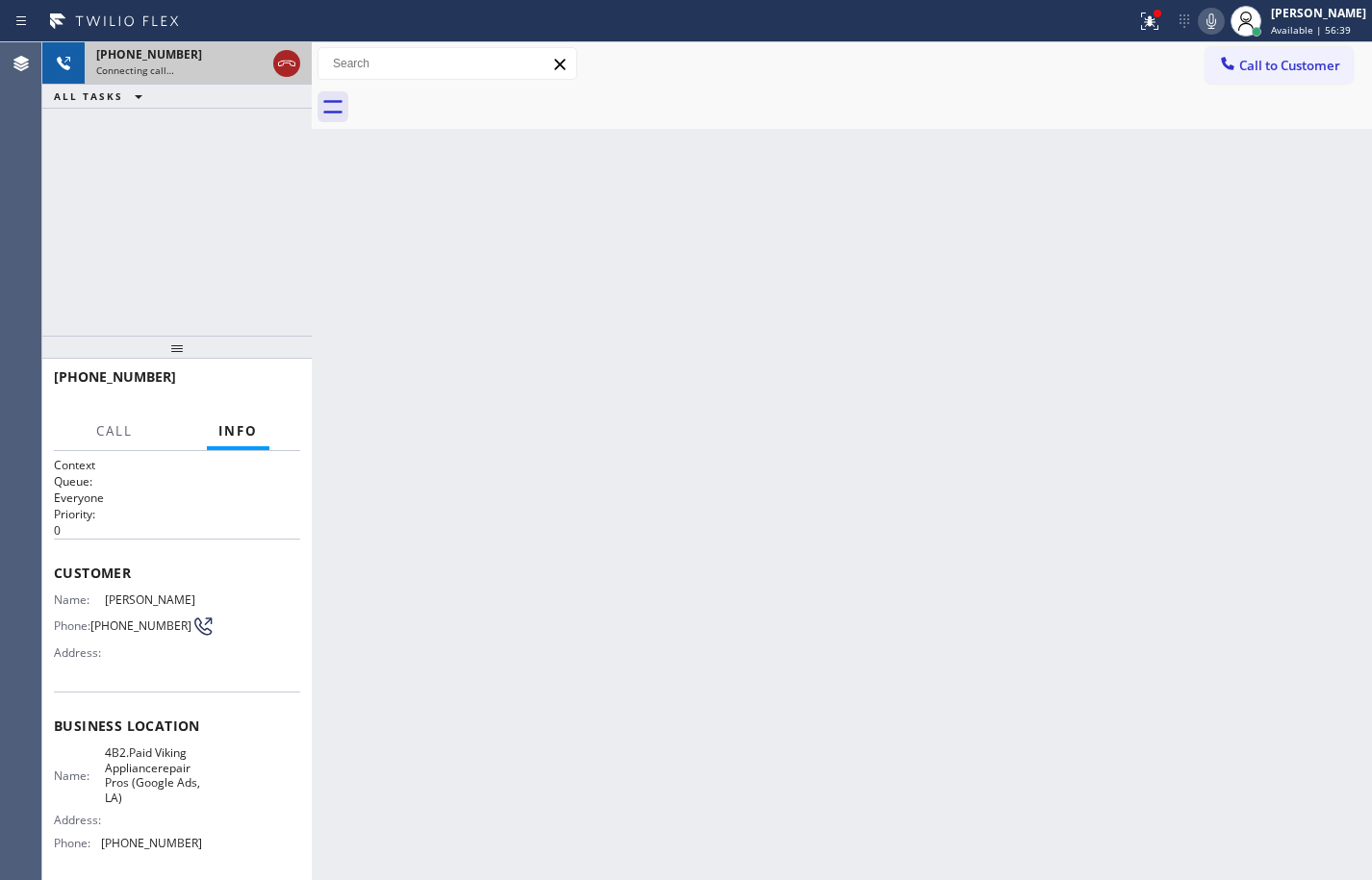
click at [295, 65] on icon at bounding box center [287, 64] width 24 height 23
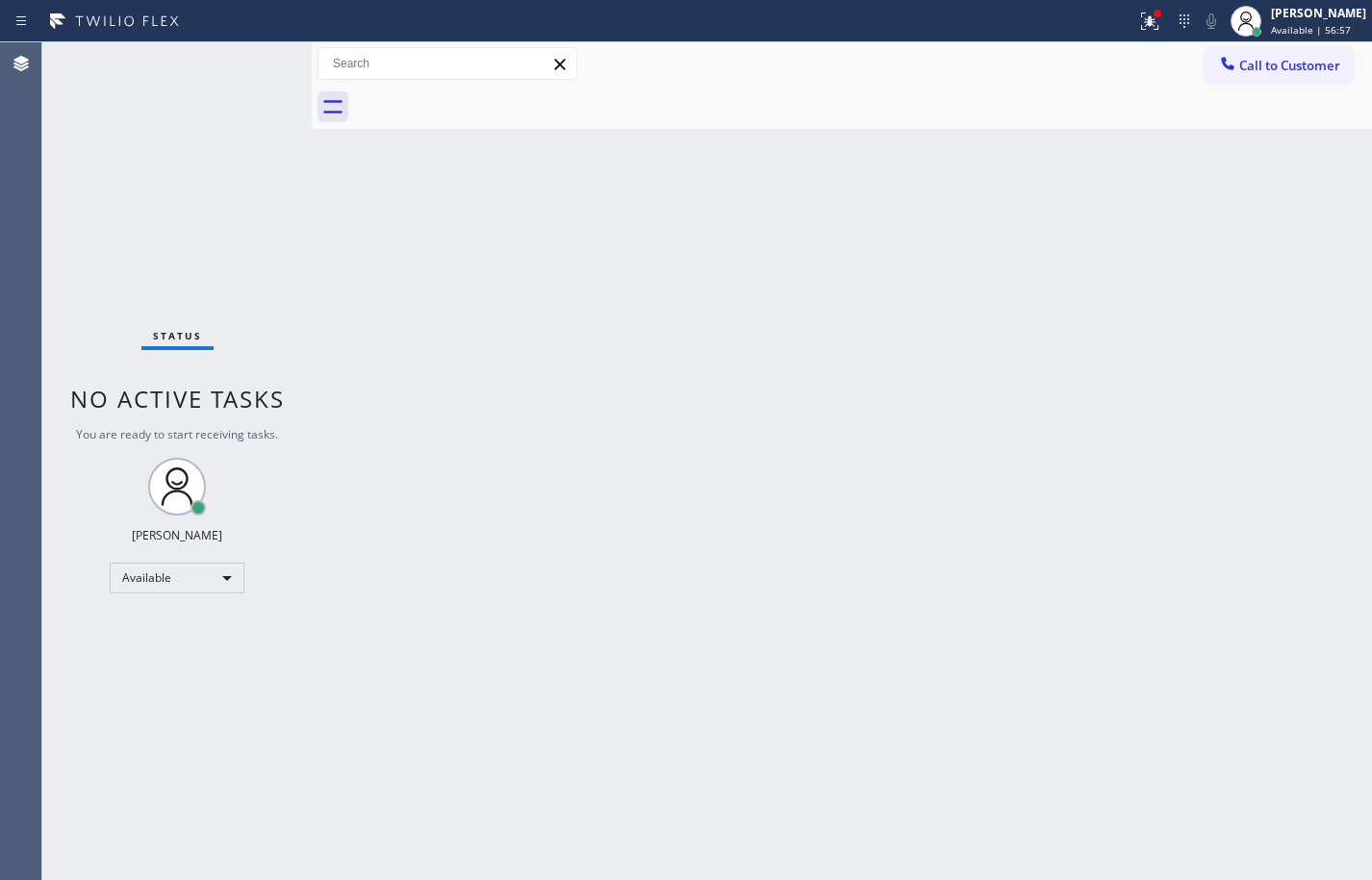
click at [174, 214] on div "Status No active tasks You are ready to start receiving tasks. [PERSON_NAME] Av…" at bounding box center [176, 461] width 269 height 838
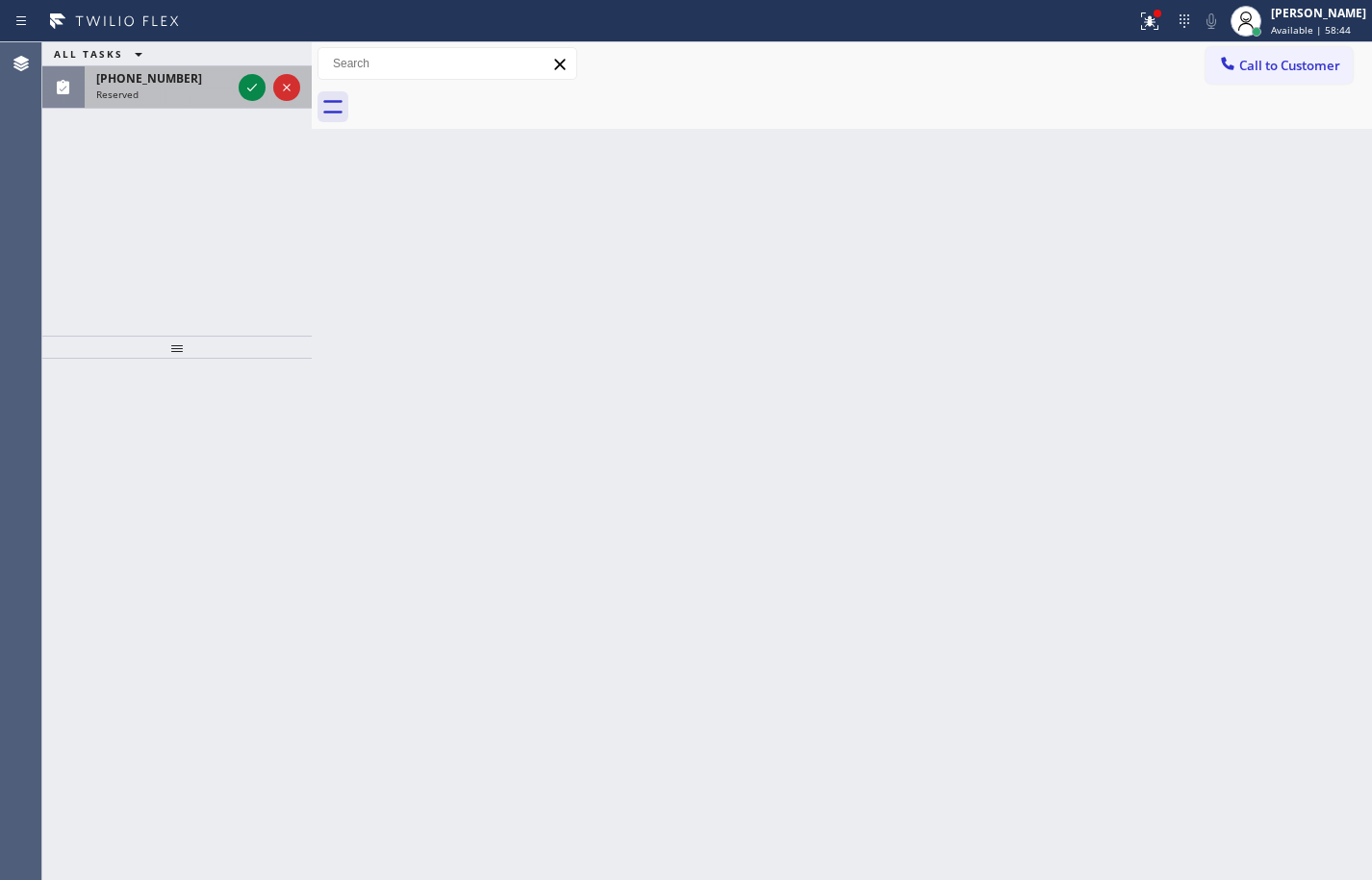
click at [187, 102] on div "[PHONE_NUMBER] Reserved" at bounding box center [159, 87] width 150 height 42
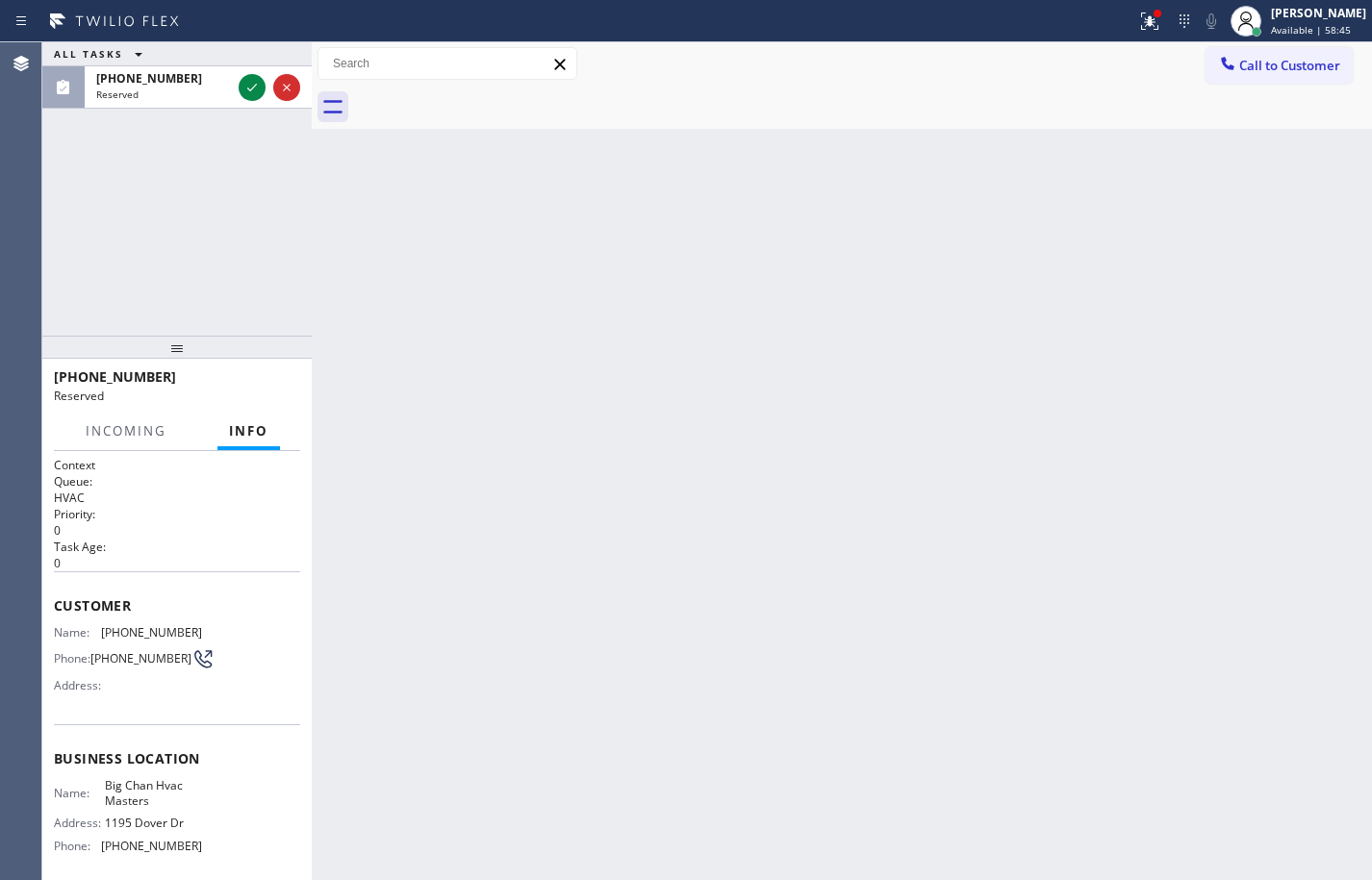
scroll to position [96, 0]
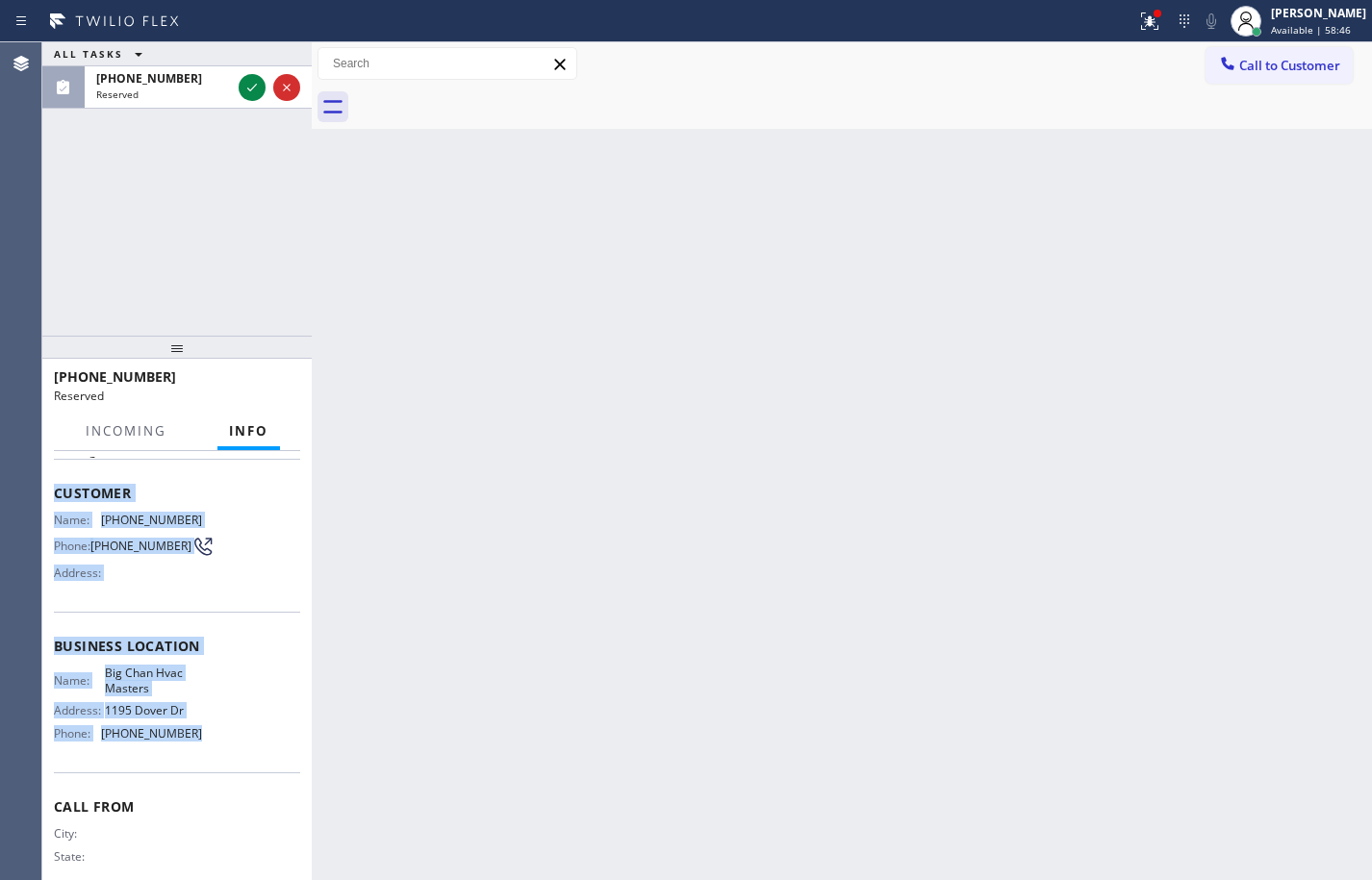
drag, startPoint x: 208, startPoint y: 725, endPoint x: 56, endPoint y: 504, distance: 268.2
click at [56, 504] on div "Context Queue: HVAC Priority: 0 Task Age: Customer Name: [PHONE_NUMBER] Phone: …" at bounding box center [177, 639] width 247 height 558
click at [252, 89] on icon at bounding box center [253, 87] width 10 height 8
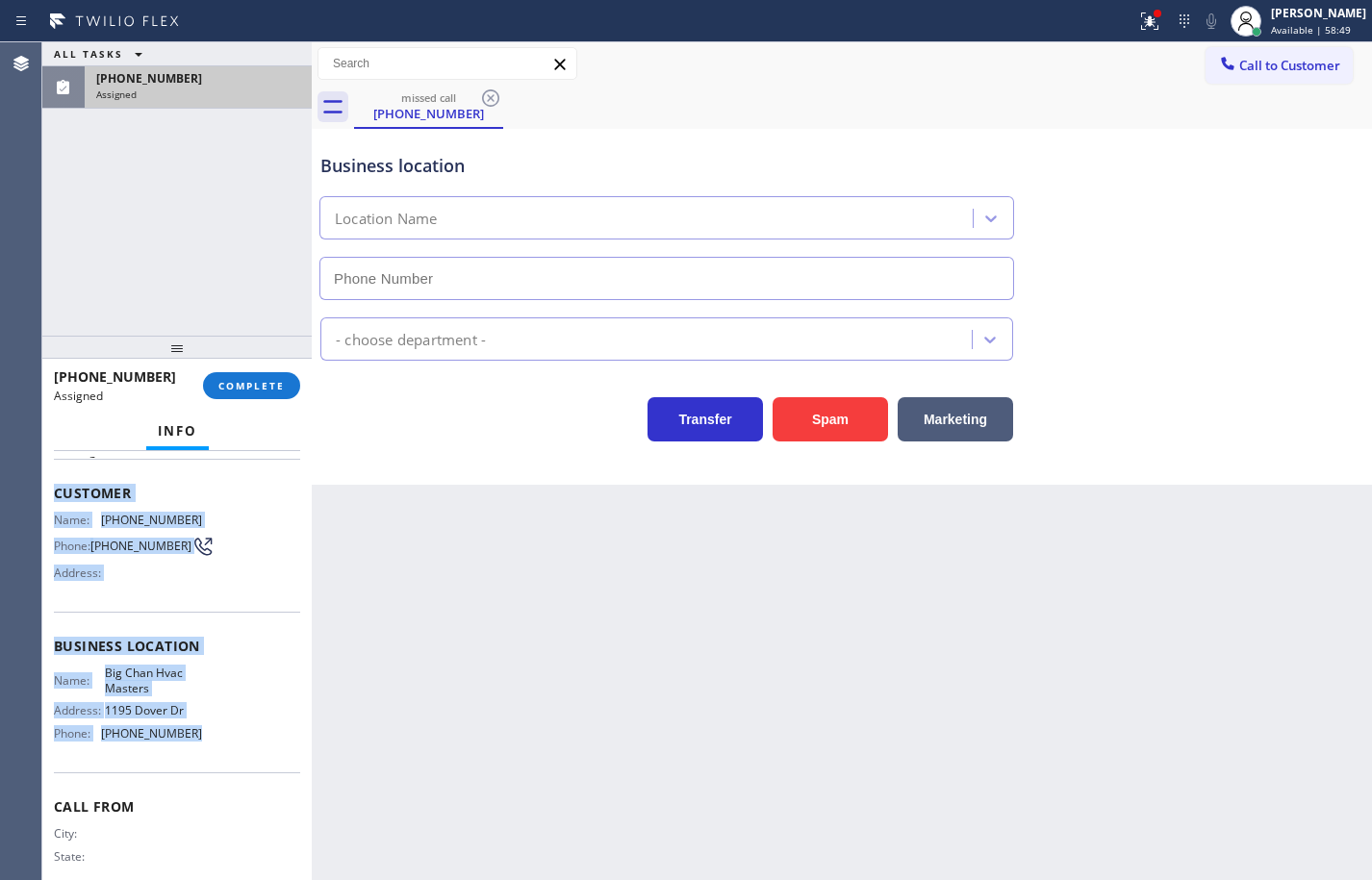
type input "[PHONE_NUMBER]"
click at [291, 386] on button "COMPLETE" at bounding box center [251, 386] width 97 height 27
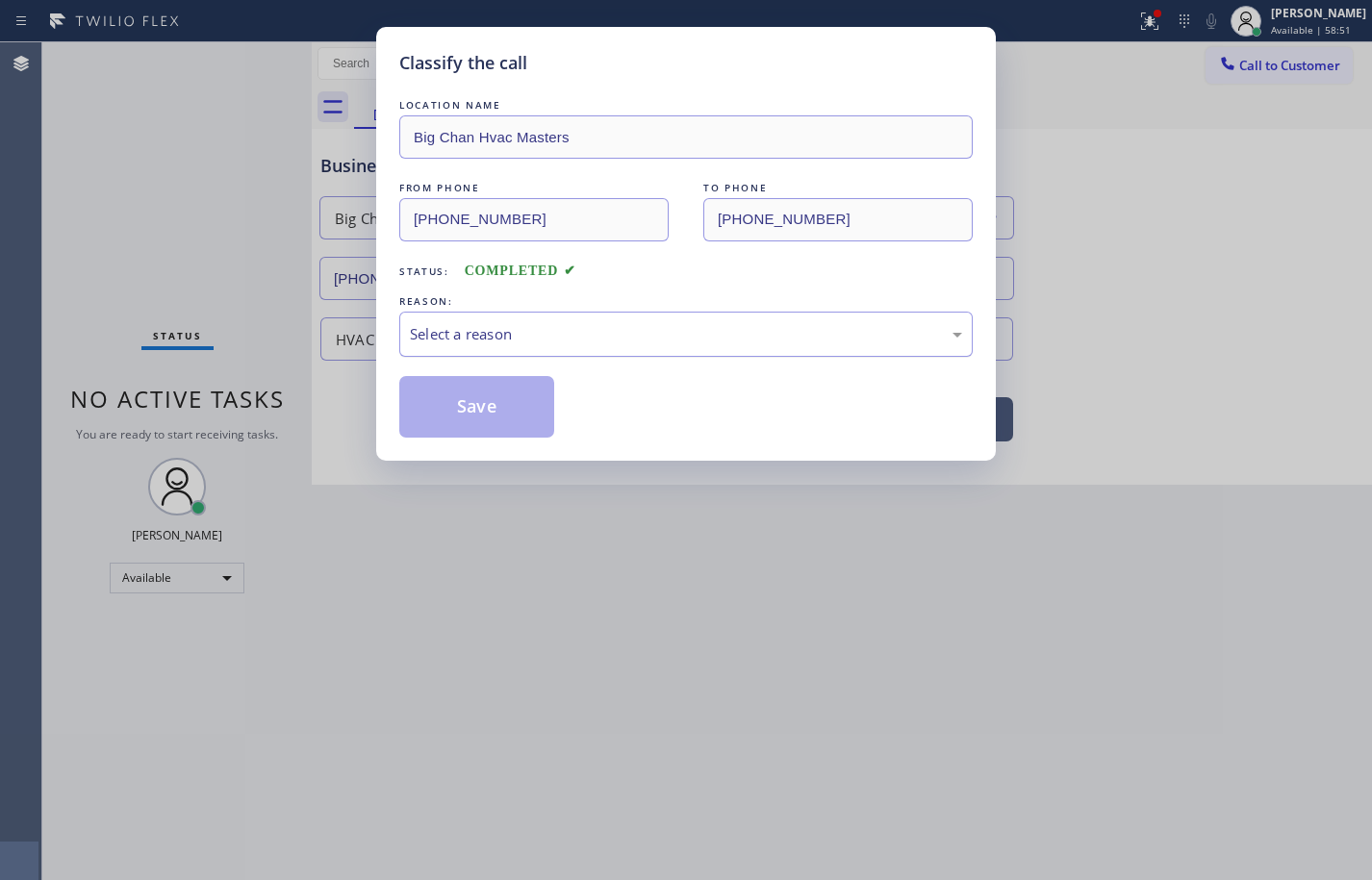
click at [492, 332] on div "Select a reason" at bounding box center [686, 334] width 552 height 23
click at [491, 402] on button "Save" at bounding box center [477, 406] width 155 height 62
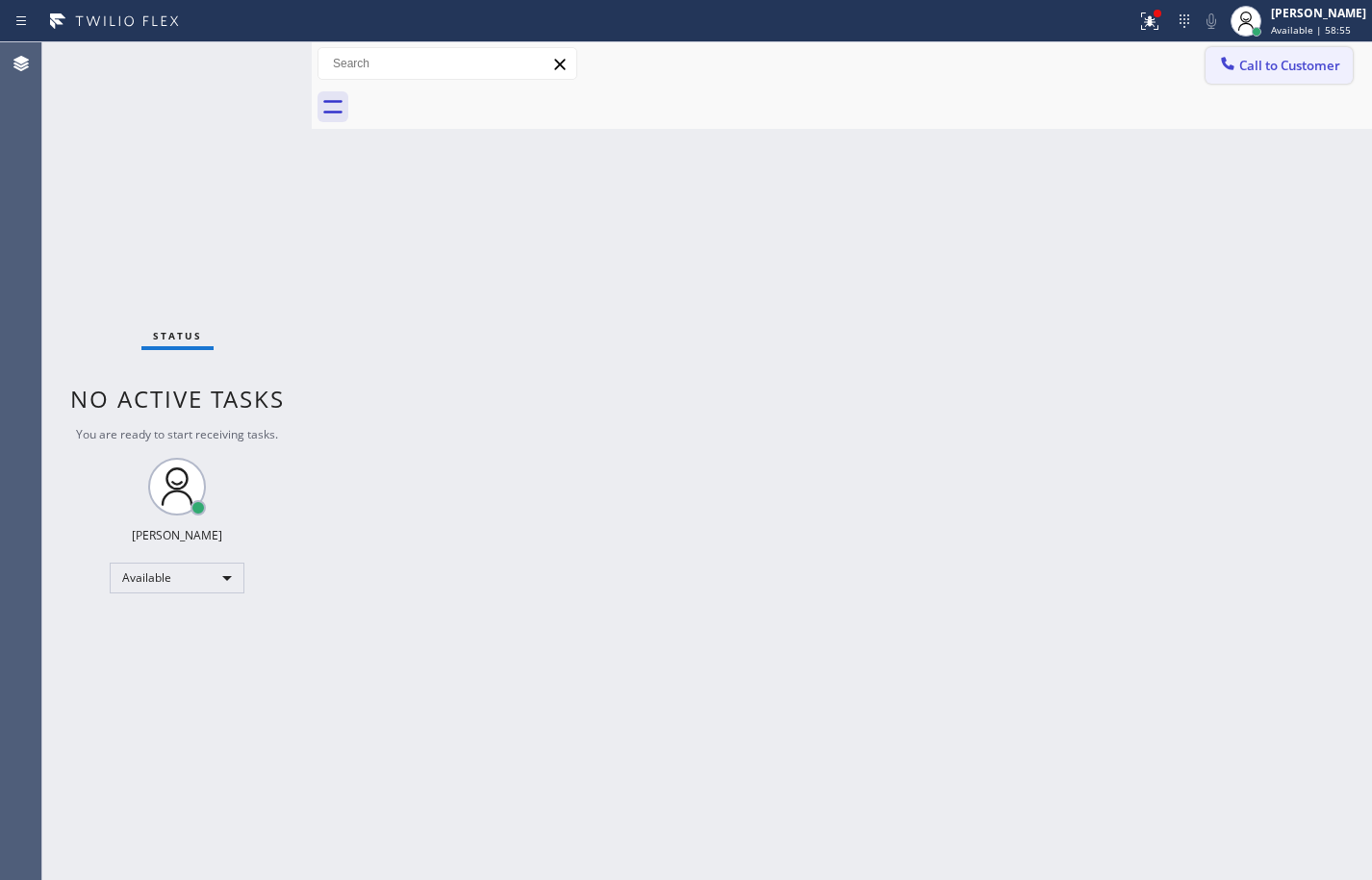
click at [1244, 77] on button "Call to Customer" at bounding box center [1279, 65] width 147 height 36
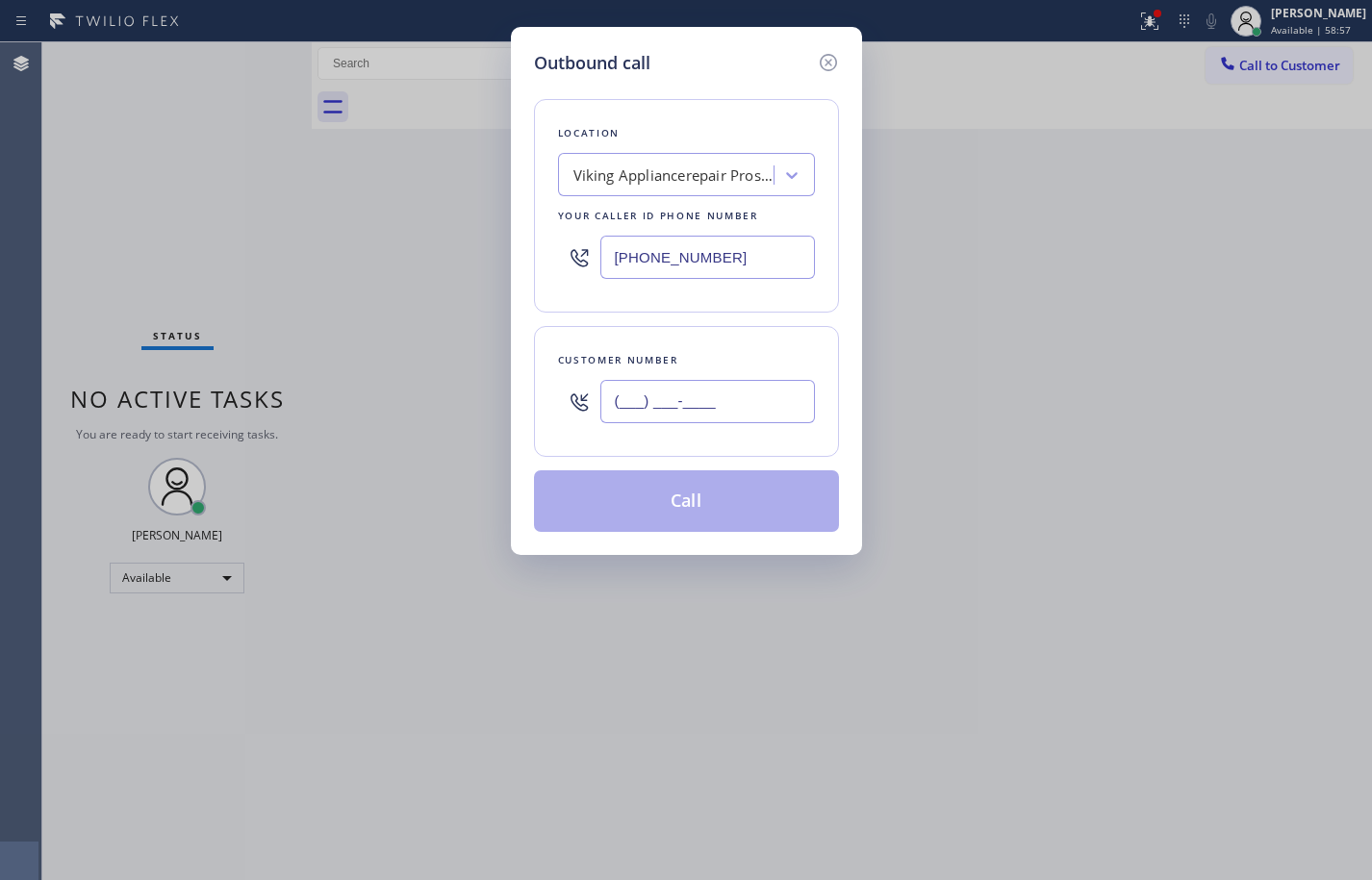
click at [757, 412] on input "(___) ___-____" at bounding box center [707, 401] width 214 height 43
paste input "626) 253-8384"
type input "[PHONE_NUMBER]"
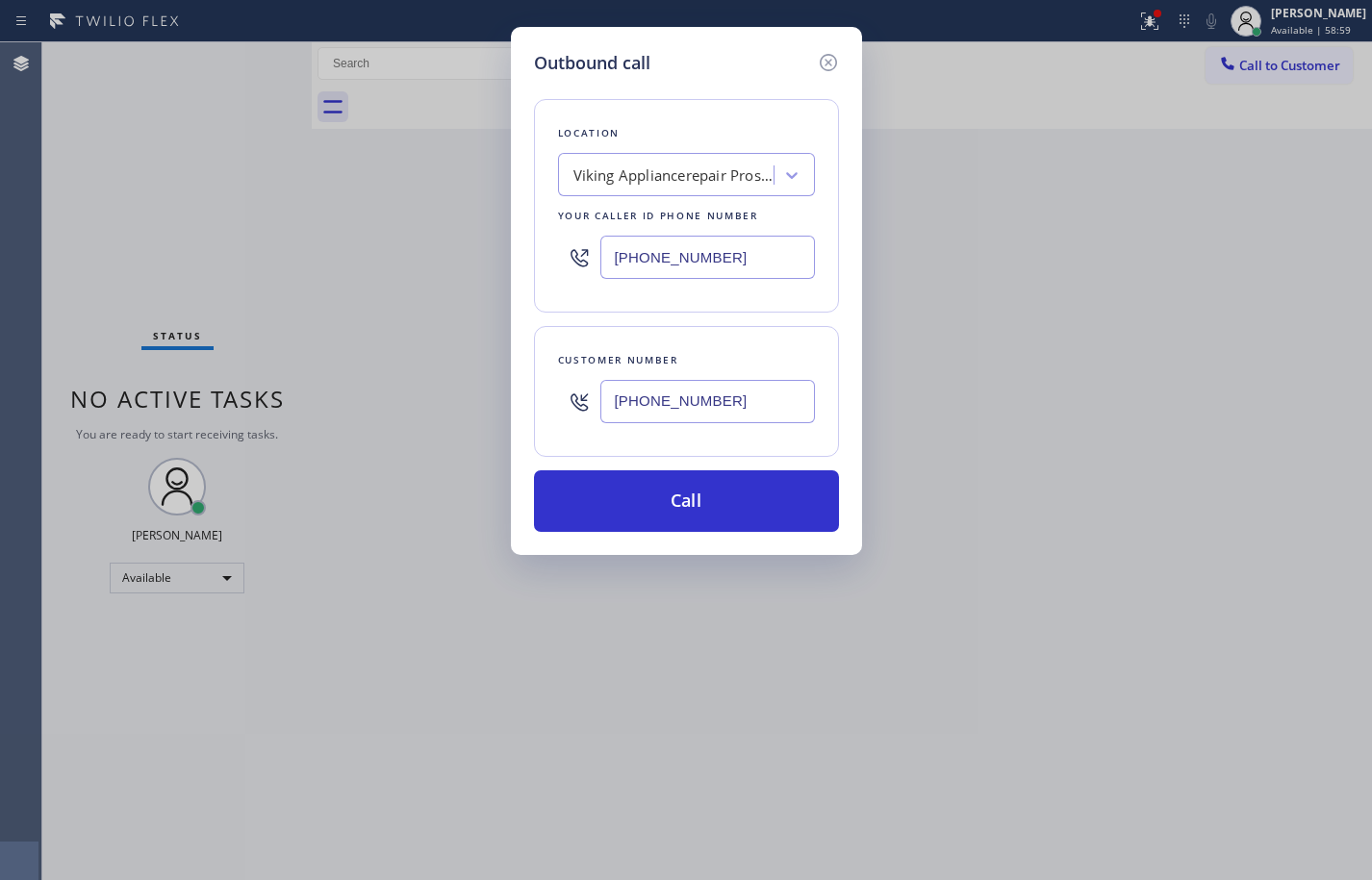
click at [741, 265] on input "[PHONE_NUMBER]" at bounding box center [707, 257] width 214 height 43
paste input "909) 328-6731"
type input "[PHONE_NUMBER]"
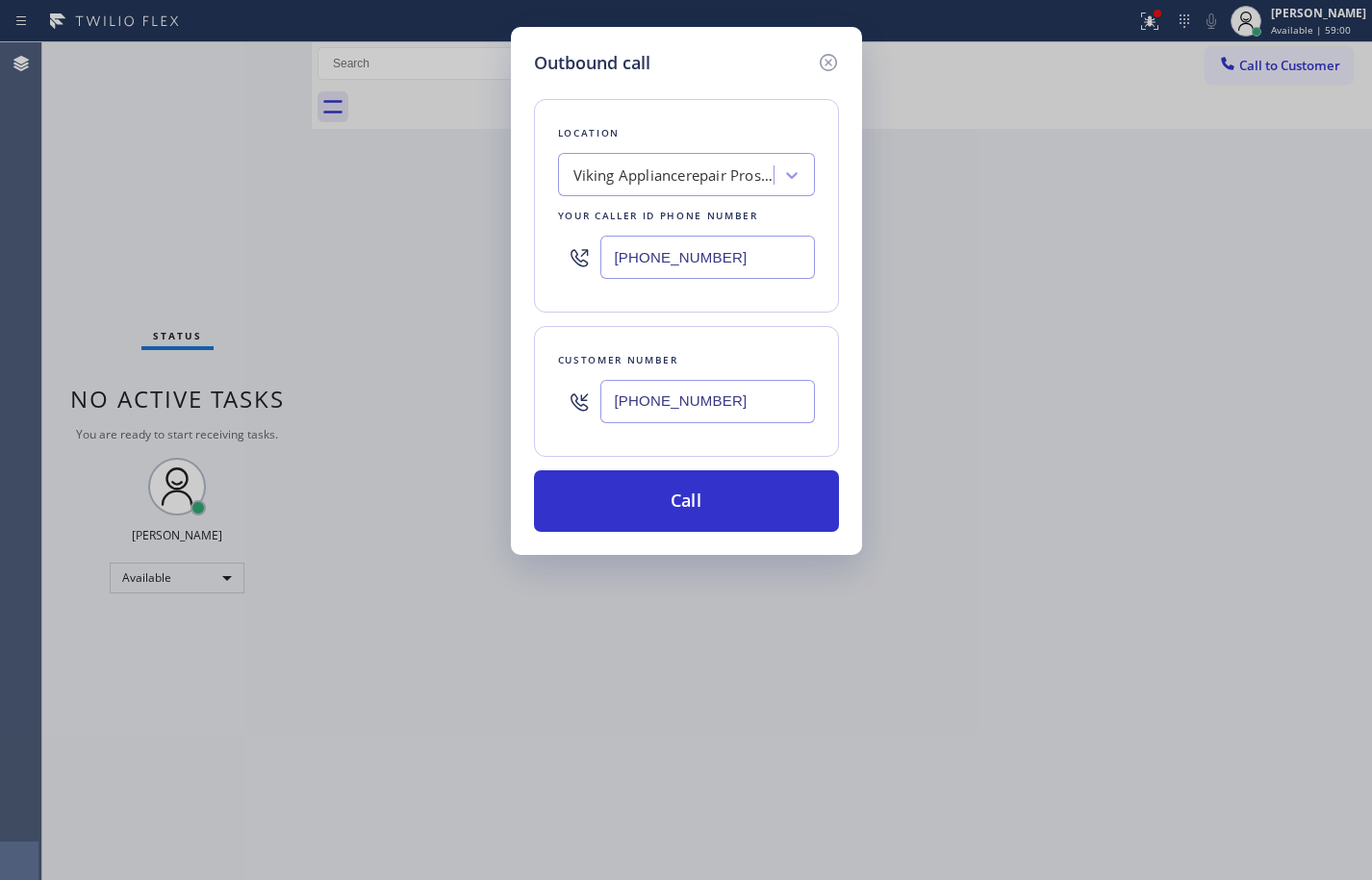
click at [770, 334] on div "Customer number [PHONE_NUMBER]" at bounding box center [686, 392] width 305 height 131
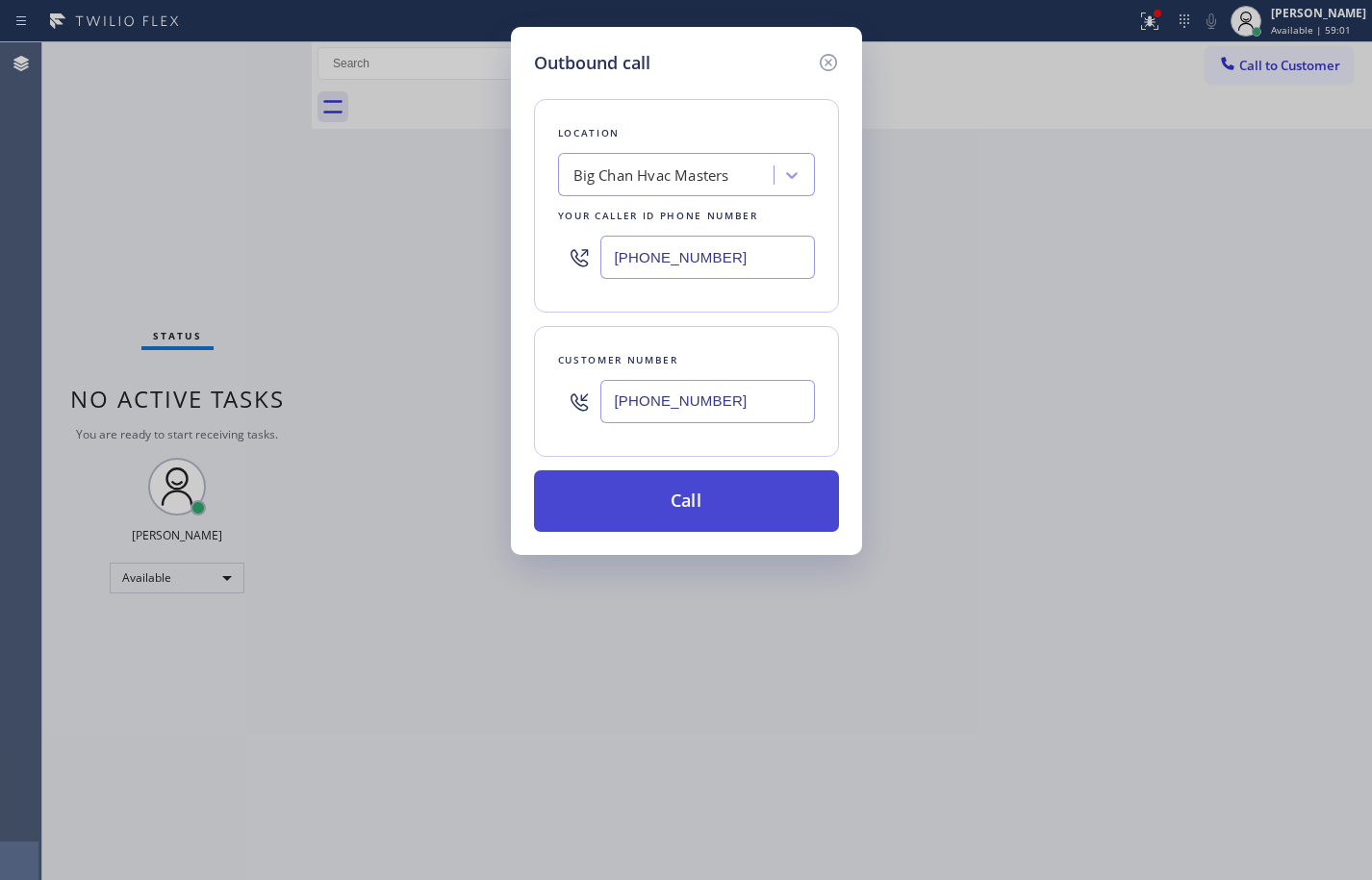
click at [777, 486] on button "Call" at bounding box center [686, 501] width 305 height 62
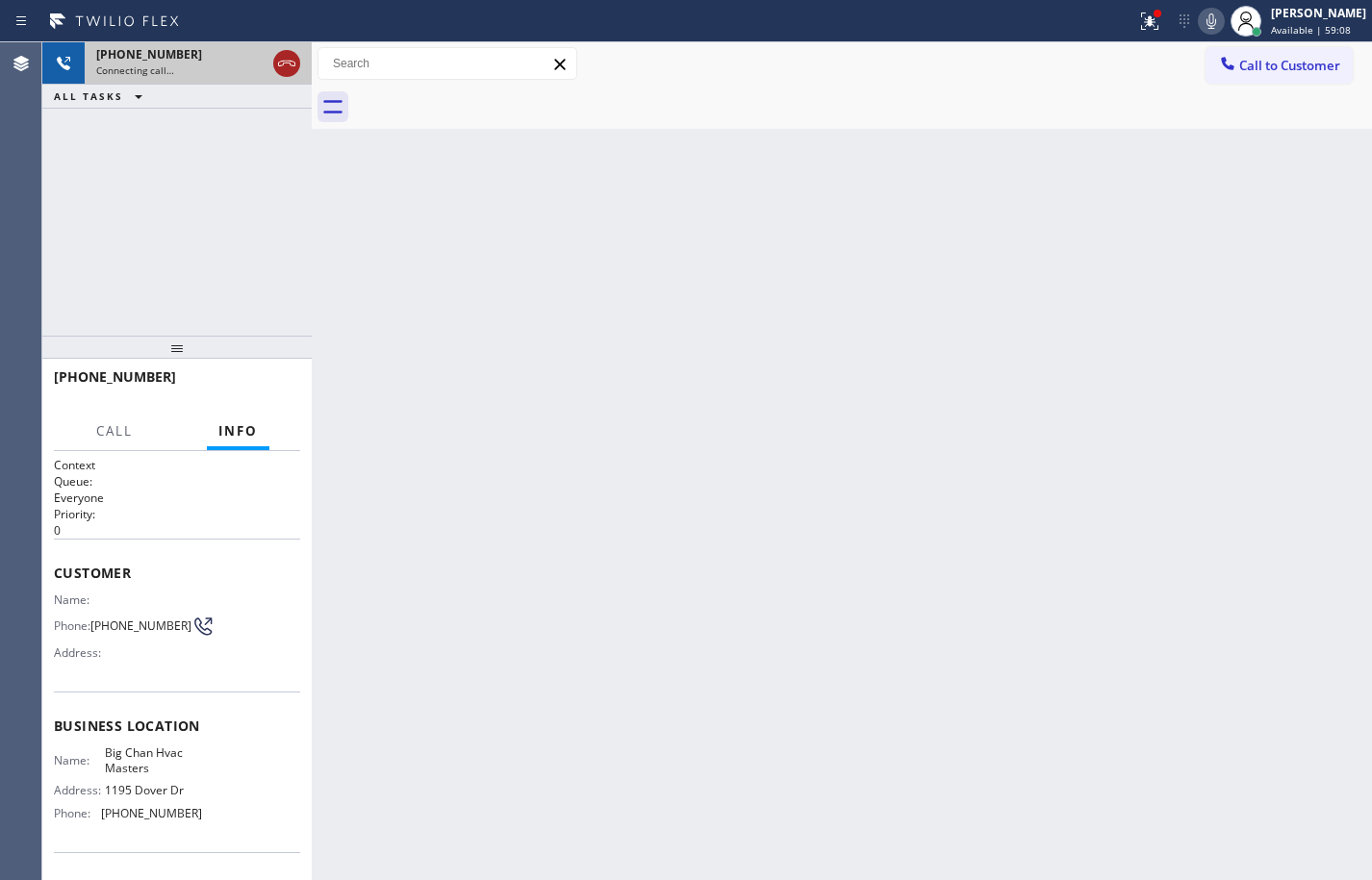
click at [291, 69] on icon at bounding box center [287, 64] width 24 height 23
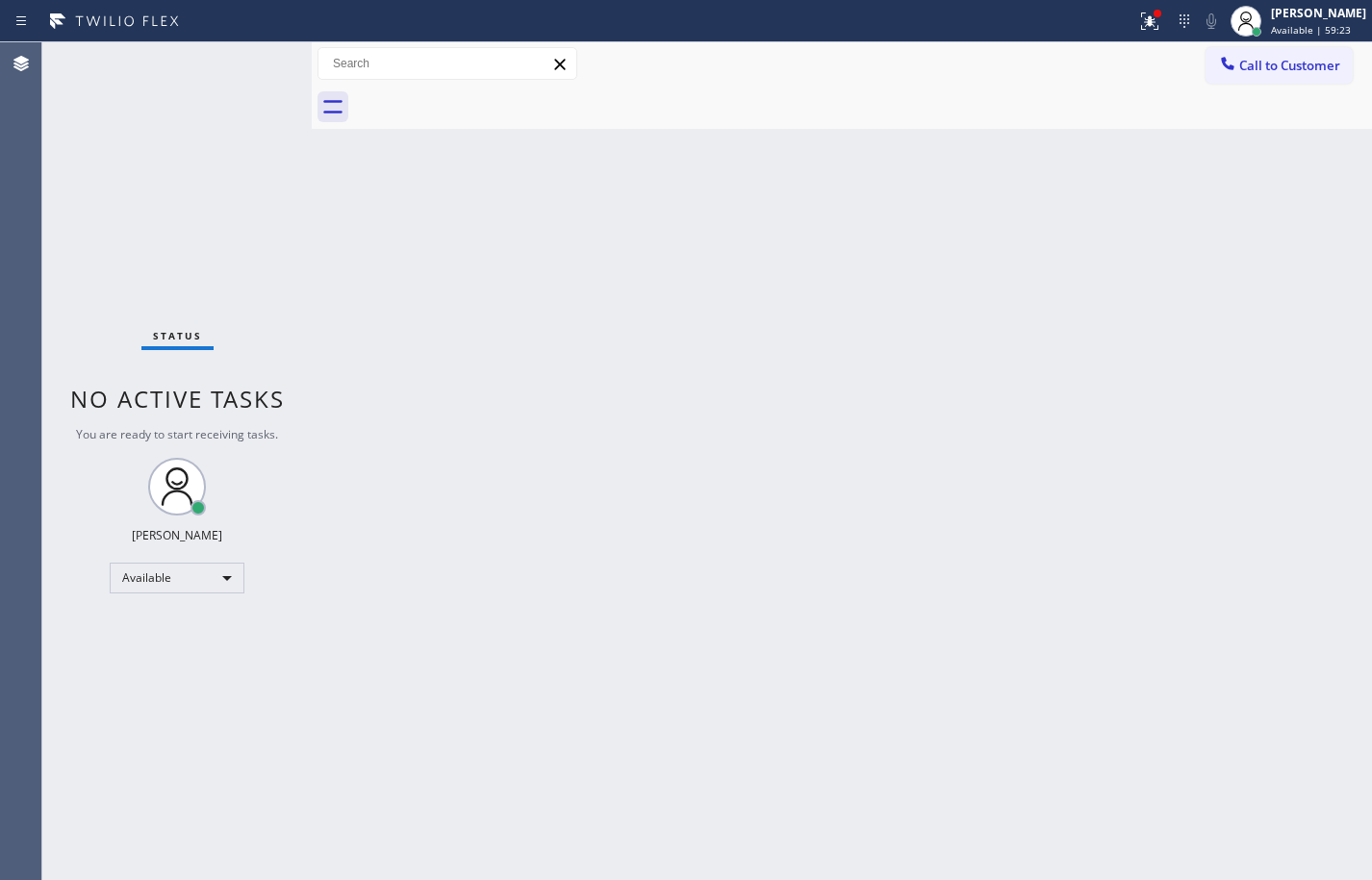
click at [1321, 491] on div "Back to Dashboard Change Sender ID Customers Technicians Select a contact Outbo…" at bounding box center [841, 461] width 1061 height 838
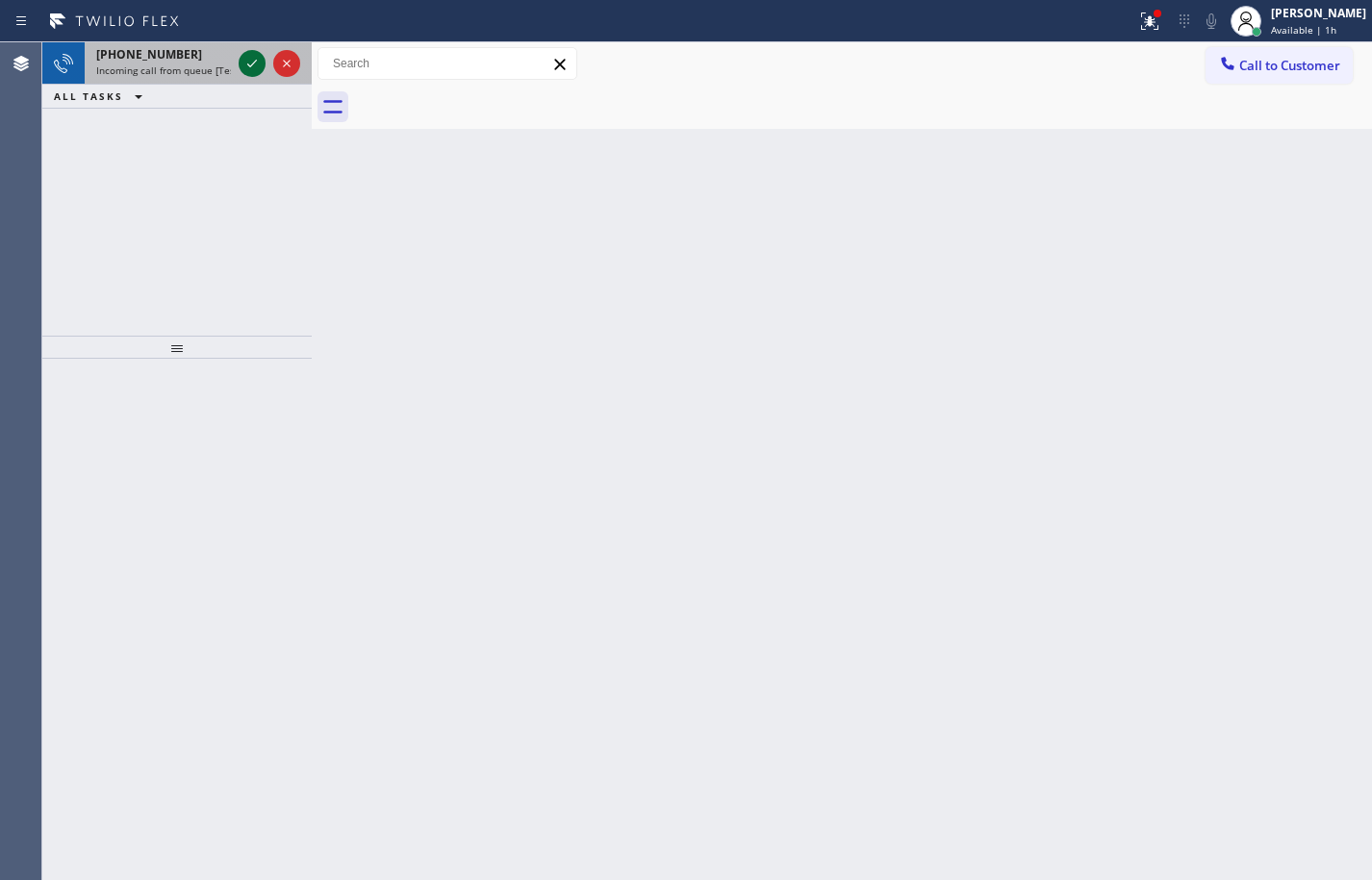
click at [256, 63] on icon at bounding box center [253, 64] width 24 height 23
click at [247, 55] on icon at bounding box center [253, 64] width 24 height 23
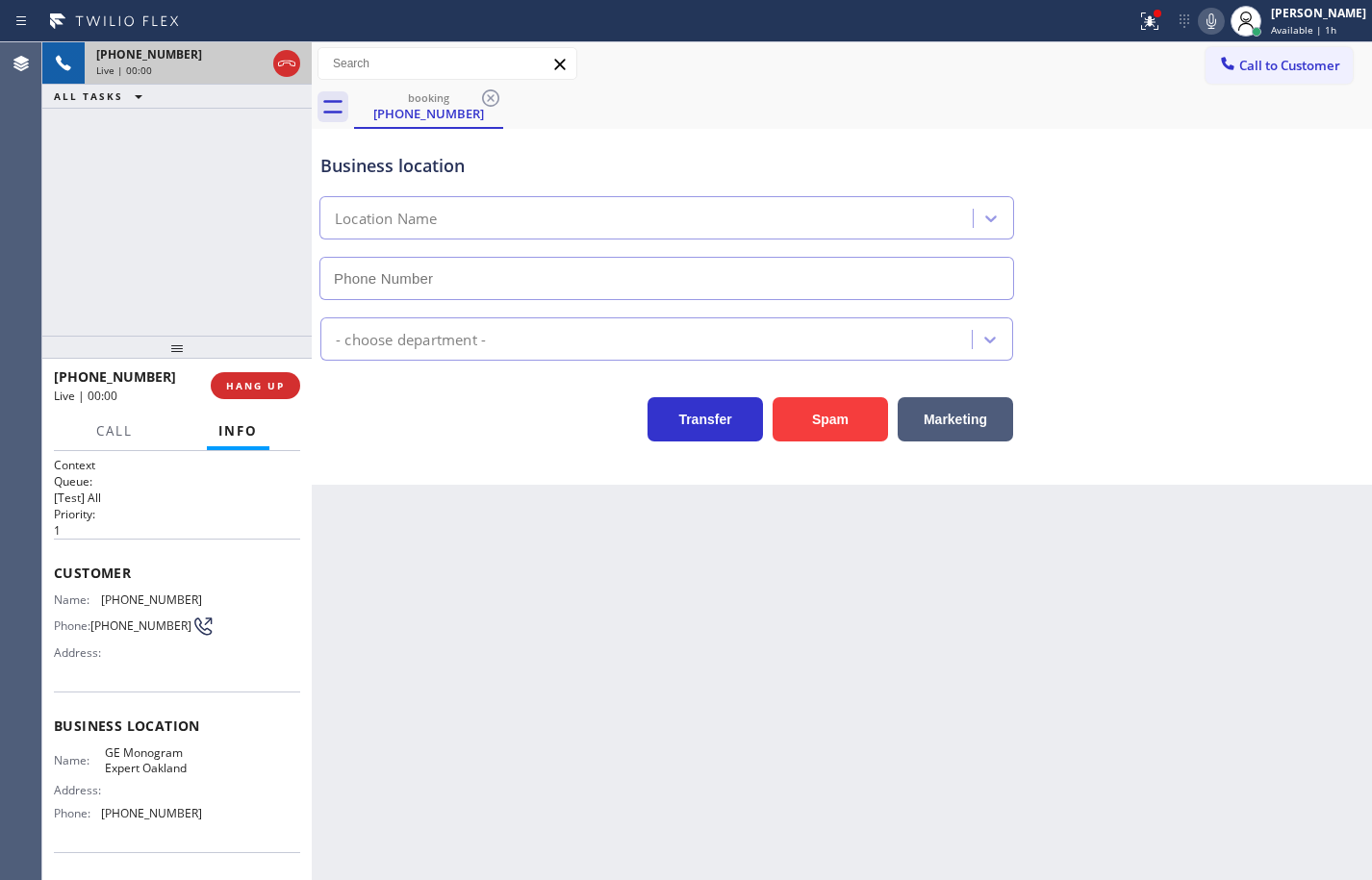
type input "[PHONE_NUMBER]"
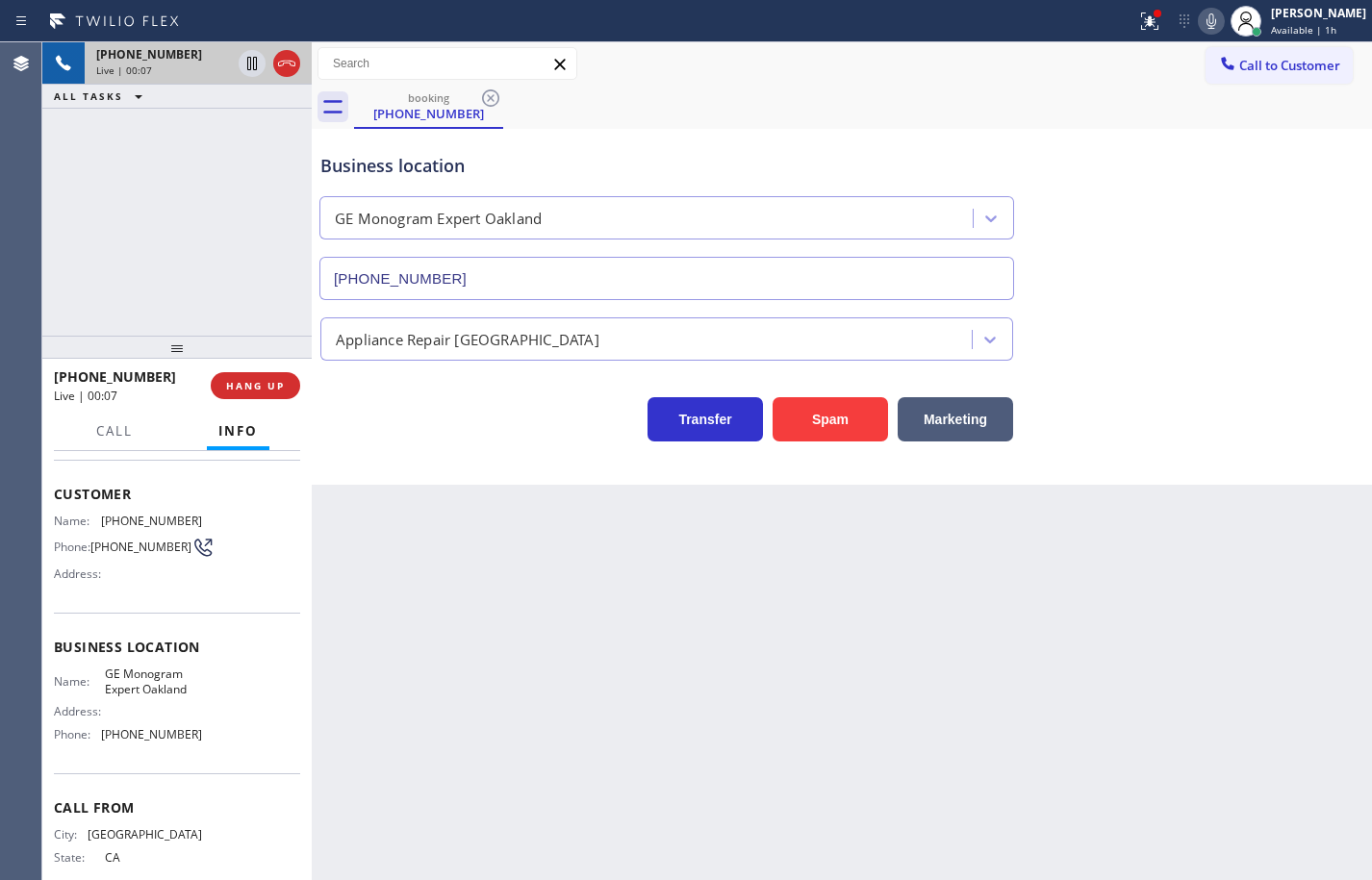
scroll to position [34, 0]
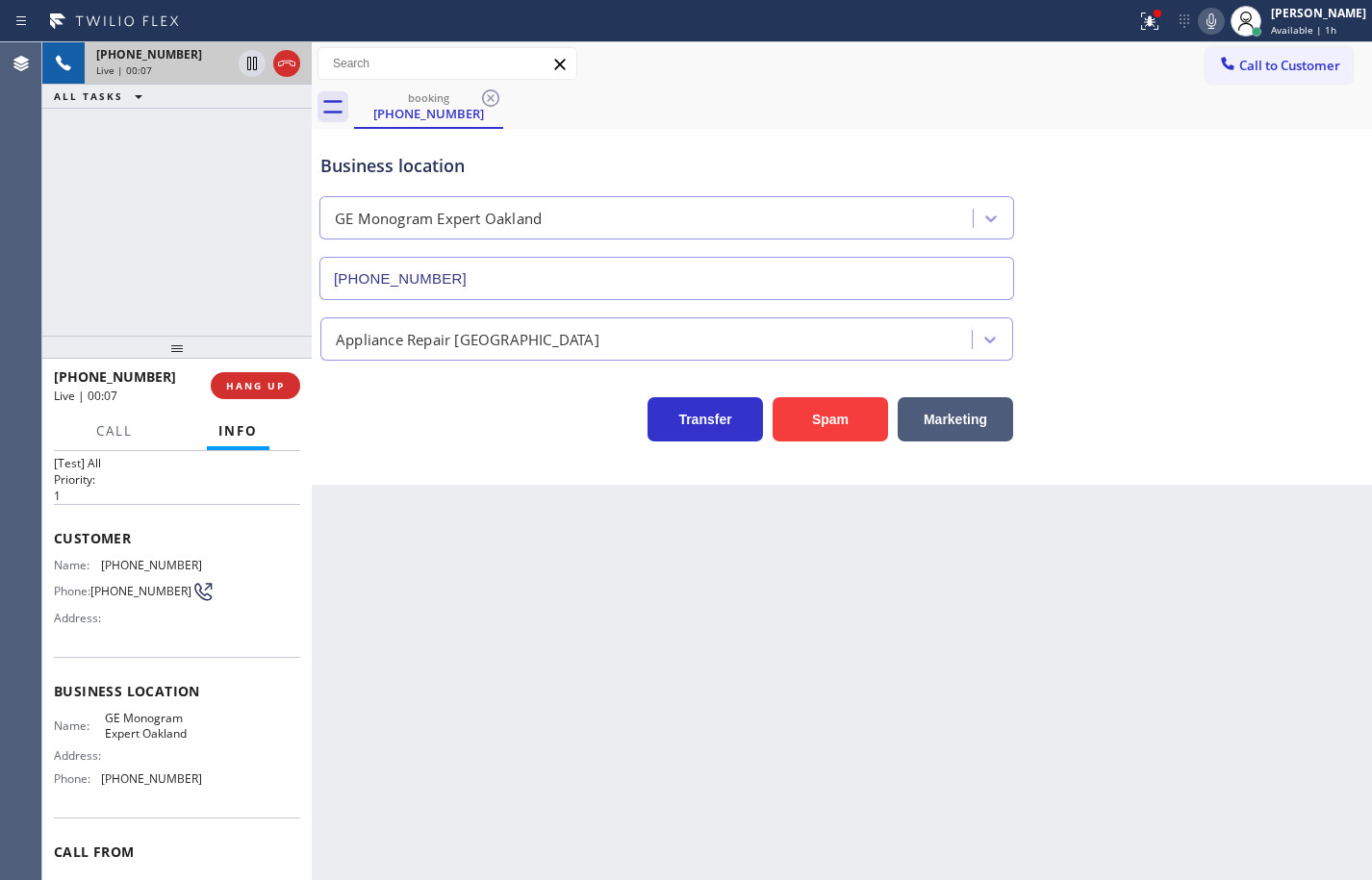
click at [208, 780] on div "Name: GE Monogram Expert Oakland Address: Phone: [PHONE_NUMBER]" at bounding box center [177, 752] width 247 height 83
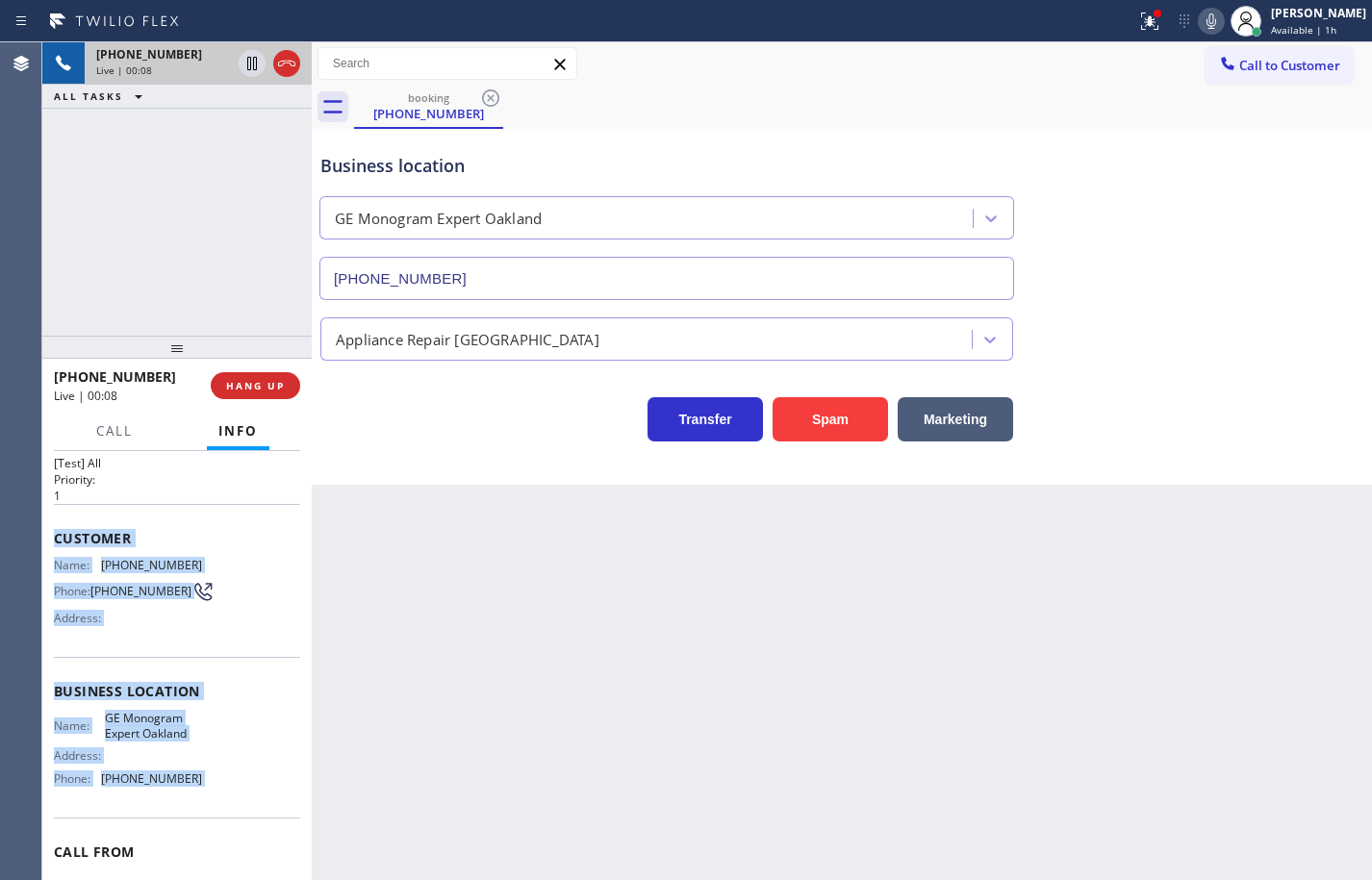
drag, startPoint x: 208, startPoint y: 781, endPoint x: 60, endPoint y: 538, distance: 284.5
click at [60, 538] on div "Context Queue: [Test] All Priority: 1 Customer Name: [PHONE_NUMBER] Phone: [PHO…" at bounding box center [177, 692] width 247 height 541
click at [250, 127] on icon at bounding box center [253, 130] width 24 height 23
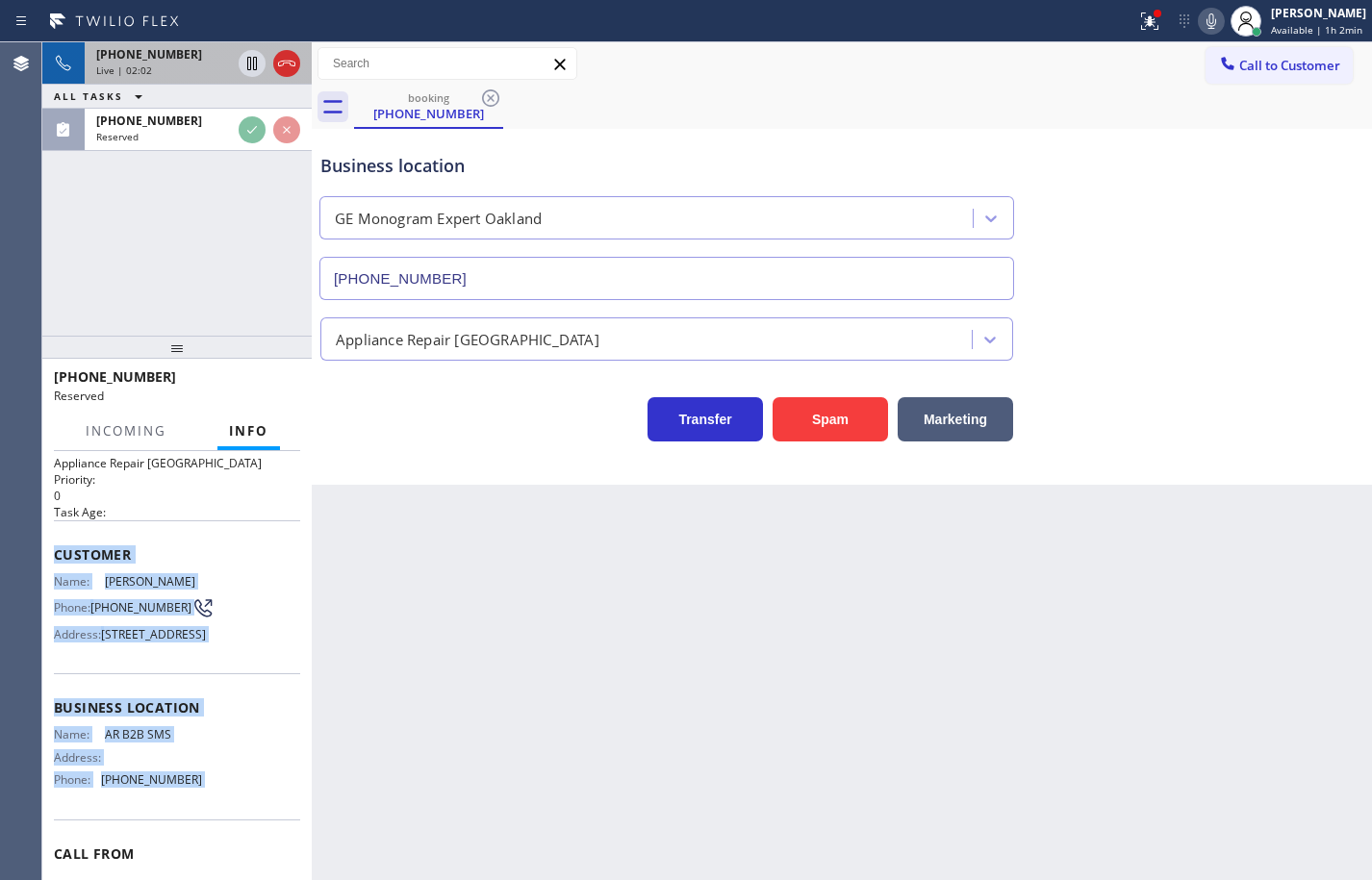
click at [247, 650] on div "Name: [PERSON_NAME] Phone: [PHONE_NUMBER] Address: [STREET_ADDRESS]" at bounding box center [177, 613] width 247 height 76
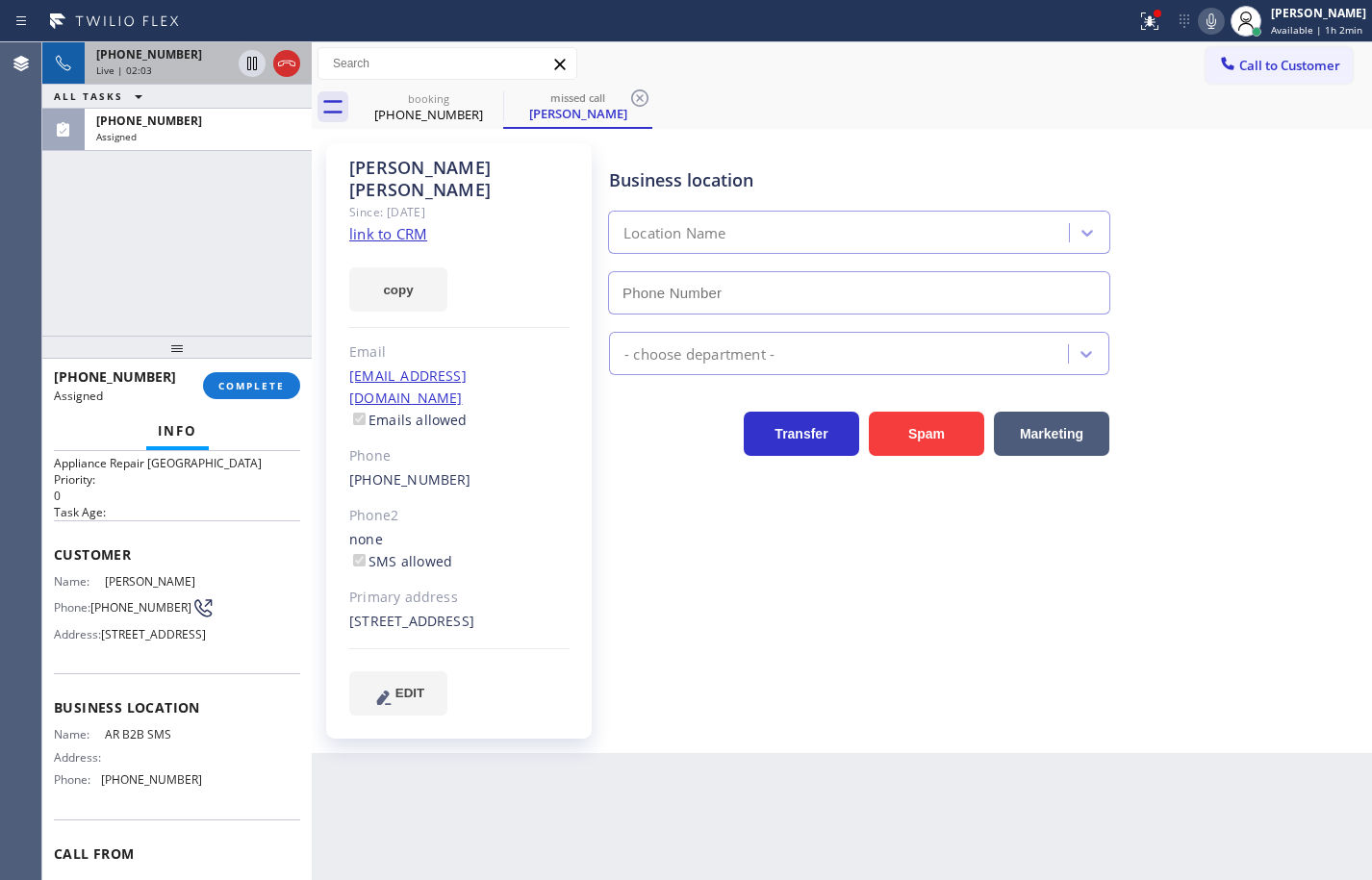
type input "[PHONE_NUMBER]"
click at [217, 795] on div "Name: AR B2B SMS Address: Phone: [PHONE_NUMBER]" at bounding box center [177, 761] width 247 height 68
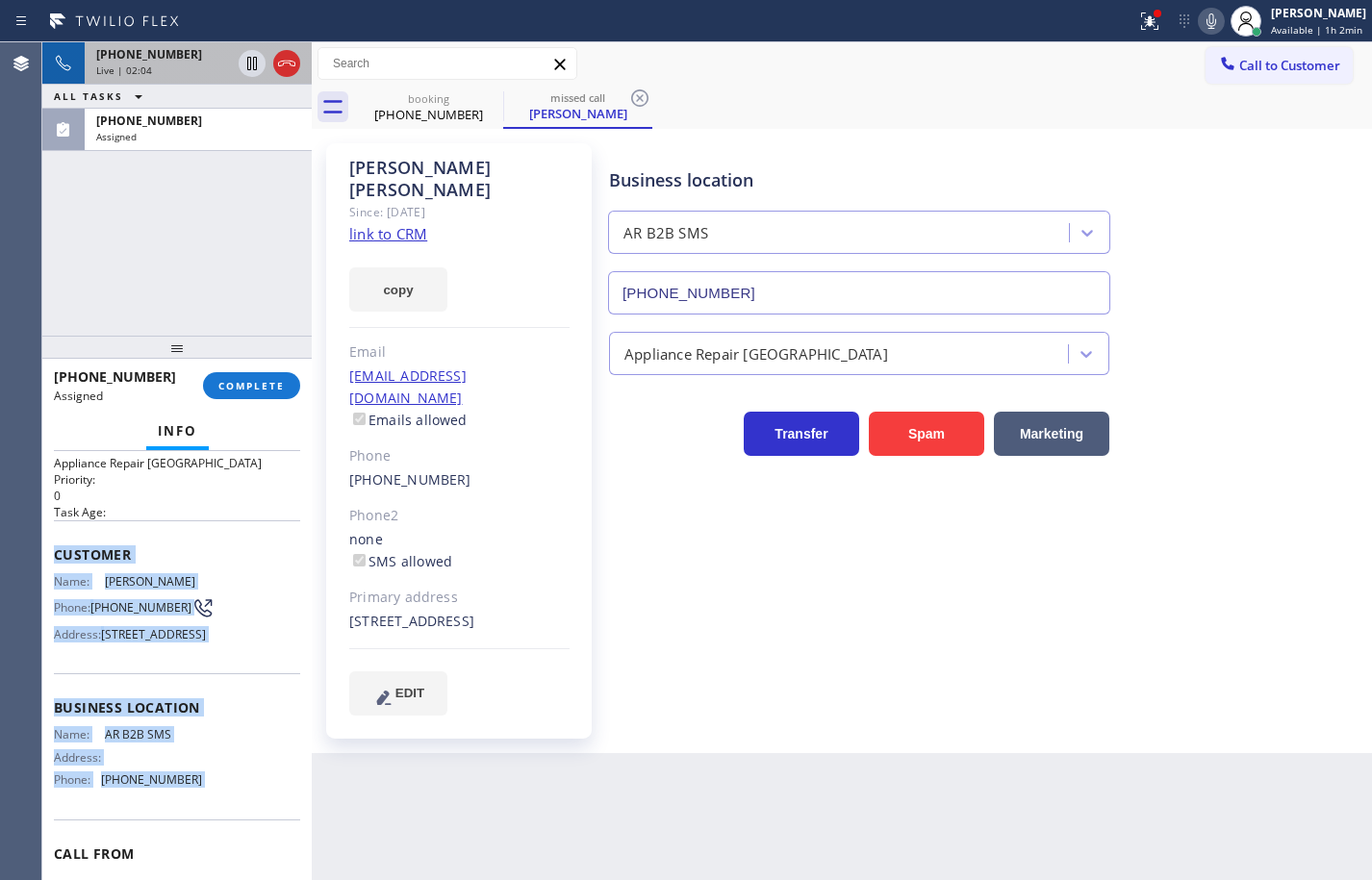
drag, startPoint x: 217, startPoint y: 824, endPoint x: 54, endPoint y: 561, distance: 309.4
click at [54, 561] on div "Context Queue: Appliance Repair High End Priority: 0 Task Age: Customer Name: […" at bounding box center [177, 693] width 247 height 543
click at [269, 383] on span "COMPLETE" at bounding box center [252, 386] width 67 height 14
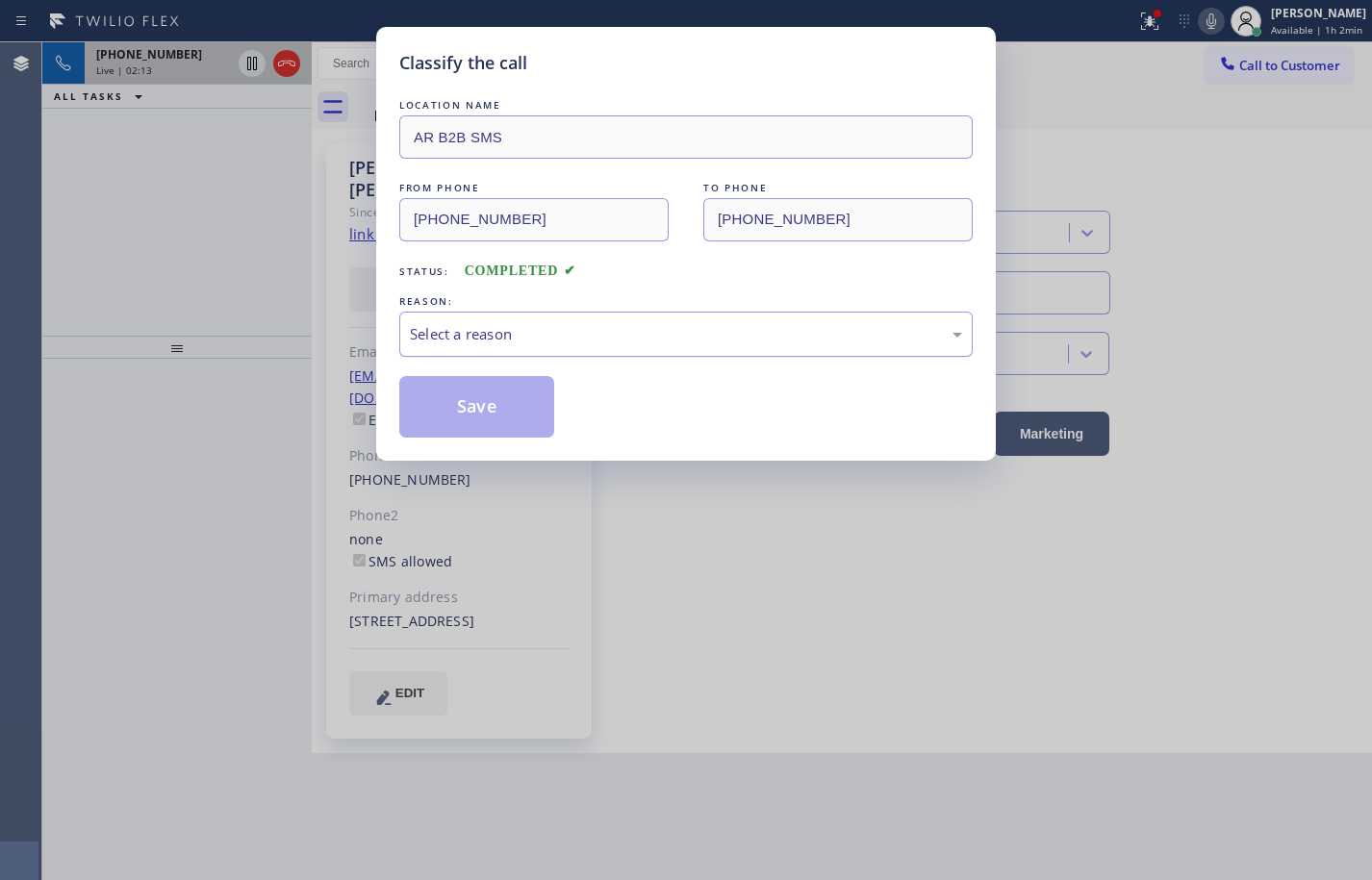
click at [565, 326] on div "Select a reason" at bounding box center [686, 334] width 552 height 23
click at [511, 421] on button "Save" at bounding box center [477, 406] width 155 height 62
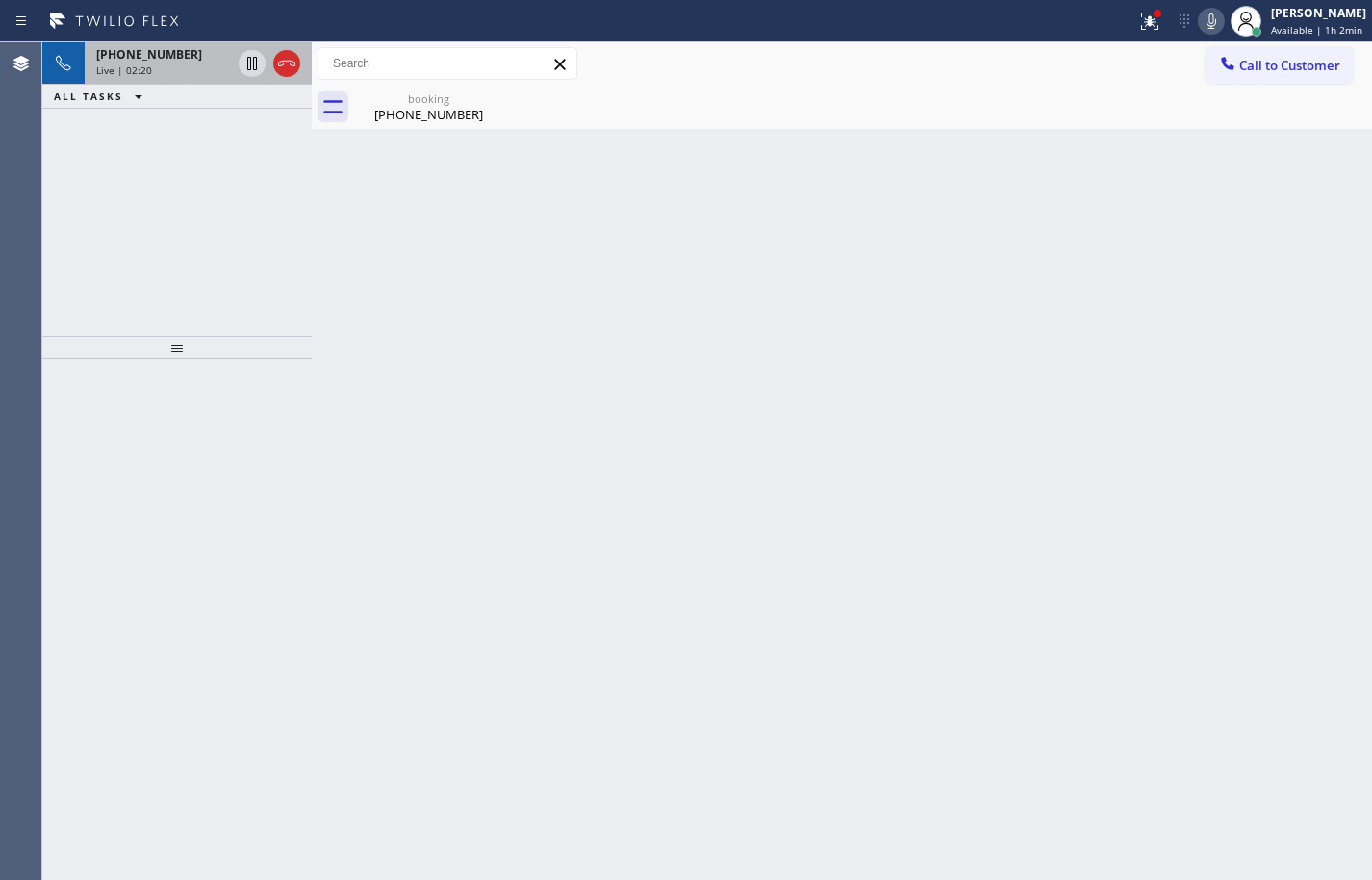
click at [136, 73] on span "Live | 02:20" at bounding box center [123, 70] width 56 height 14
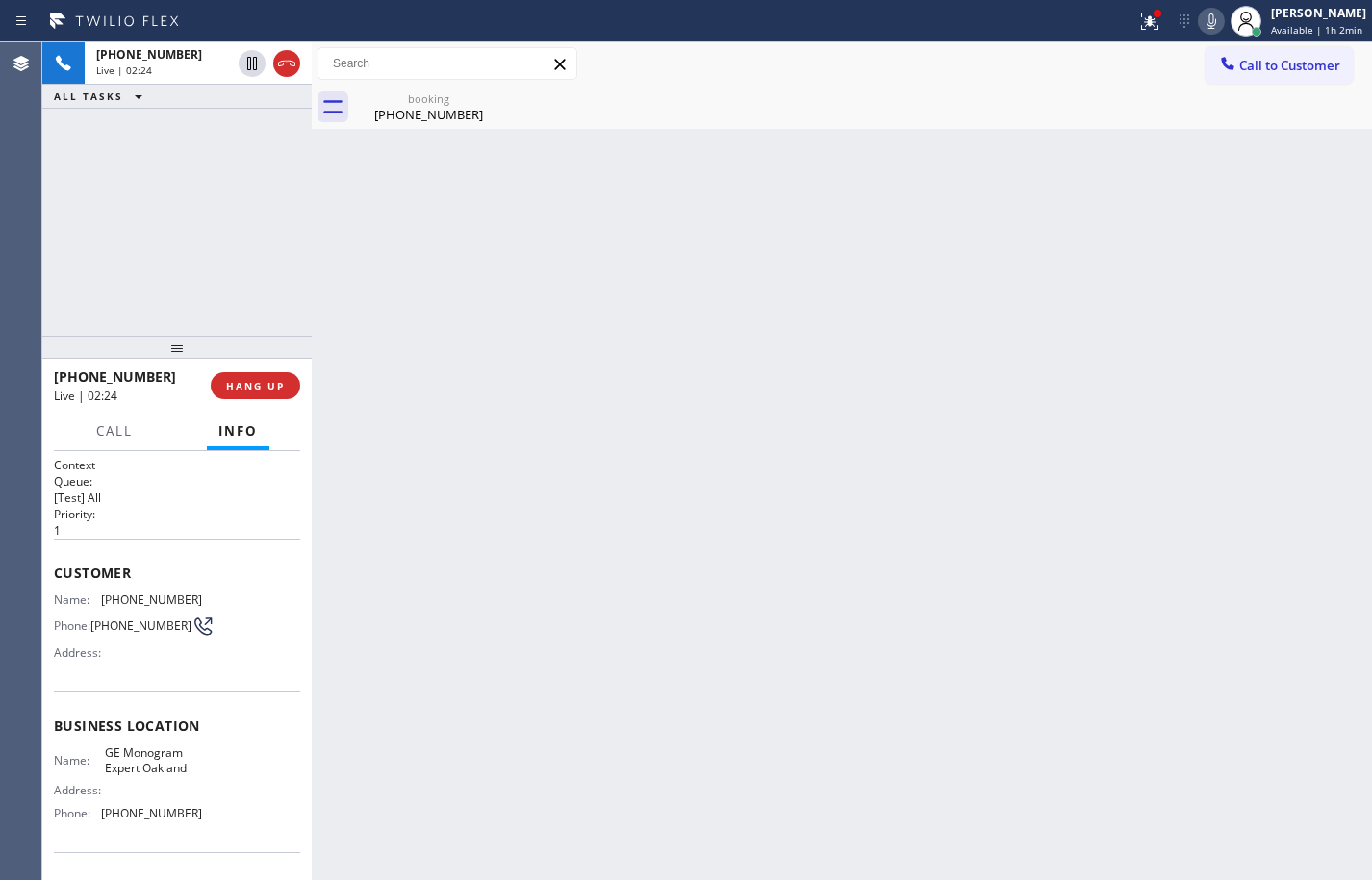
click at [1206, 18] on icon at bounding box center [1211, 22] width 10 height 16
click at [1200, 28] on icon at bounding box center [1211, 22] width 24 height 23
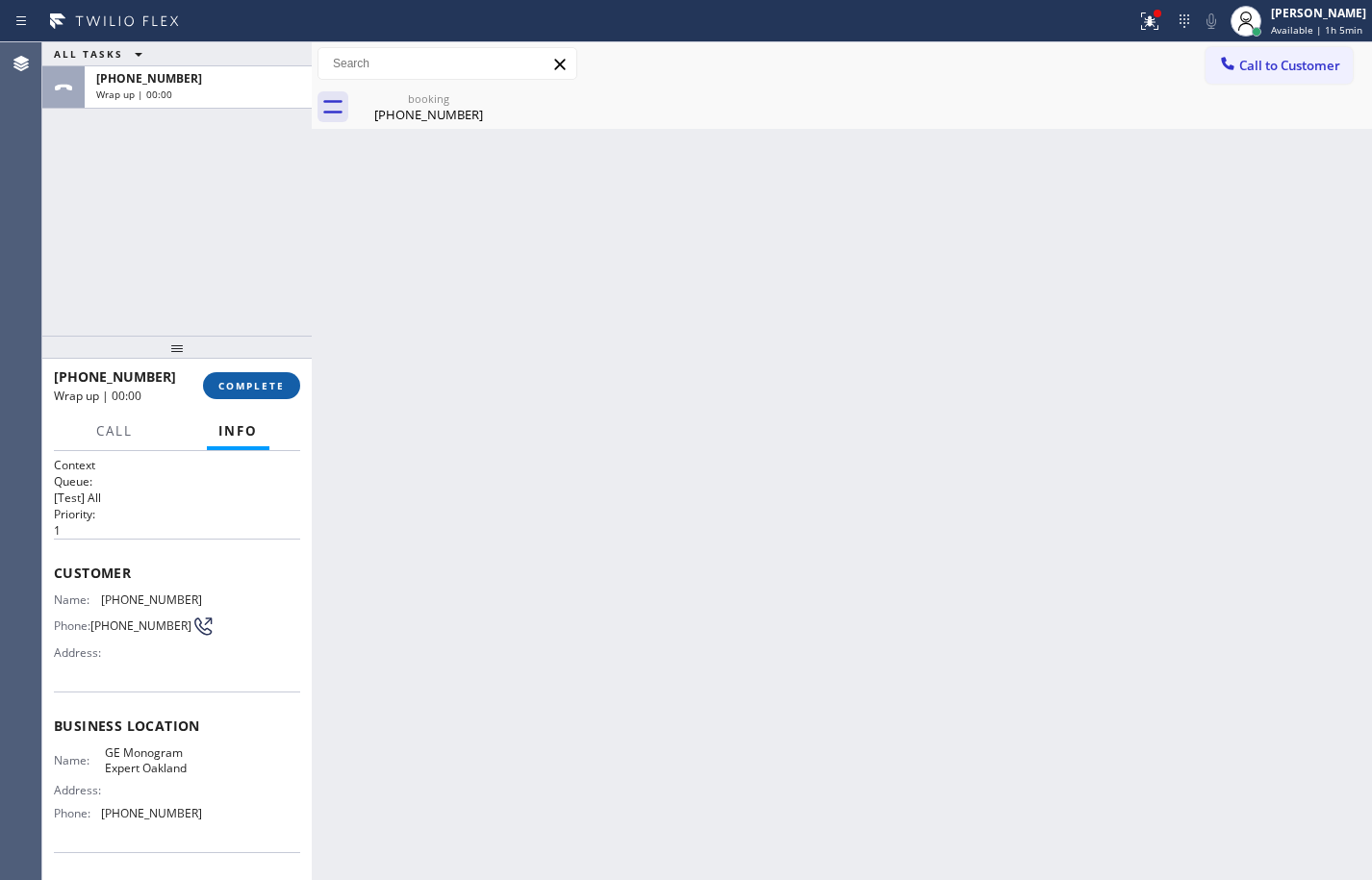
click at [276, 382] on button "COMPLETE" at bounding box center [251, 386] width 97 height 27
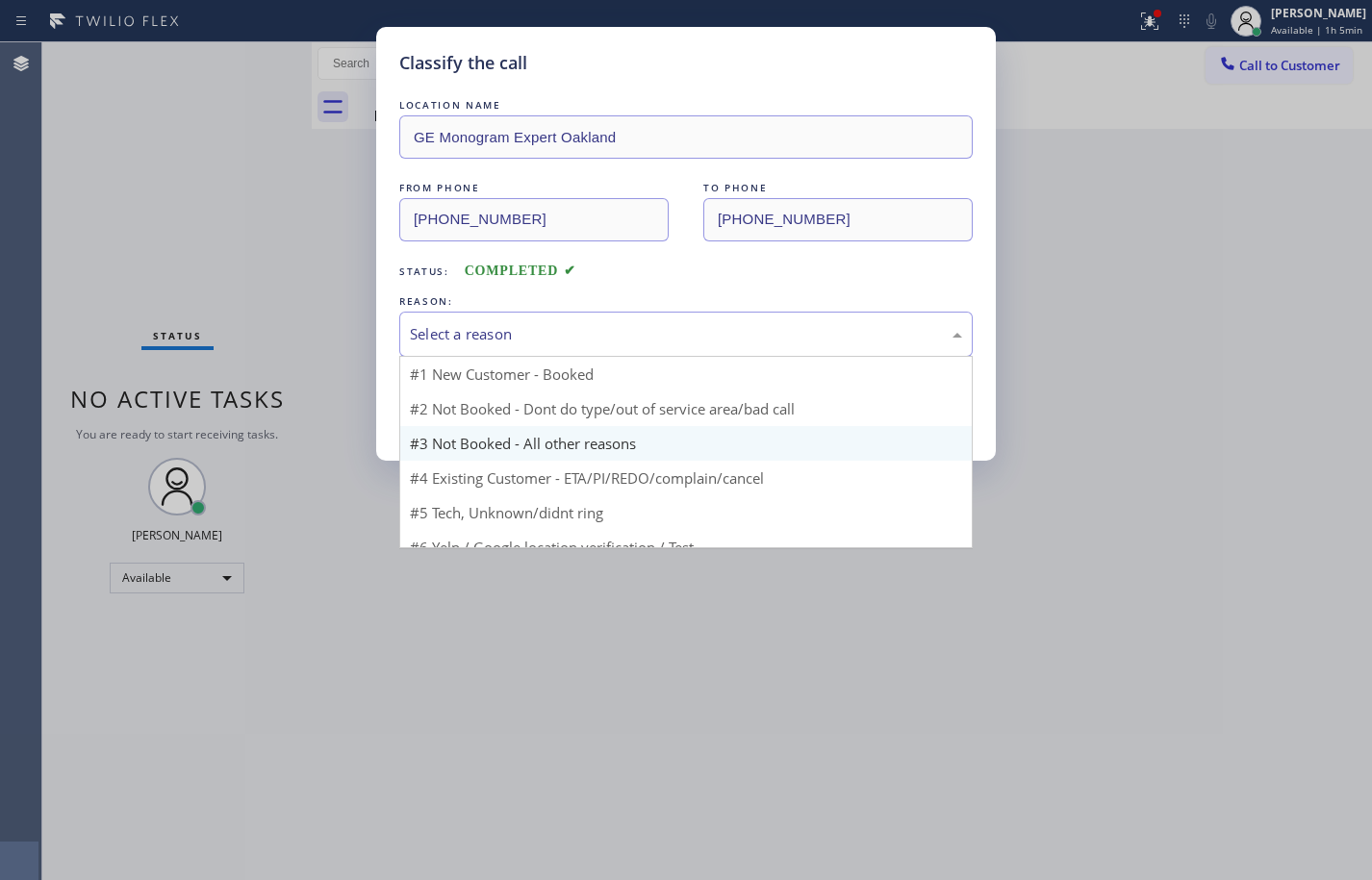
drag, startPoint x: 579, startPoint y: 354, endPoint x: 571, endPoint y: 450, distance: 96.3
click at [579, 354] on div "Select a reason" at bounding box center [686, 334] width 574 height 45
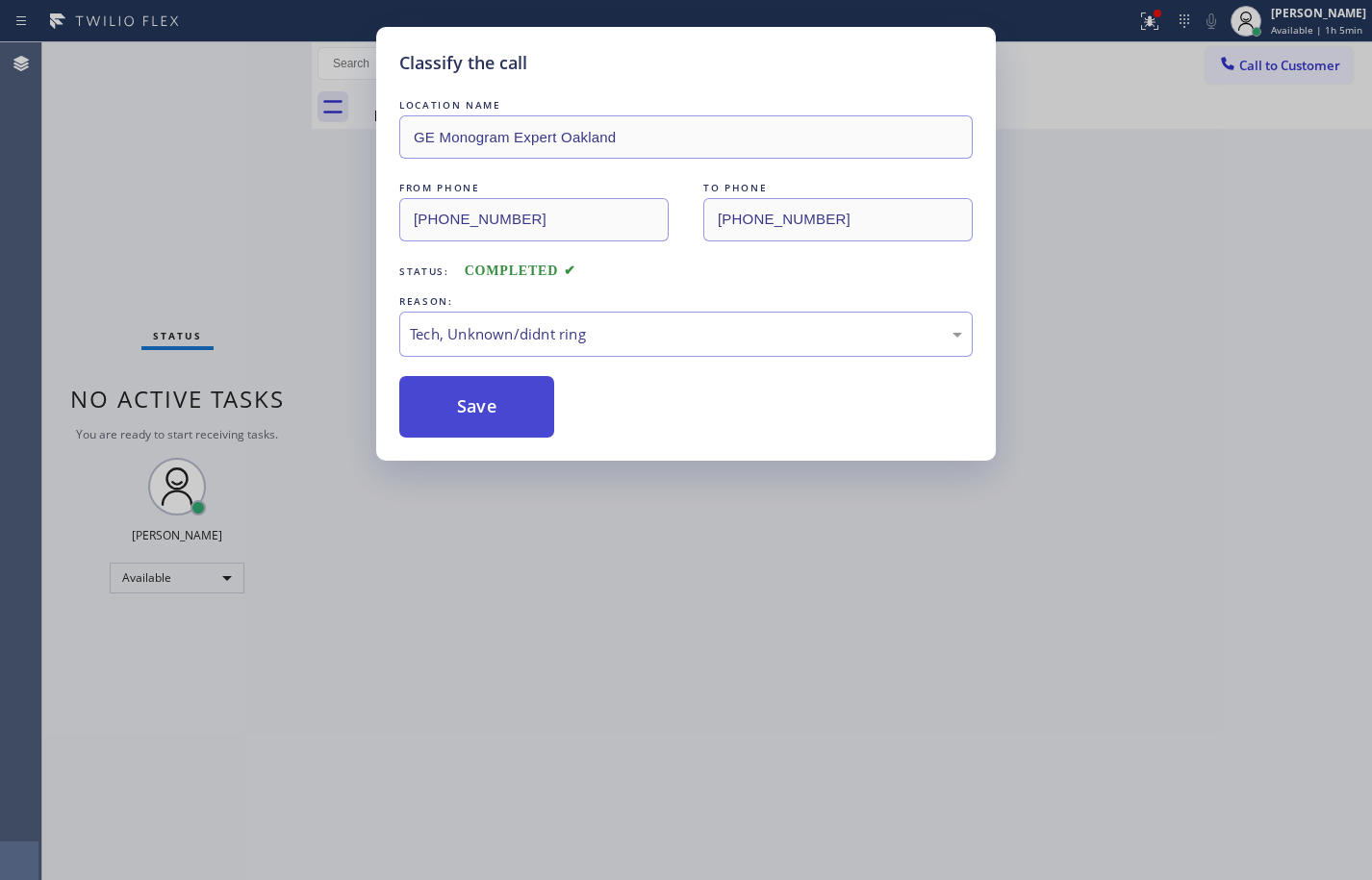
click at [505, 408] on button "Save" at bounding box center [477, 406] width 155 height 62
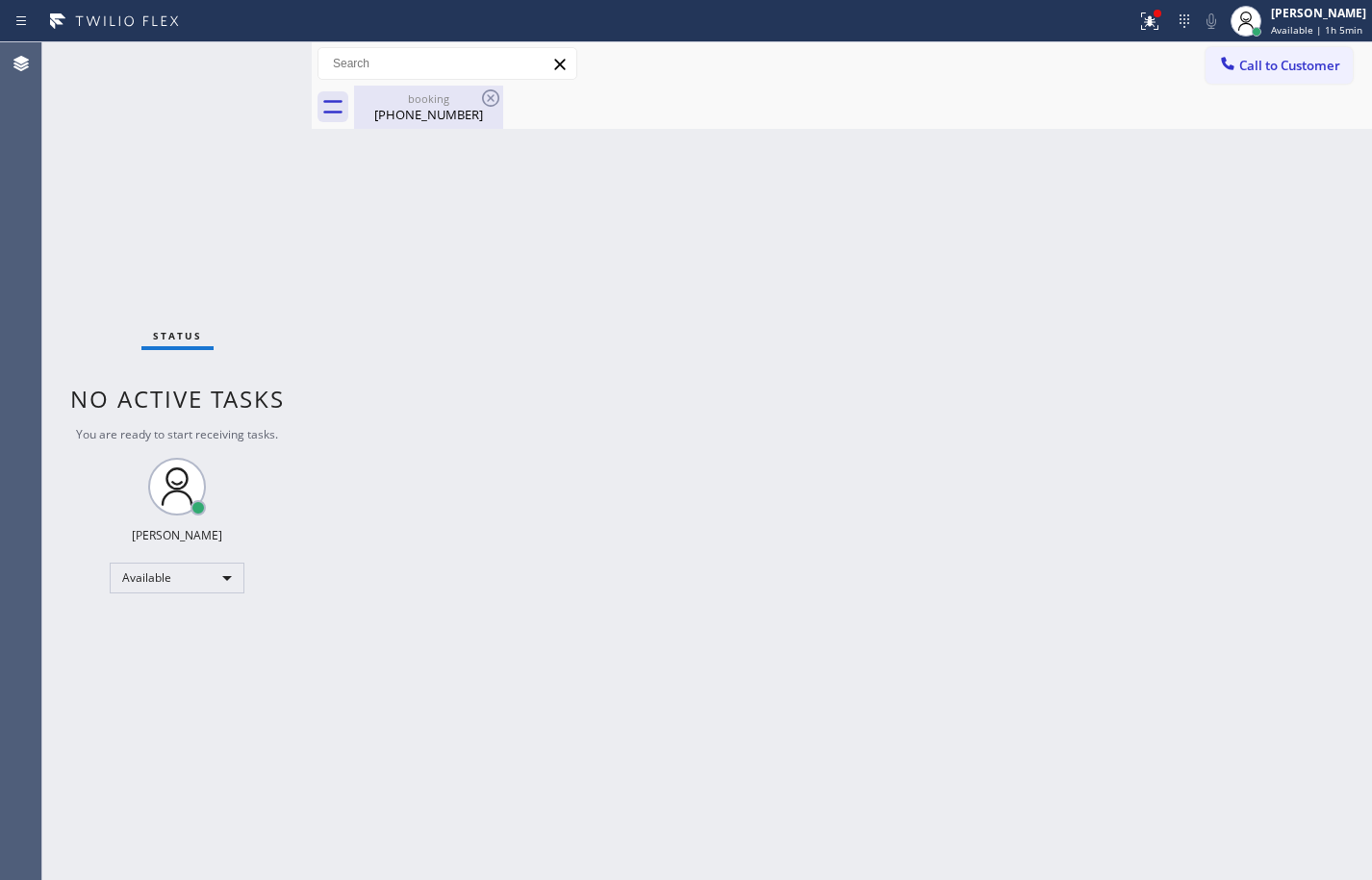
click at [434, 96] on div "booking" at bounding box center [429, 98] width 145 height 15
click at [434, 96] on div at bounding box center [864, 107] width 1018 height 43
click at [1353, 515] on div "Back to Dashboard Change Sender ID Customers Technicians Select a contact Outbo…" at bounding box center [841, 461] width 1061 height 838
click at [850, 477] on div "Back to Dashboard Change Sender ID Customers Technicians Select a contact Outbo…" at bounding box center [841, 461] width 1061 height 838
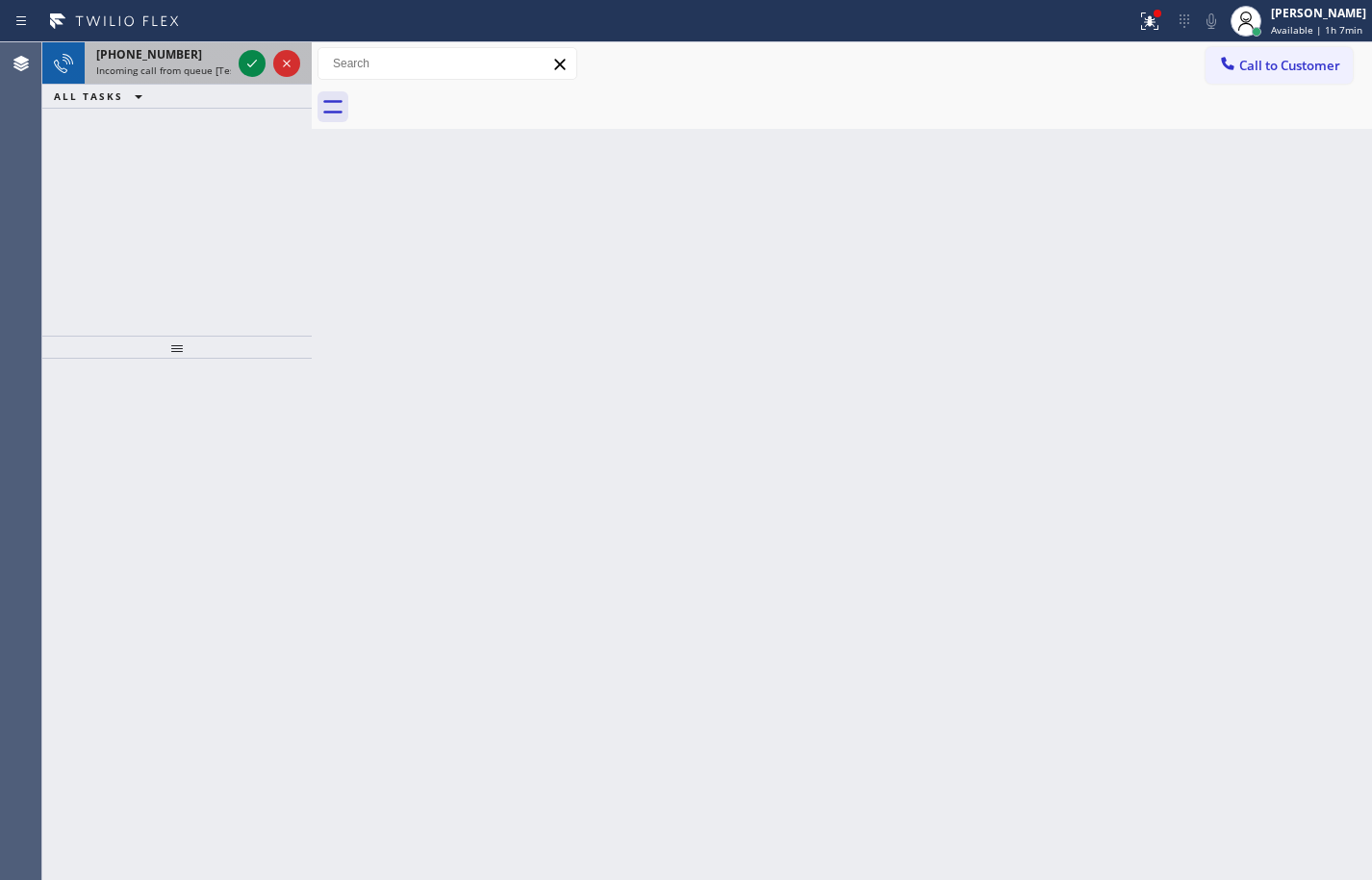
click at [153, 62] on span "[PHONE_NUMBER]" at bounding box center [149, 54] width 106 height 17
click at [250, 59] on icon at bounding box center [253, 64] width 24 height 23
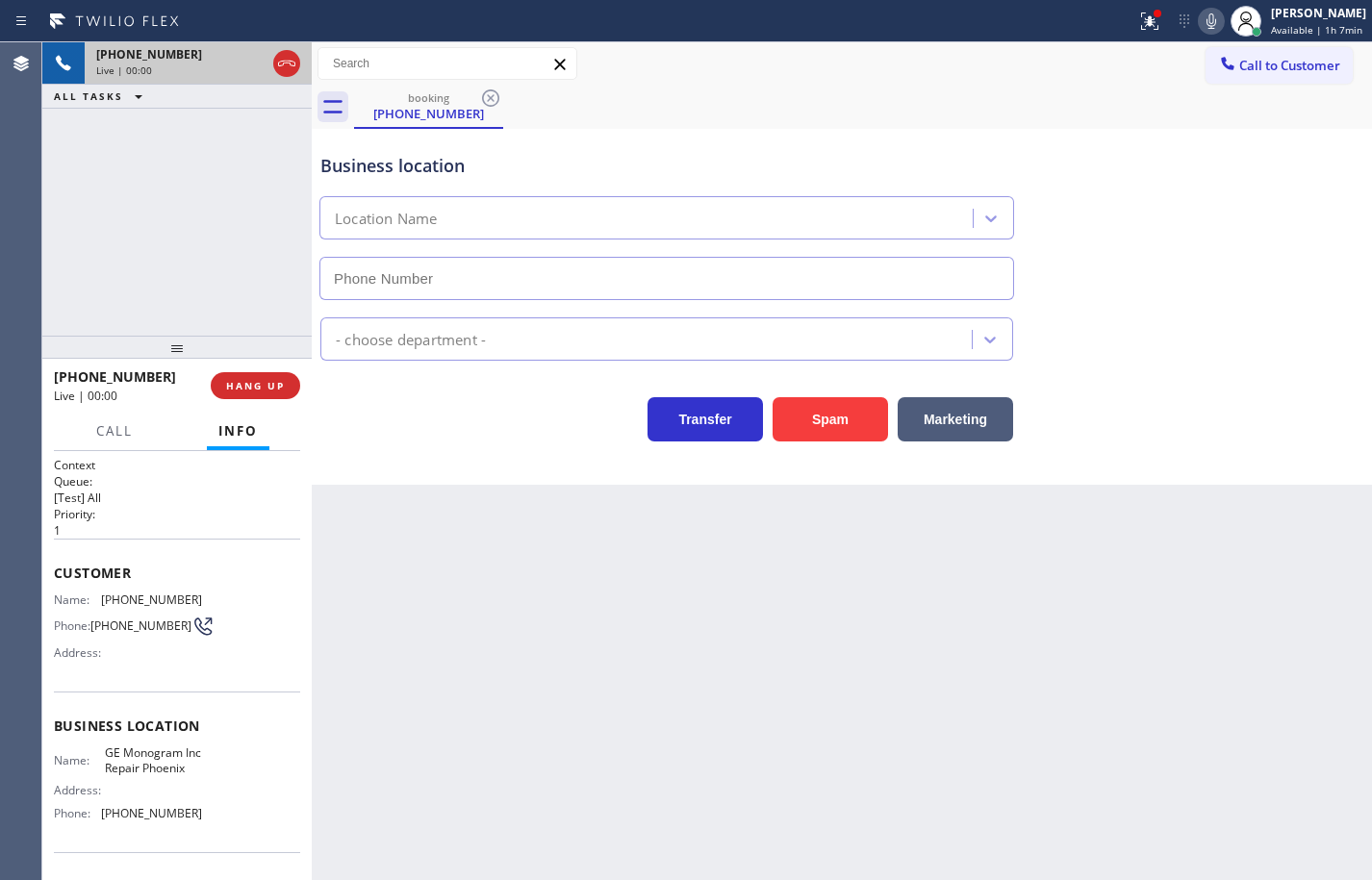
type input "[PHONE_NUMBER]"
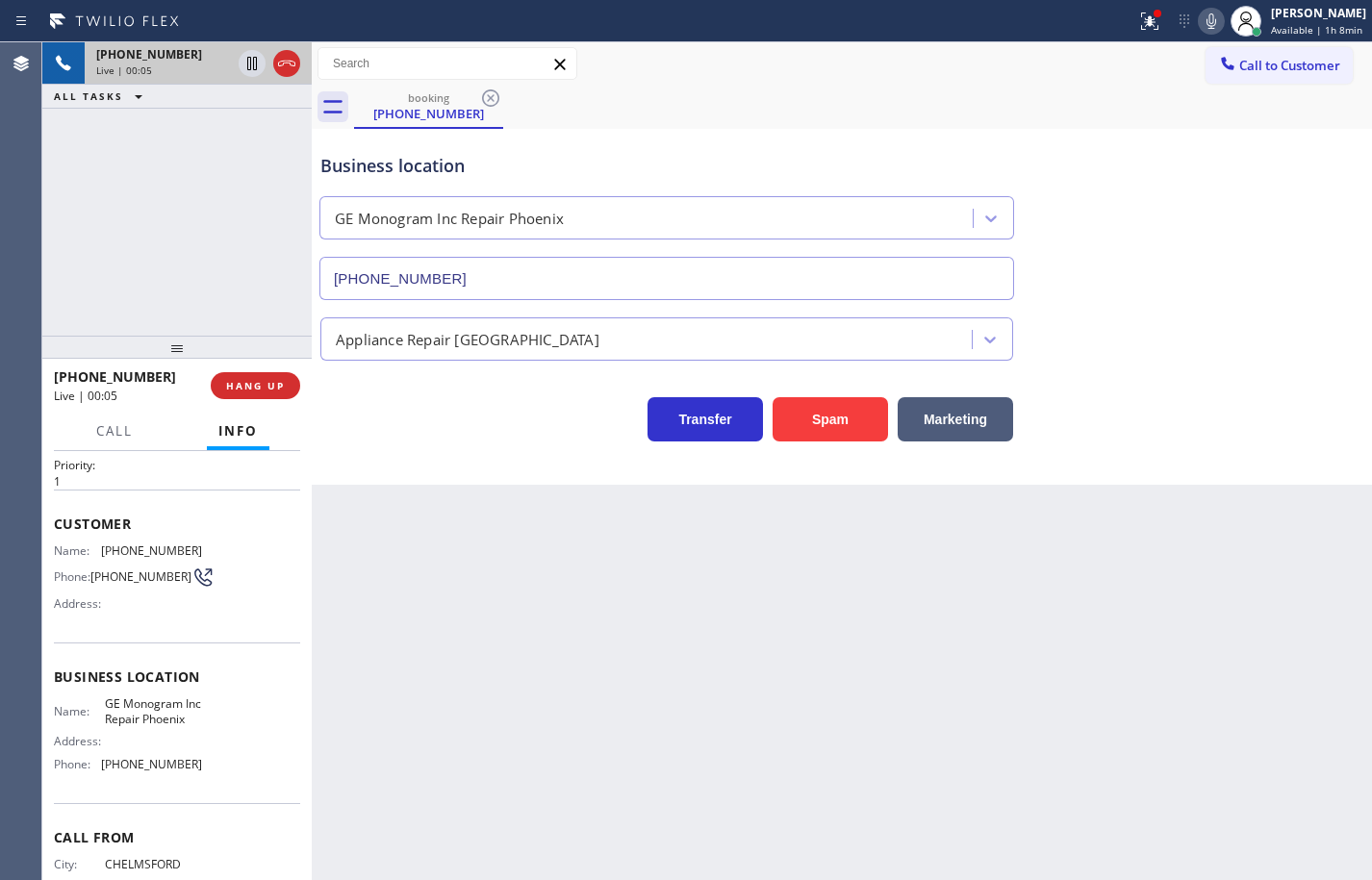
scroll to position [96, 0]
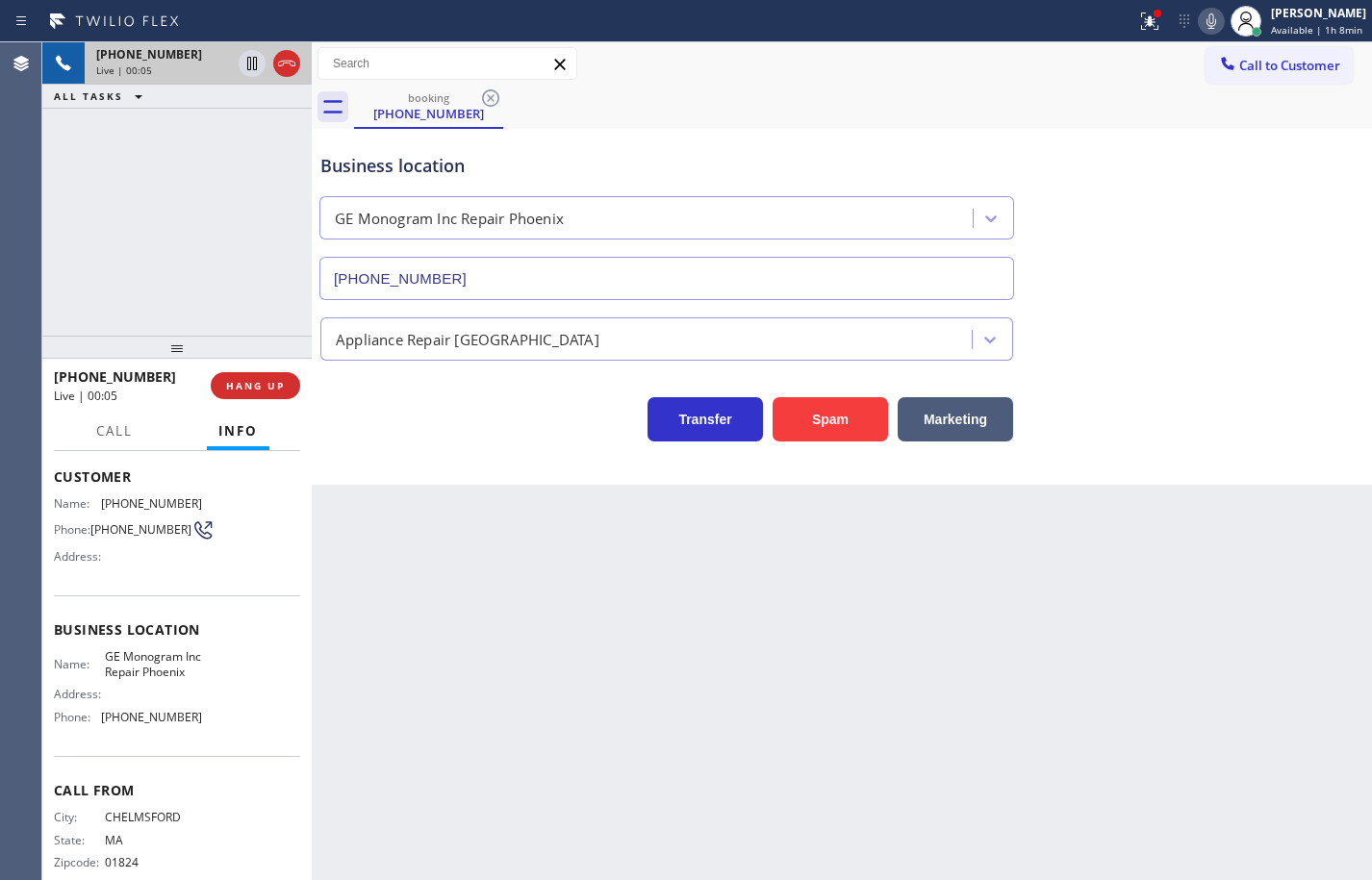
click at [210, 732] on div "Name: GE Monogram Inc Repair Phoenix Address: Phone: [PHONE_NUMBER]" at bounding box center [177, 690] width 247 height 83
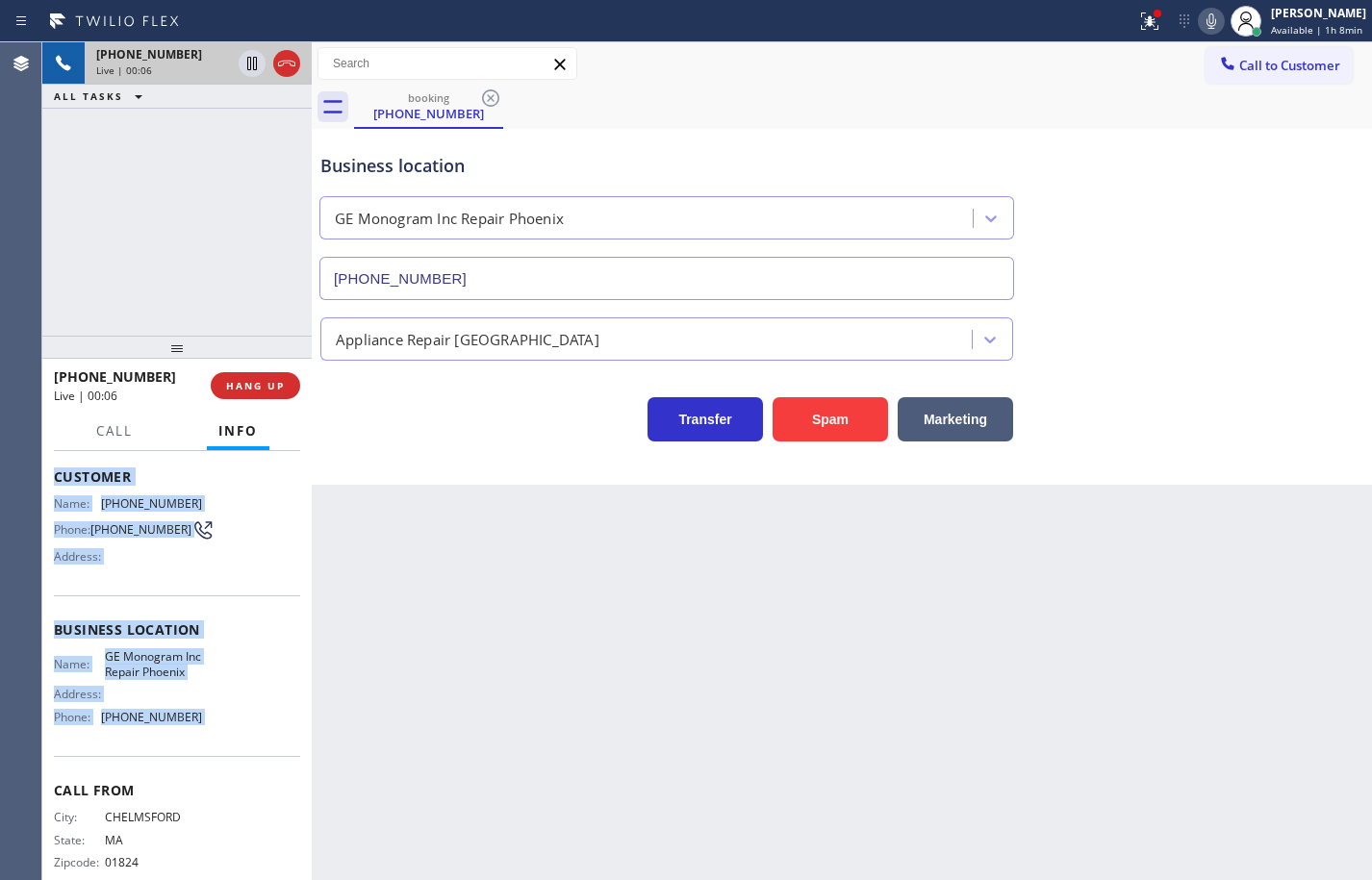
drag, startPoint x: 210, startPoint y: 742, endPoint x: 49, endPoint y: 476, distance: 310.9
click at [49, 476] on div "Context Queue: [Test] All Priority: 1 Customer Name: [PHONE_NUMBER] Phone: [PHO…" at bounding box center [176, 666] width 269 height 429
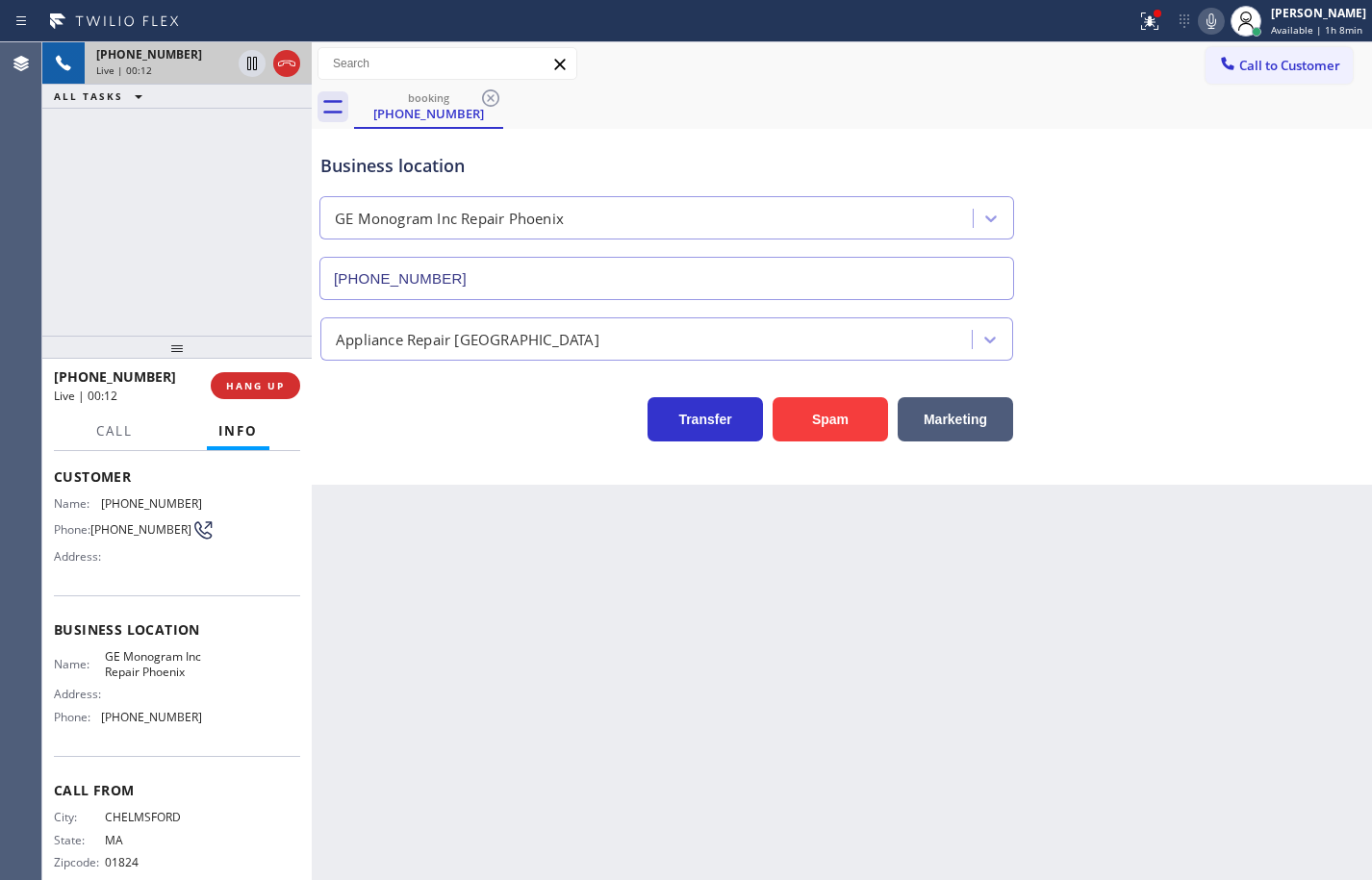
drag, startPoint x: 246, startPoint y: 745, endPoint x: 205, endPoint y: 727, distance: 44.8
click at [245, 732] on div "Name: GE Monogram Inc Repair Phoenix Address: Phone: [PHONE_NUMBER]" at bounding box center [177, 690] width 247 height 83
drag, startPoint x: 178, startPoint y: 723, endPoint x: 188, endPoint y: 730, distance: 12.2
click at [179, 701] on div "Address:" at bounding box center [127, 694] width 148 height 15
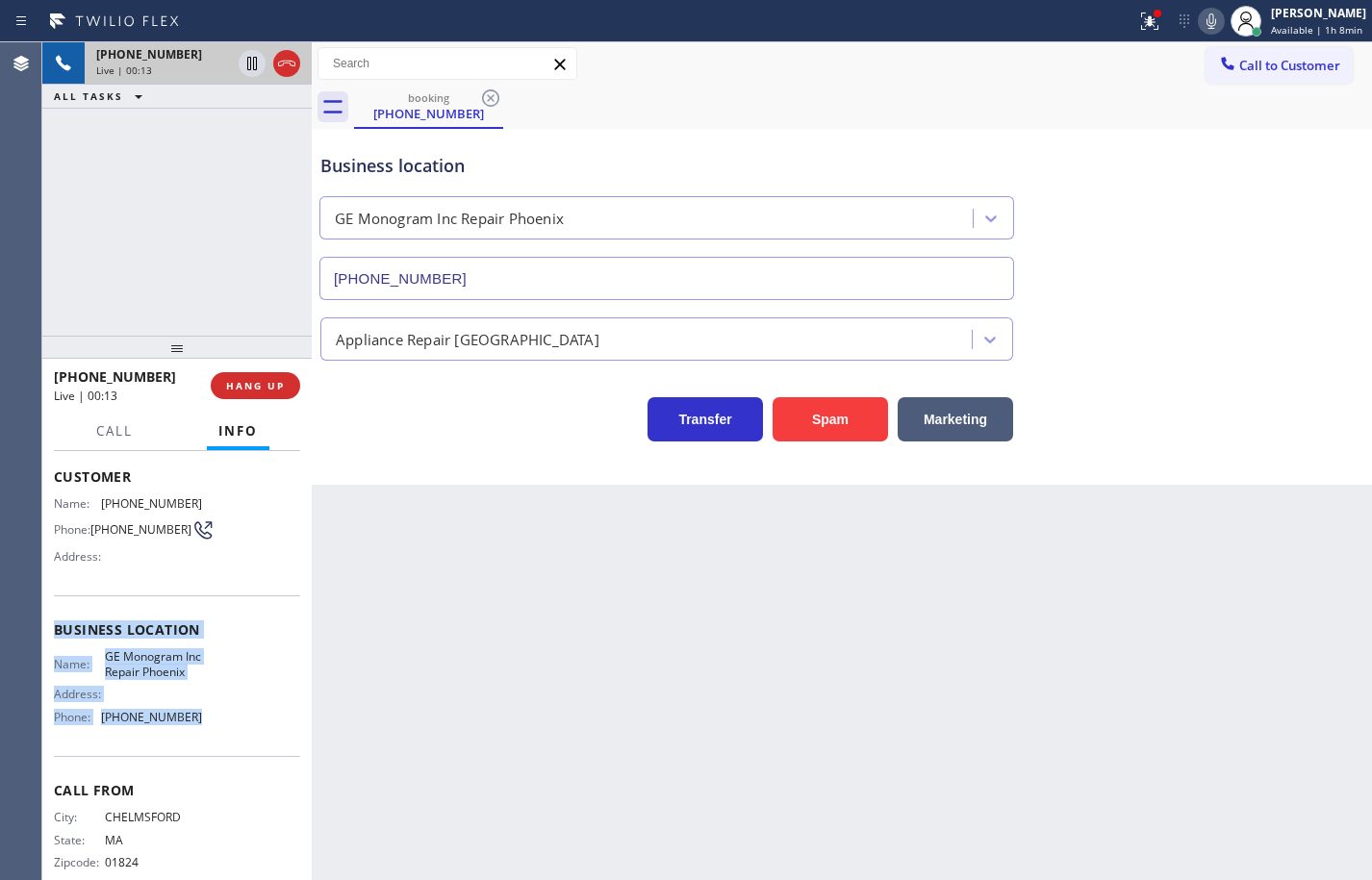
drag, startPoint x: 197, startPoint y: 740, endPoint x: 111, endPoint y: 534, distance: 223.2
click at [120, 557] on div "Context Queue: [Test] All Priority: 1 Customer Name: [PHONE_NUMBER] Phone: [PHO…" at bounding box center [177, 630] width 247 height 541
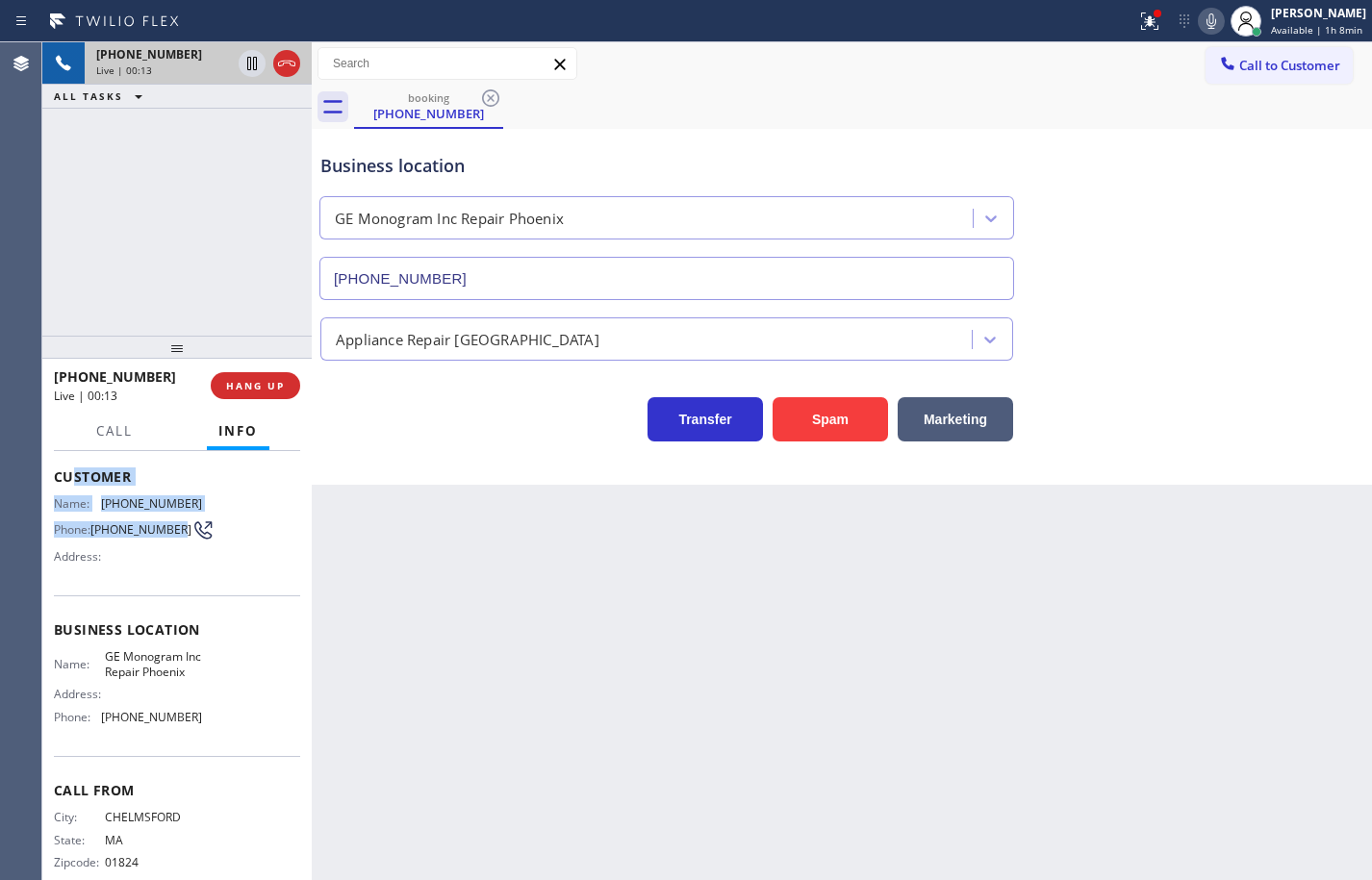
drag, startPoint x: 111, startPoint y: 534, endPoint x: 66, endPoint y: 483, distance: 68.0
click at [67, 483] on div "Customer Name: [PHONE_NUMBER] Phone: [PHONE_NUMBER] Address:" at bounding box center [177, 519] width 247 height 154
click at [64, 480] on span "Customer" at bounding box center [177, 477] width 247 height 19
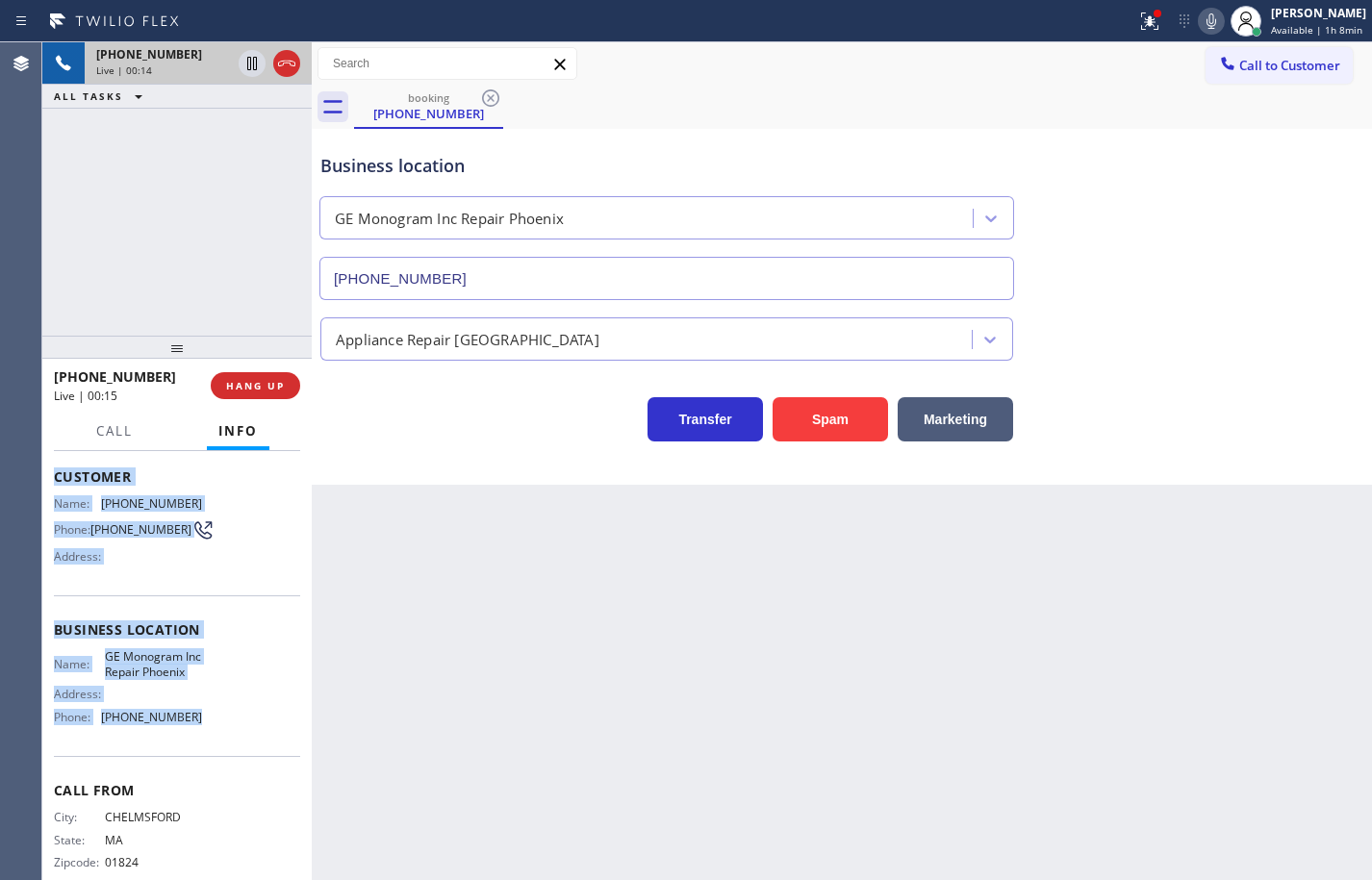
drag, startPoint x: 58, startPoint y: 476, endPoint x: 185, endPoint y: 739, distance: 292.1
click at [185, 739] on div "Context Queue: [Test] All Priority: 1 Customer Name: [PHONE_NUMBER] Phone: [PHO…" at bounding box center [177, 630] width 247 height 541
click at [1206, 25] on icon at bounding box center [1211, 22] width 10 height 16
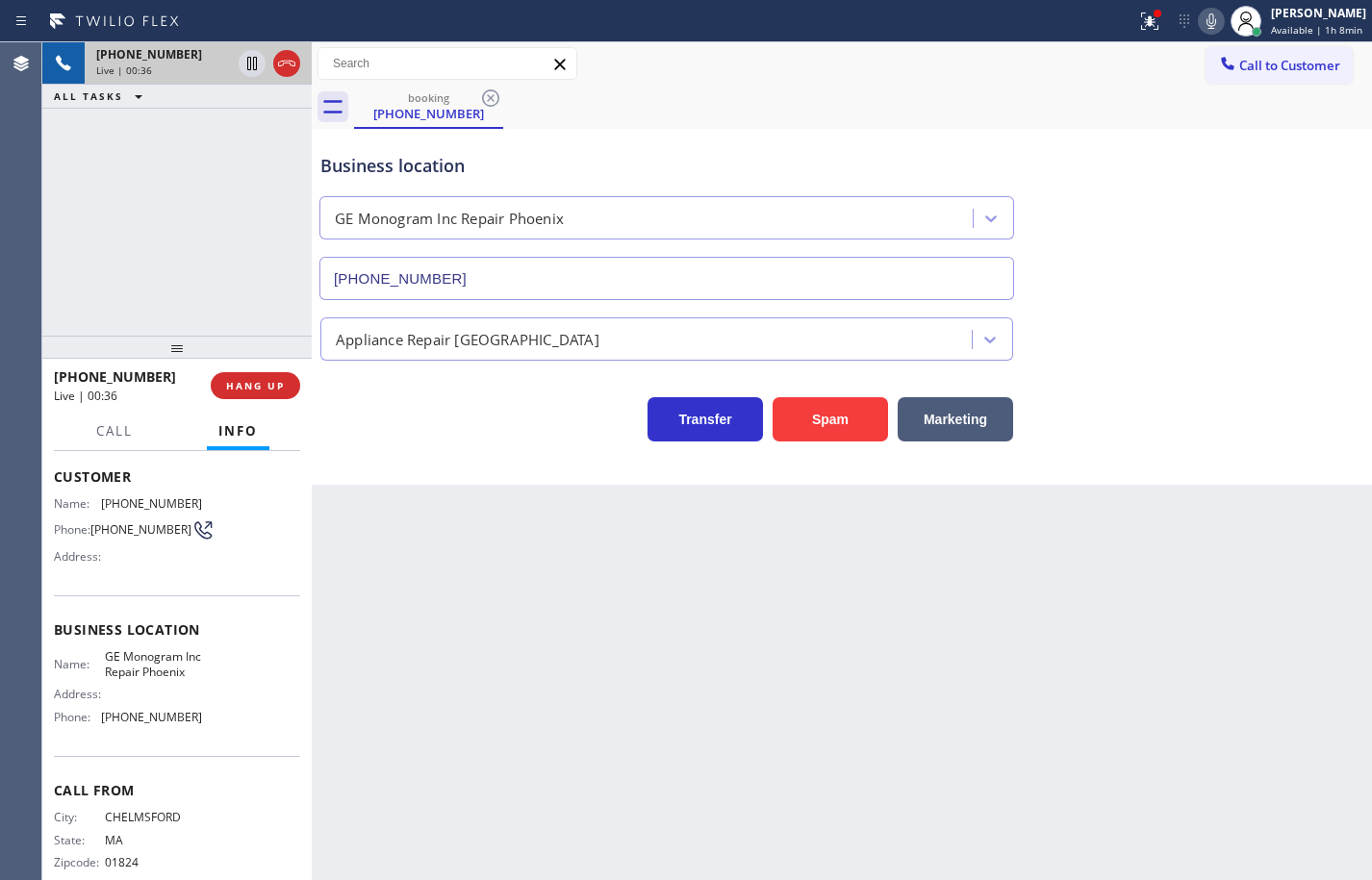
click at [1028, 504] on div "Back to Dashboard Change Sender ID Customers Technicians Select a contact Outbo…" at bounding box center [841, 461] width 1061 height 838
click at [258, 380] on span "HANG UP" at bounding box center [256, 386] width 59 height 14
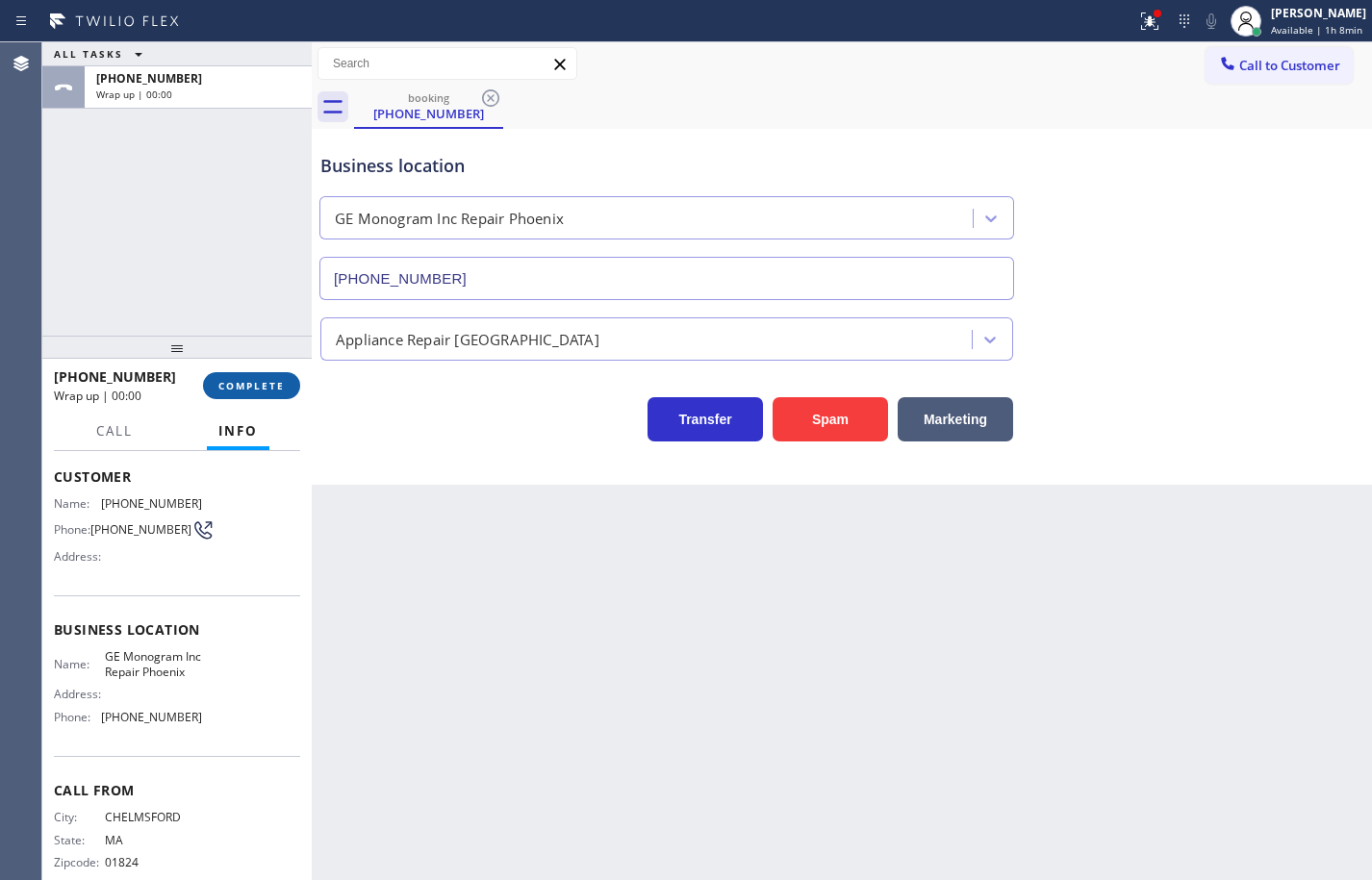
click at [258, 380] on span "COMPLETE" at bounding box center [252, 386] width 67 height 14
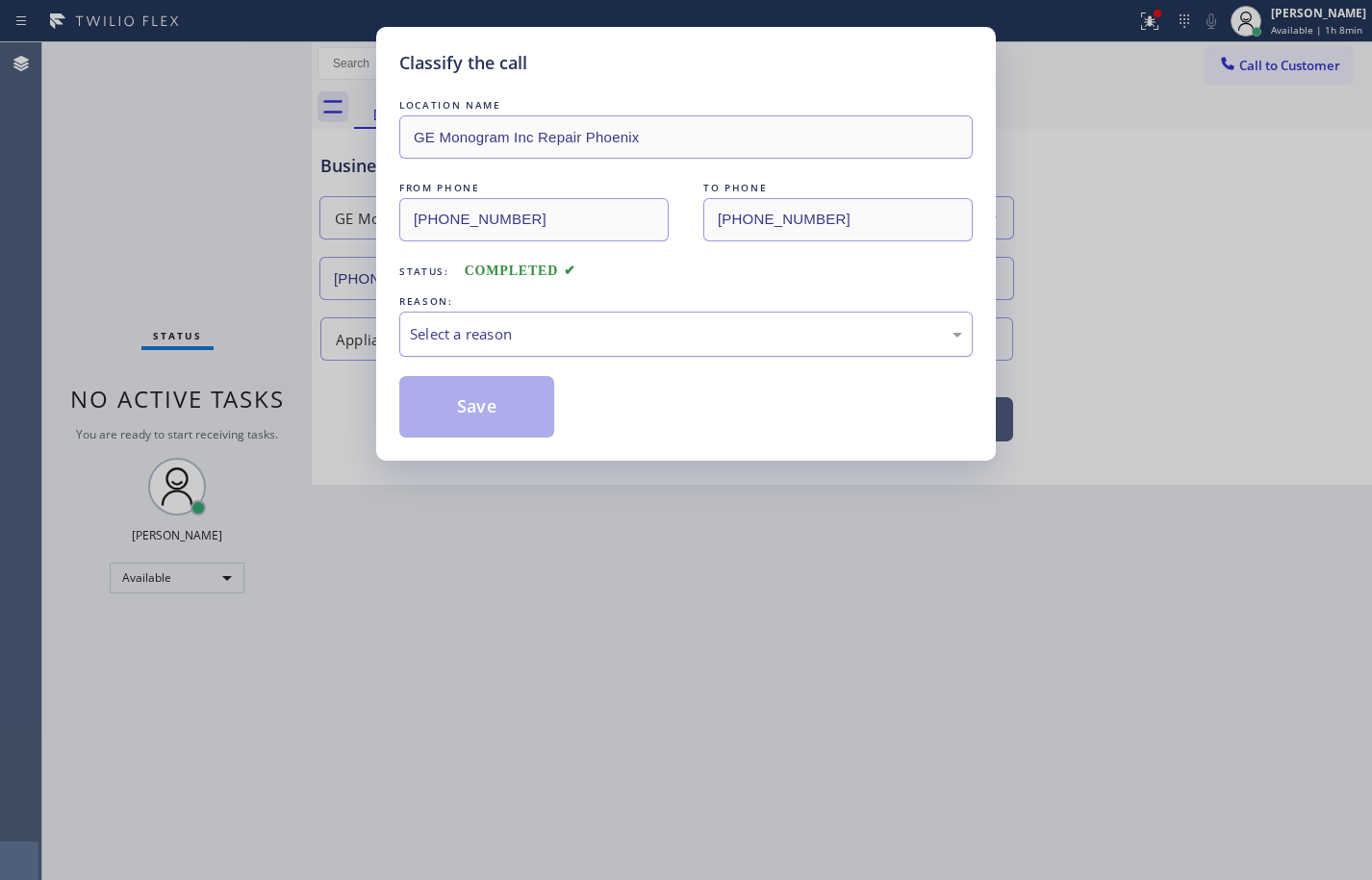
click at [519, 350] on div "Select a reason" at bounding box center [686, 334] width 574 height 45
click at [510, 414] on button "Save" at bounding box center [477, 406] width 155 height 62
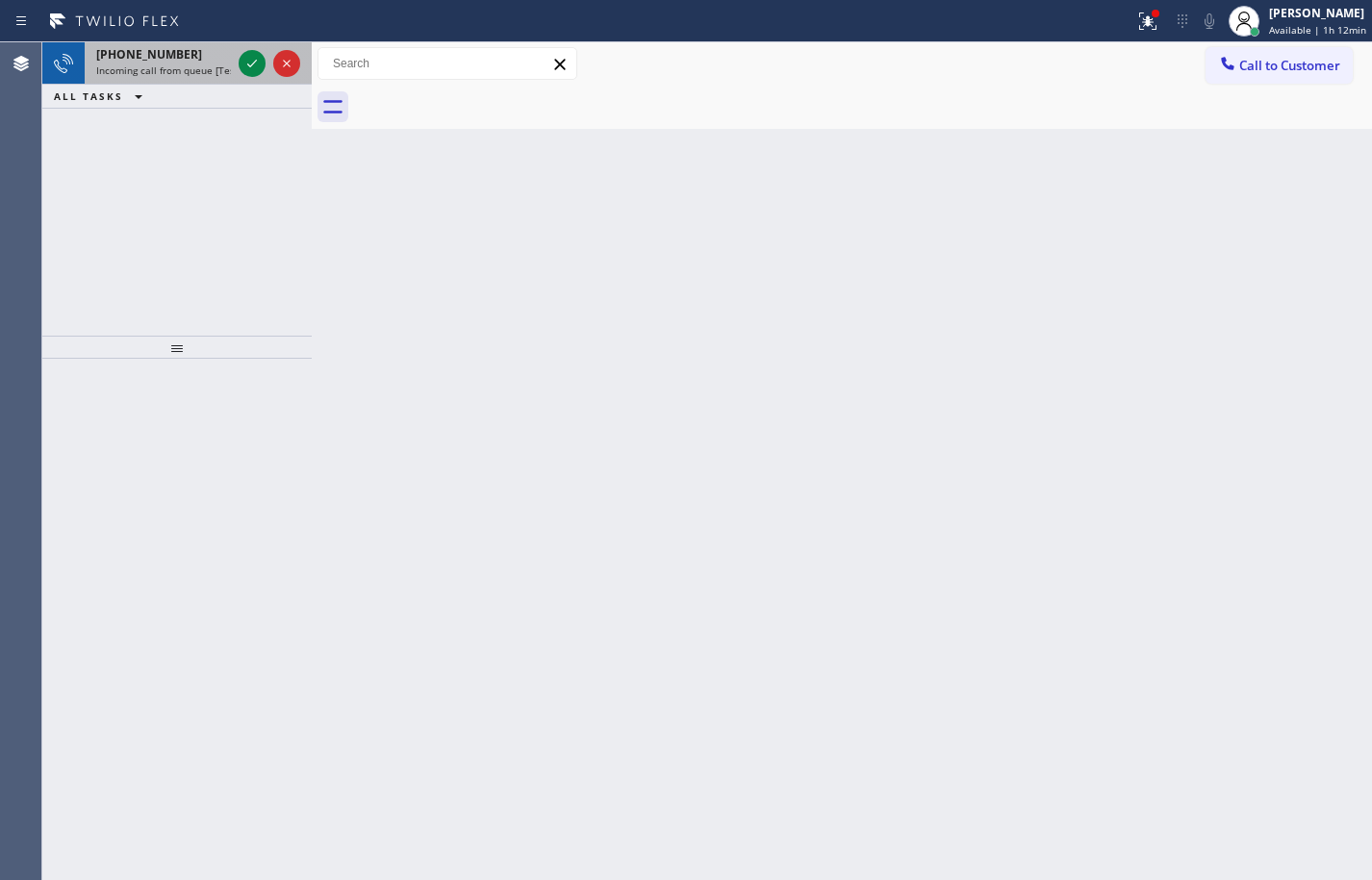
drag, startPoint x: 138, startPoint y: 57, endPoint x: 233, endPoint y: 72, distance: 96.2
click at [138, 57] on span "[PHONE_NUMBER]" at bounding box center [149, 54] width 106 height 17
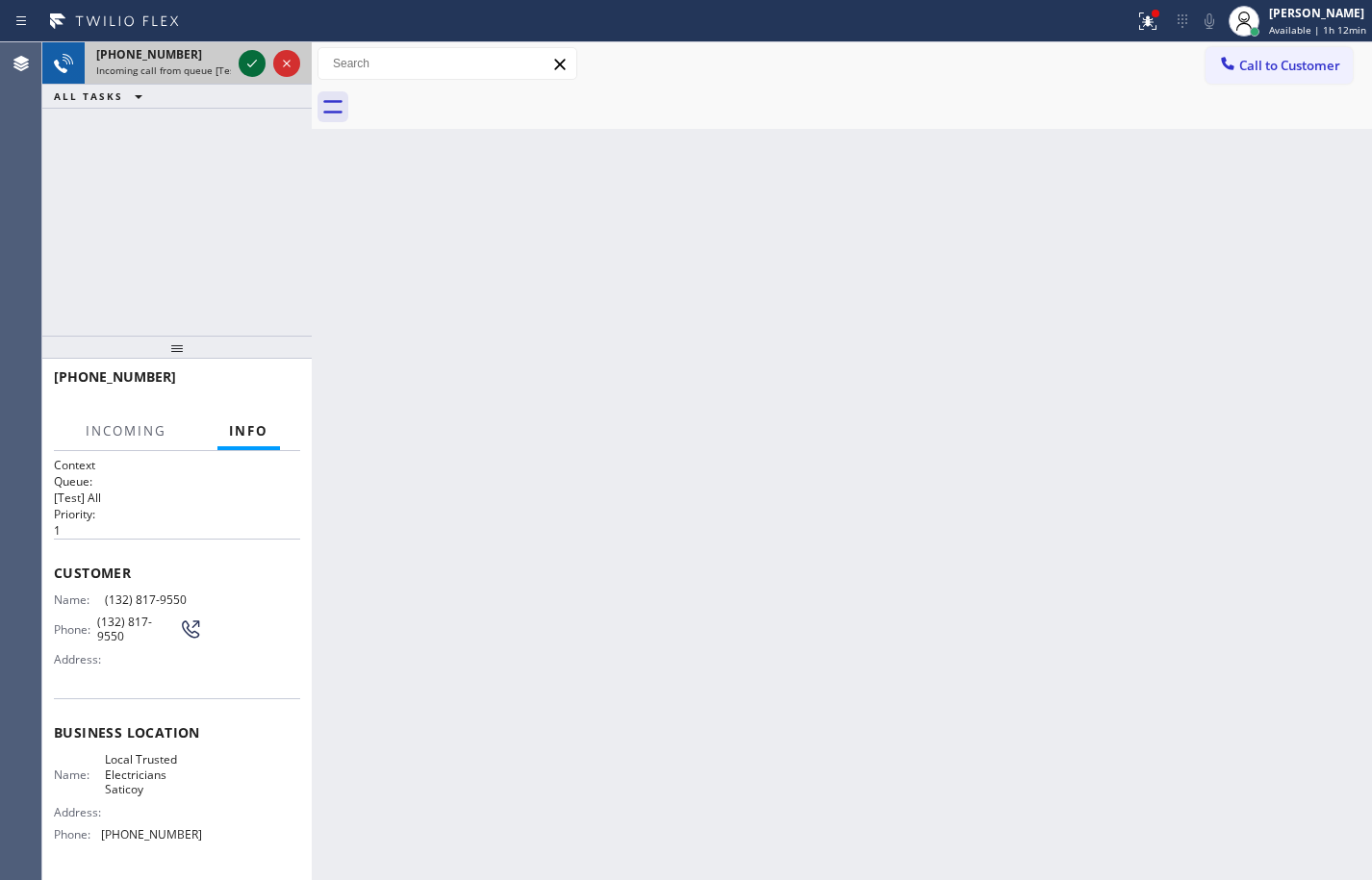
click at [246, 66] on icon at bounding box center [253, 64] width 24 height 23
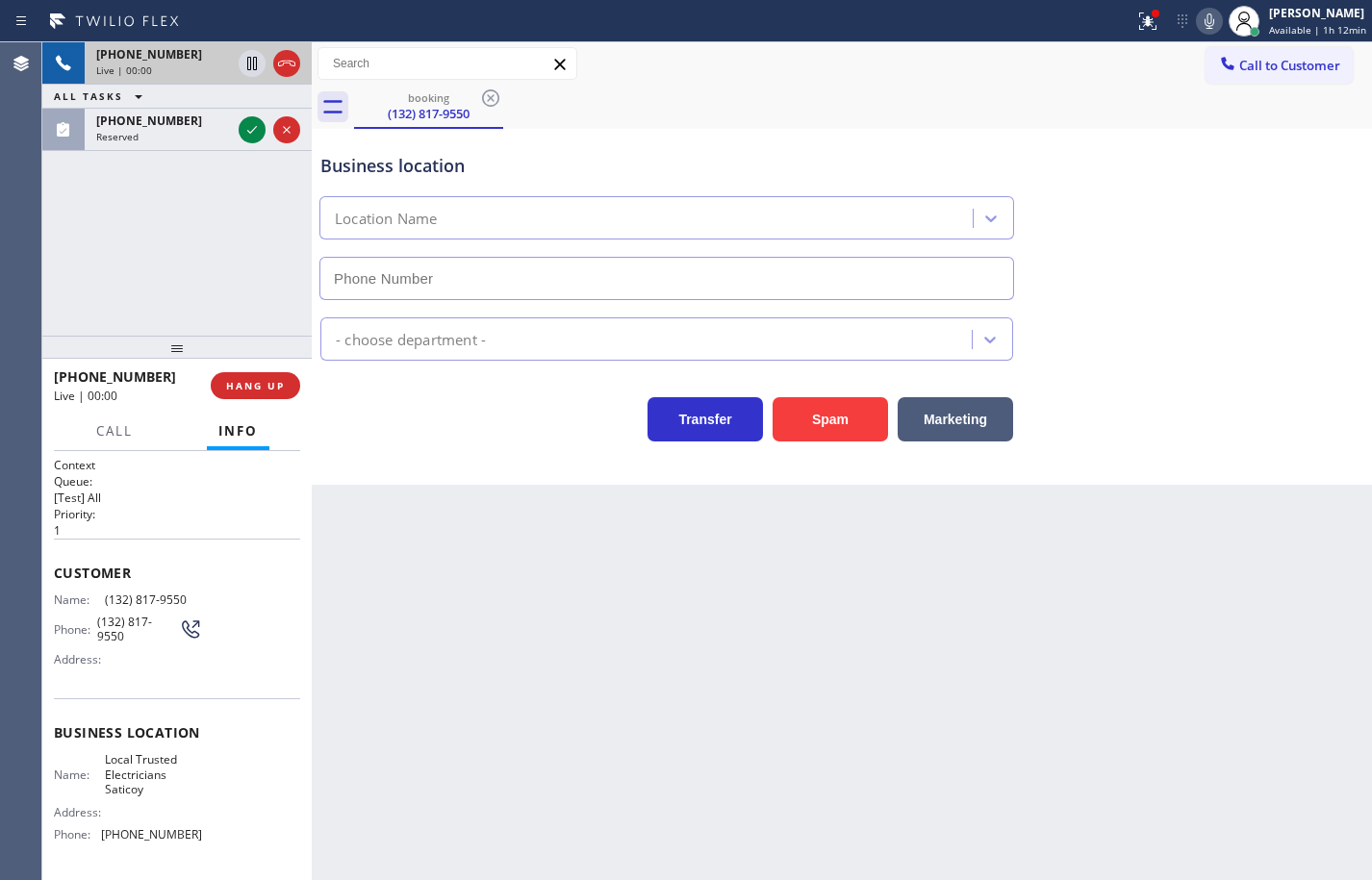
type input "[PHONE_NUMBER]"
click at [207, 832] on div "Name: Local Trusted Electricians Saticoy Address: Phone: [PHONE_NUMBER]" at bounding box center [177, 800] width 247 height 97
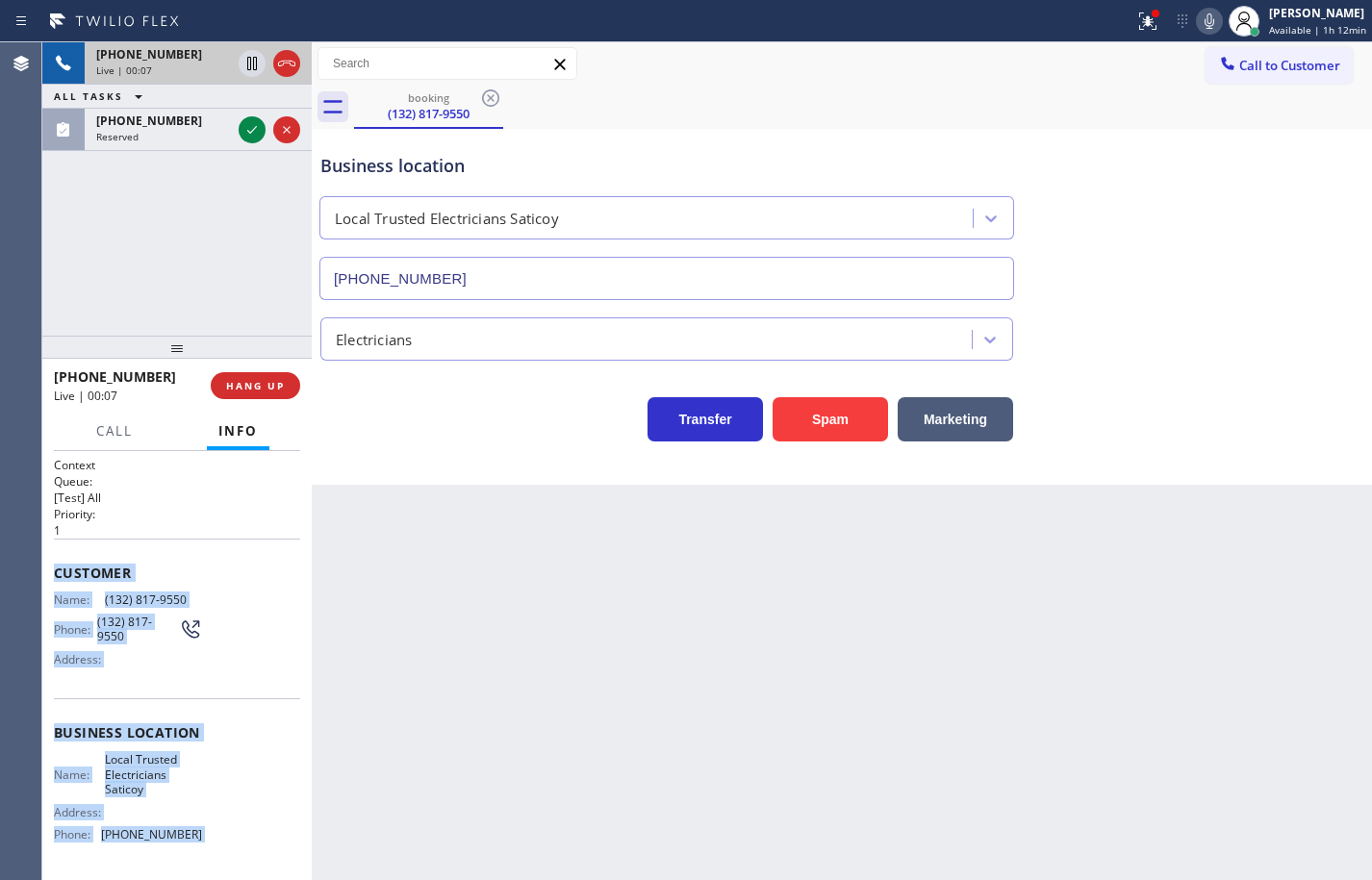
drag, startPoint x: 207, startPoint y: 832, endPoint x: 67, endPoint y: 564, distance: 302.4
click at [67, 564] on div "Context Queue: [Test] All Priority: 1 Customer Name: [PHONE_NUMBER] Phone: [PHO…" at bounding box center [177, 739] width 247 height 564
click at [284, 394] on button "HANG UP" at bounding box center [255, 386] width 89 height 27
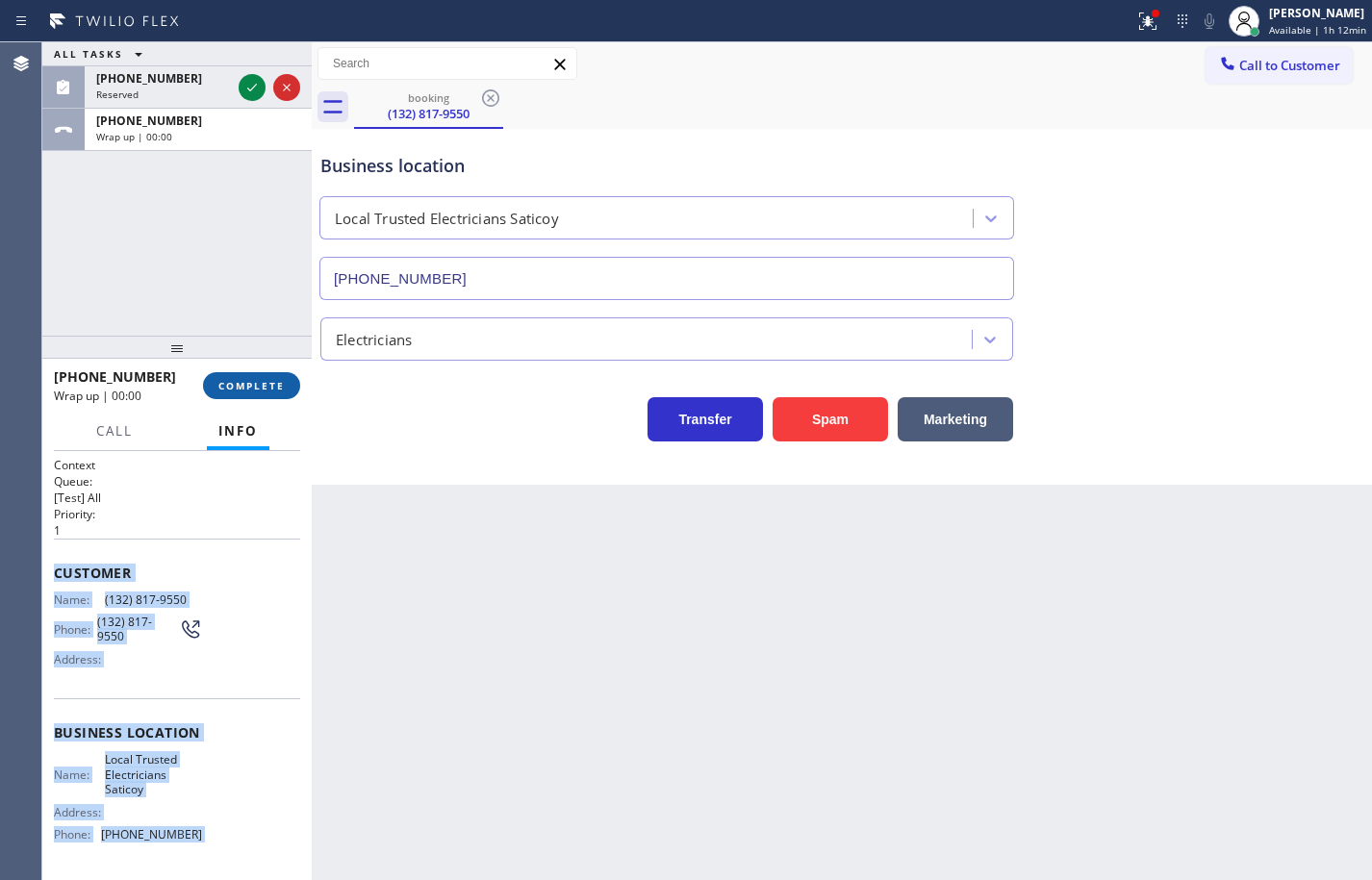
click at [281, 381] on span "COMPLETE" at bounding box center [252, 386] width 67 height 14
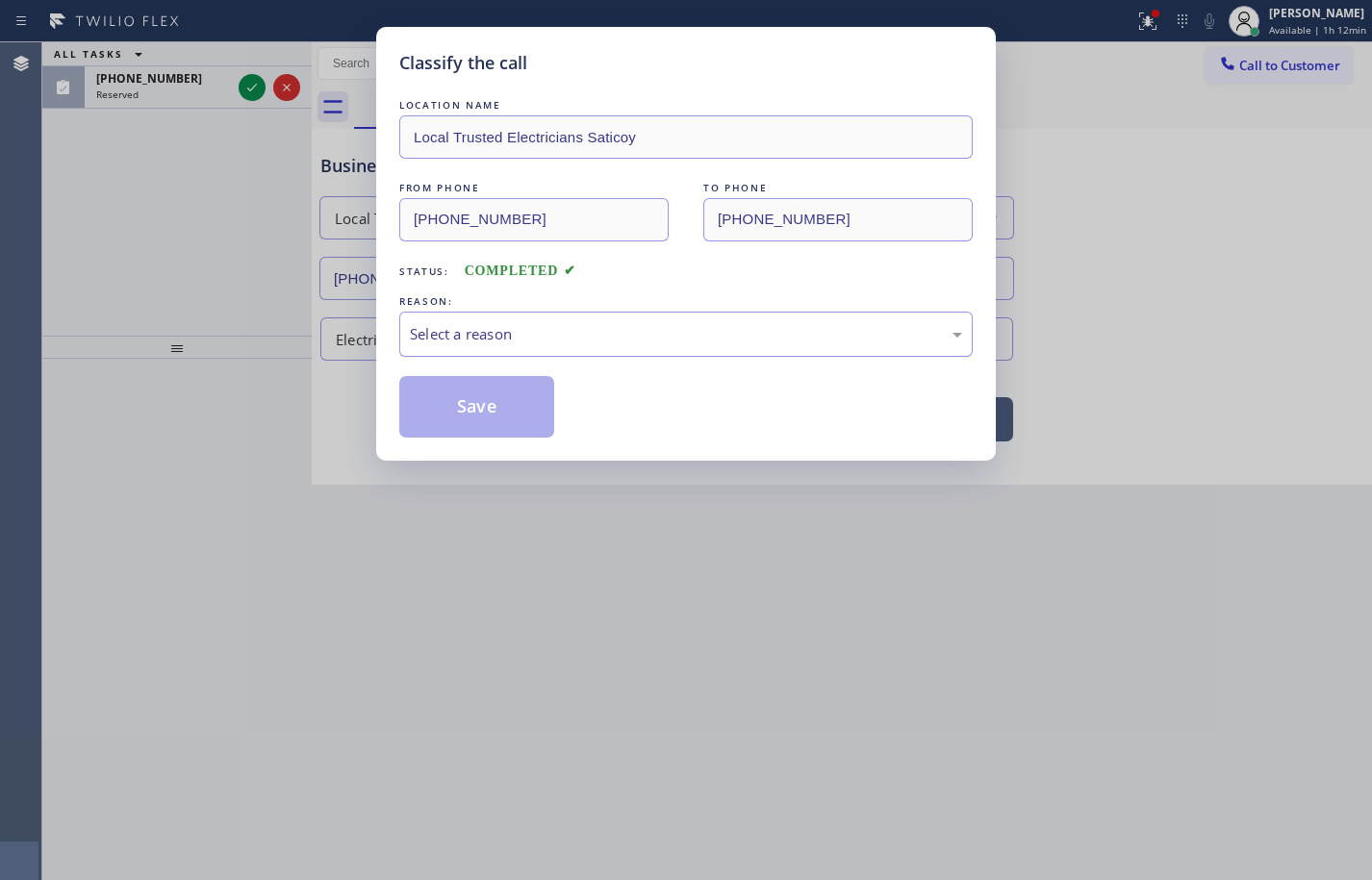
click at [486, 341] on div "Select a reason" at bounding box center [686, 334] width 552 height 23
click at [489, 417] on button "Save" at bounding box center [477, 406] width 155 height 62
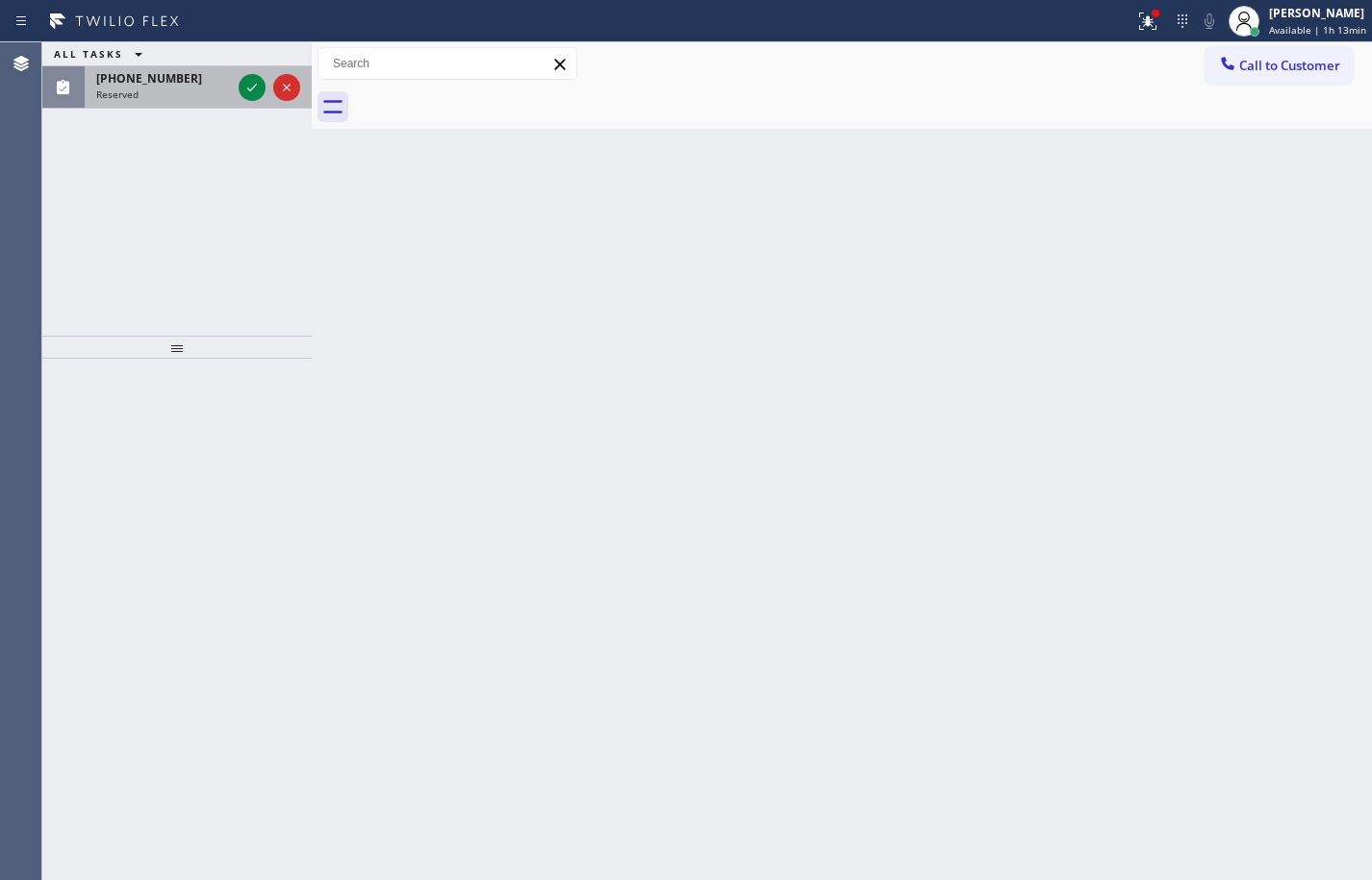
click at [209, 96] on div "Reserved" at bounding box center [164, 94] width 135 height 14
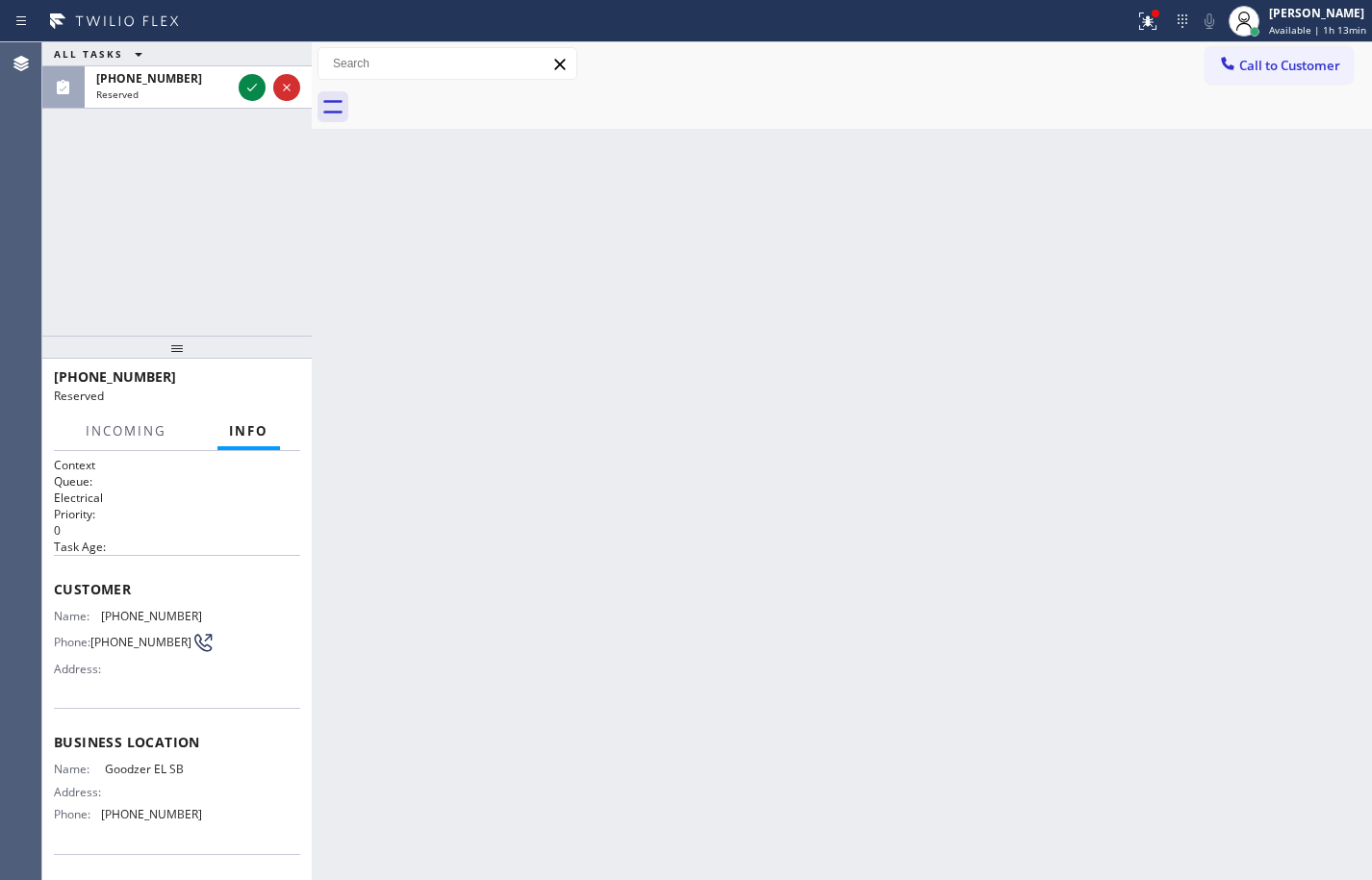
click at [214, 817] on div "Name: Goodzer EL SB Address: Phone: [PHONE_NUMBER]" at bounding box center [177, 795] width 247 height 68
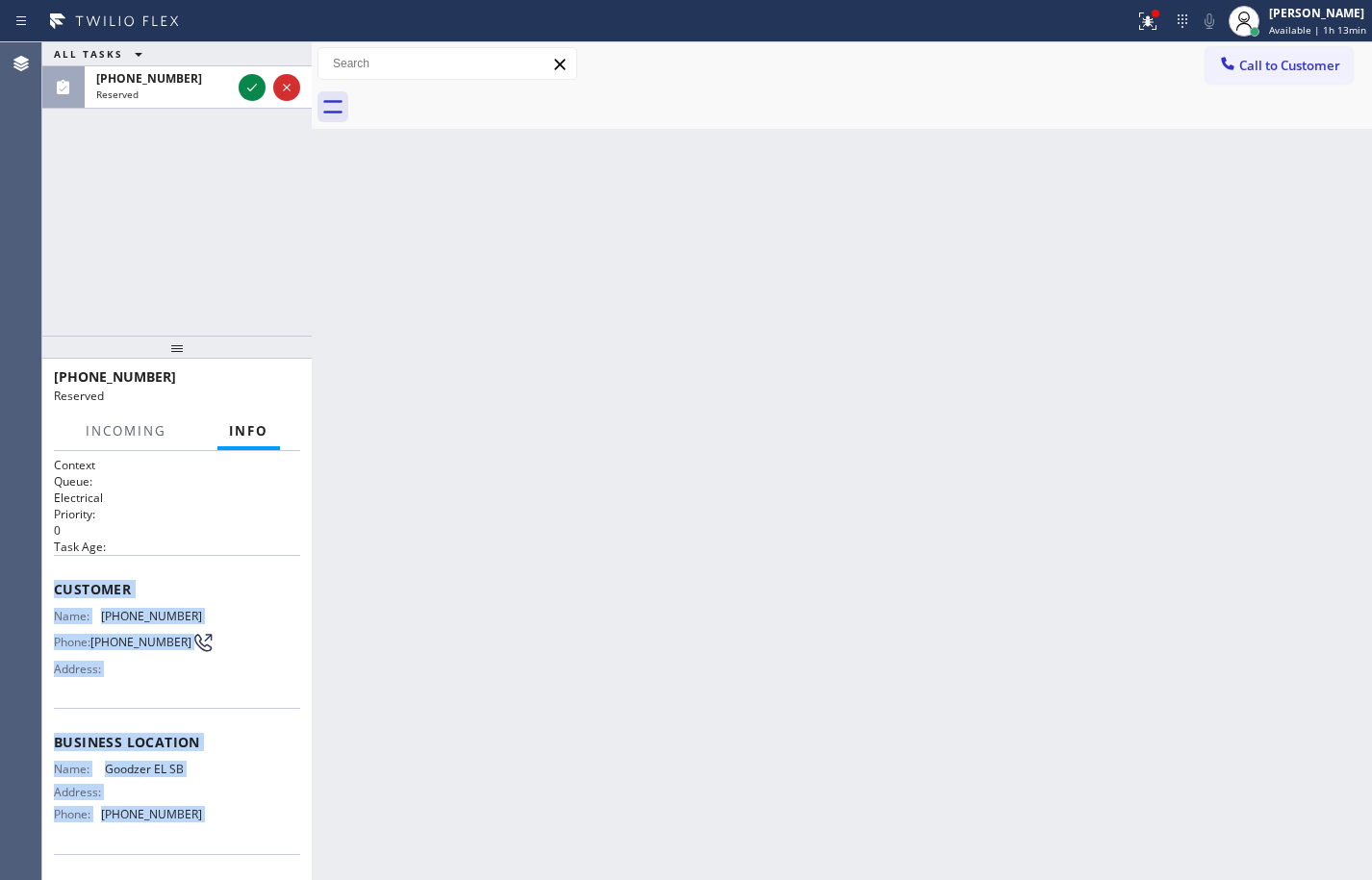
drag, startPoint x: 214, startPoint y: 817, endPoint x: 47, endPoint y: 587, distance: 284.2
click at [47, 587] on div "Context Queue: Electrical Priority: 0 Task Age: Customer Name: [PHONE_NUMBER] P…" at bounding box center [176, 666] width 269 height 429
click at [258, 86] on icon at bounding box center [253, 88] width 24 height 23
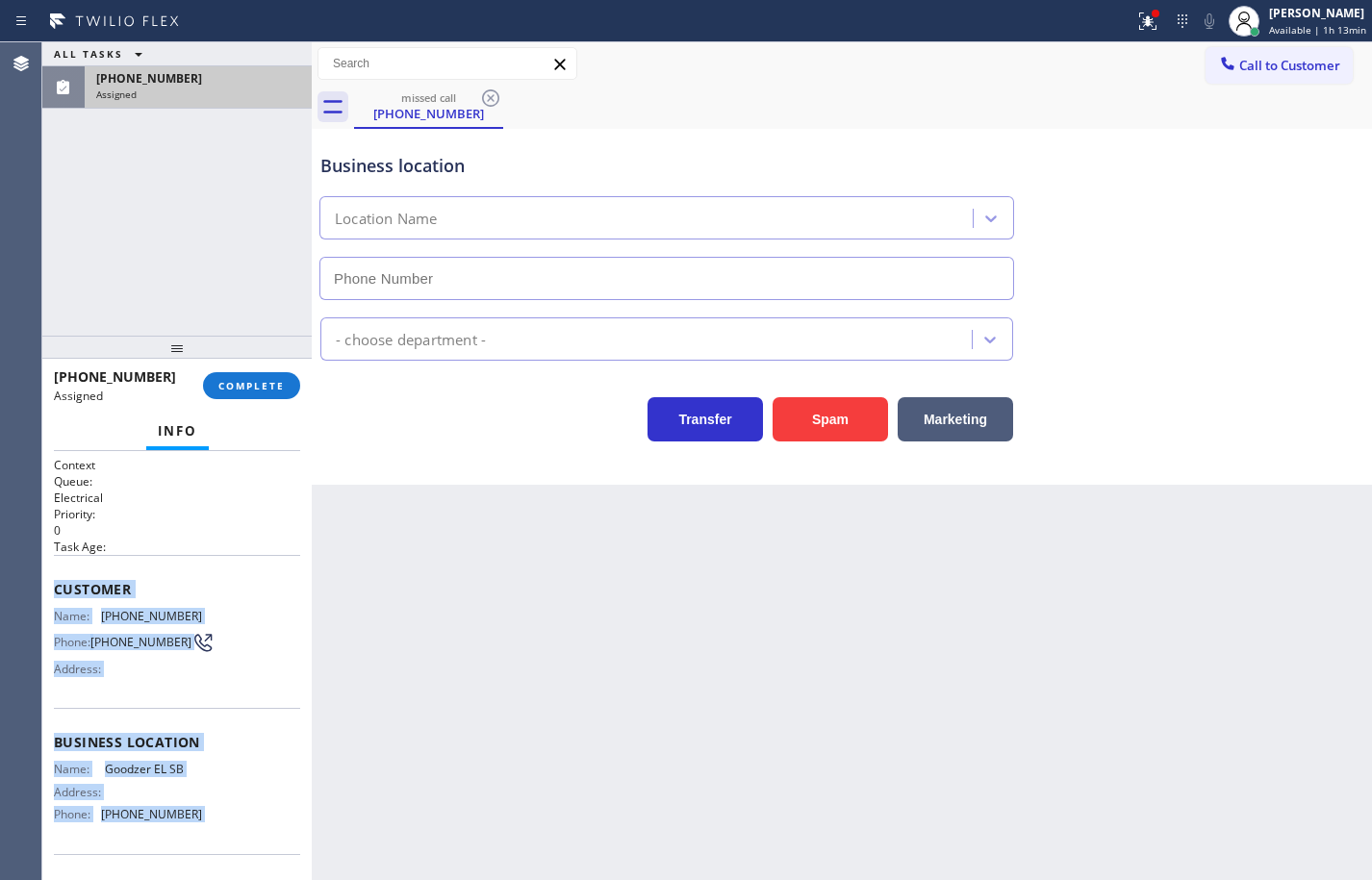
type input "[PHONE_NUMBER]"
click at [261, 375] on button "COMPLETE" at bounding box center [251, 386] width 97 height 27
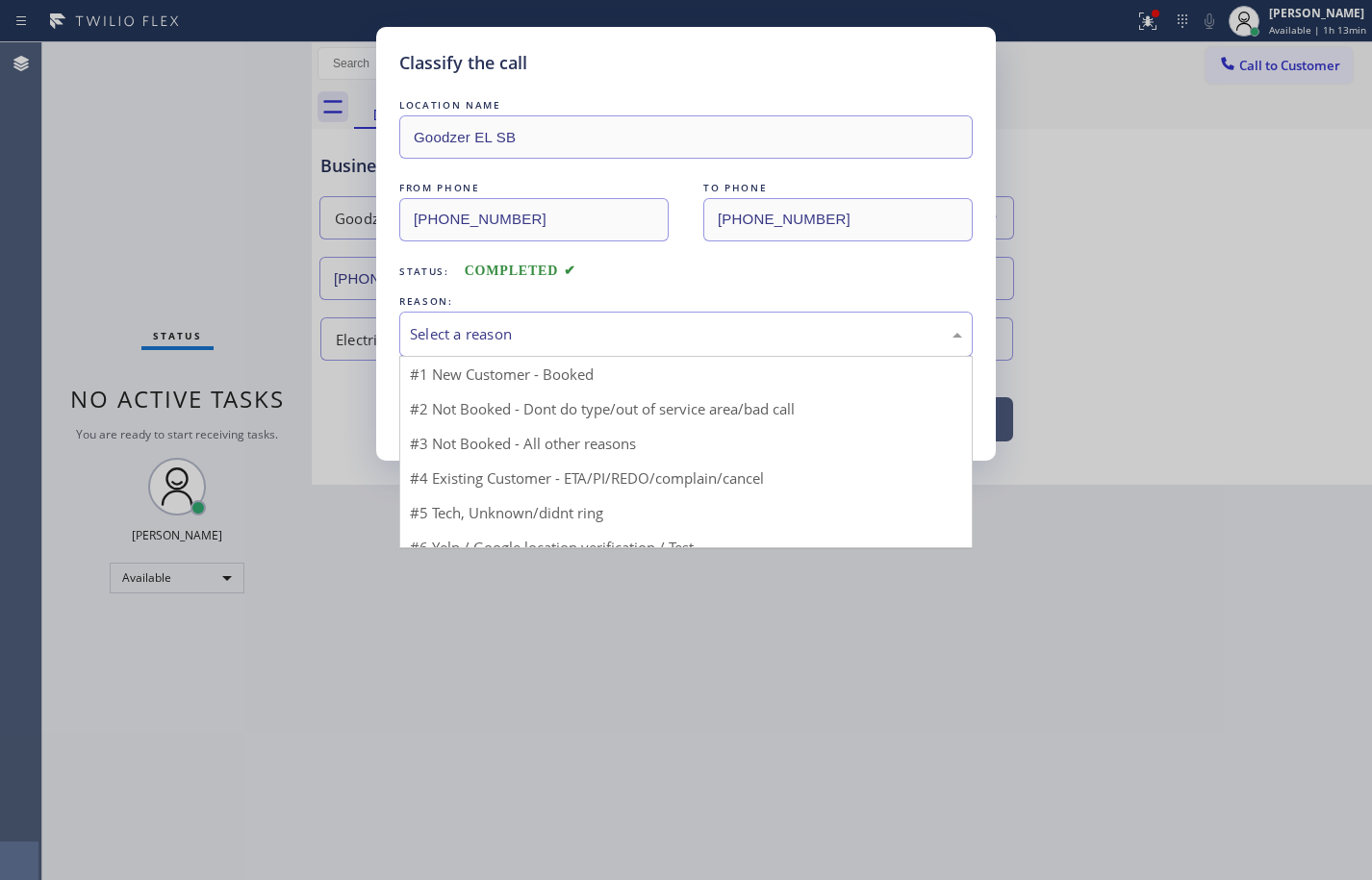
click at [477, 327] on div "Select a reason" at bounding box center [686, 334] width 552 height 23
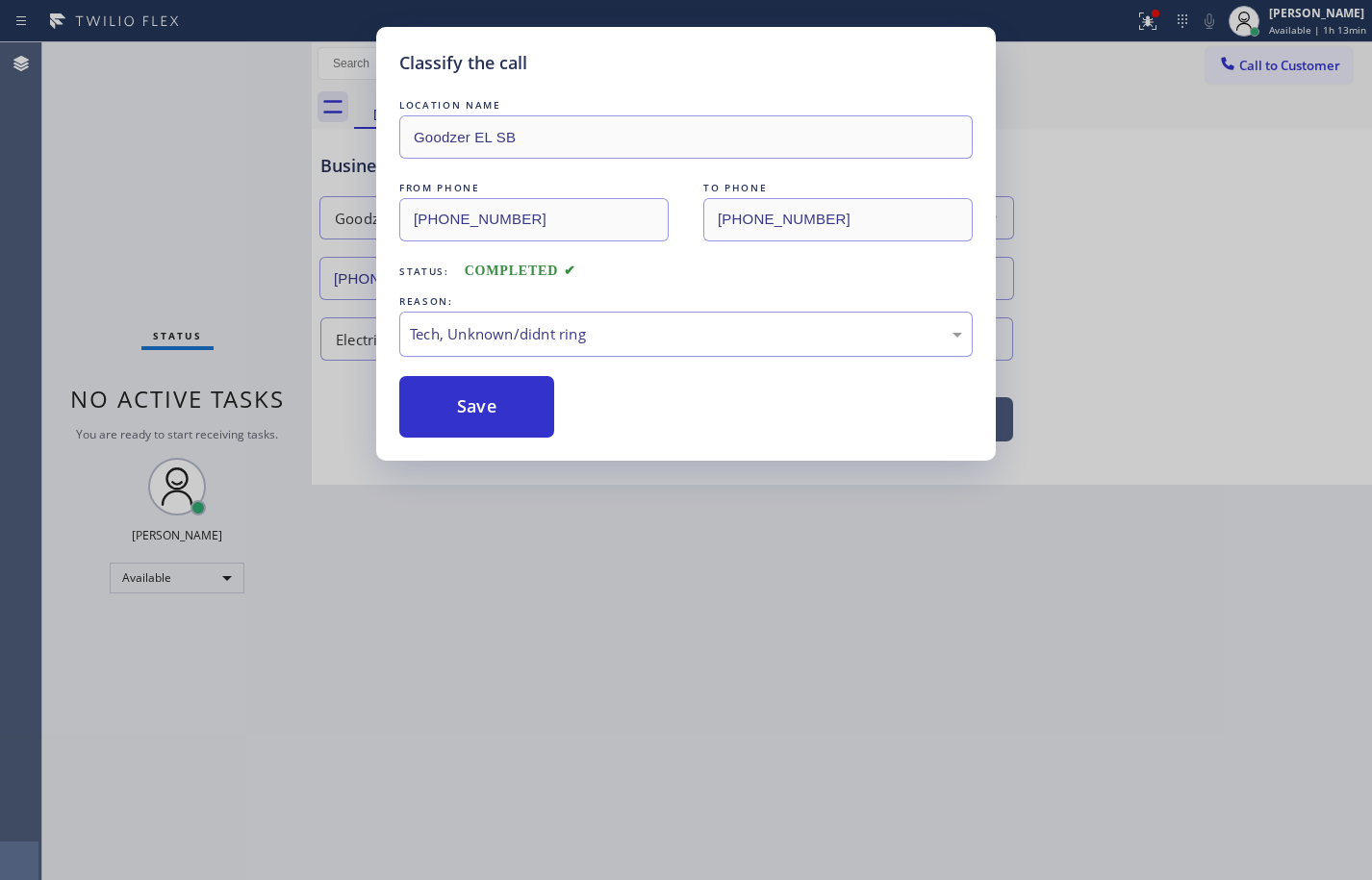
drag, startPoint x: 500, startPoint y: 424, endPoint x: 868, endPoint y: 322, distance: 381.9
click at [500, 423] on button "Save" at bounding box center [477, 406] width 155 height 62
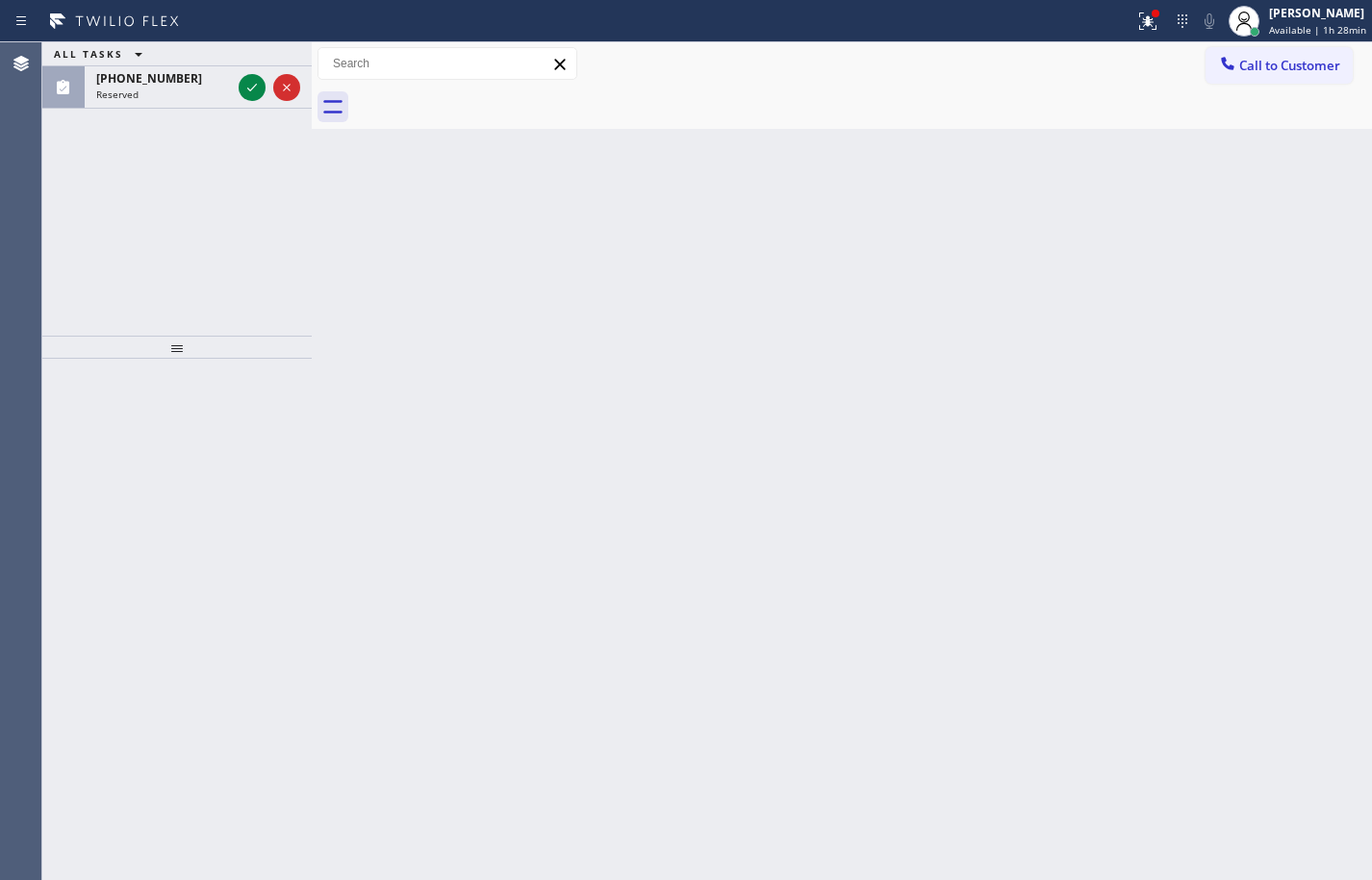
click at [133, 66] on div "ALL TASKS ALL TASKS ACTIVE TASKS TASKS IN WRAP UP" at bounding box center [176, 54] width 269 height 24
click at [145, 77] on span "[PHONE_NUMBER]" at bounding box center [149, 78] width 106 height 17
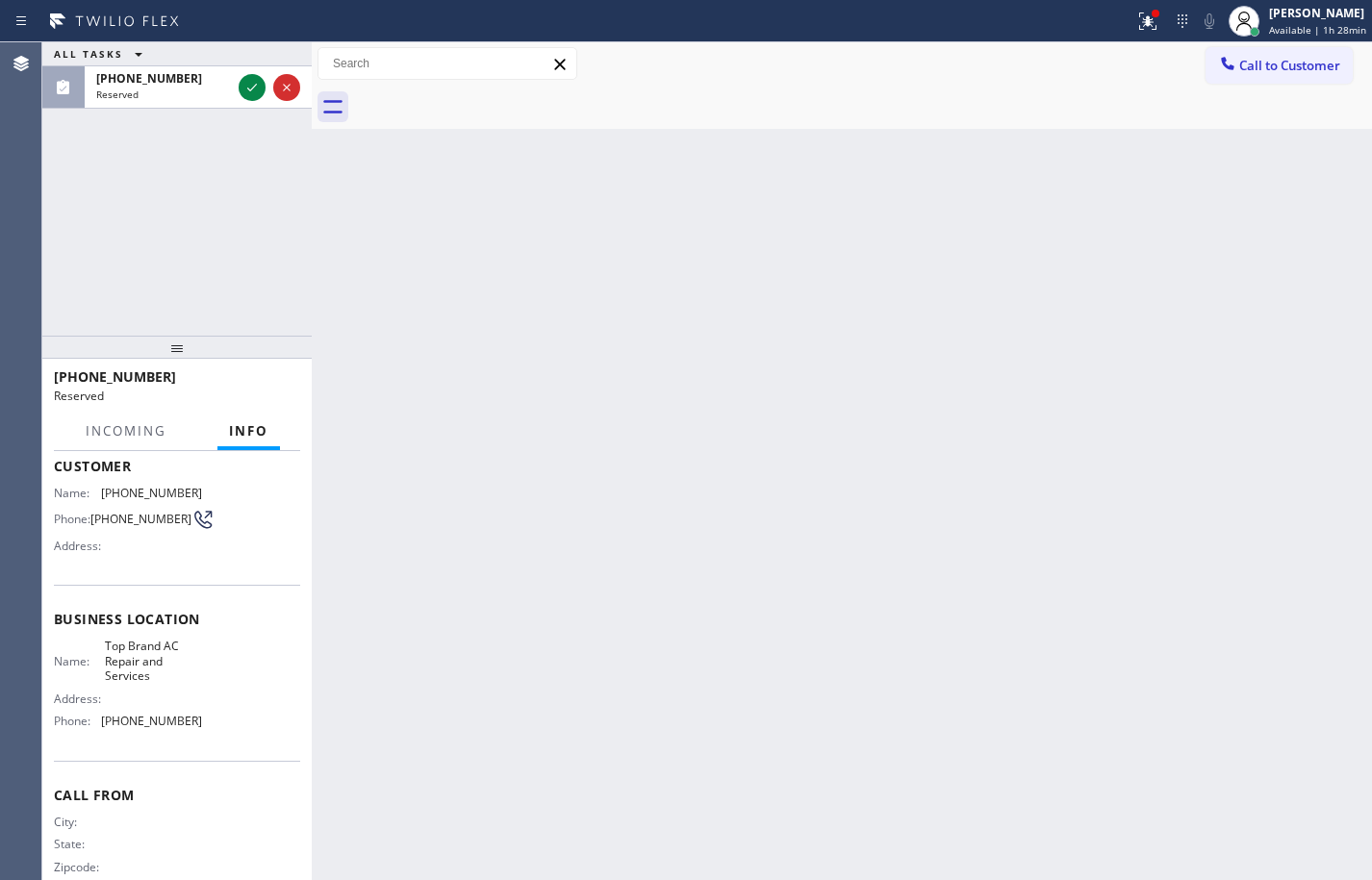
scroll to position [162, 0]
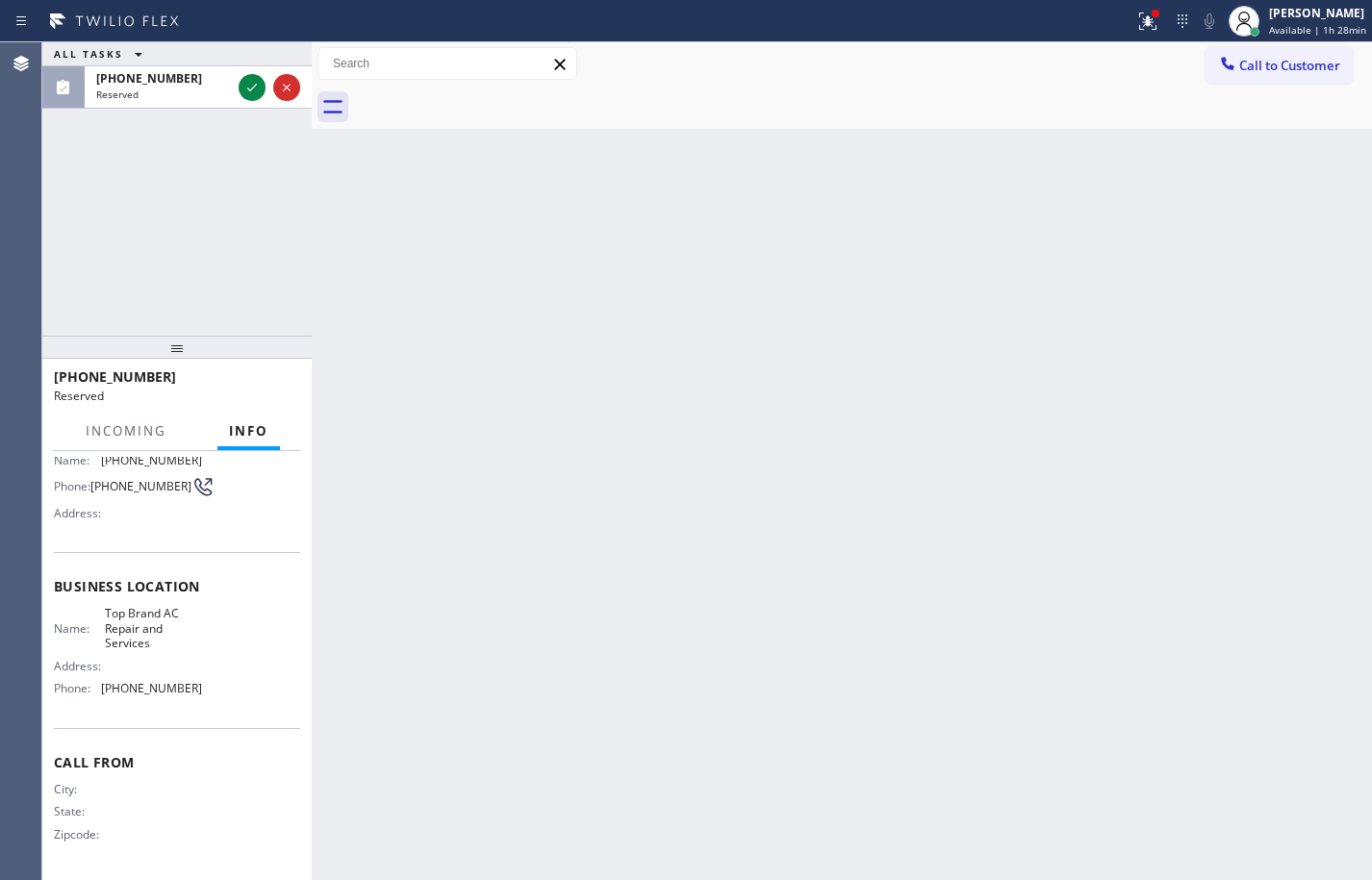
click at [199, 694] on div "Name: Top Brand AC Repair and Services Address: Phone: [PHONE_NUMBER]" at bounding box center [177, 654] width 247 height 97
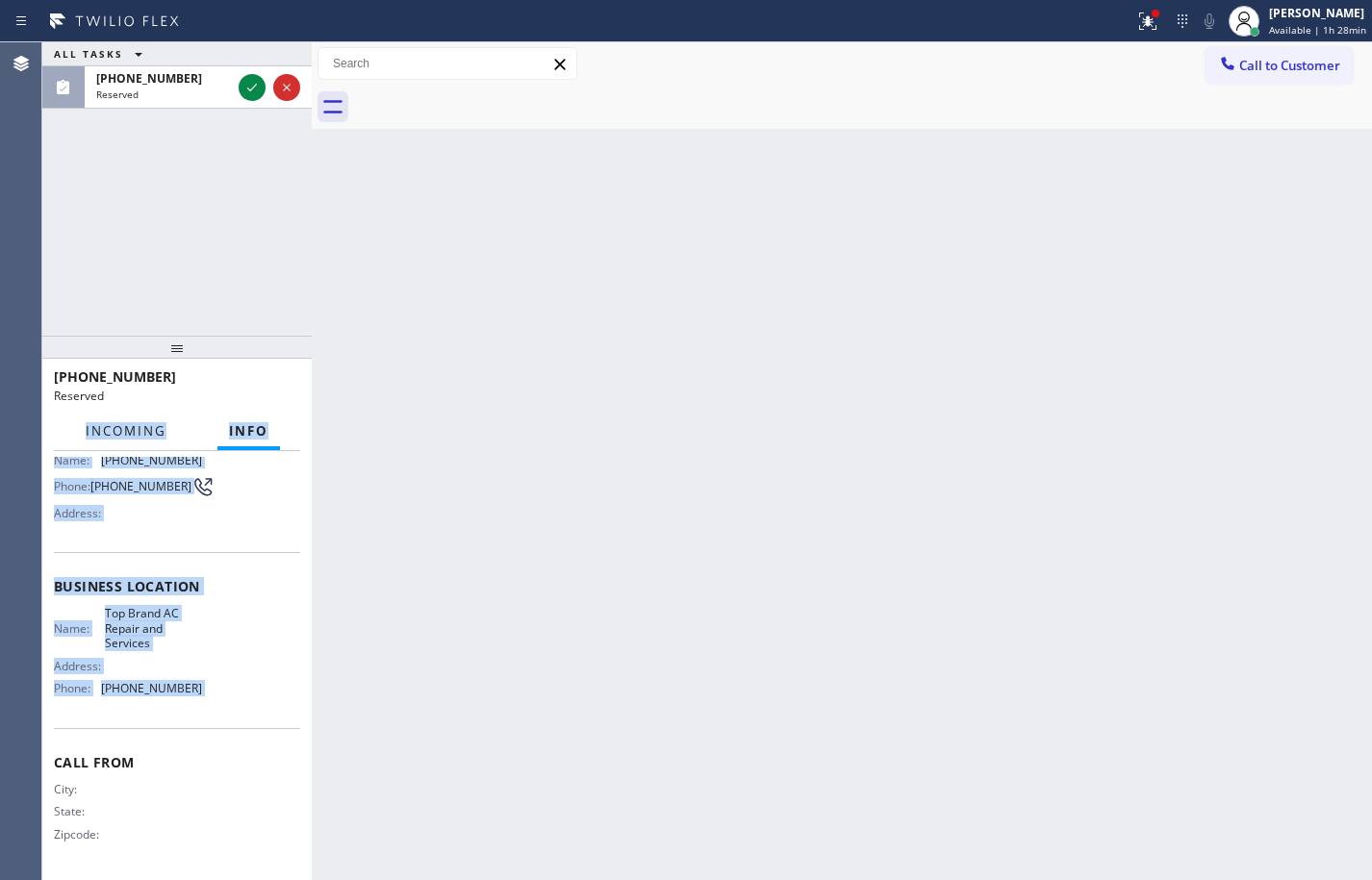
scroll to position [0, 0]
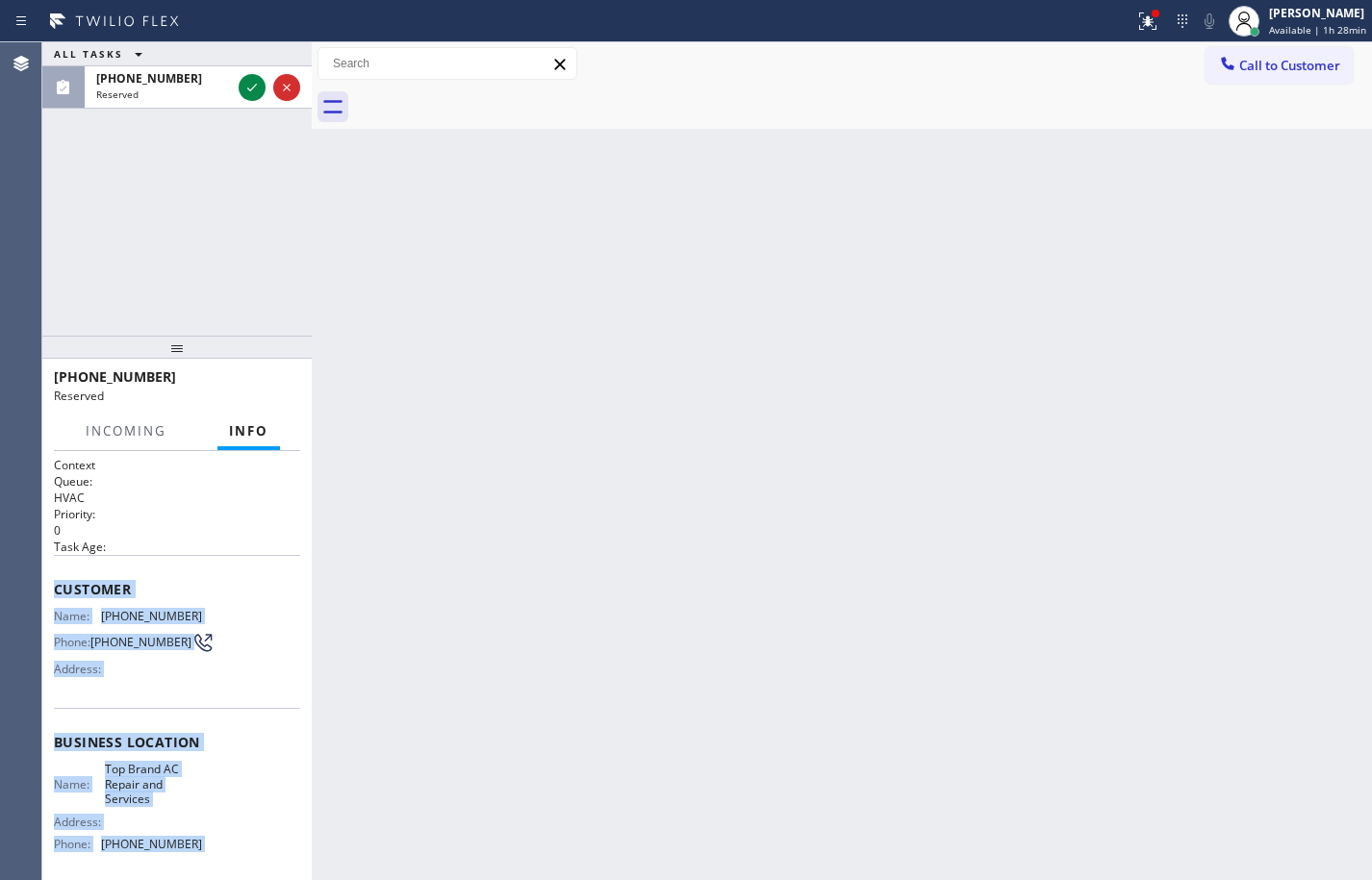
drag, startPoint x: 199, startPoint y: 694, endPoint x: 59, endPoint y: 594, distance: 172.0
click at [59, 594] on div "Context Queue: HVAC Priority: 0 Task Age: Customer Name: [PHONE_NUMBER] Phone: …" at bounding box center [177, 744] width 247 height 574
click at [257, 83] on icon at bounding box center [253, 88] width 24 height 23
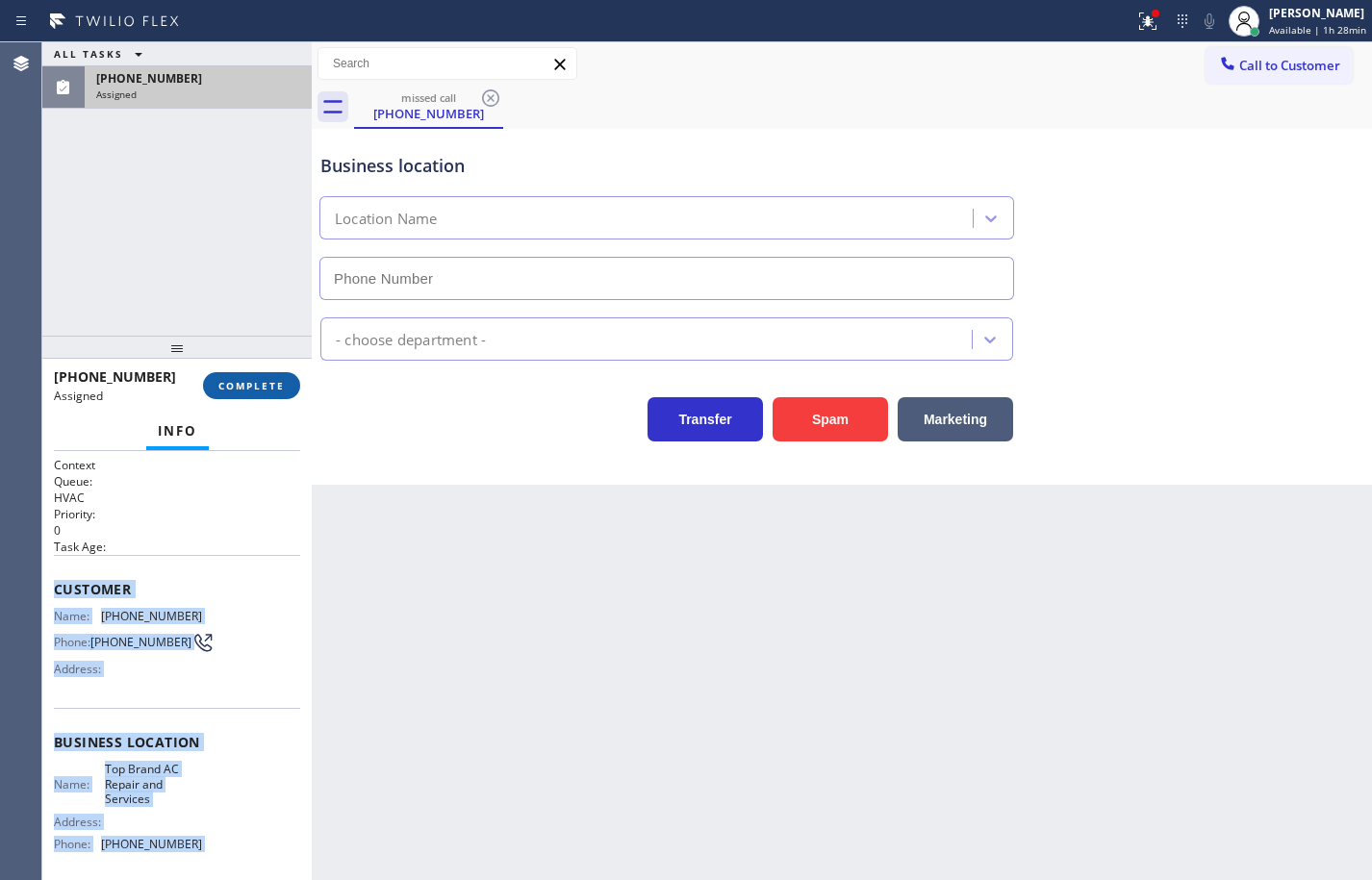
click at [286, 384] on button "COMPLETE" at bounding box center [251, 386] width 97 height 27
type input "[PHONE_NUMBER]"
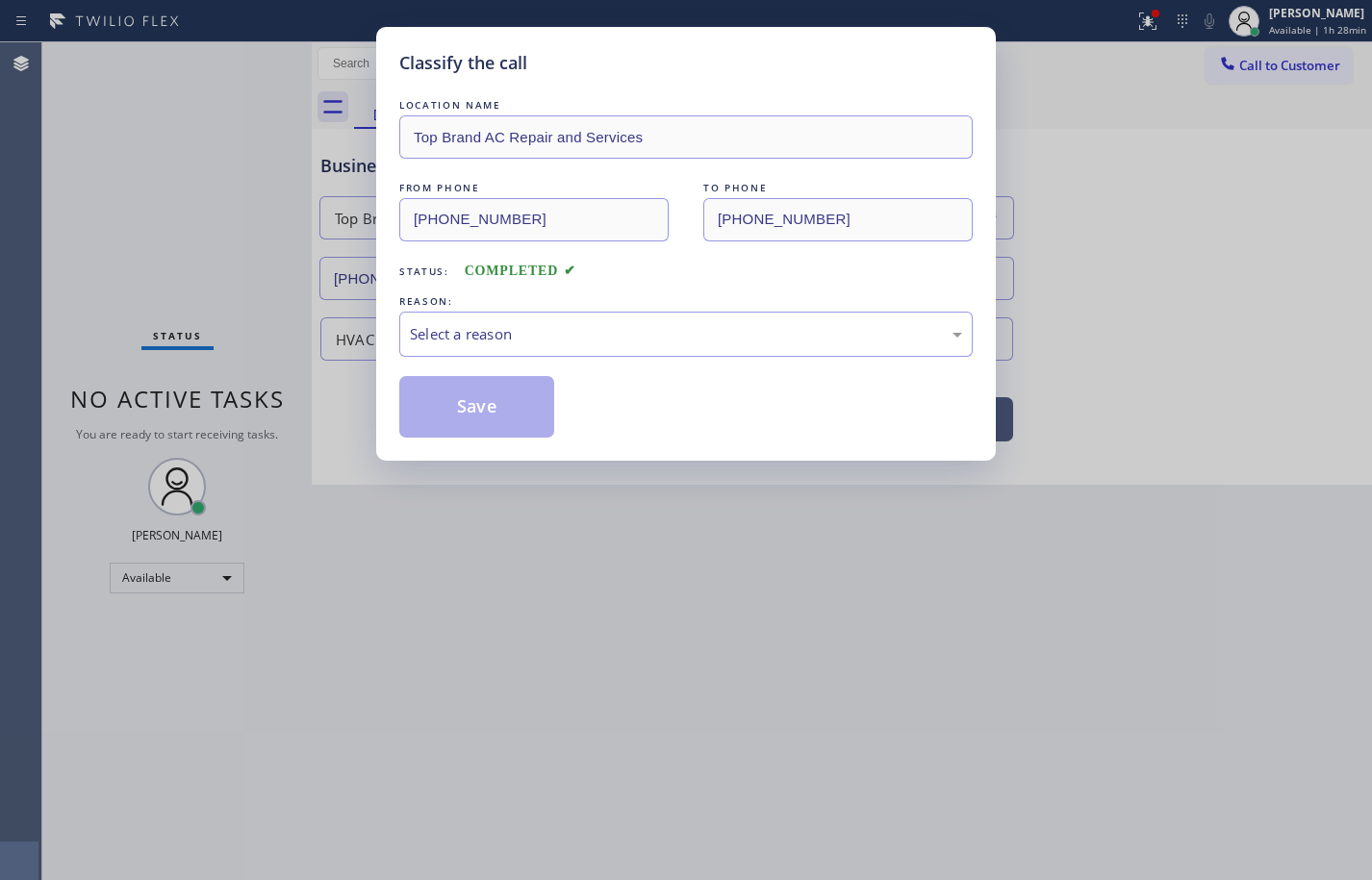
click at [498, 343] on div "Select a reason" at bounding box center [686, 334] width 552 height 23
click at [529, 323] on div "Existing Customer - ETA/PI/REDO/complain/cancel" at bounding box center [686, 334] width 552 height 23
click at [505, 408] on button "Save" at bounding box center [477, 406] width 155 height 62
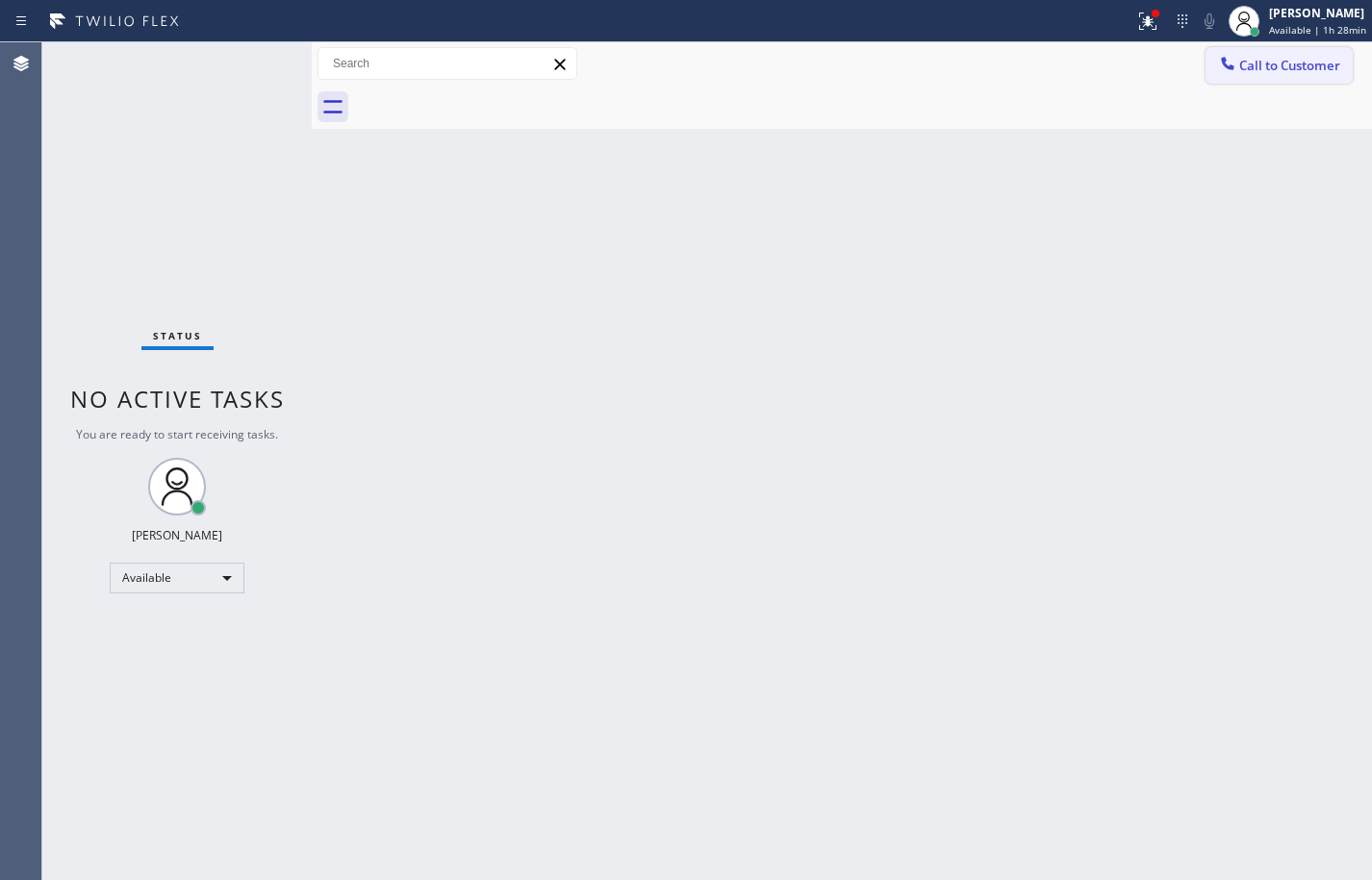
click at [1290, 78] on button "Call to Customer" at bounding box center [1279, 65] width 147 height 36
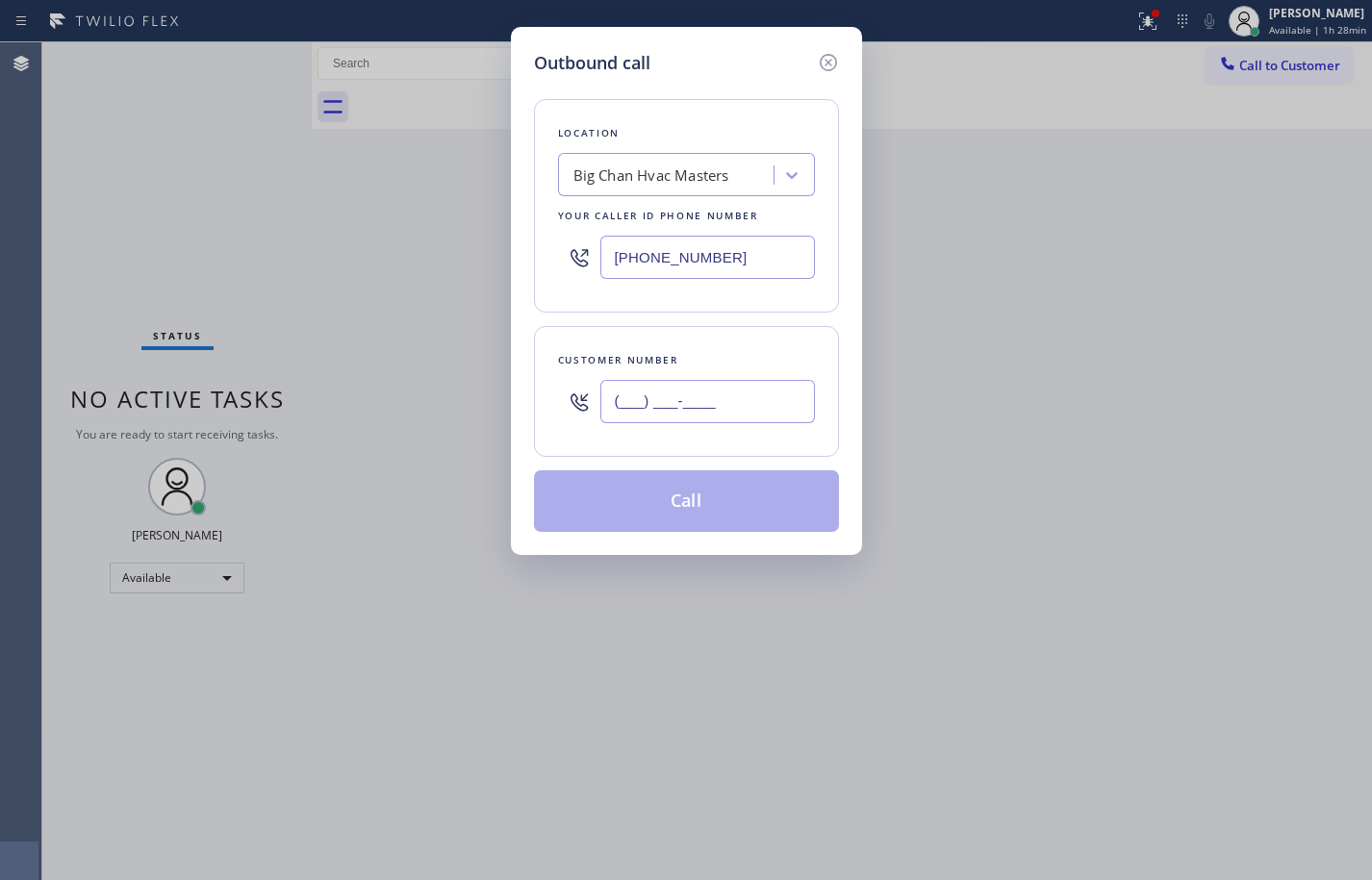
click at [754, 394] on input "(___) ___-____" at bounding box center [707, 401] width 214 height 43
paste input "760) 979-5573"
type input "[PHONE_NUMBER]"
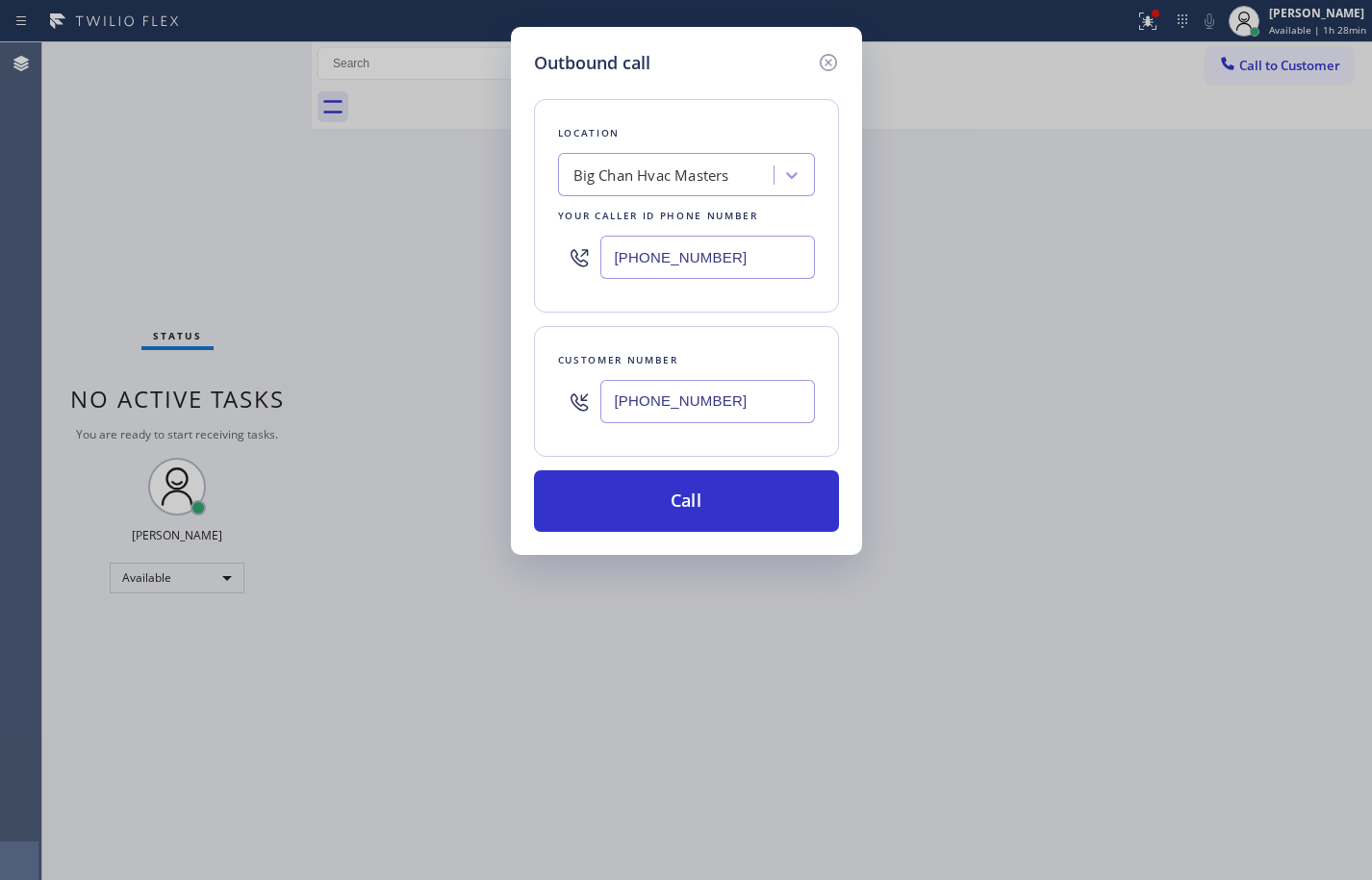
click at [767, 256] on input "[PHONE_NUMBER]" at bounding box center [707, 257] width 214 height 43
paste input "626) 921-5772"
type input "[PHONE_NUMBER]"
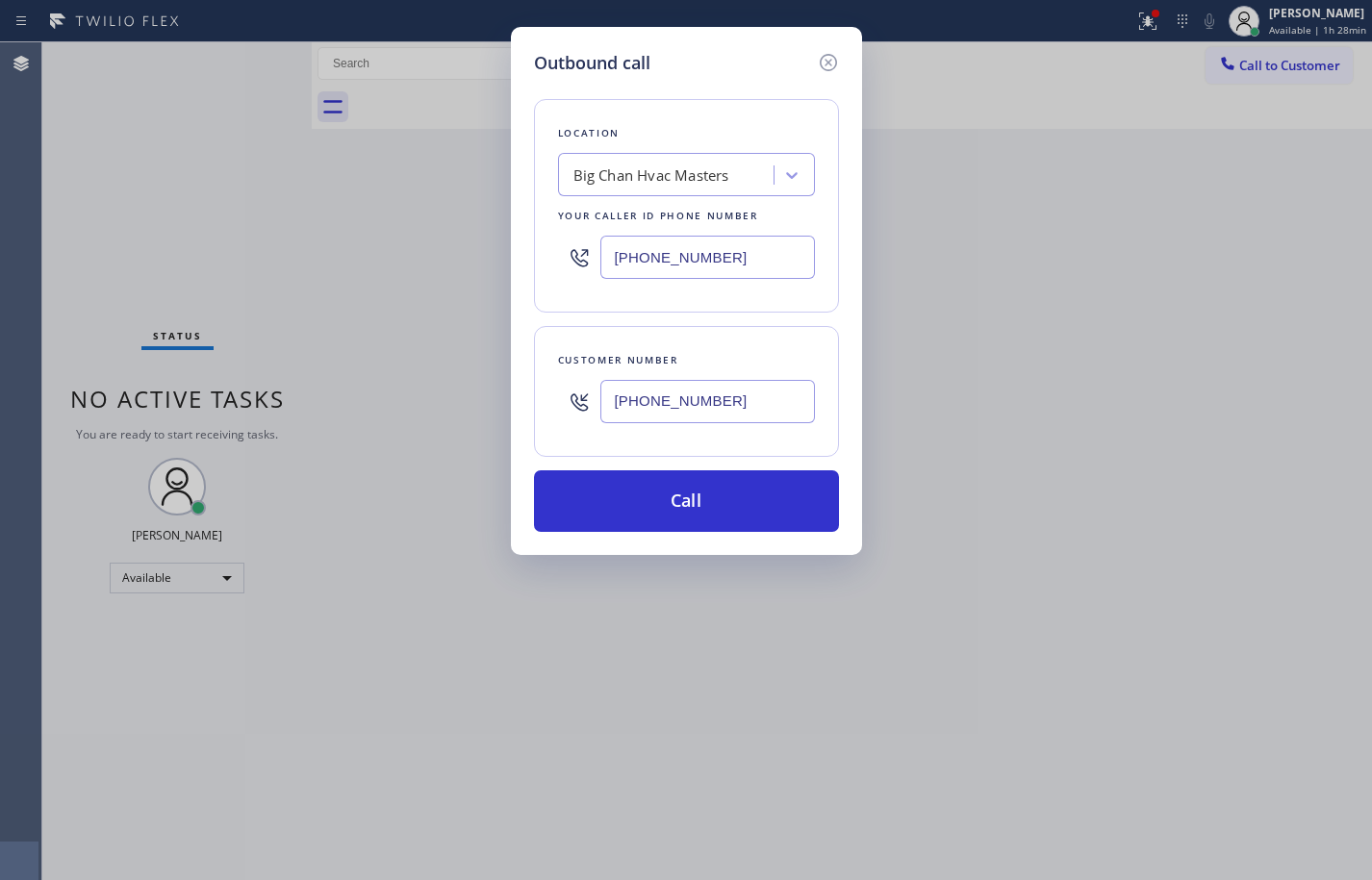
click at [765, 322] on div "Location Big Chan Hvac Masters Your caller id phone number [PHONE_NUMBER] Custo…" at bounding box center [686, 304] width 305 height 456
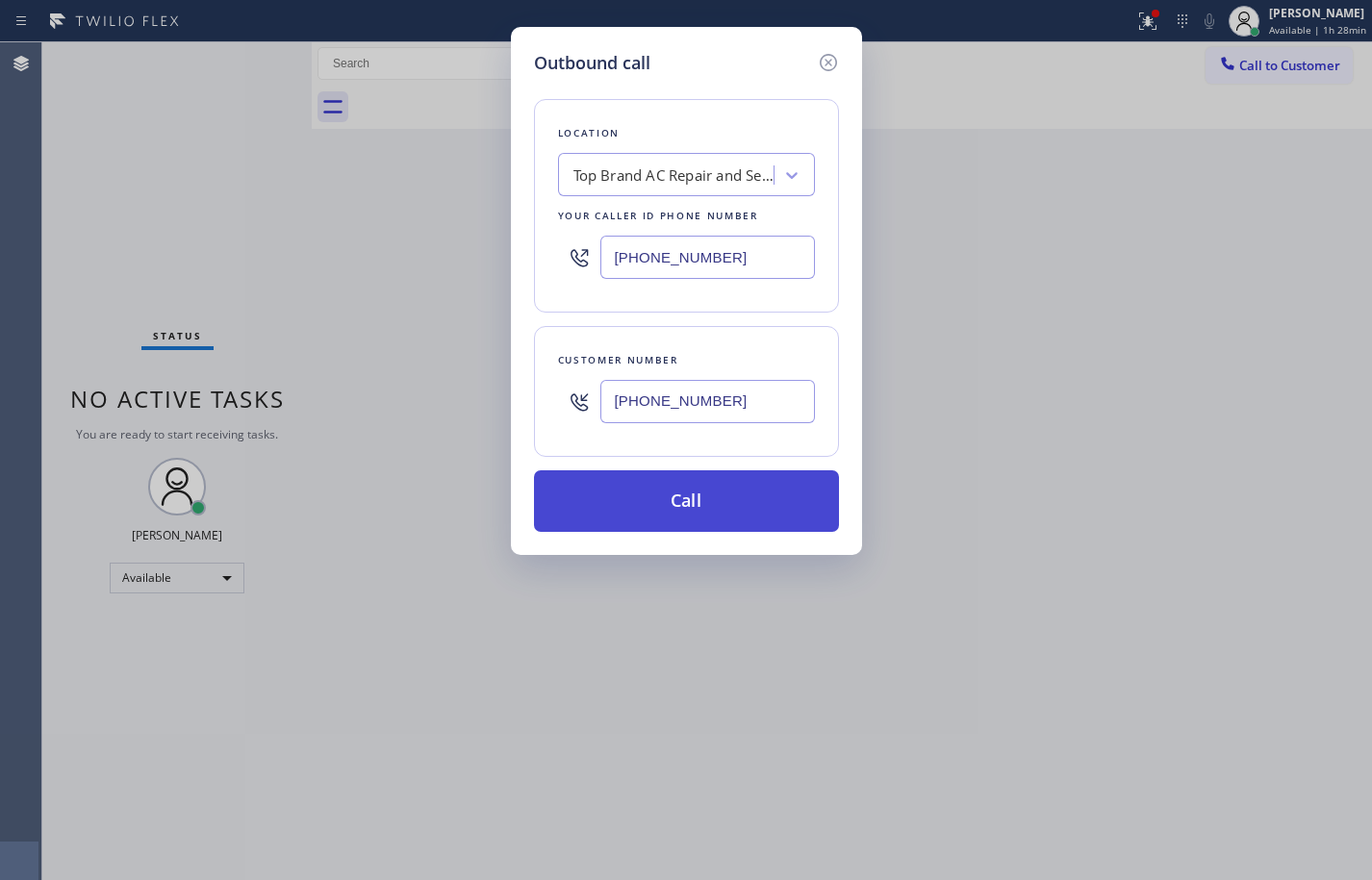
click at [757, 488] on button "Call" at bounding box center [686, 501] width 305 height 62
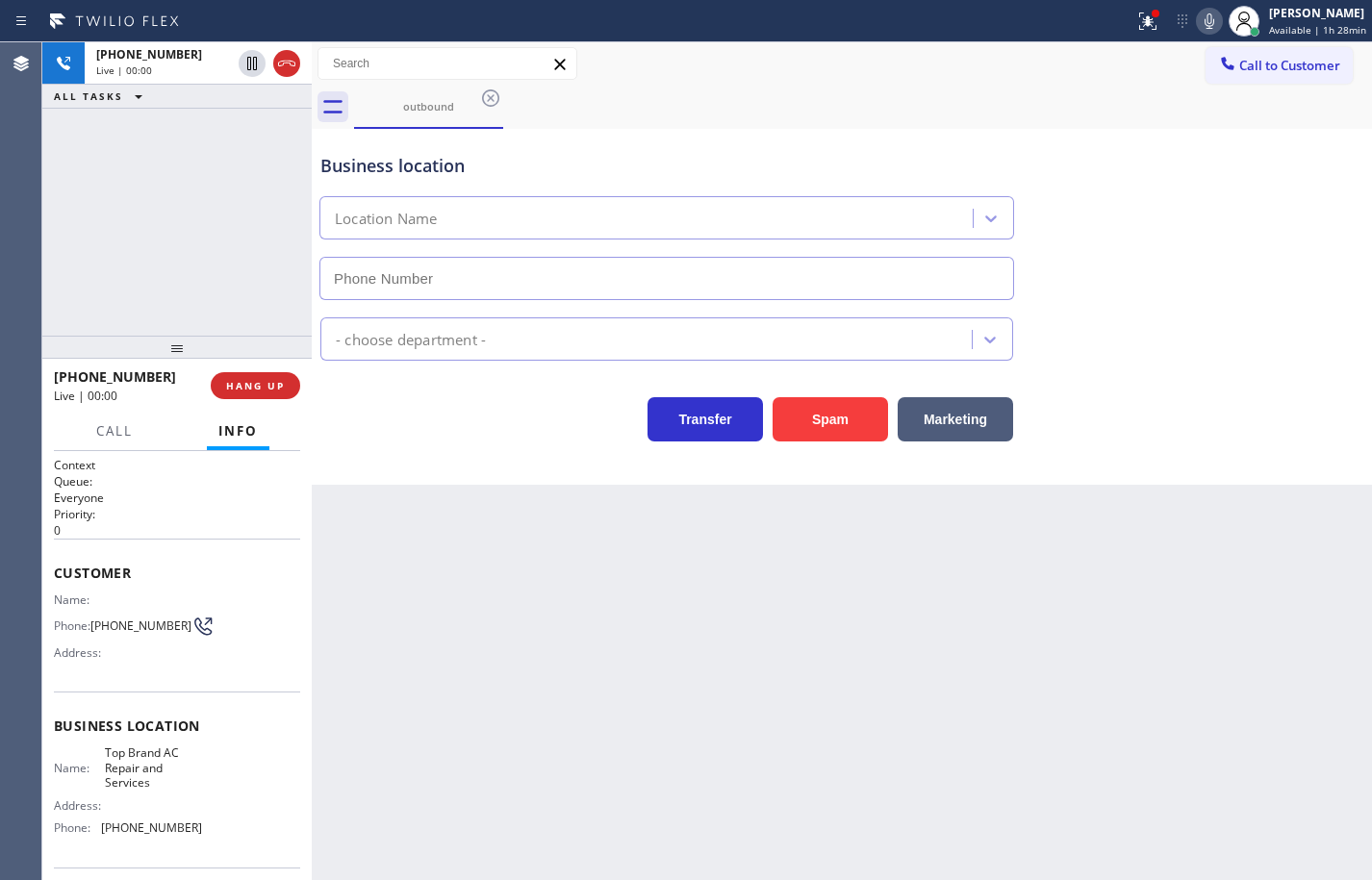
type input "[PHONE_NUMBER]"
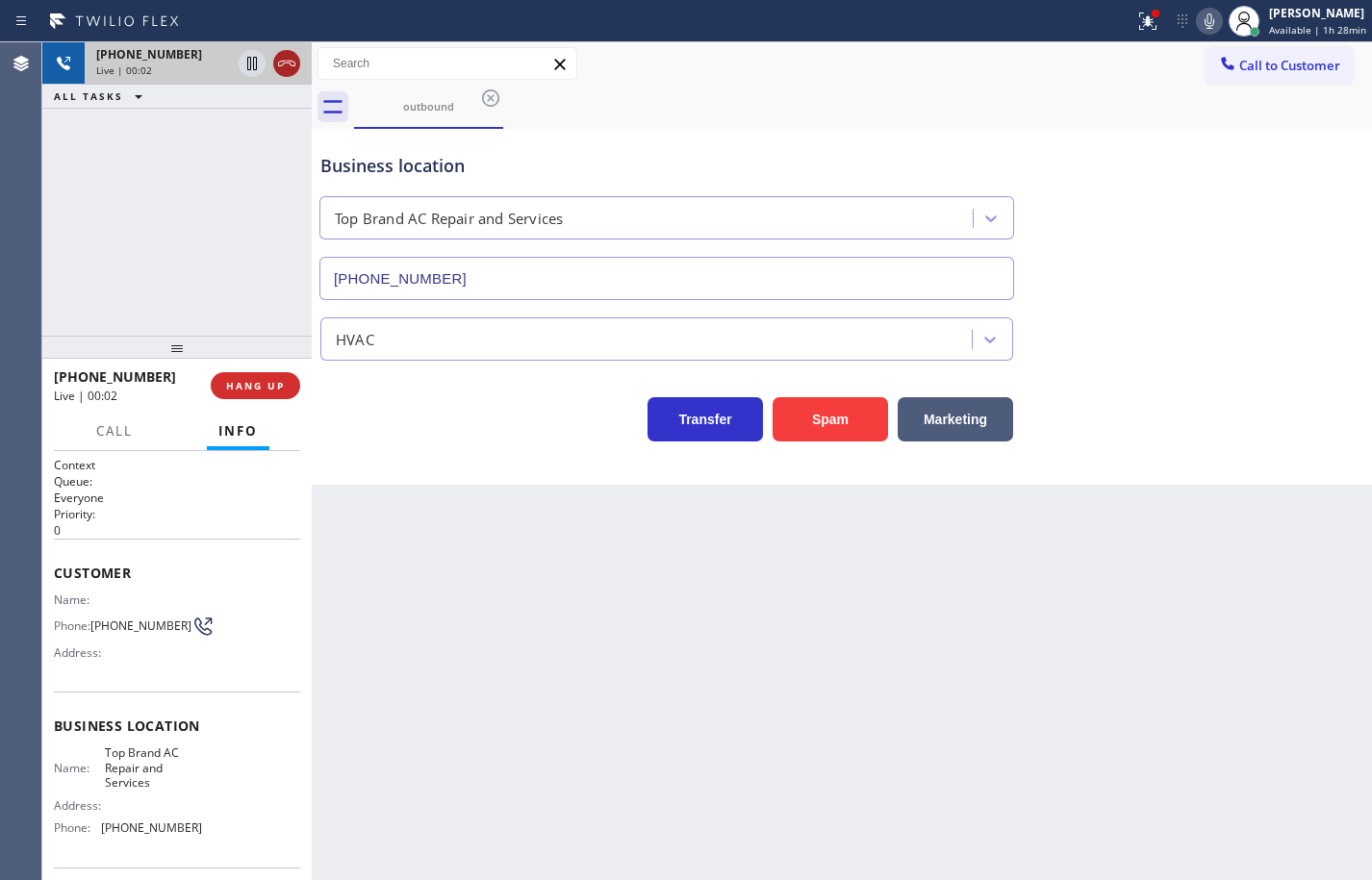
click at [293, 64] on icon at bounding box center [287, 64] width 24 height 23
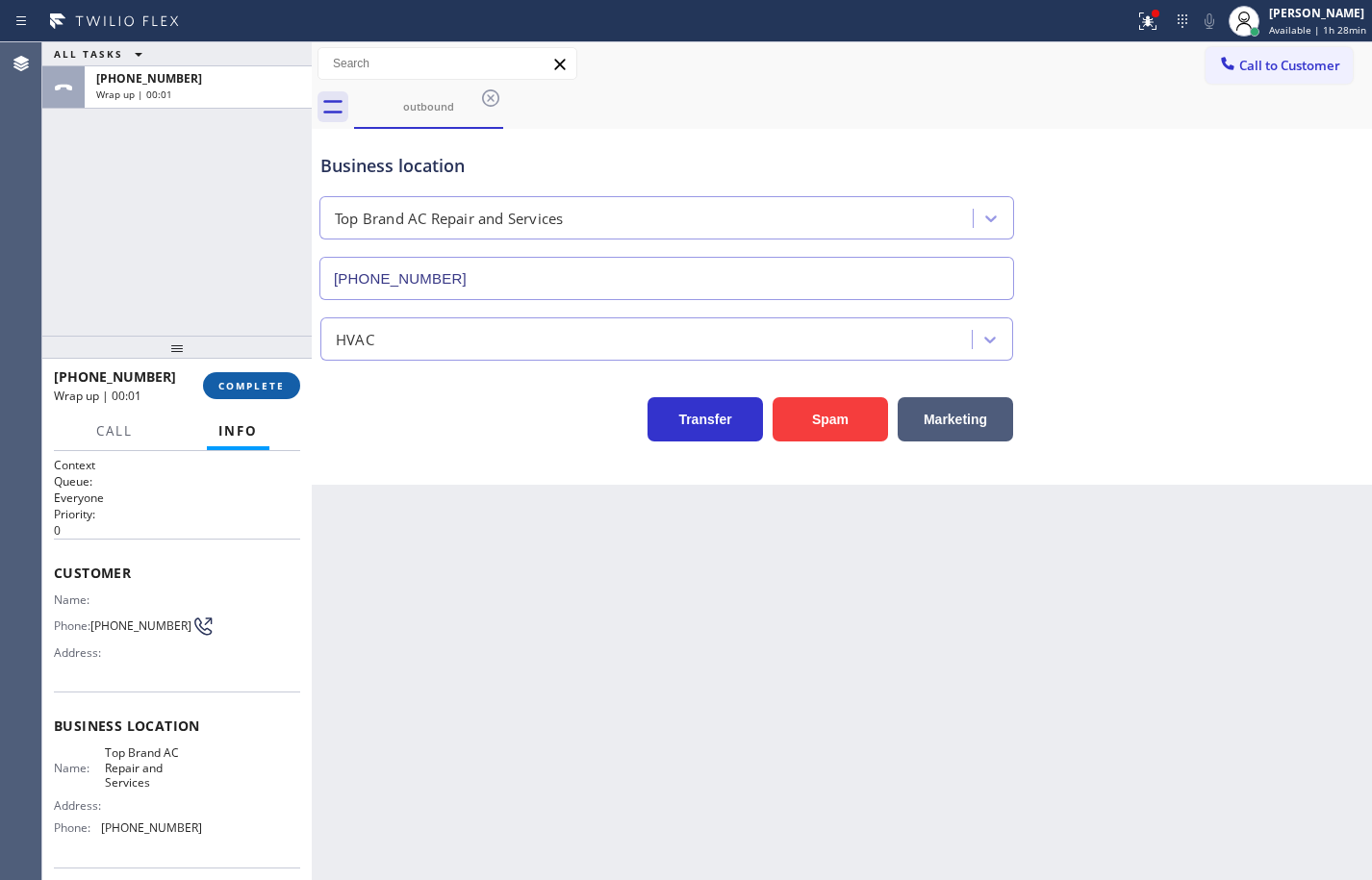
click at [262, 375] on button "COMPLETE" at bounding box center [251, 386] width 97 height 27
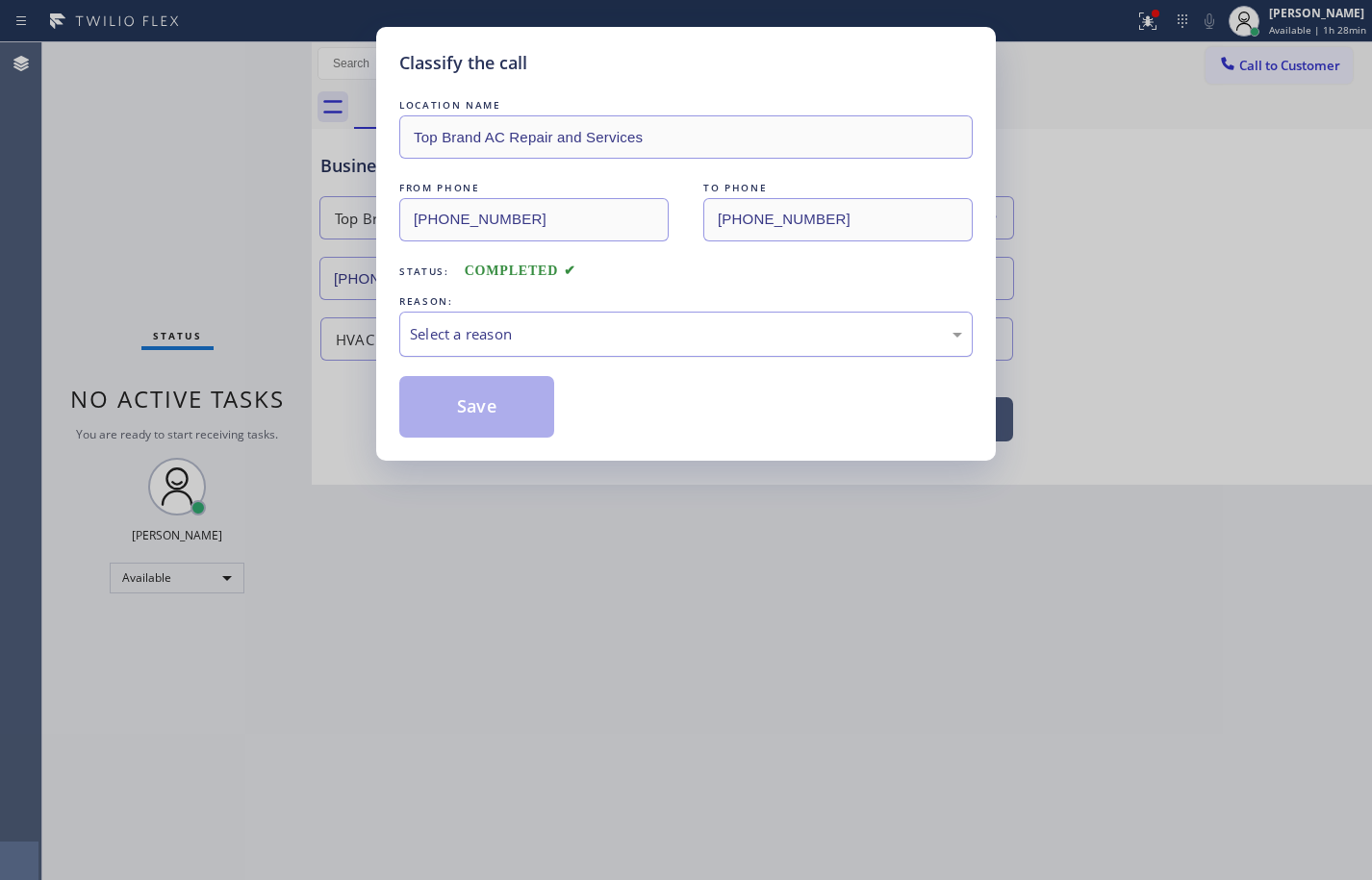
click at [514, 340] on div "Select a reason" at bounding box center [686, 334] width 552 height 23
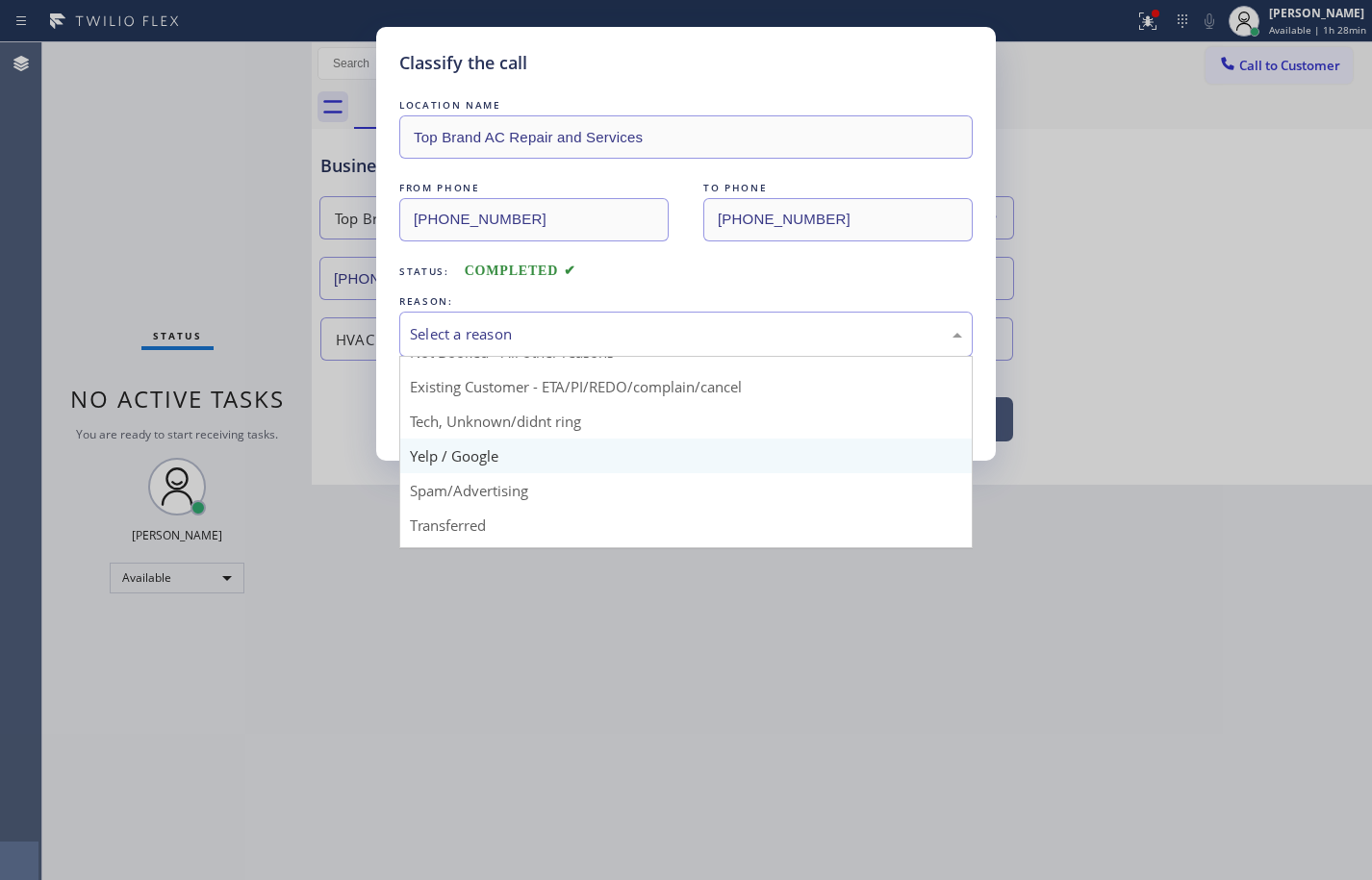
scroll to position [121, 0]
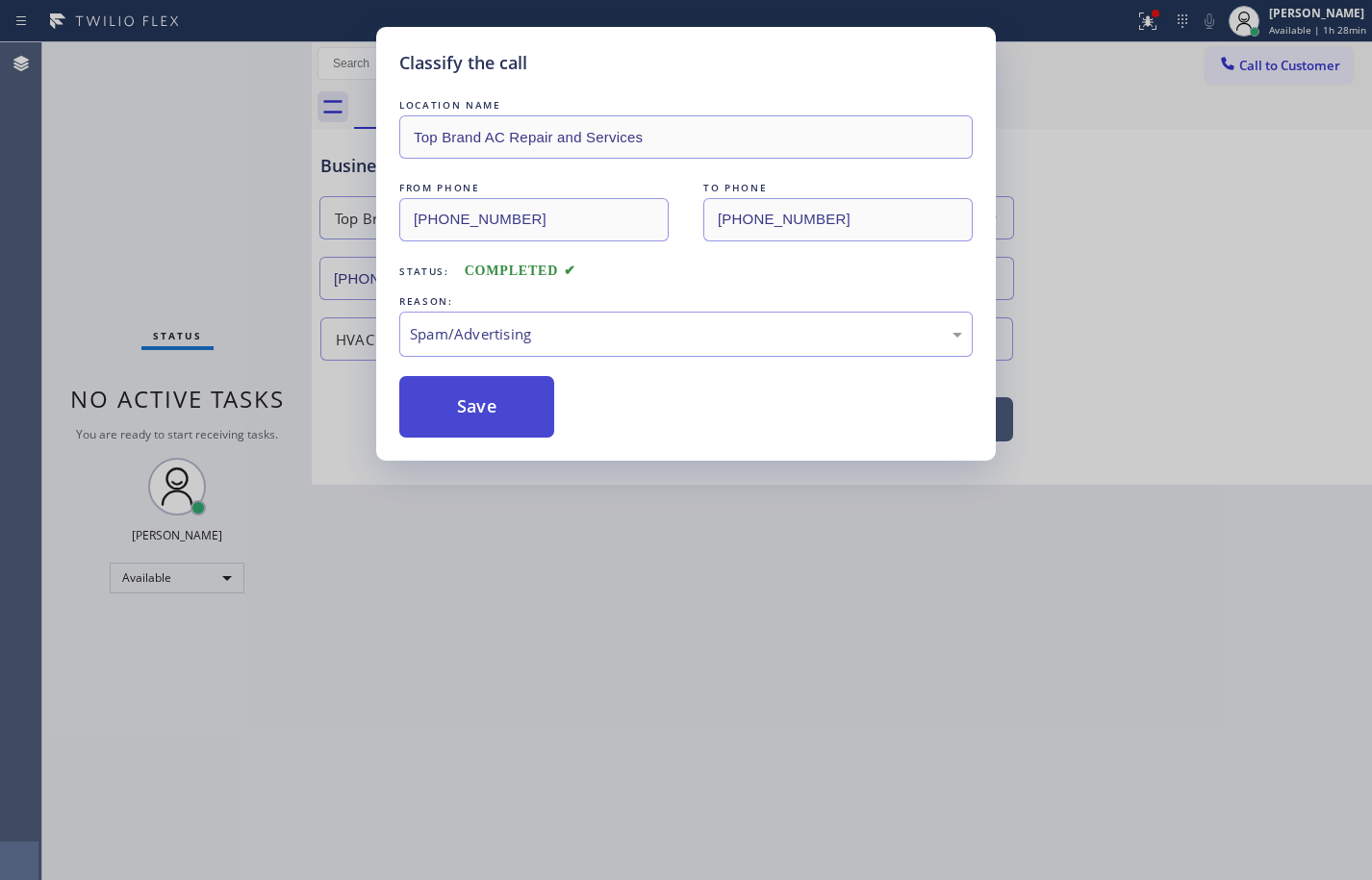
click at [510, 406] on button "Save" at bounding box center [477, 406] width 155 height 62
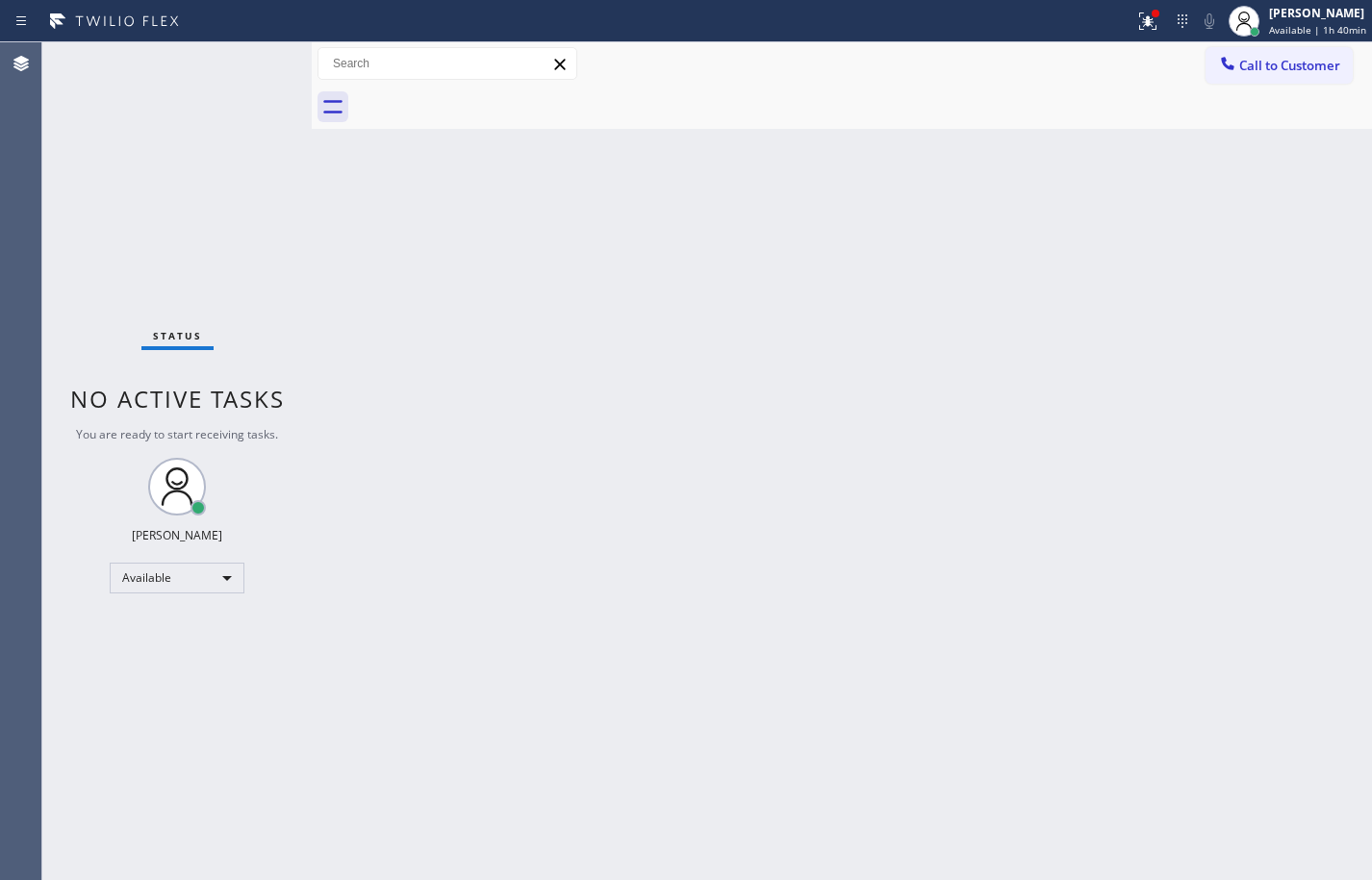
drag, startPoint x: 1332, startPoint y: 507, endPoint x: 1332, endPoint y: 413, distance: 94.0
click at [1332, 507] on div "Back to Dashboard Change Sender ID Customers Technicians Select a contact Outbo…" at bounding box center [841, 461] width 1061 height 838
click at [1269, 56] on button "Call to Customer" at bounding box center [1279, 65] width 147 height 36
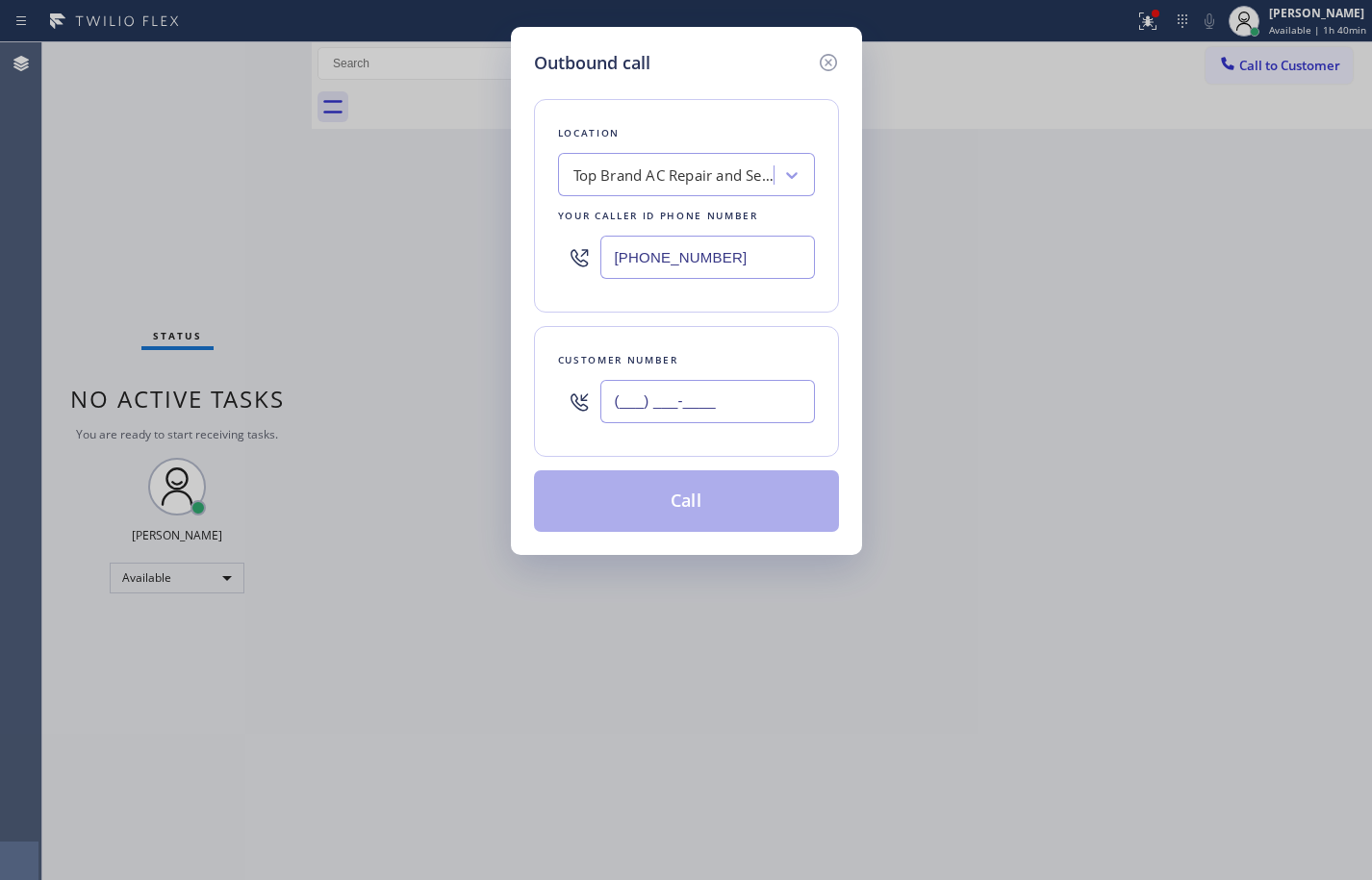
click at [733, 396] on input "(___) ___-____" at bounding box center [707, 401] width 214 height 43
paste input "925) 519-2604"
type input "[PHONE_NUMBER]"
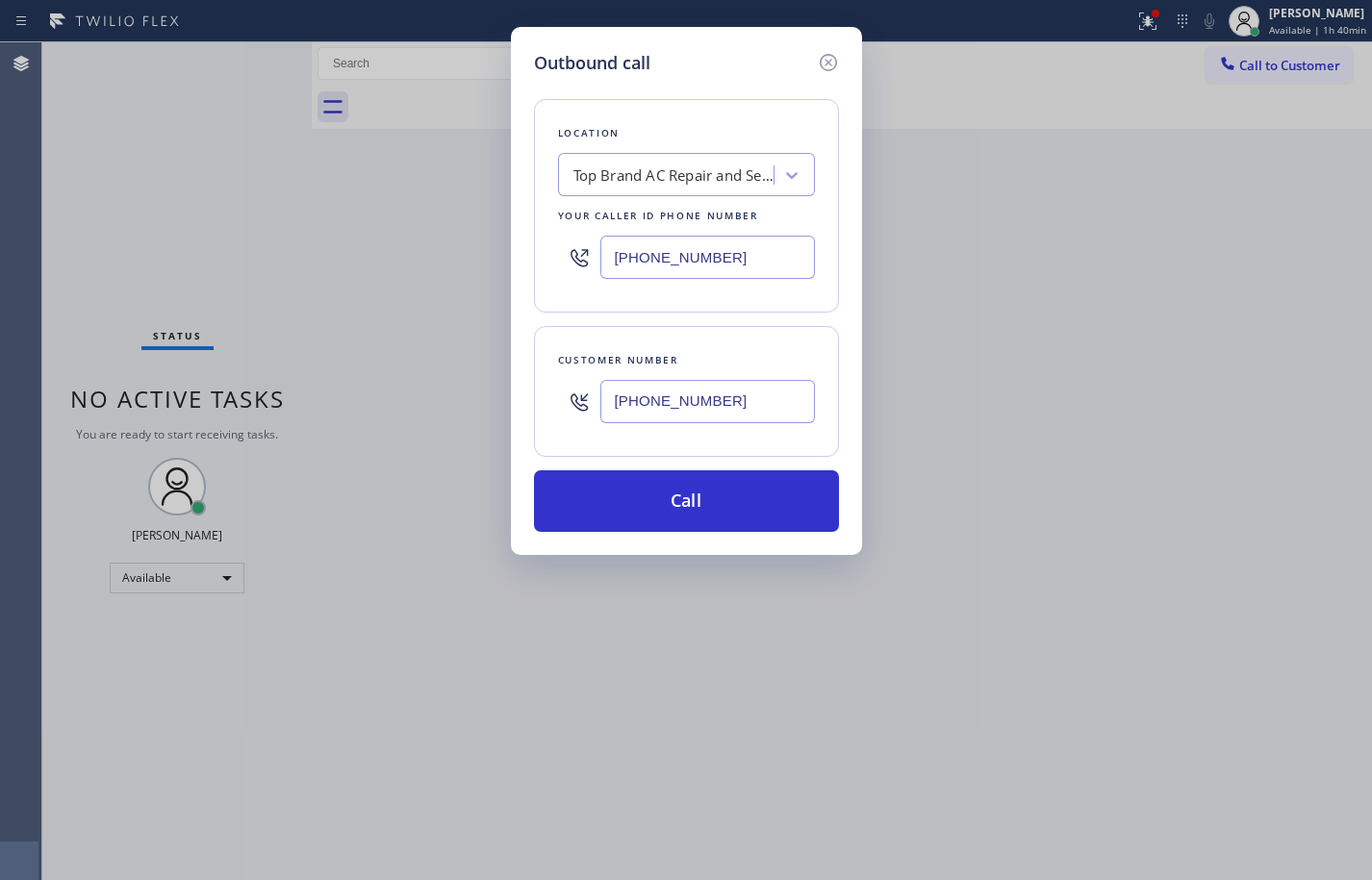
click at [773, 262] on input "[PHONE_NUMBER]" at bounding box center [707, 257] width 214 height 43
paste input "866) 798-3263"
type input "[PHONE_NUMBER]"
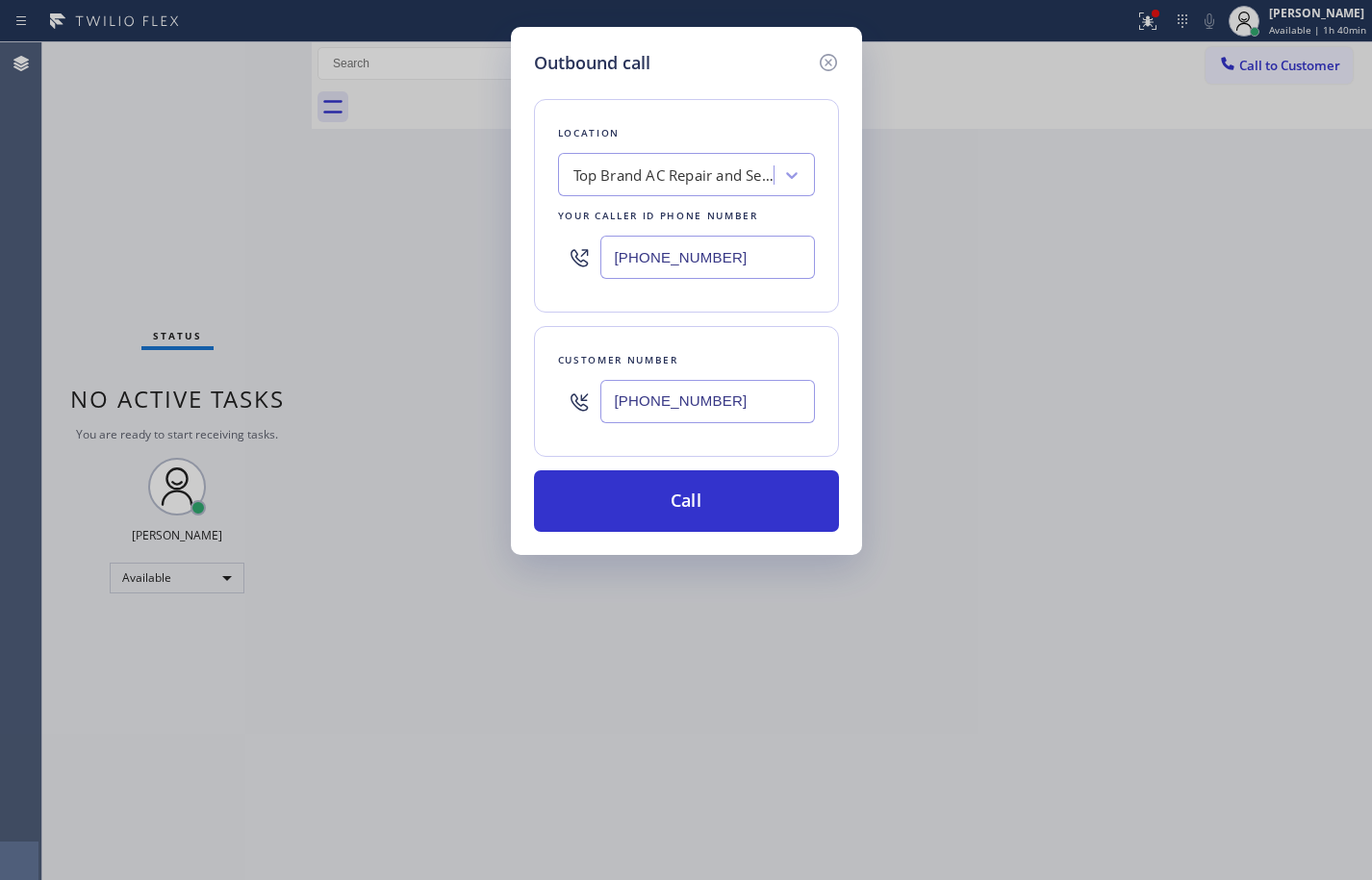
click at [733, 55] on div "Outbound call" at bounding box center [686, 63] width 305 height 26
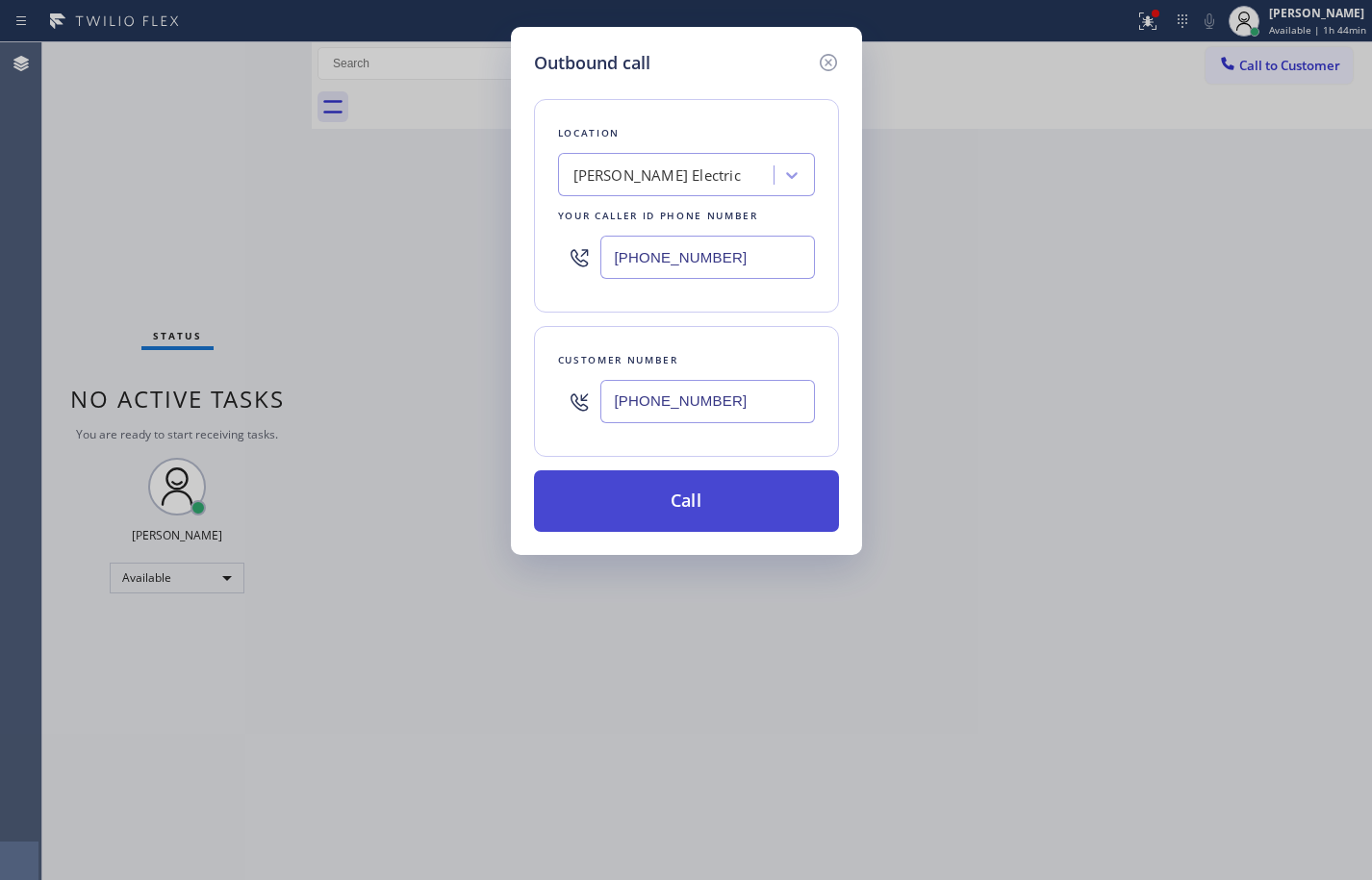
click at [746, 490] on button "Call" at bounding box center [686, 501] width 305 height 62
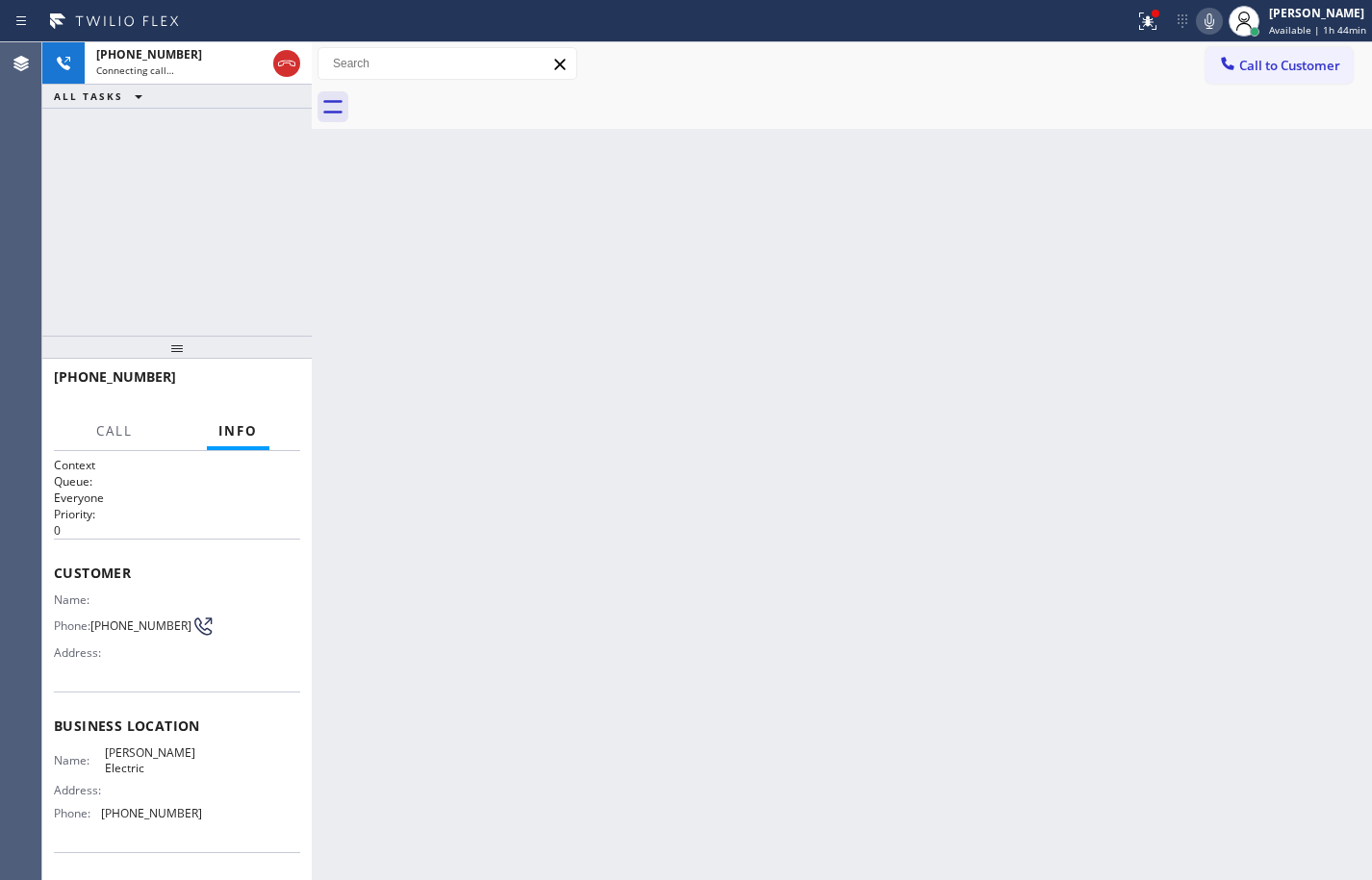
click at [161, 153] on div "[PHONE_NUMBER] Connecting call… ALL TASKS ALL TASKS ACTIVE TASKS TASKS IN WRAP …" at bounding box center [176, 189] width 269 height 294
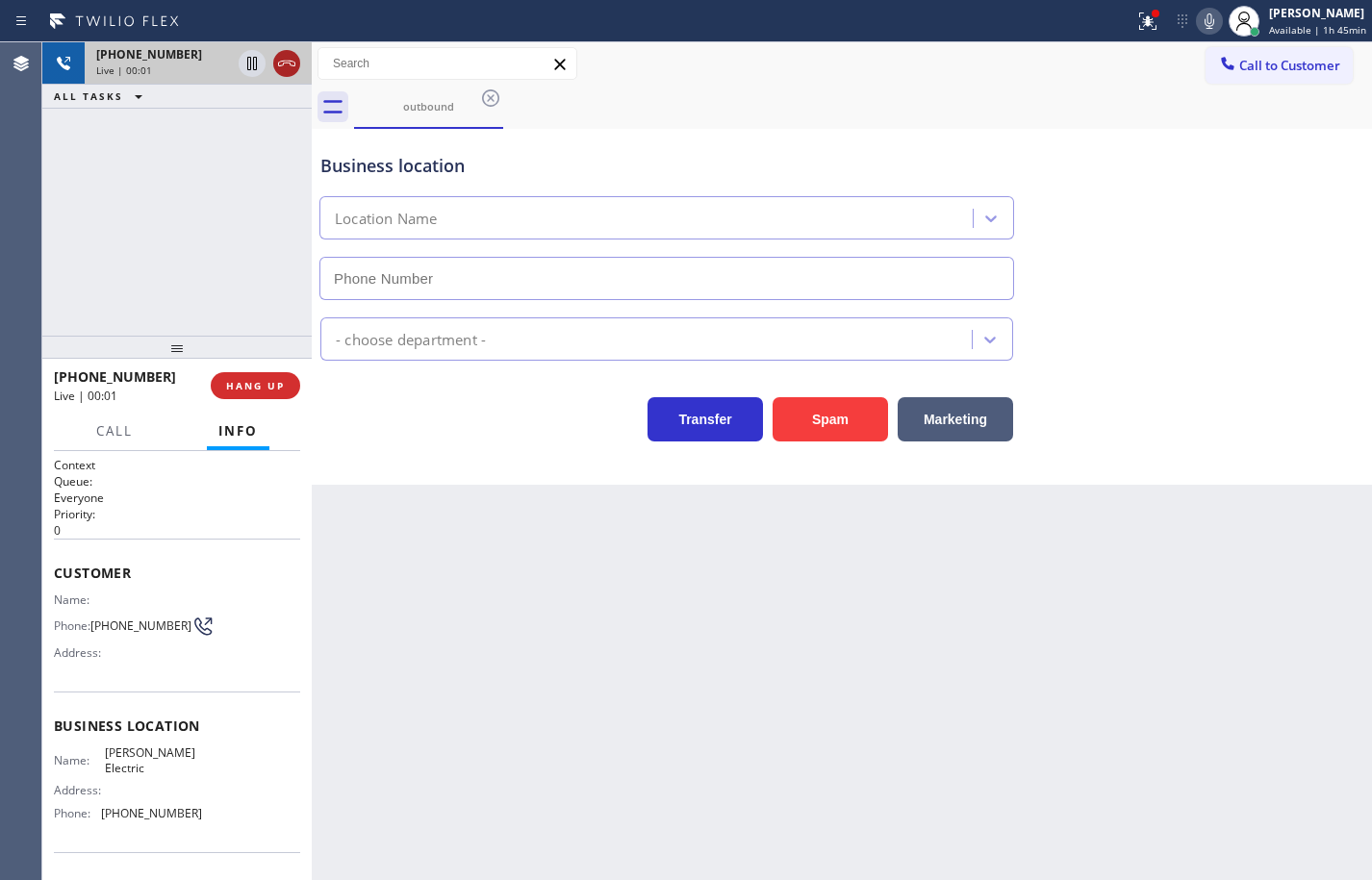
type input "[PHONE_NUMBER]"
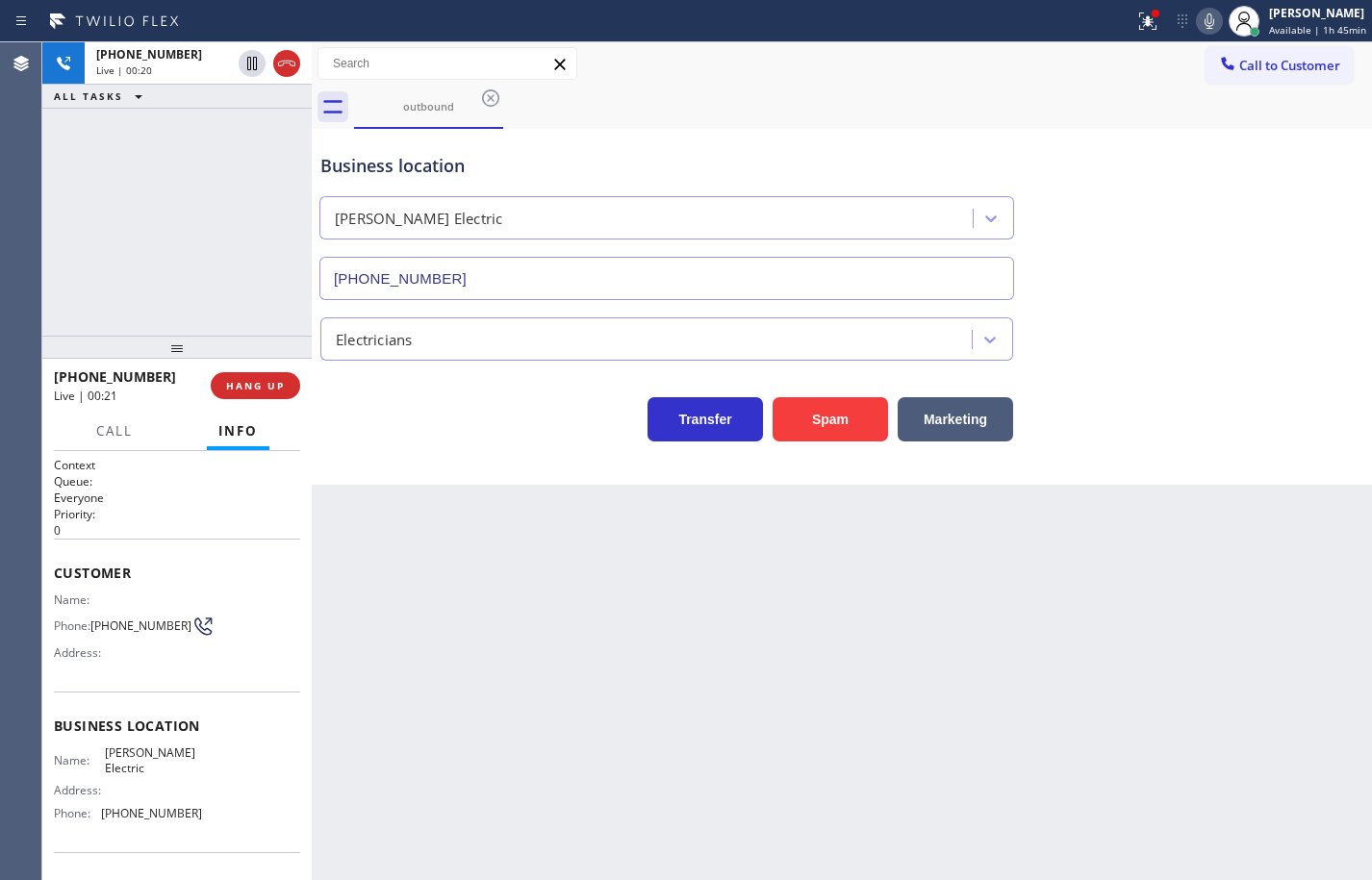
click at [125, 761] on span "[PERSON_NAME] Electric" at bounding box center [153, 761] width 96 height 29
click at [126, 761] on span "[PERSON_NAME] Electric" at bounding box center [153, 761] width 96 height 29
click at [1205, 21] on icon at bounding box center [1209, 22] width 10 height 16
click at [1198, 21] on icon at bounding box center [1209, 22] width 24 height 23
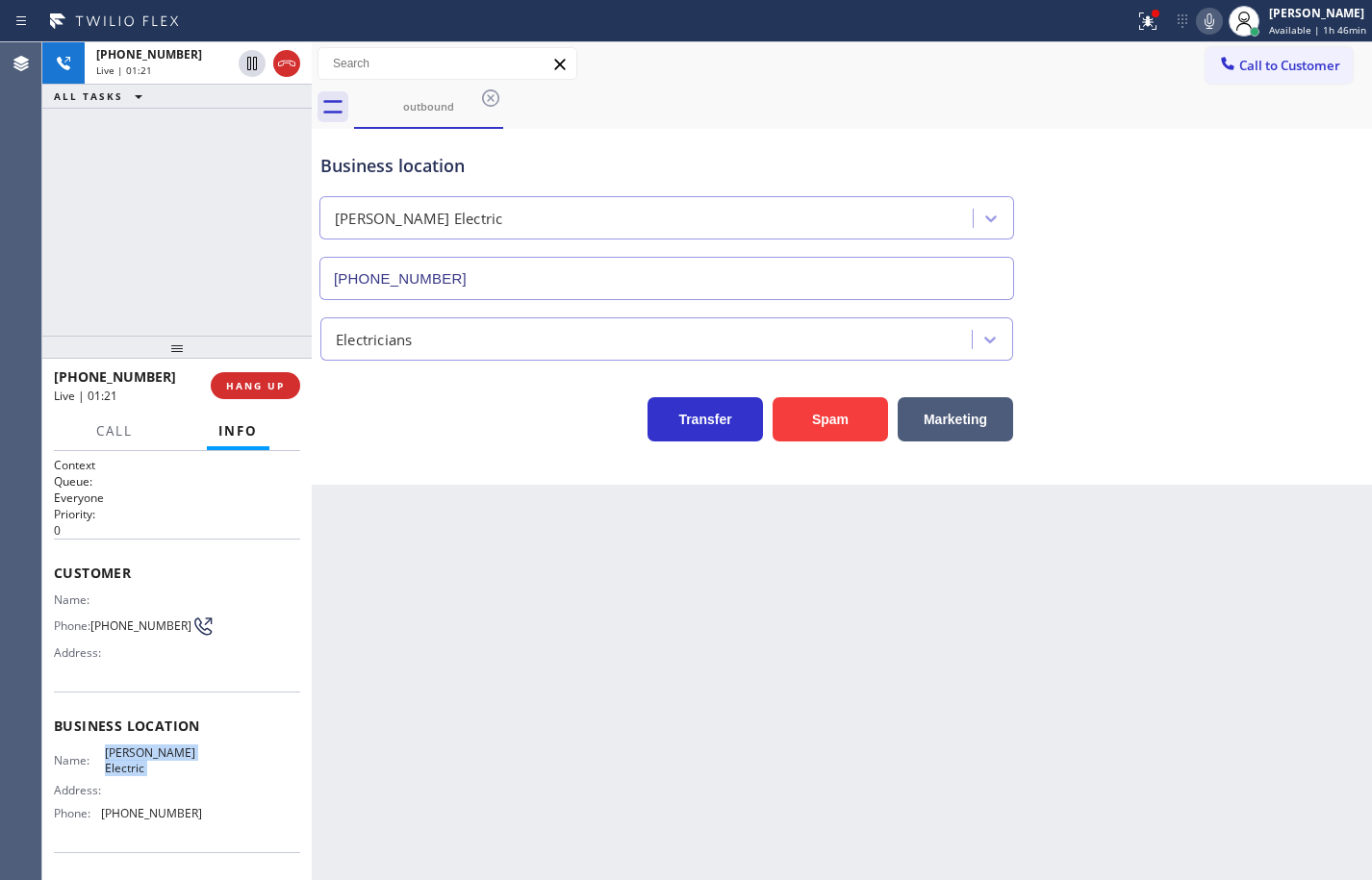
click at [1198, 19] on icon at bounding box center [1209, 22] width 24 height 23
click at [1198, 20] on icon at bounding box center [1209, 22] width 24 height 23
click at [1205, 14] on icon at bounding box center [1209, 22] width 10 height 16
click at [1205, 24] on icon at bounding box center [1209, 22] width 10 height 16
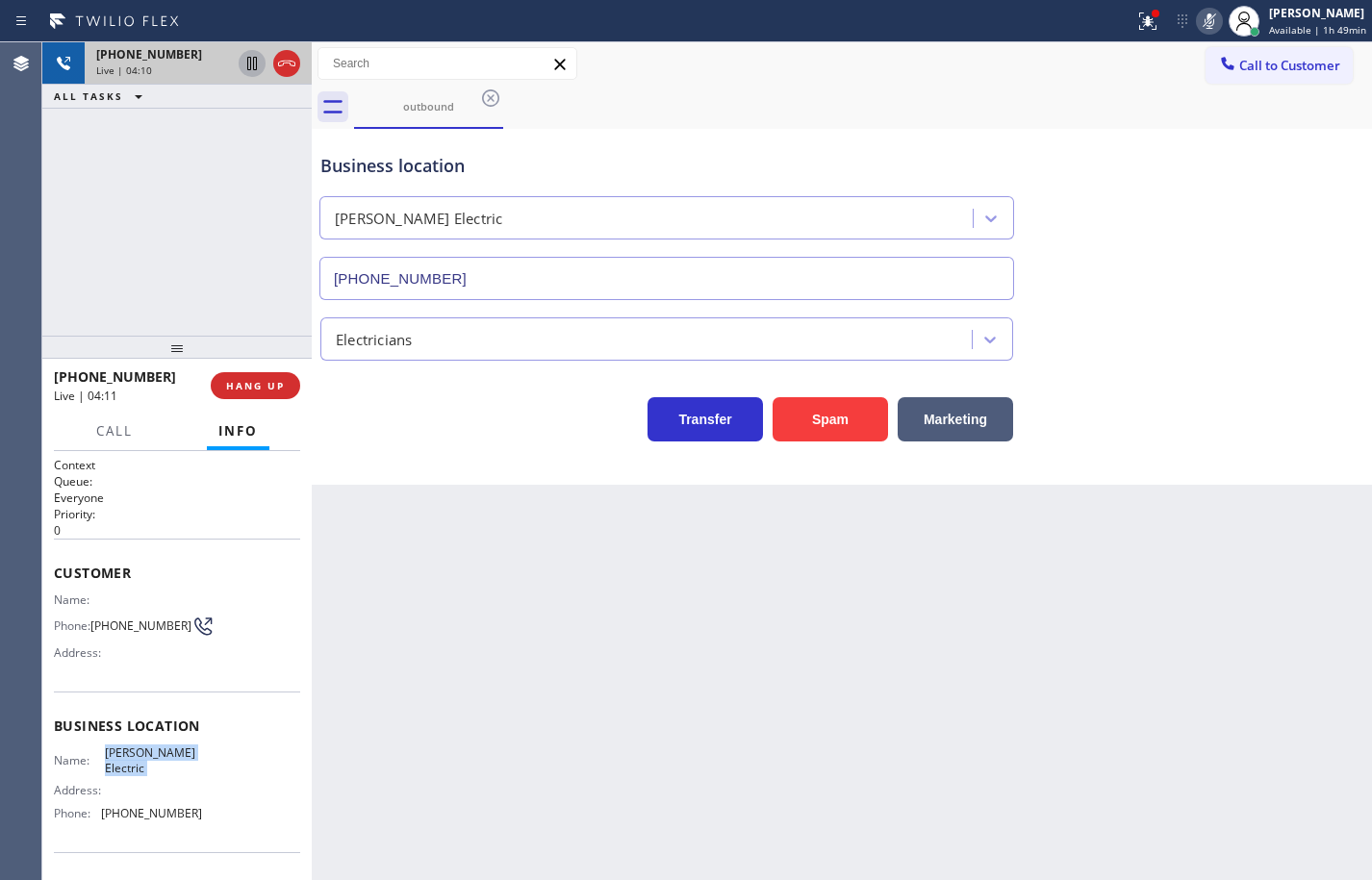
click at [248, 64] on icon at bounding box center [253, 64] width 10 height 14
click at [151, 293] on div "[PHONE_NUMBER] Live | 05:07 ALL TASKS ALL TASKS ACTIVE TASKS TASKS IN WRAP UP […" at bounding box center [176, 189] width 269 height 294
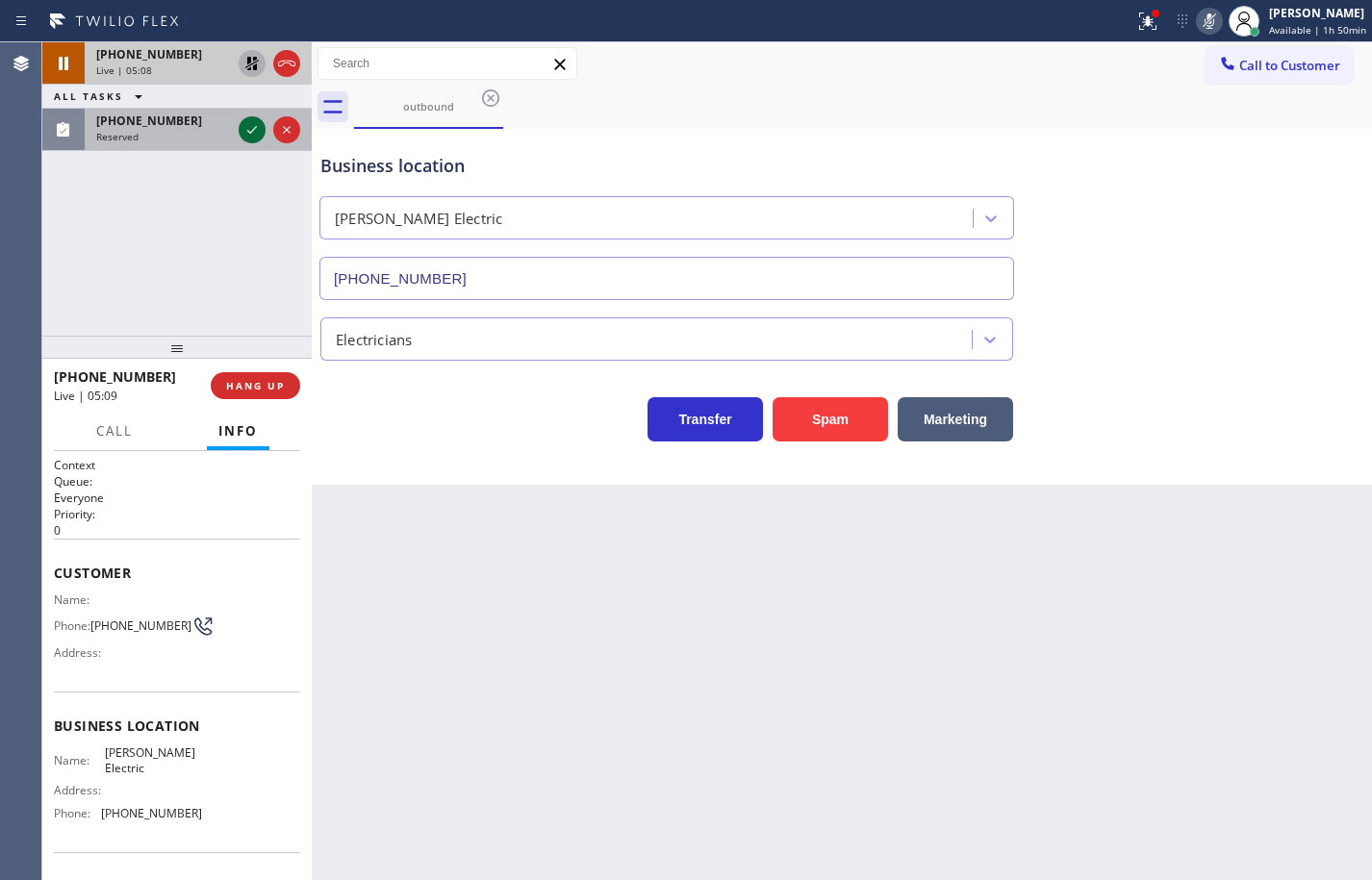
click at [246, 125] on icon at bounding box center [253, 130] width 24 height 23
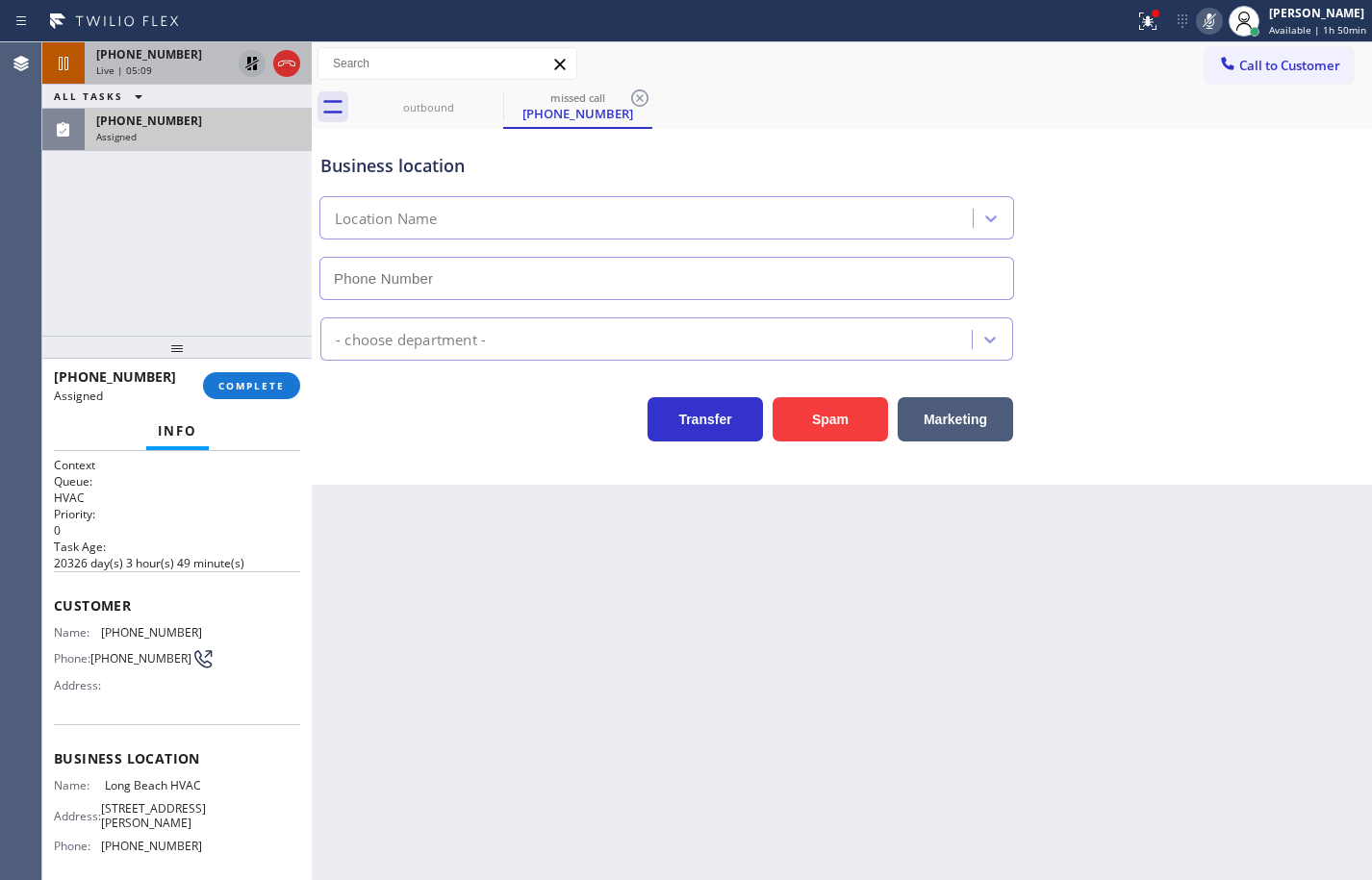
scroll to position [96, 0]
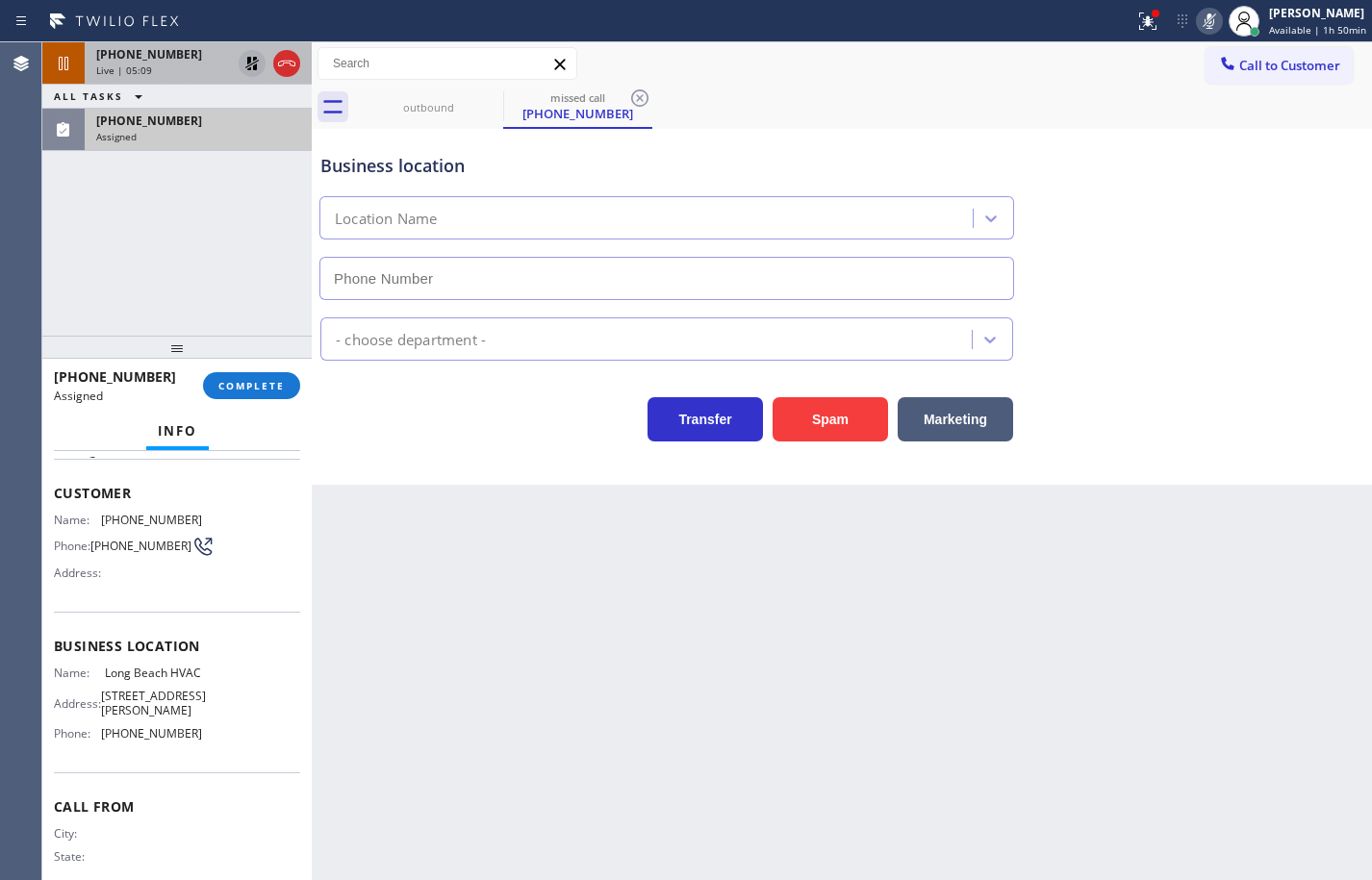
type input "[PHONE_NUMBER]"
click at [209, 756] on div "Business location Name: [GEOGRAPHIC_DATA] HVAC Address: [STREET_ADDRESS][PERSON…" at bounding box center [177, 692] width 247 height 161
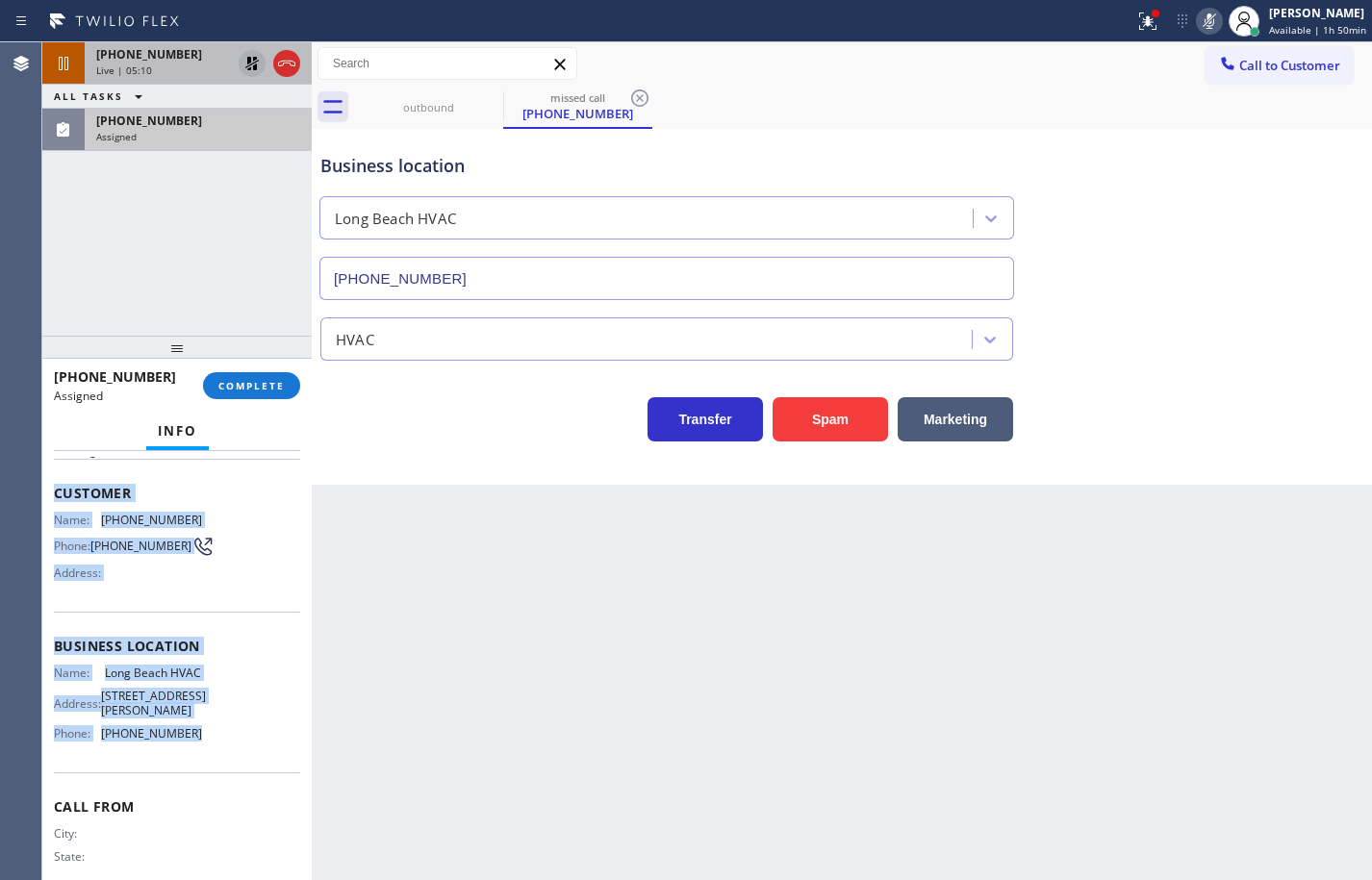
drag, startPoint x: 211, startPoint y: 749, endPoint x: 52, endPoint y: 498, distance: 297.1
click at [52, 498] on div "Context Queue: HVAC Priority: 0 Task Age: Customer Name: [PHONE_NUMBER] Phone: …" at bounding box center [176, 666] width 269 height 429
click at [267, 389] on span "COMPLETE" at bounding box center [252, 386] width 67 height 14
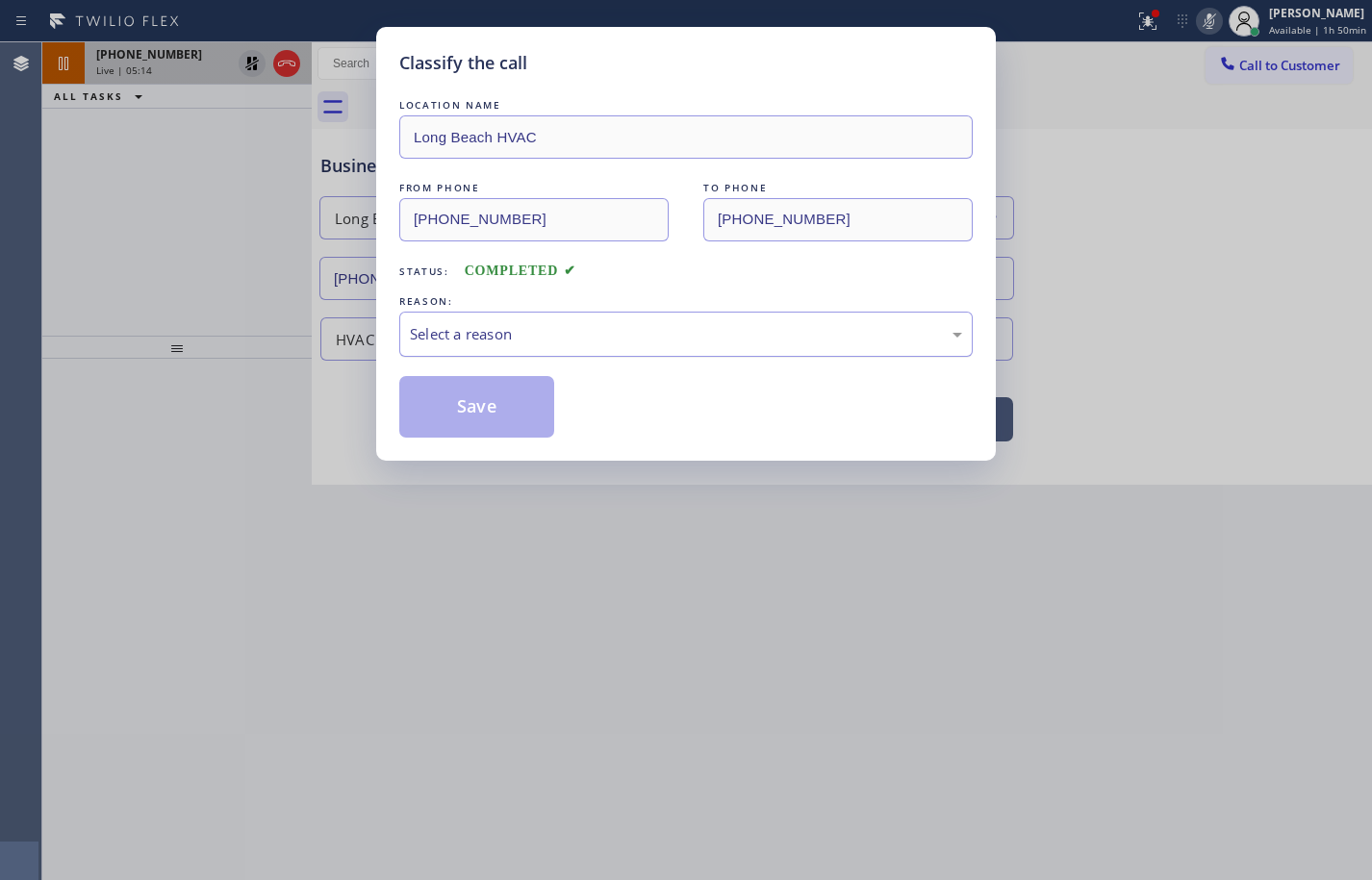
click at [604, 339] on div "Select a reason" at bounding box center [686, 334] width 552 height 23
click at [527, 398] on button "Save" at bounding box center [477, 406] width 155 height 62
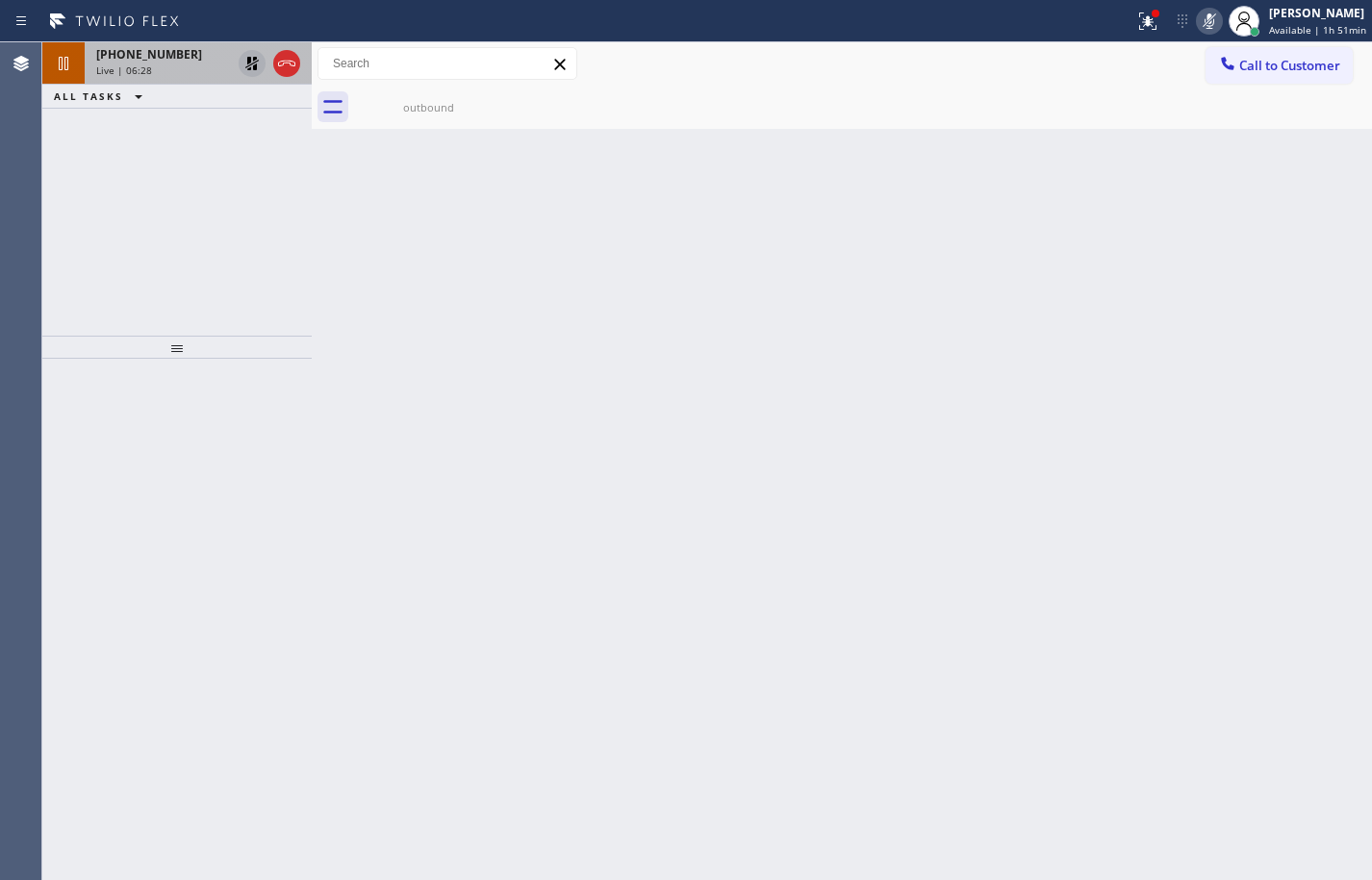
drag, startPoint x: 171, startPoint y: 64, endPoint x: 224, endPoint y: 81, distance: 55.7
click at [171, 64] on div "Live | 06:28" at bounding box center [164, 70] width 135 height 14
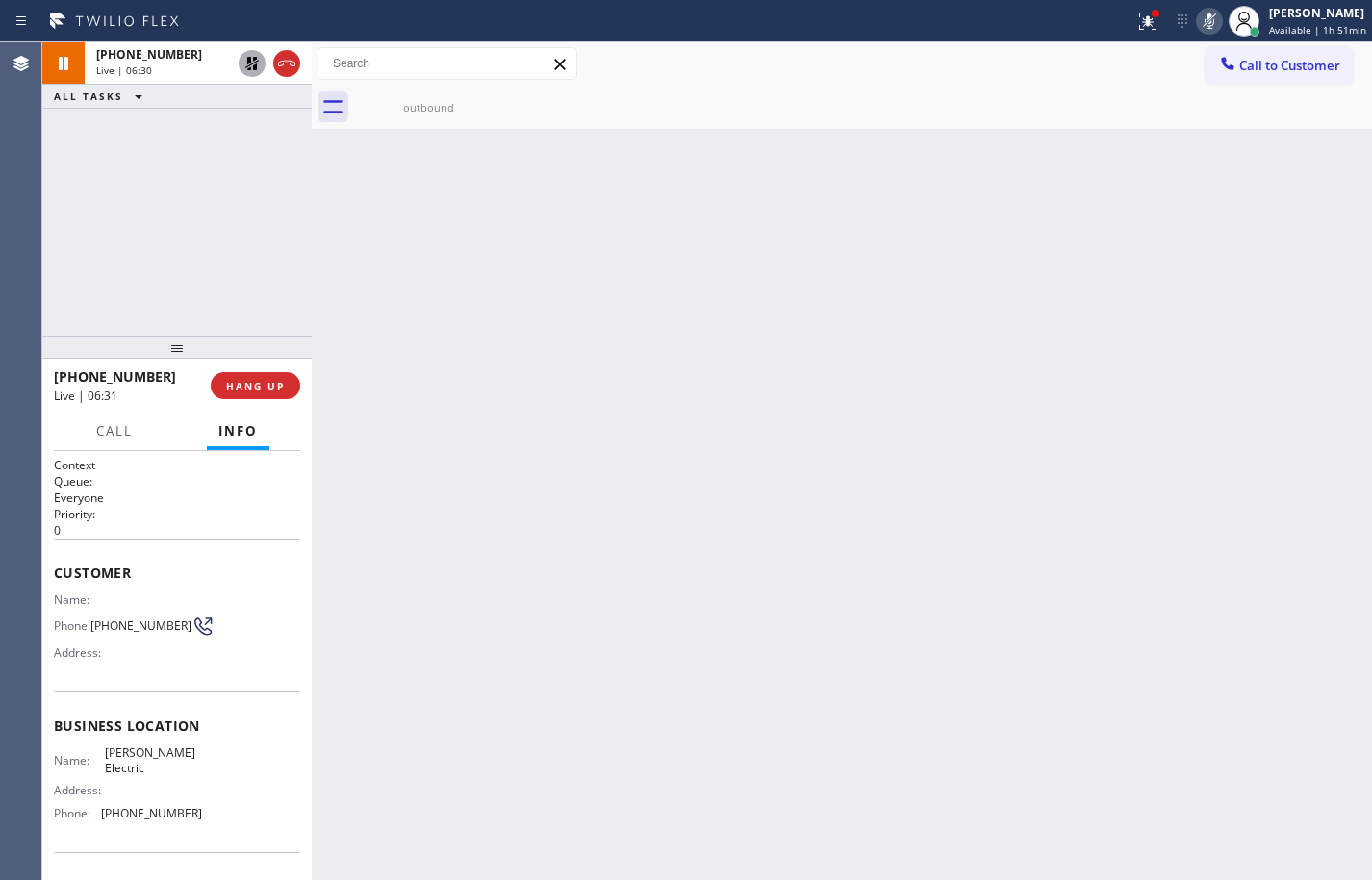
click at [248, 66] on icon at bounding box center [253, 64] width 24 height 23
click at [1205, 23] on icon at bounding box center [1209, 22] width 10 height 16
click at [1199, 21] on icon at bounding box center [1209, 22] width 24 height 23
click at [1199, 26] on icon at bounding box center [1209, 22] width 24 height 23
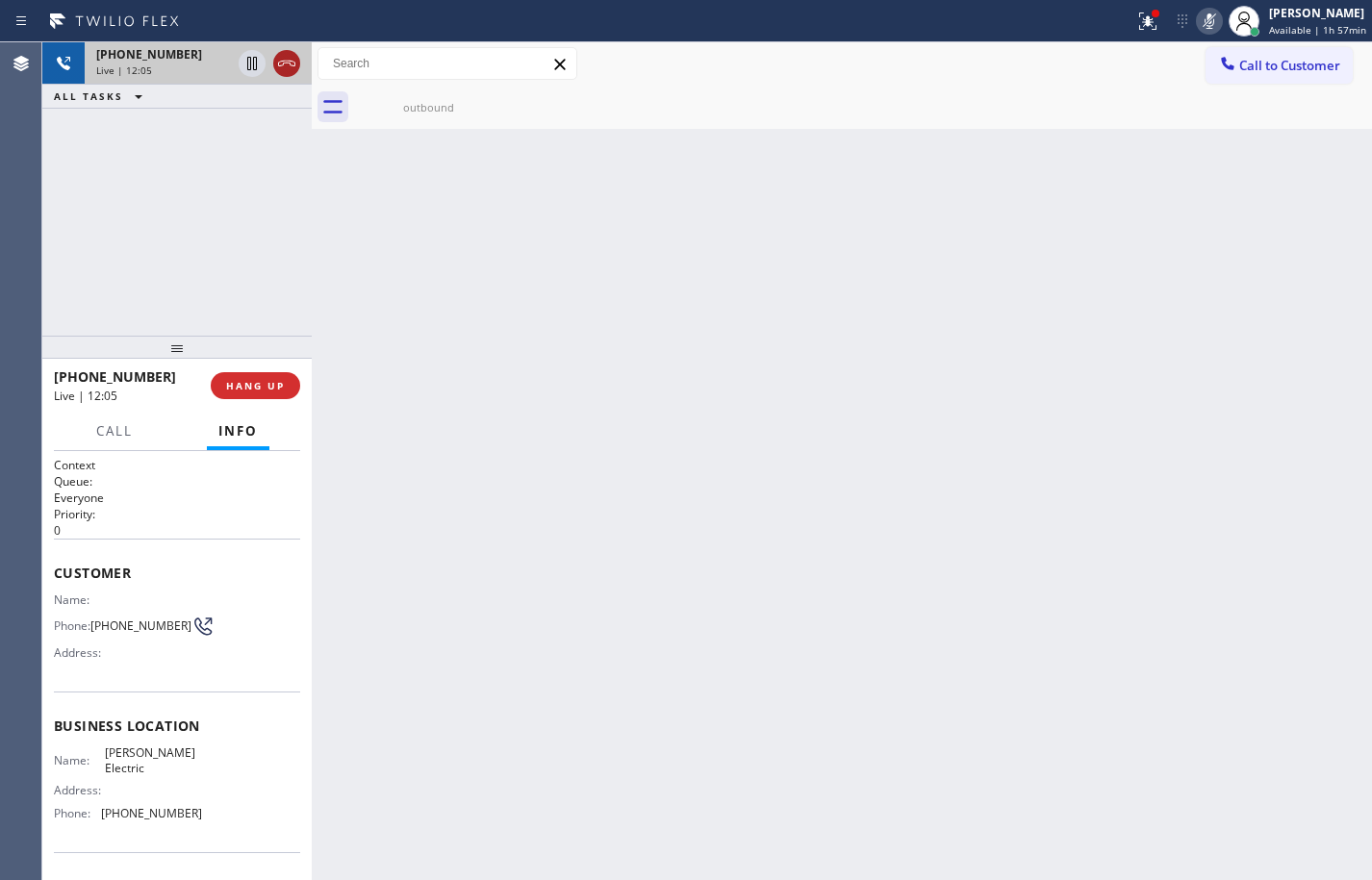
click at [284, 67] on icon at bounding box center [287, 64] width 24 height 23
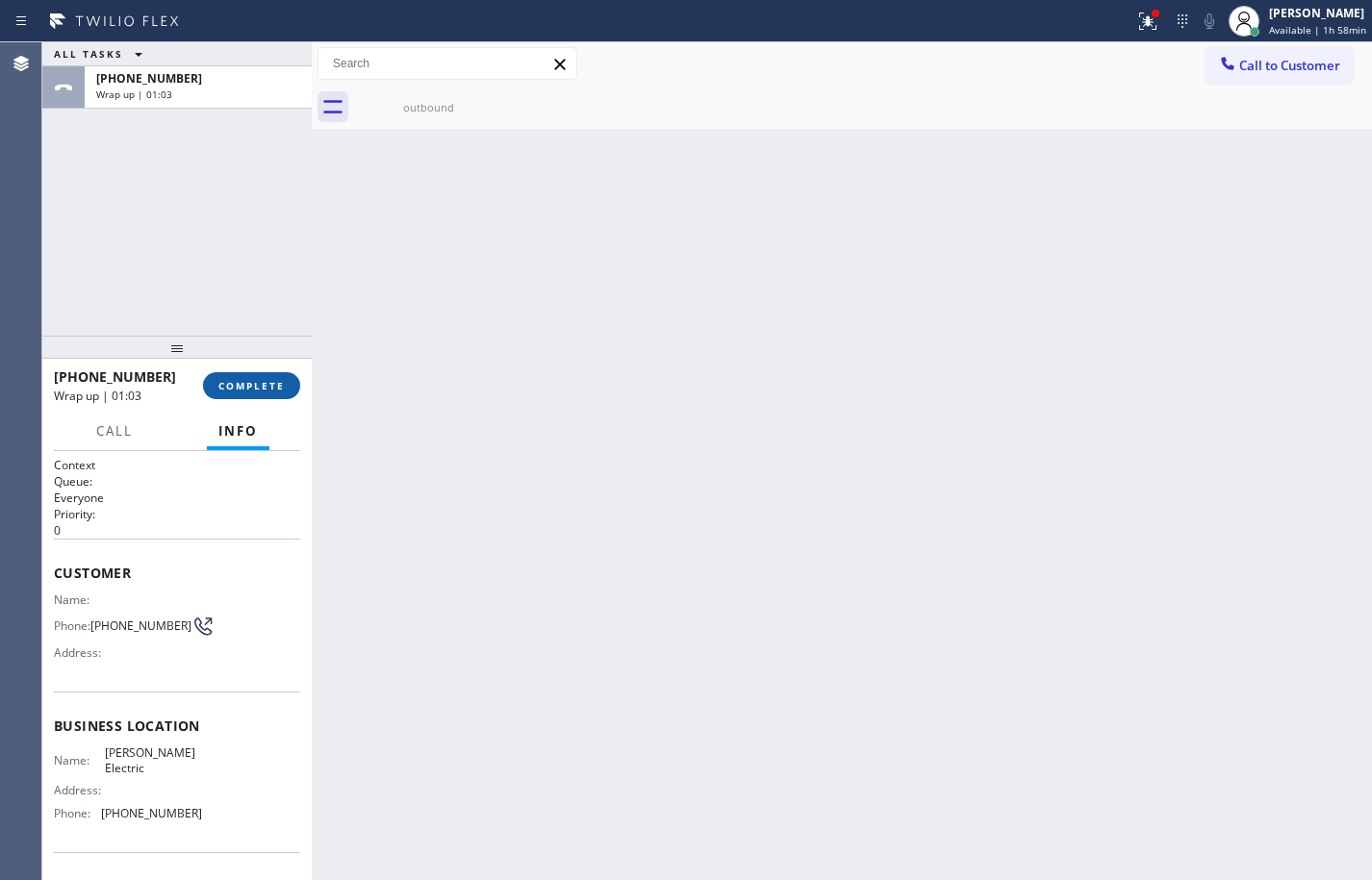
click at [266, 373] on button "COMPLETE" at bounding box center [251, 386] width 97 height 27
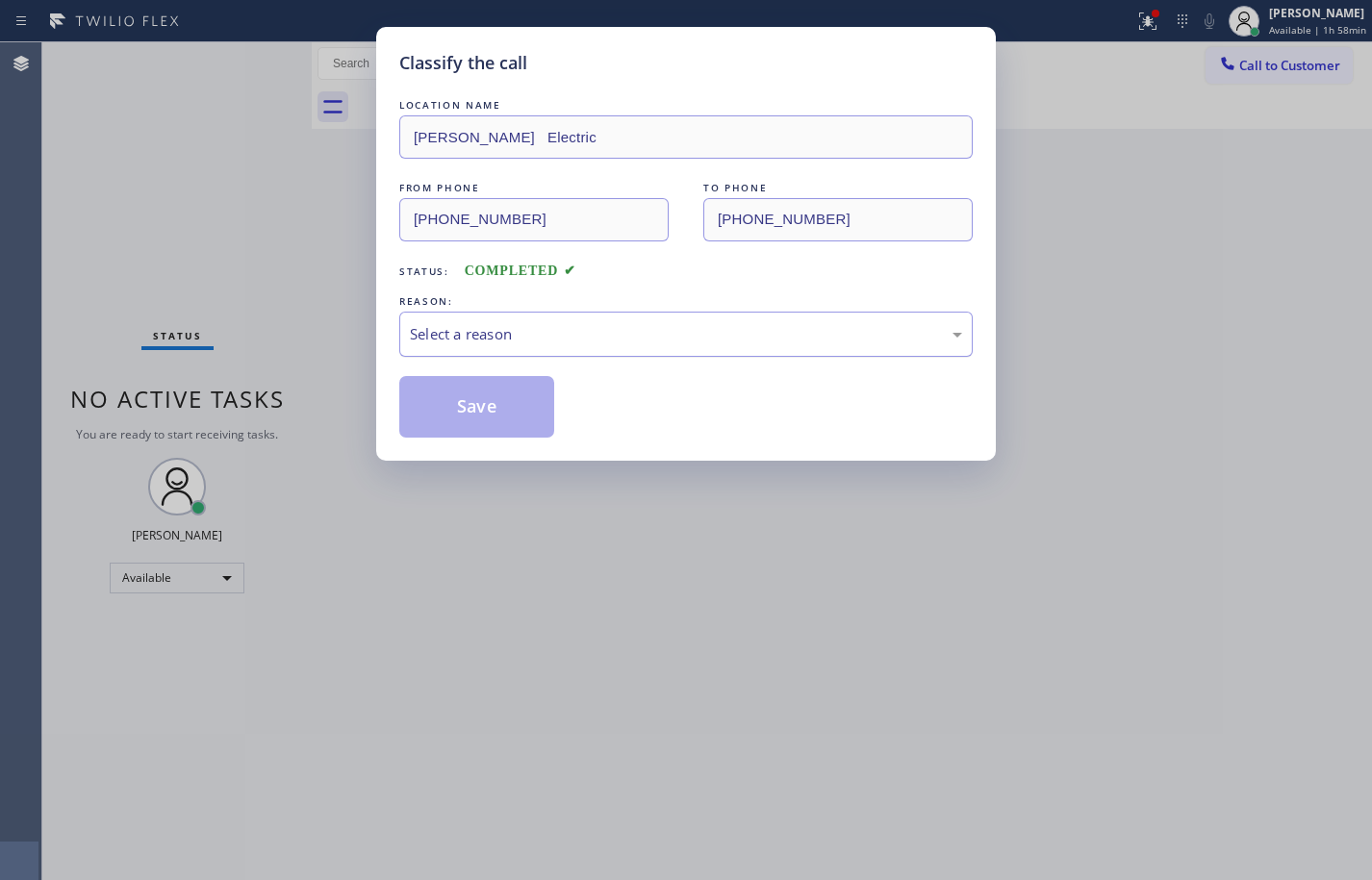
click at [452, 318] on div "Select a reason" at bounding box center [686, 334] width 574 height 45
click at [527, 423] on button "Save" at bounding box center [477, 406] width 155 height 62
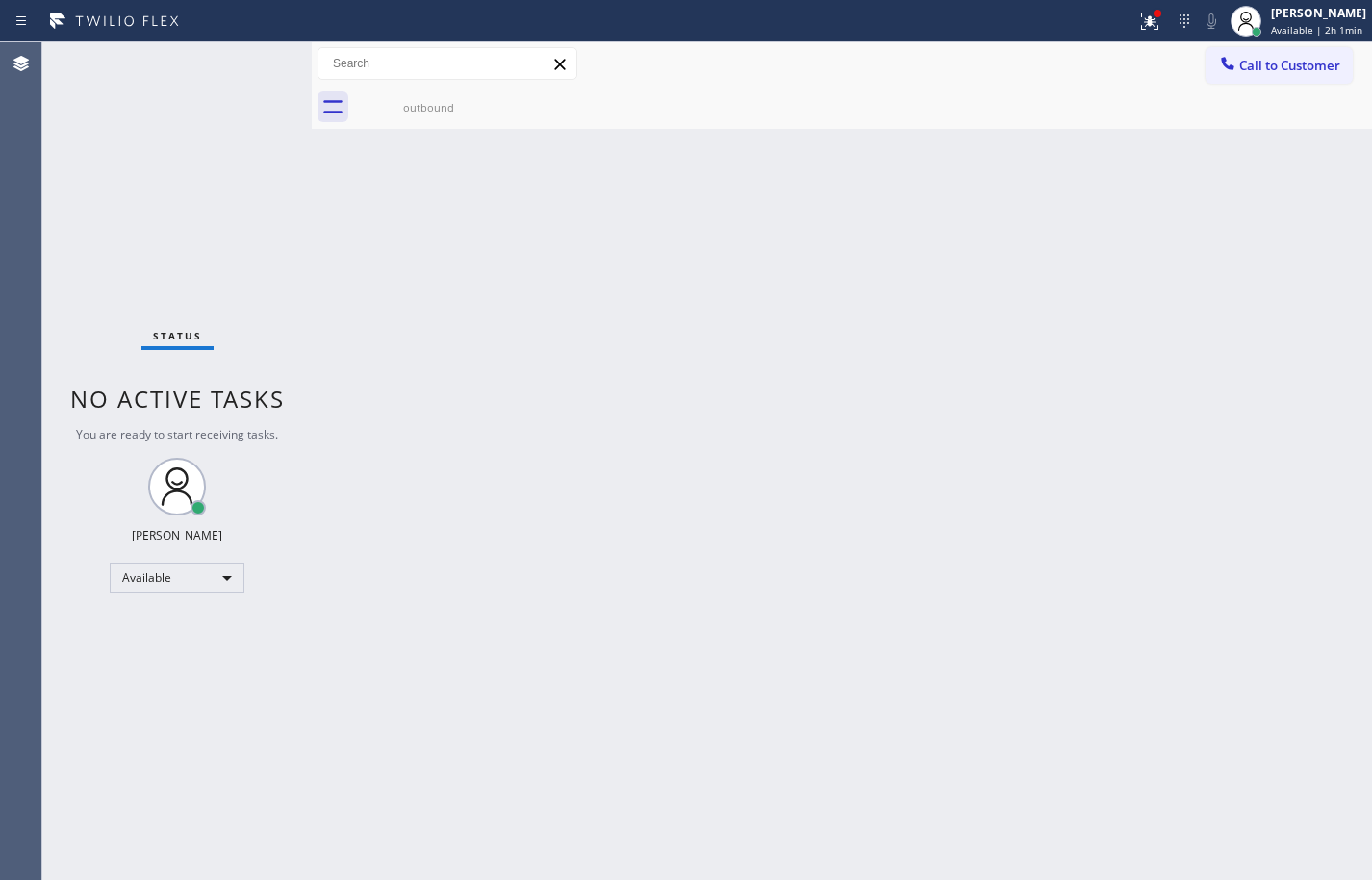
click at [1348, 167] on div "Back to Dashboard Change Sender ID Customers Technicians Select a contact Outbo…" at bounding box center [841, 461] width 1061 height 838
click at [921, 161] on div "Back to Dashboard Change Sender ID Customers Technicians Select a contact Outbo…" at bounding box center [841, 461] width 1061 height 838
click at [1330, 27] on span "Available | 2h 2min" at bounding box center [1316, 30] width 91 height 14
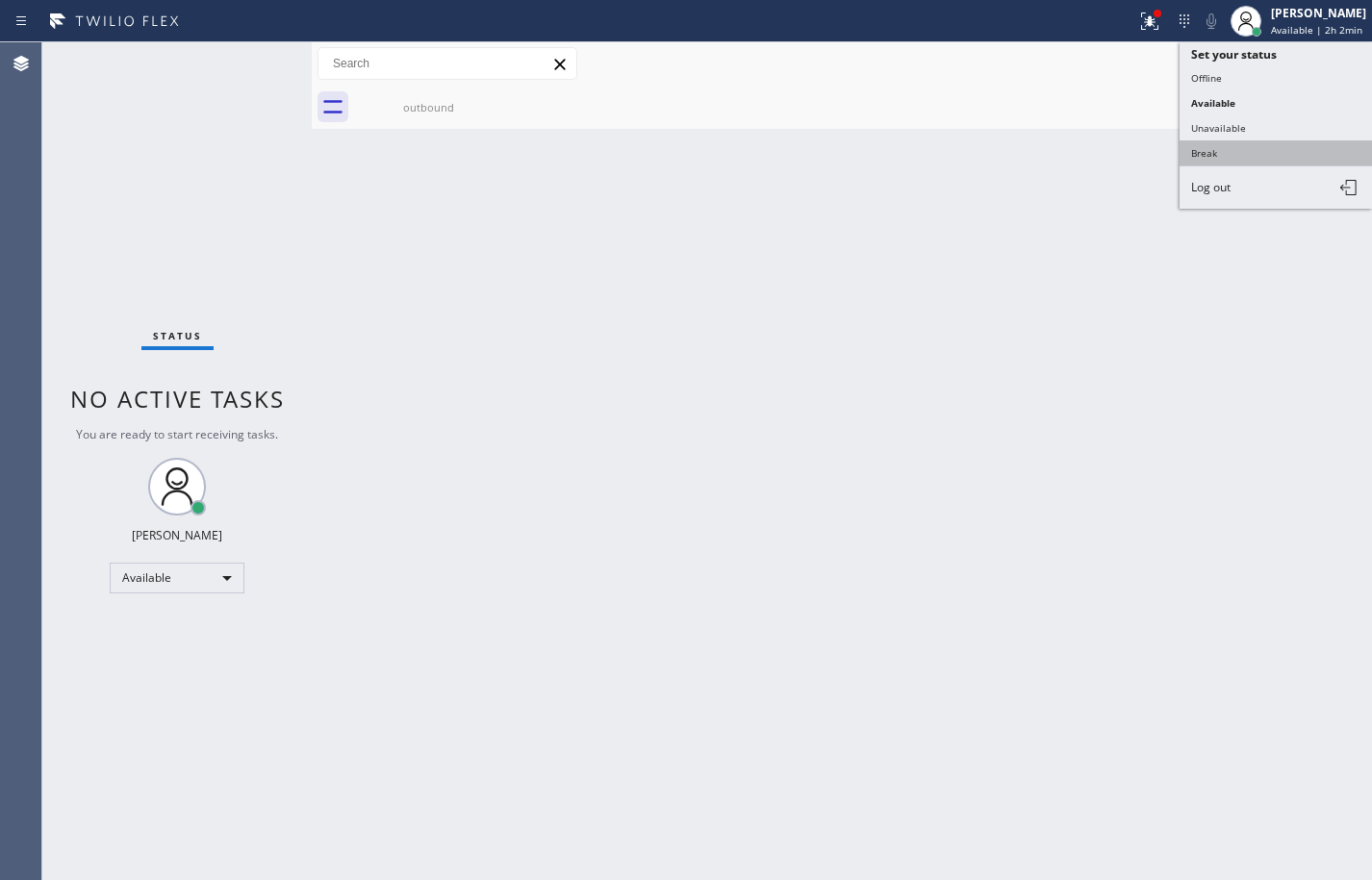
click at [1258, 152] on button "Break" at bounding box center [1276, 153] width 193 height 25
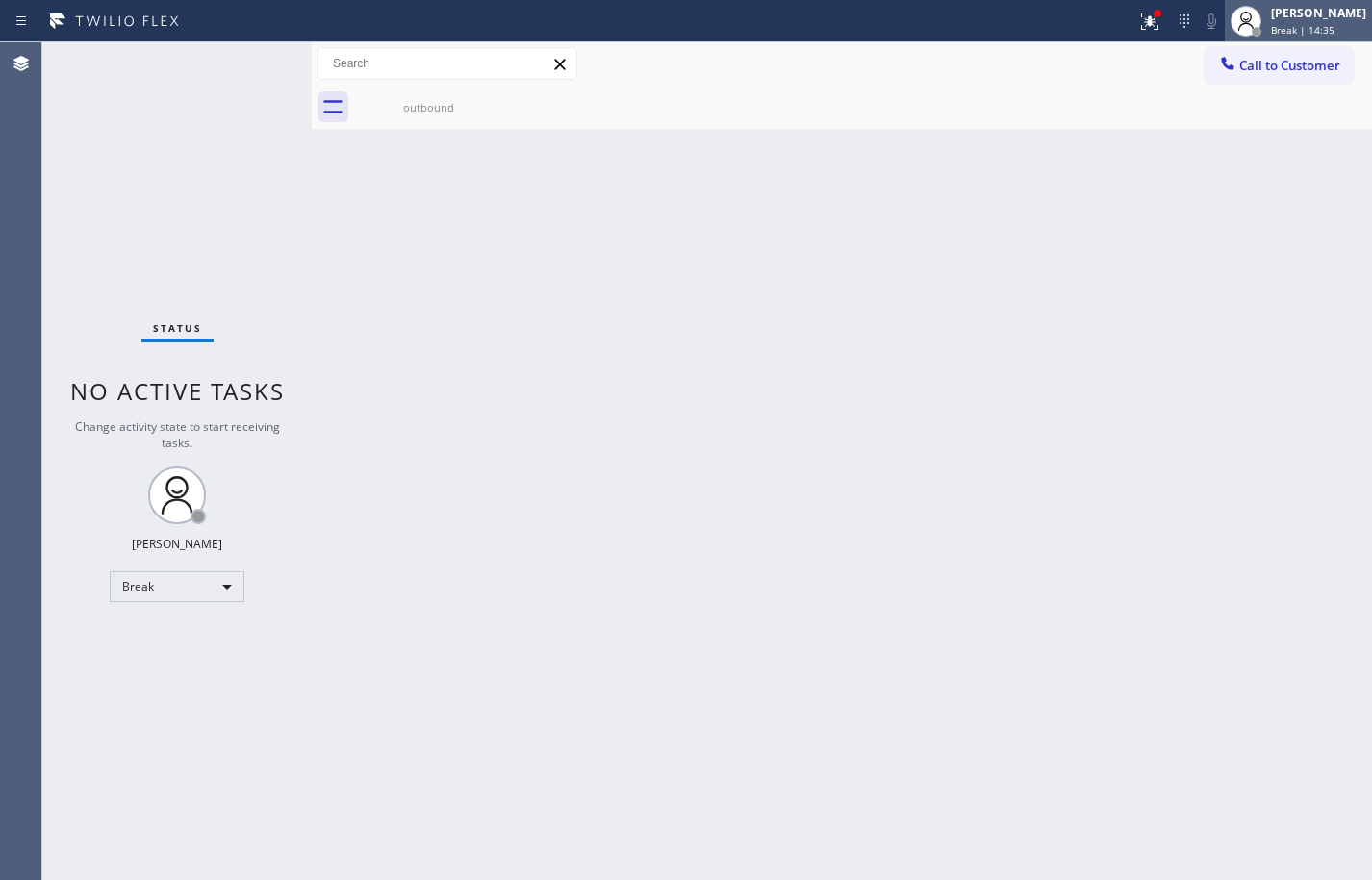
click at [1344, 23] on div "Break | 14:35" at bounding box center [1318, 30] width 95 height 14
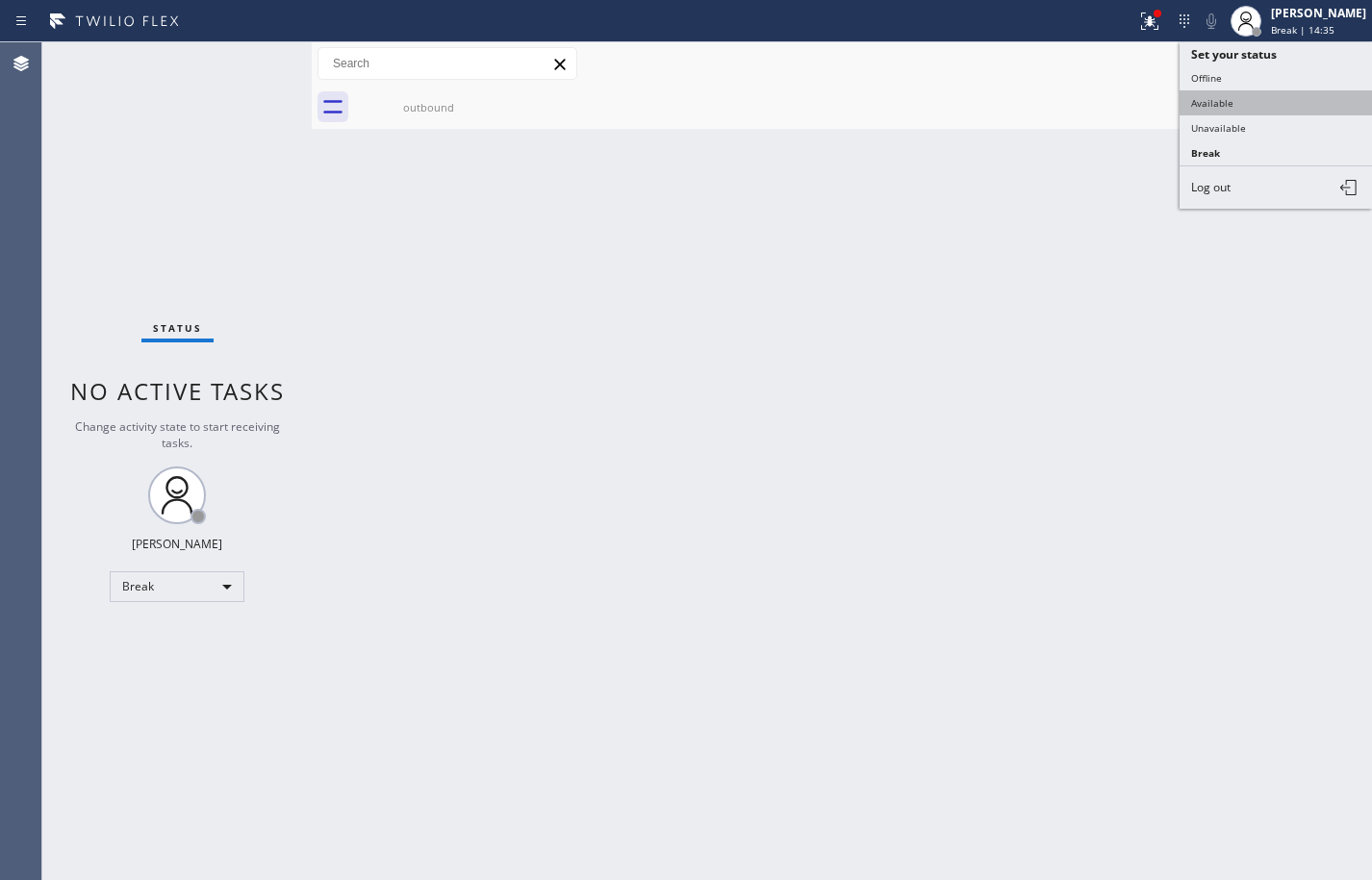
click at [1289, 92] on button "Available" at bounding box center [1276, 103] width 193 height 25
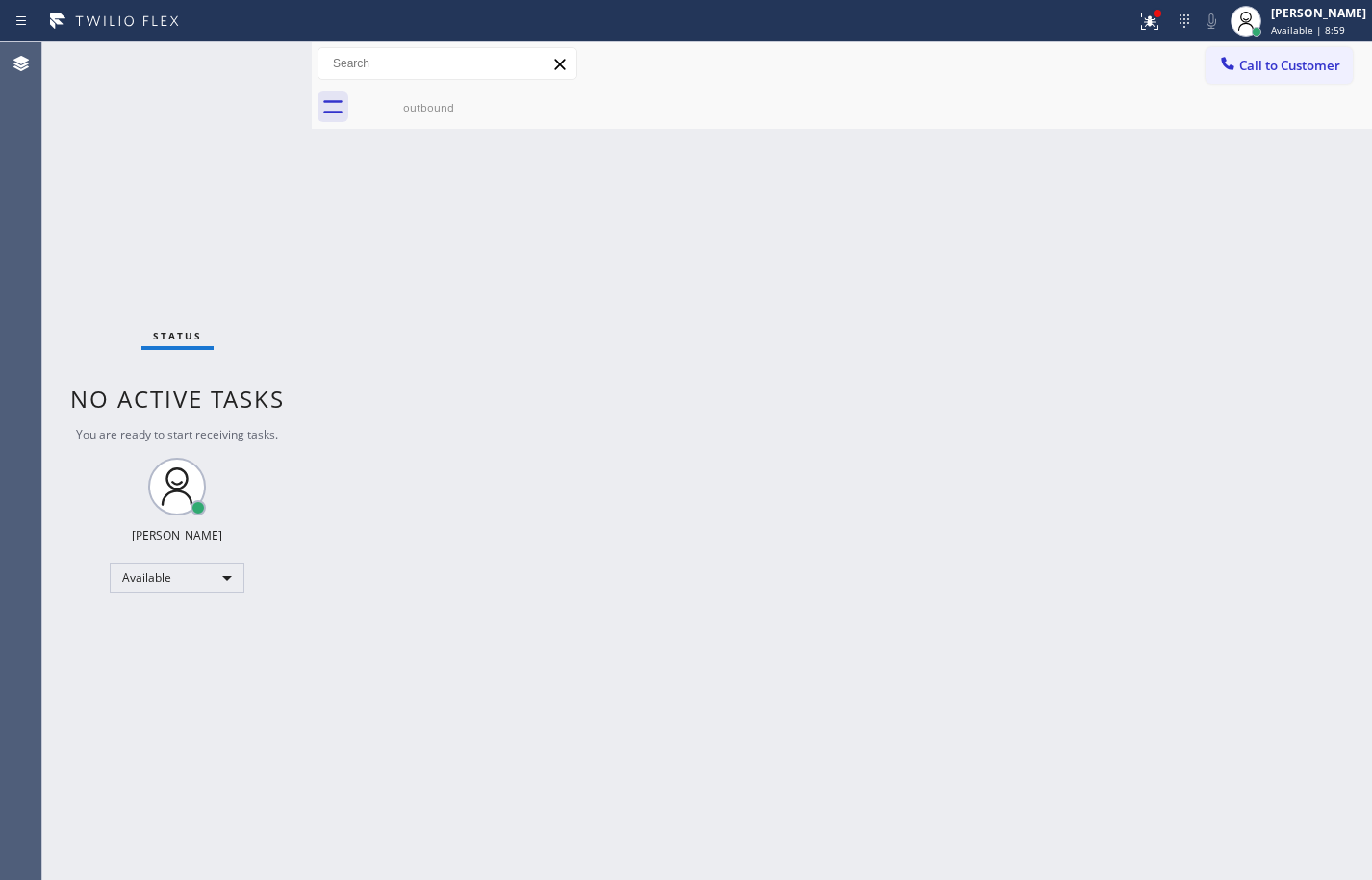
click at [1327, 391] on div "Back to Dashboard Change Sender ID Customers Technicians Select a contact Outbo…" at bounding box center [841, 461] width 1061 height 838
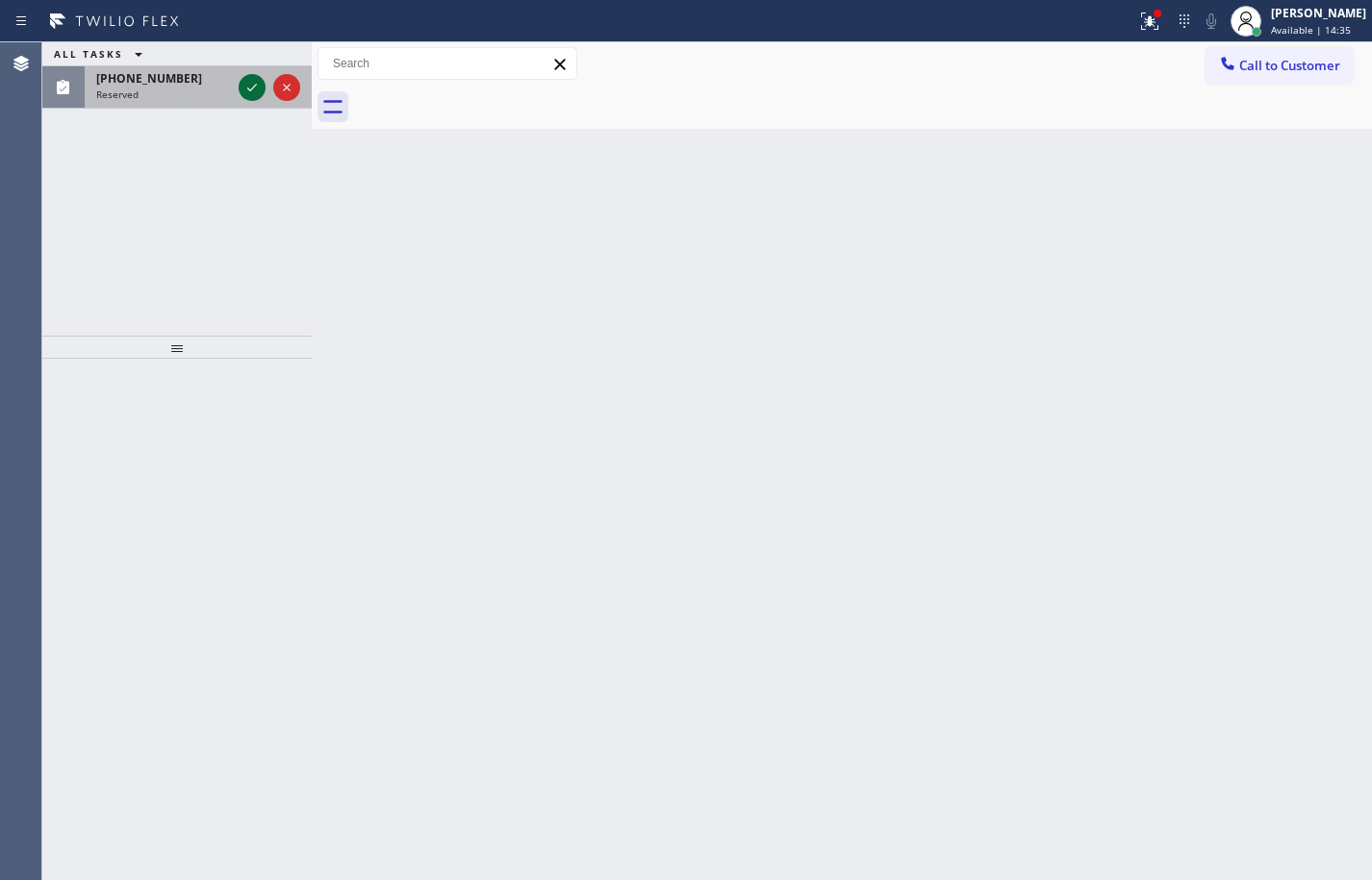
click at [244, 89] on icon at bounding box center [253, 88] width 24 height 23
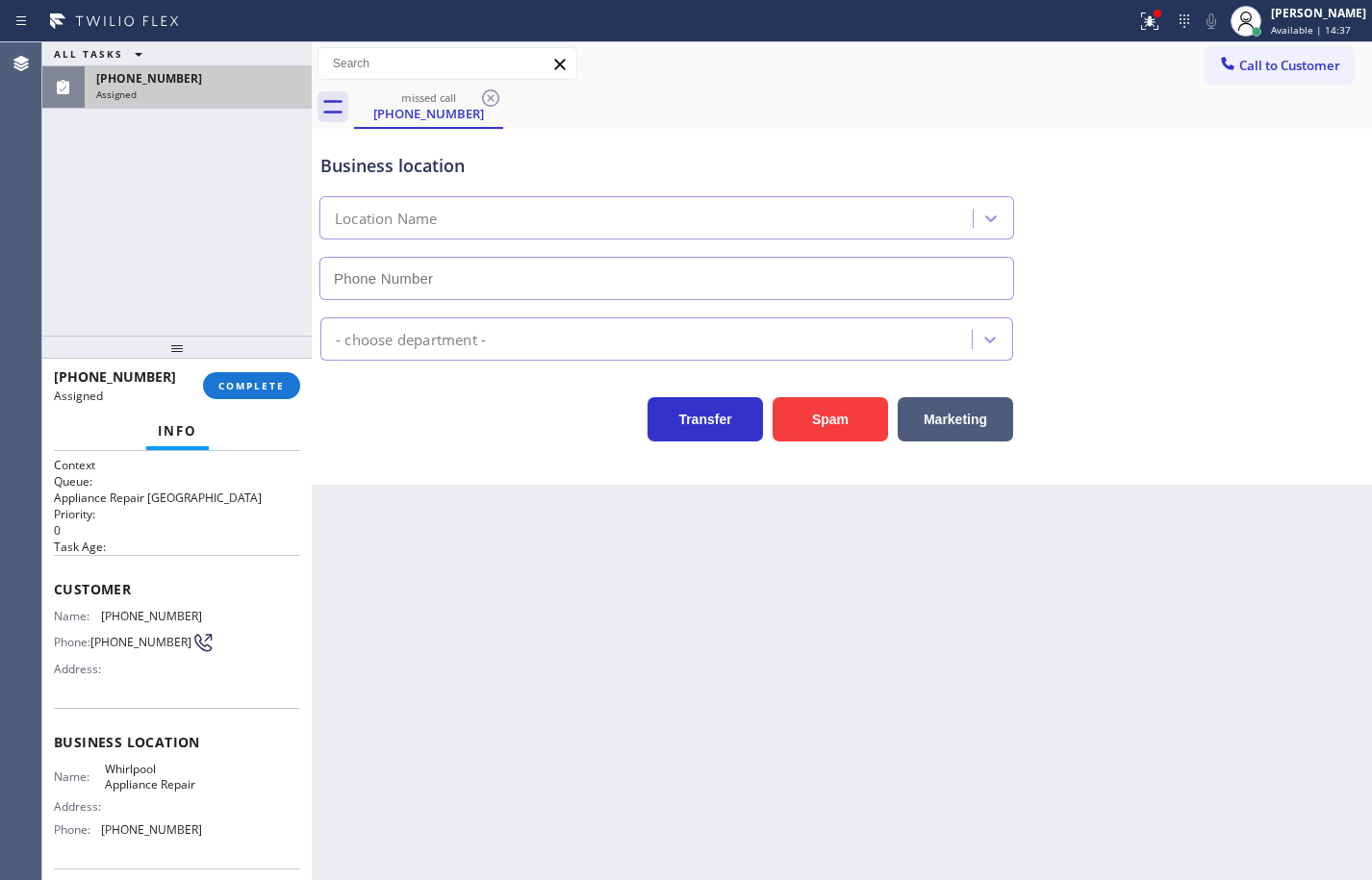
type input "[PHONE_NUMBER]"
click at [282, 394] on button "COMPLETE" at bounding box center [251, 386] width 97 height 27
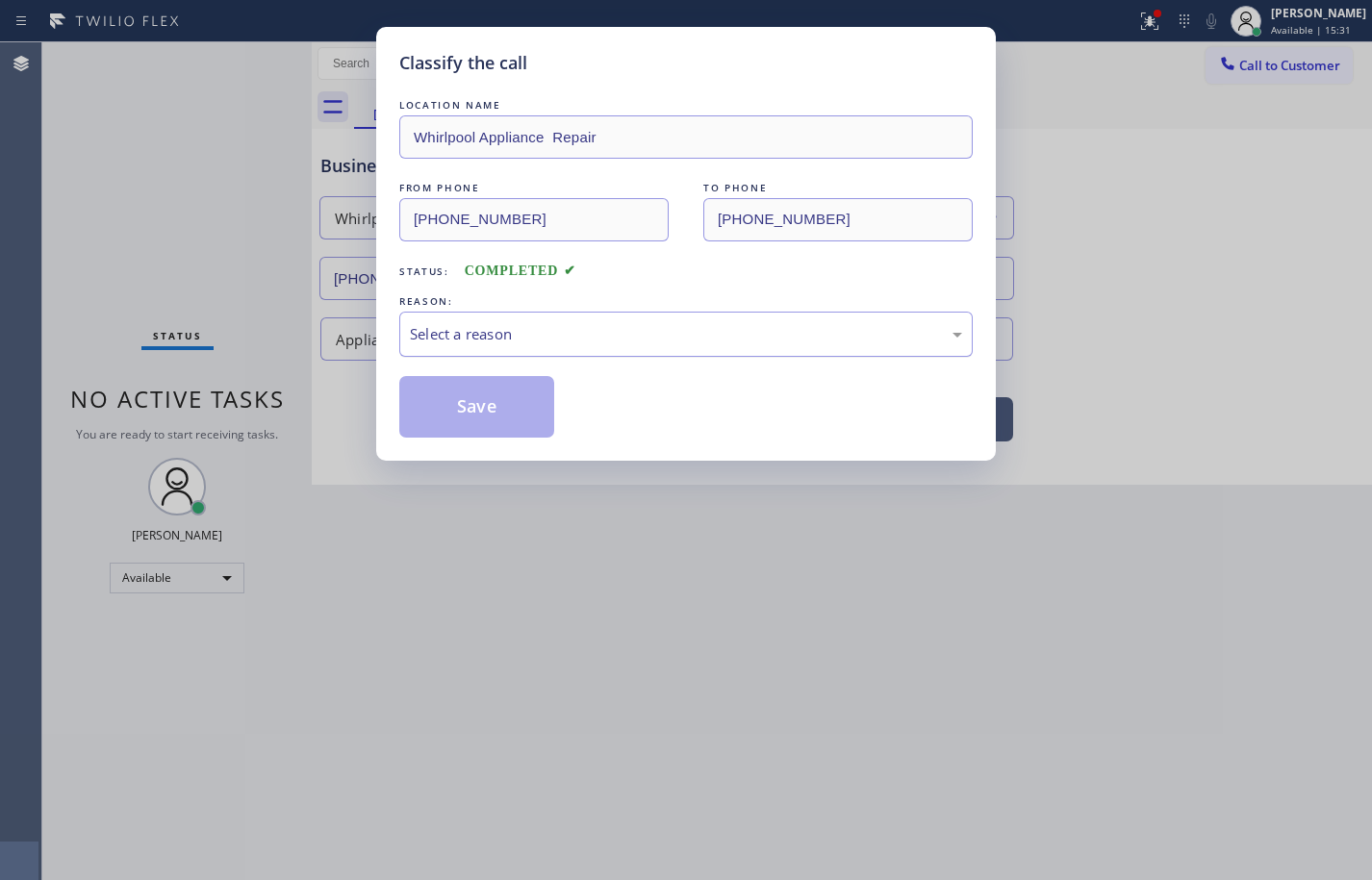
click at [453, 323] on div "Select a reason" at bounding box center [686, 334] width 552 height 23
click at [509, 420] on button "Save" at bounding box center [477, 406] width 155 height 62
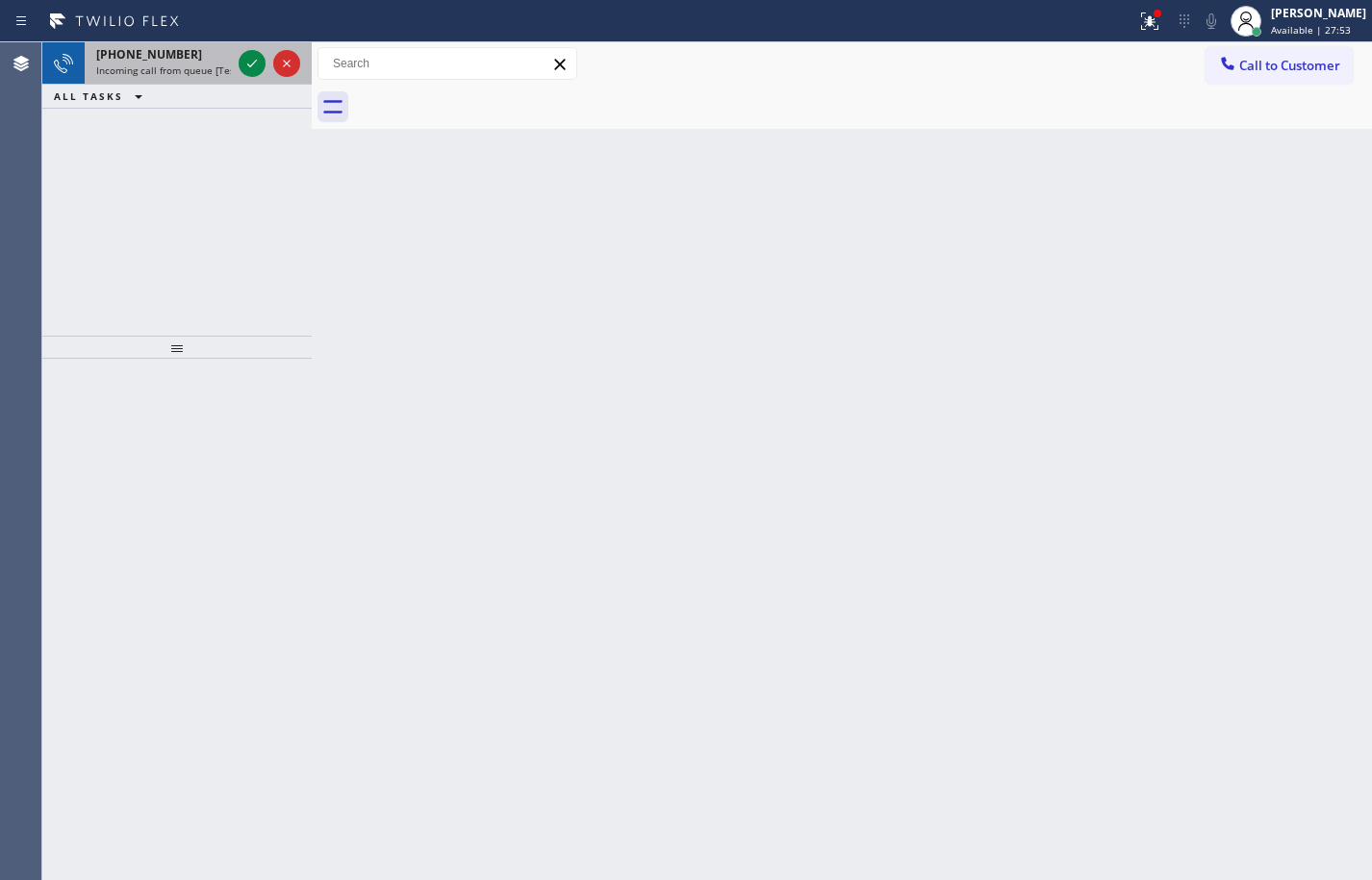
click at [96, 67] on span "Incoming call from queue [Test] All" at bounding box center [175, 70] width 160 height 14
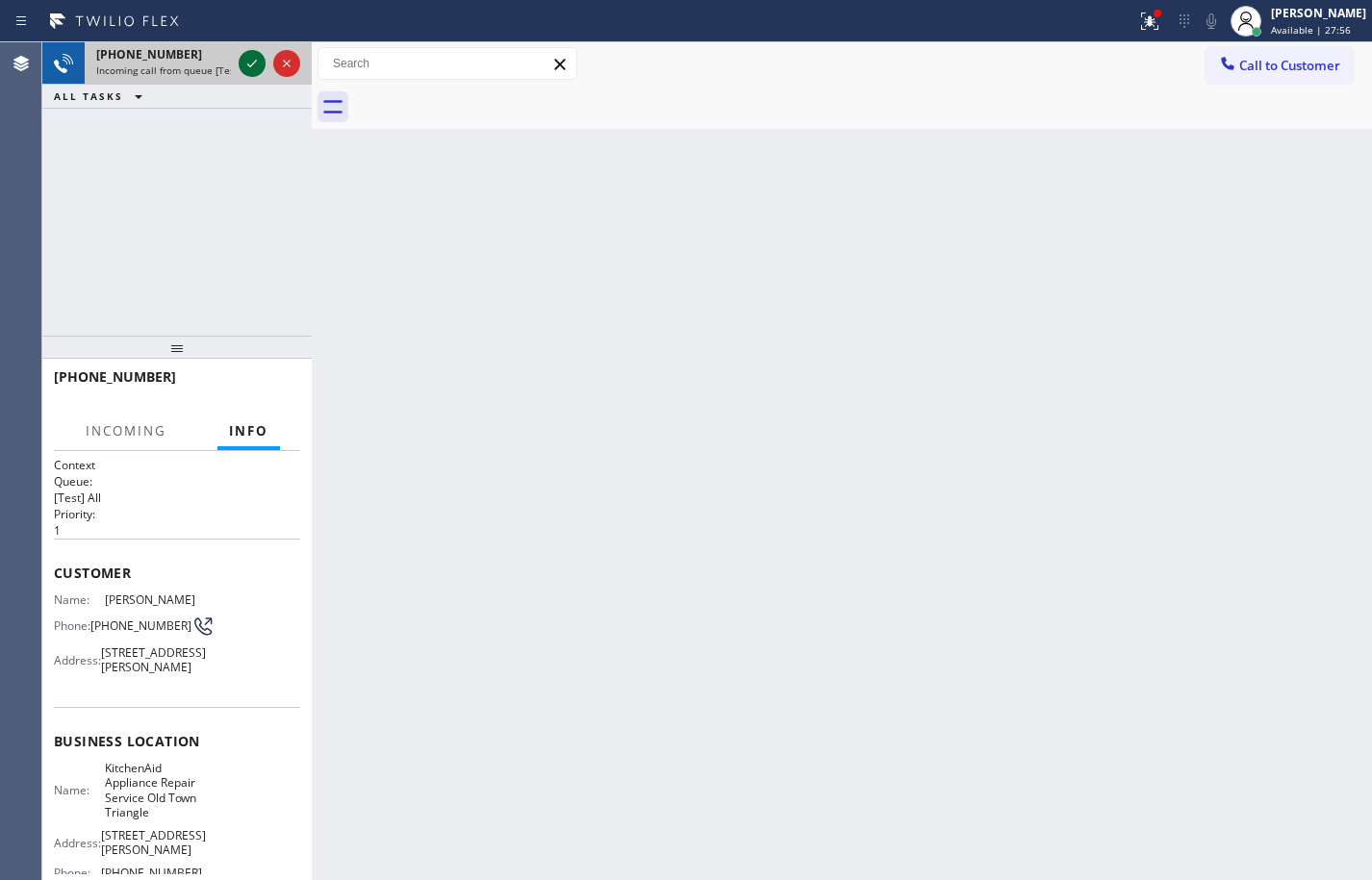
click at [257, 63] on icon at bounding box center [253, 64] width 24 height 23
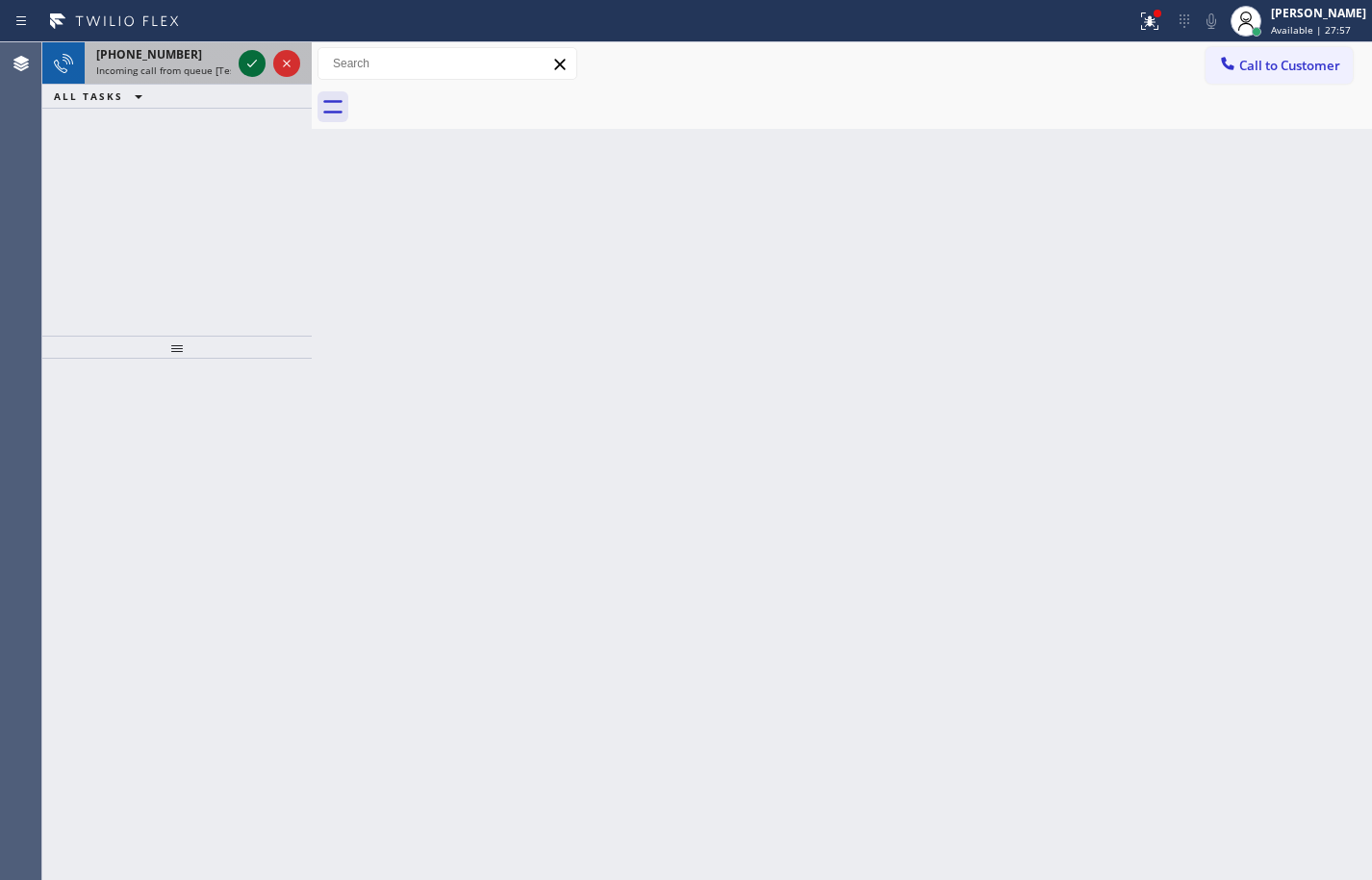
click at [250, 64] on icon at bounding box center [253, 64] width 24 height 23
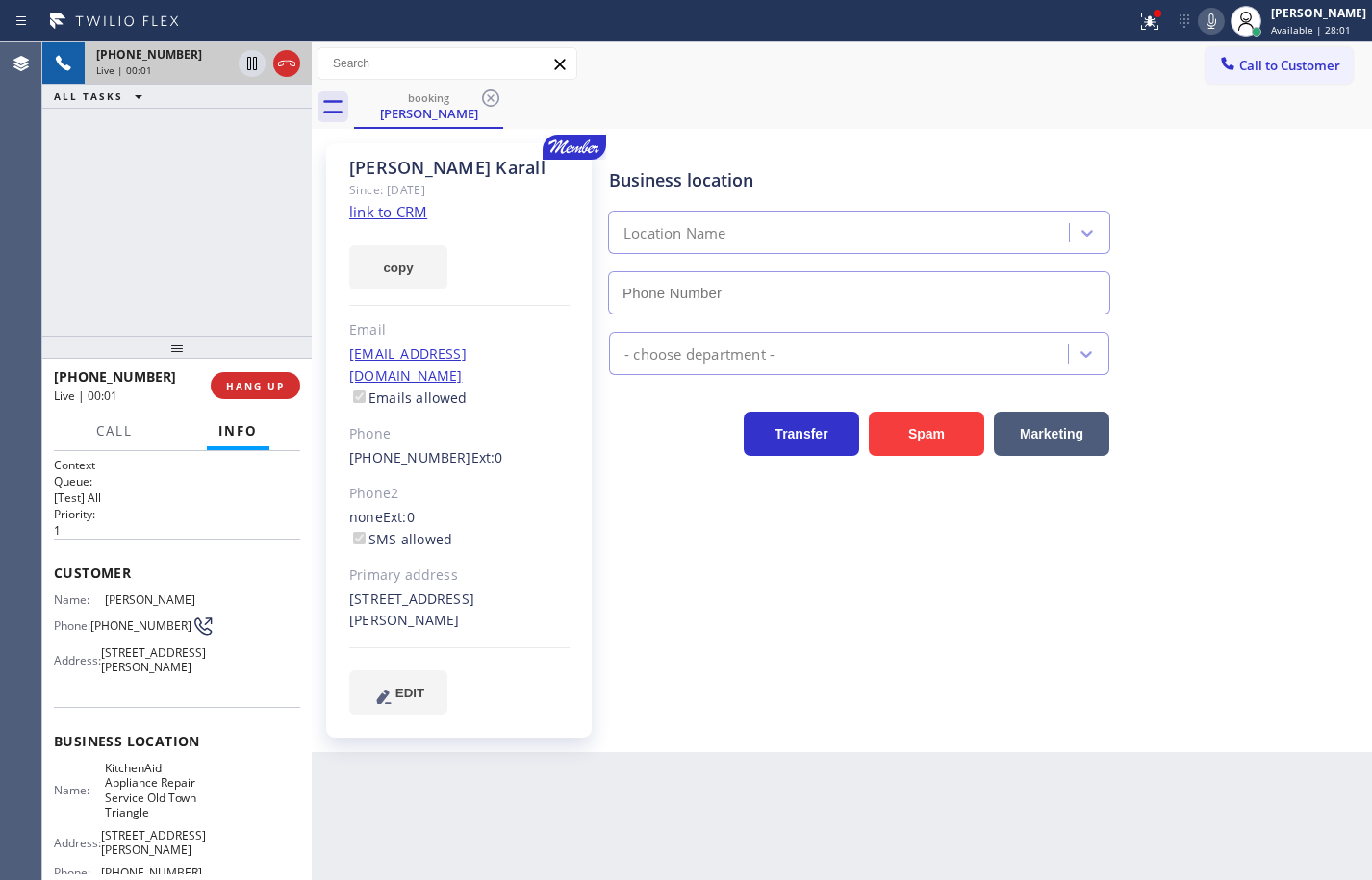
type input "[PHONE_NUMBER]"
click at [369, 208] on link "link to CRM" at bounding box center [389, 211] width 78 height 20
click at [411, 269] on button "copy" at bounding box center [399, 267] width 98 height 44
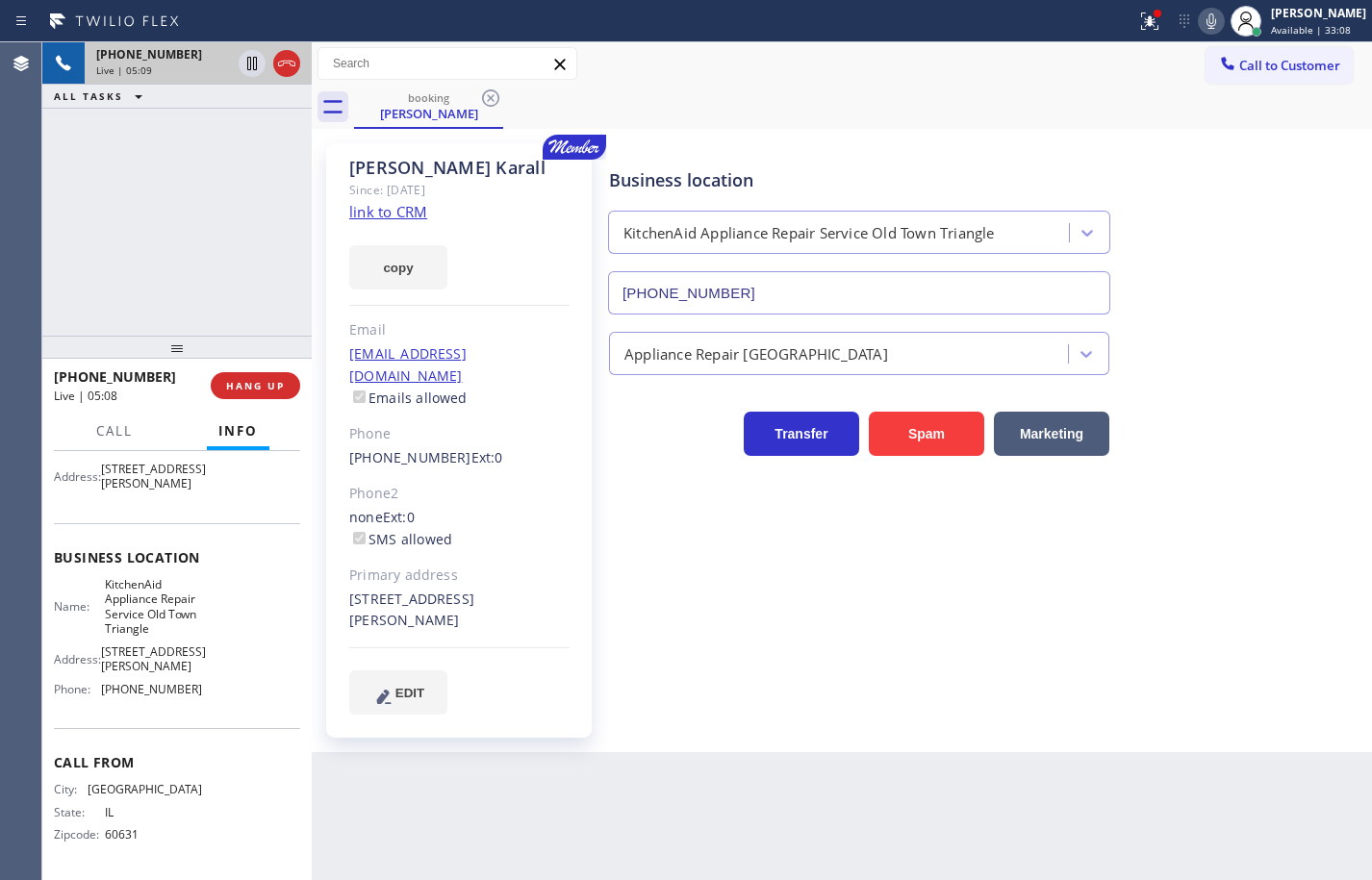
scroll to position [235, 0]
click at [161, 625] on span "KitchenAid Appliance Repair Service Old Town Triangle" at bounding box center [153, 607] width 96 height 60
click at [154, 692] on span "[PHONE_NUMBER]" at bounding box center [151, 689] width 101 height 15
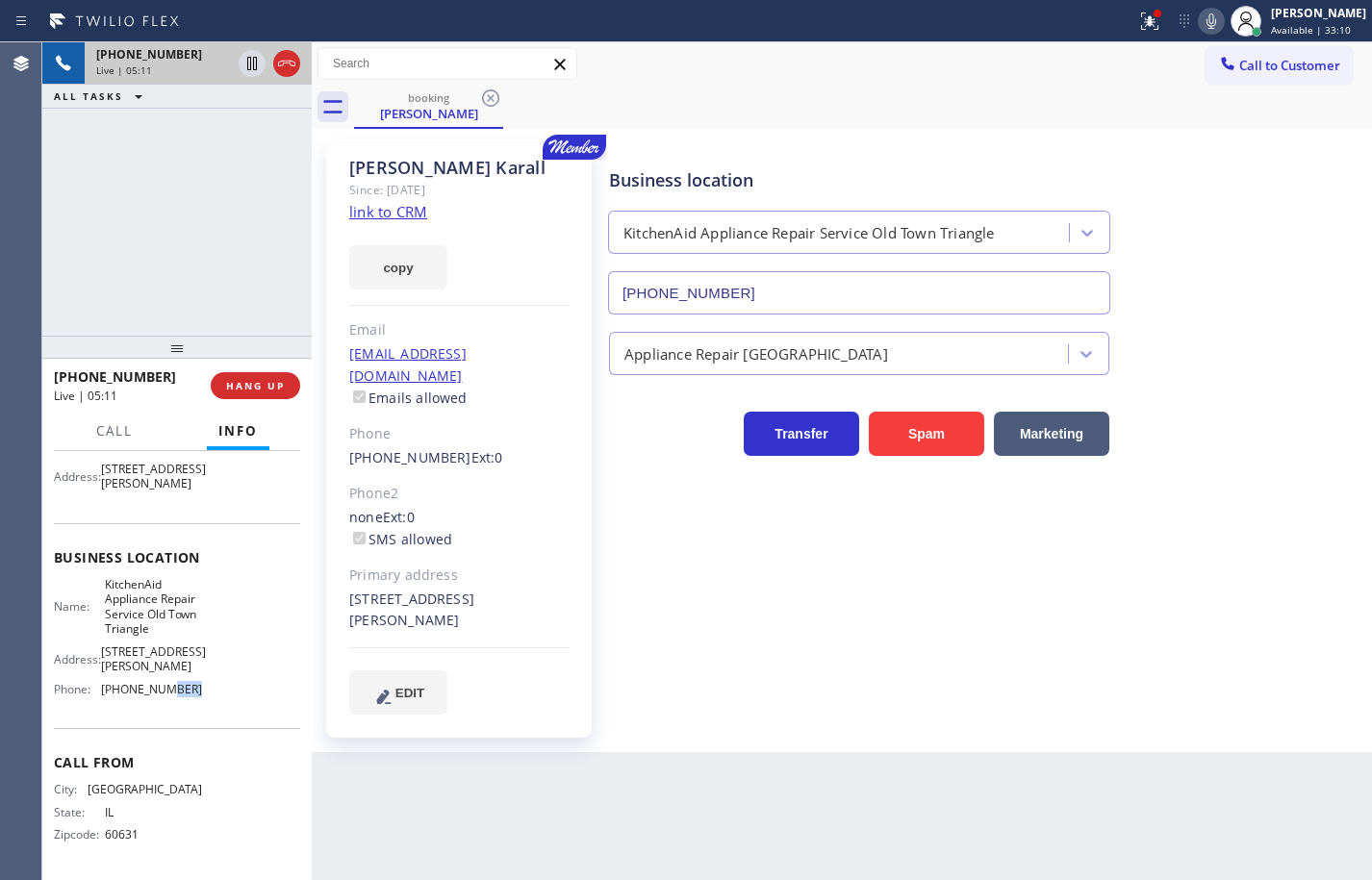
click at [154, 692] on span "[PHONE_NUMBER]" at bounding box center [151, 689] width 101 height 15
click at [291, 62] on icon at bounding box center [287, 64] width 24 height 23
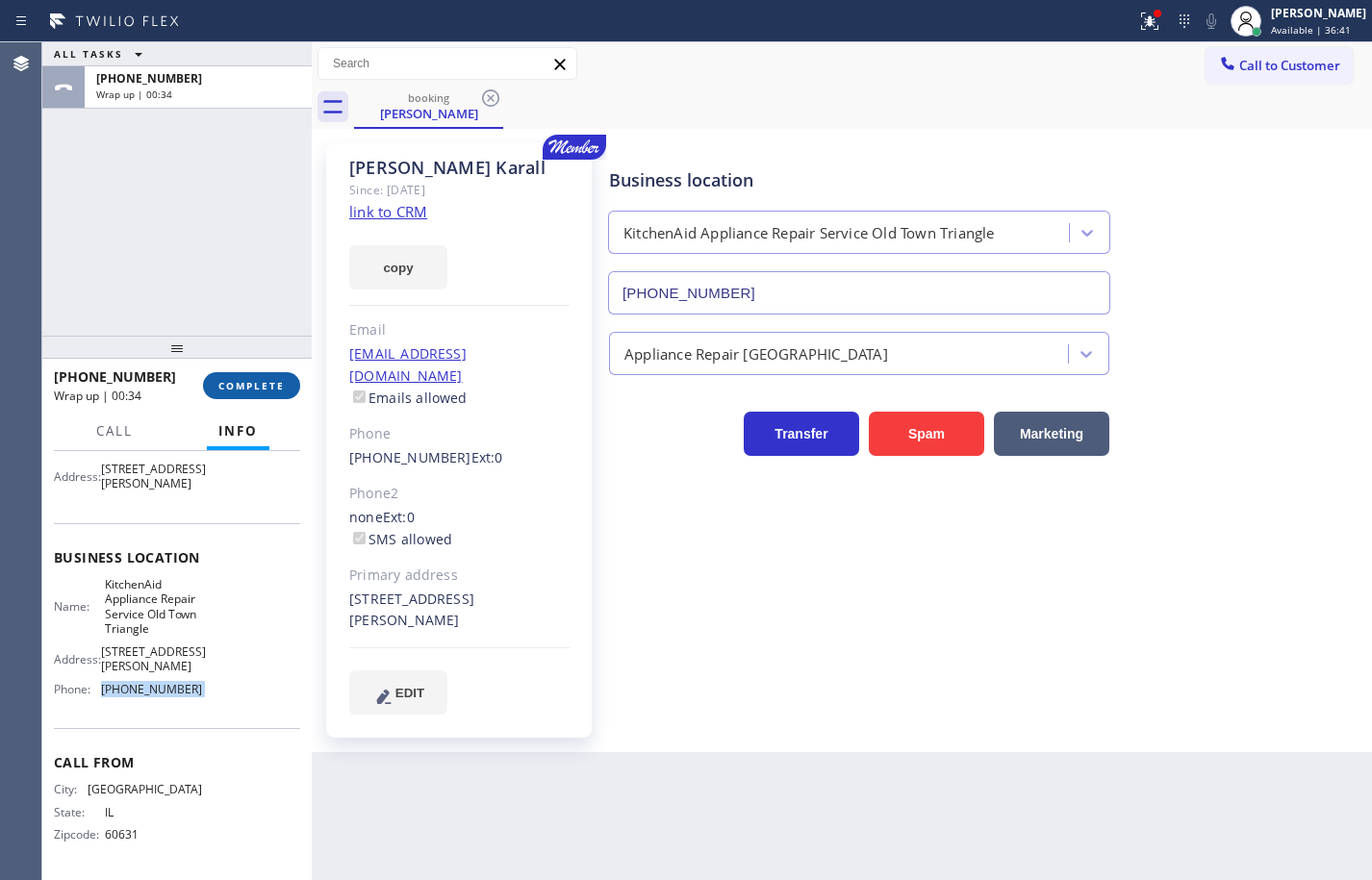
click at [251, 398] on button "COMPLETE" at bounding box center [251, 386] width 97 height 27
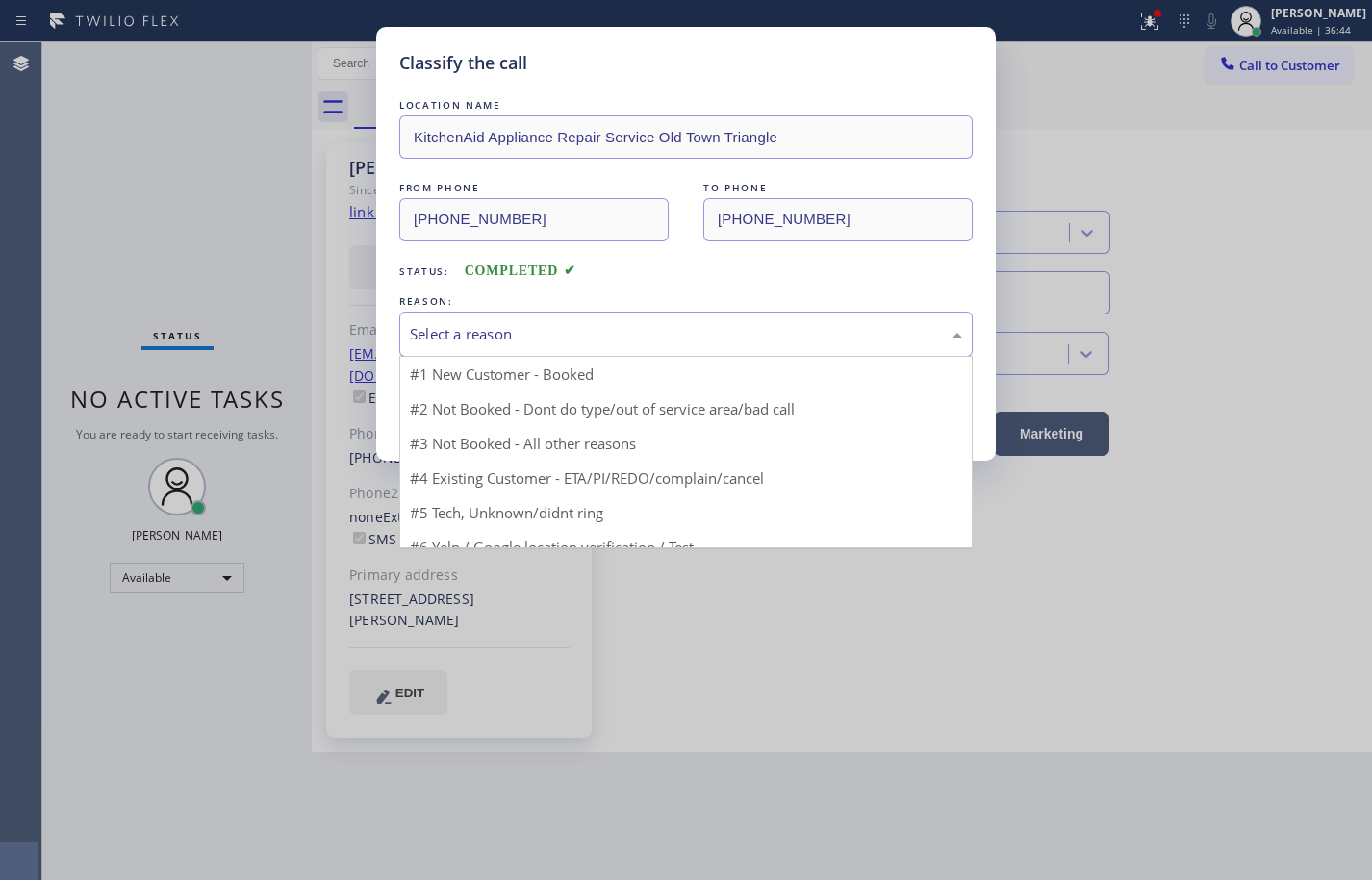
click at [469, 333] on div "Select a reason" at bounding box center [686, 334] width 552 height 23
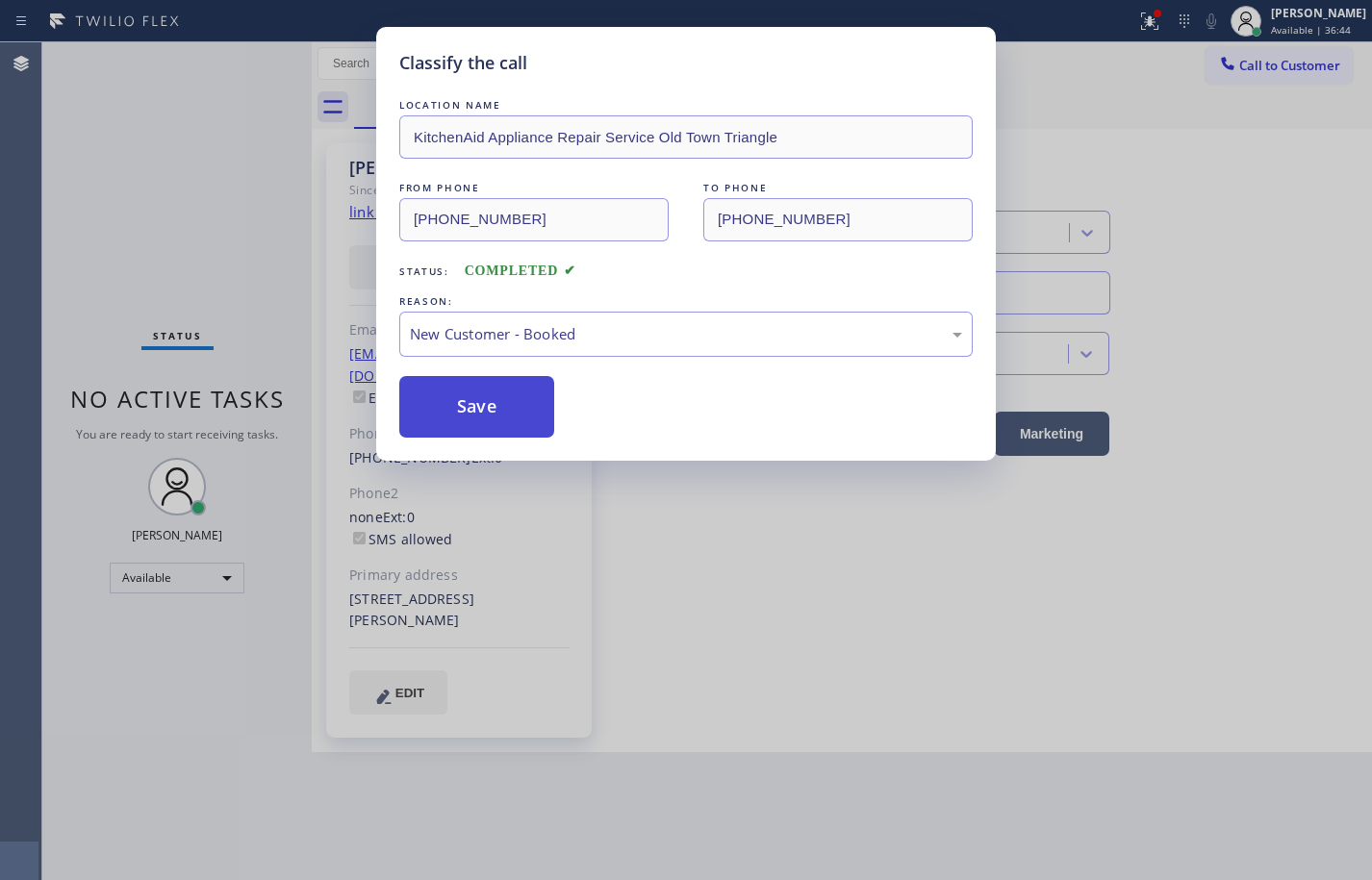
click at [495, 397] on button "Save" at bounding box center [477, 406] width 155 height 62
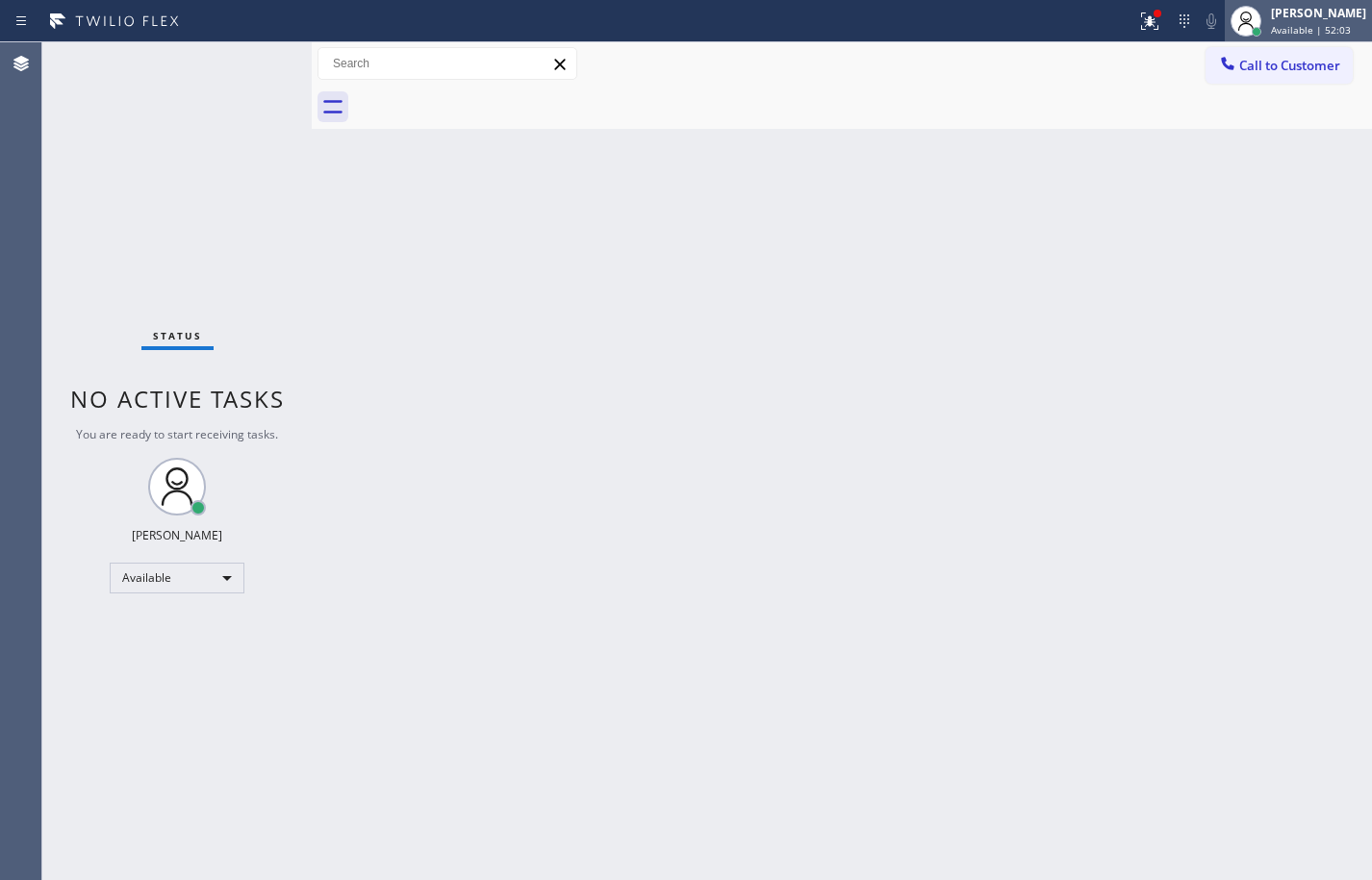
click at [1303, 23] on div "[PERSON_NAME] Available | 52:03" at bounding box center [1319, 21] width 105 height 33
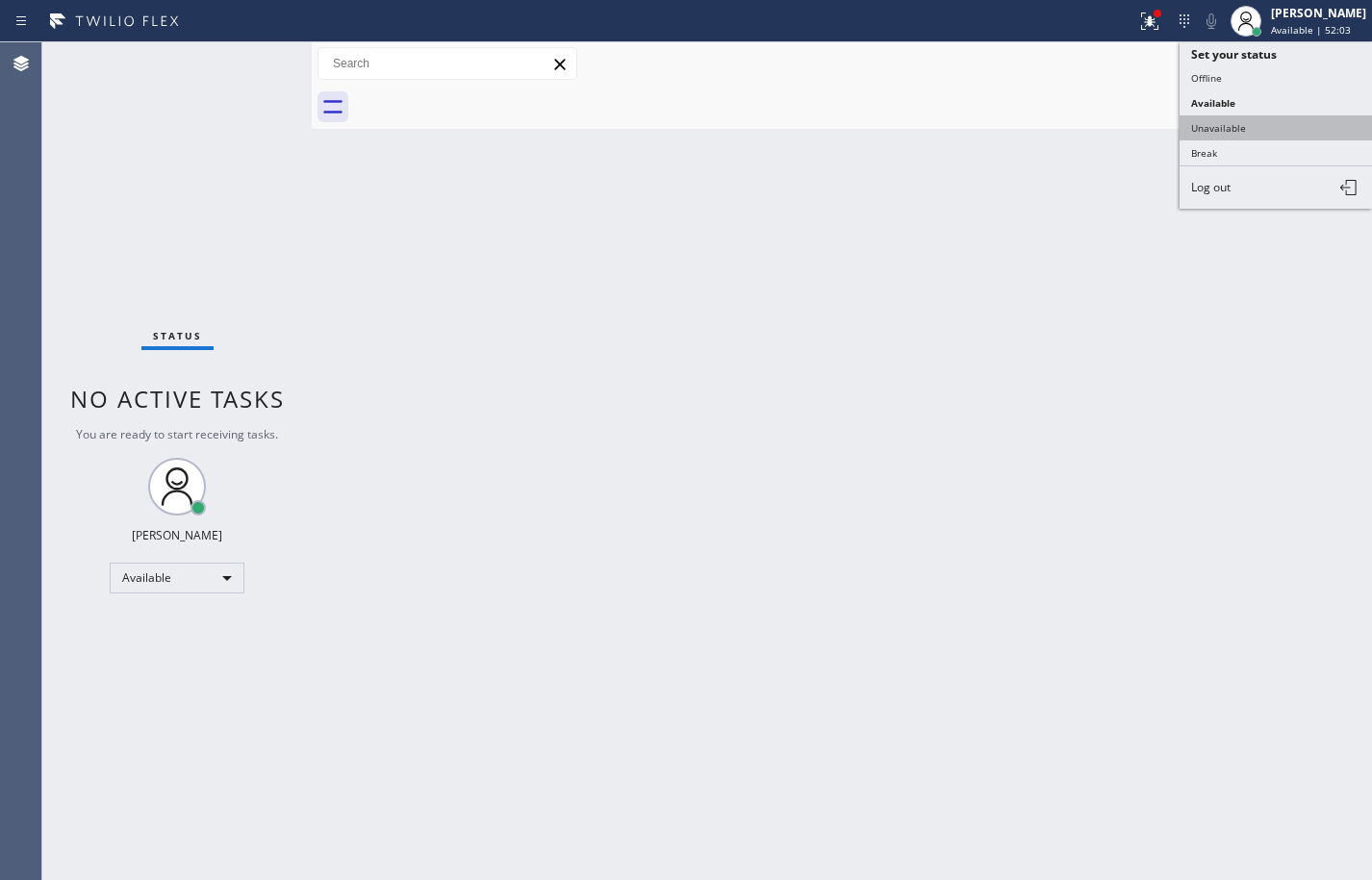
click at [1240, 126] on button "Unavailable" at bounding box center [1276, 128] width 193 height 25
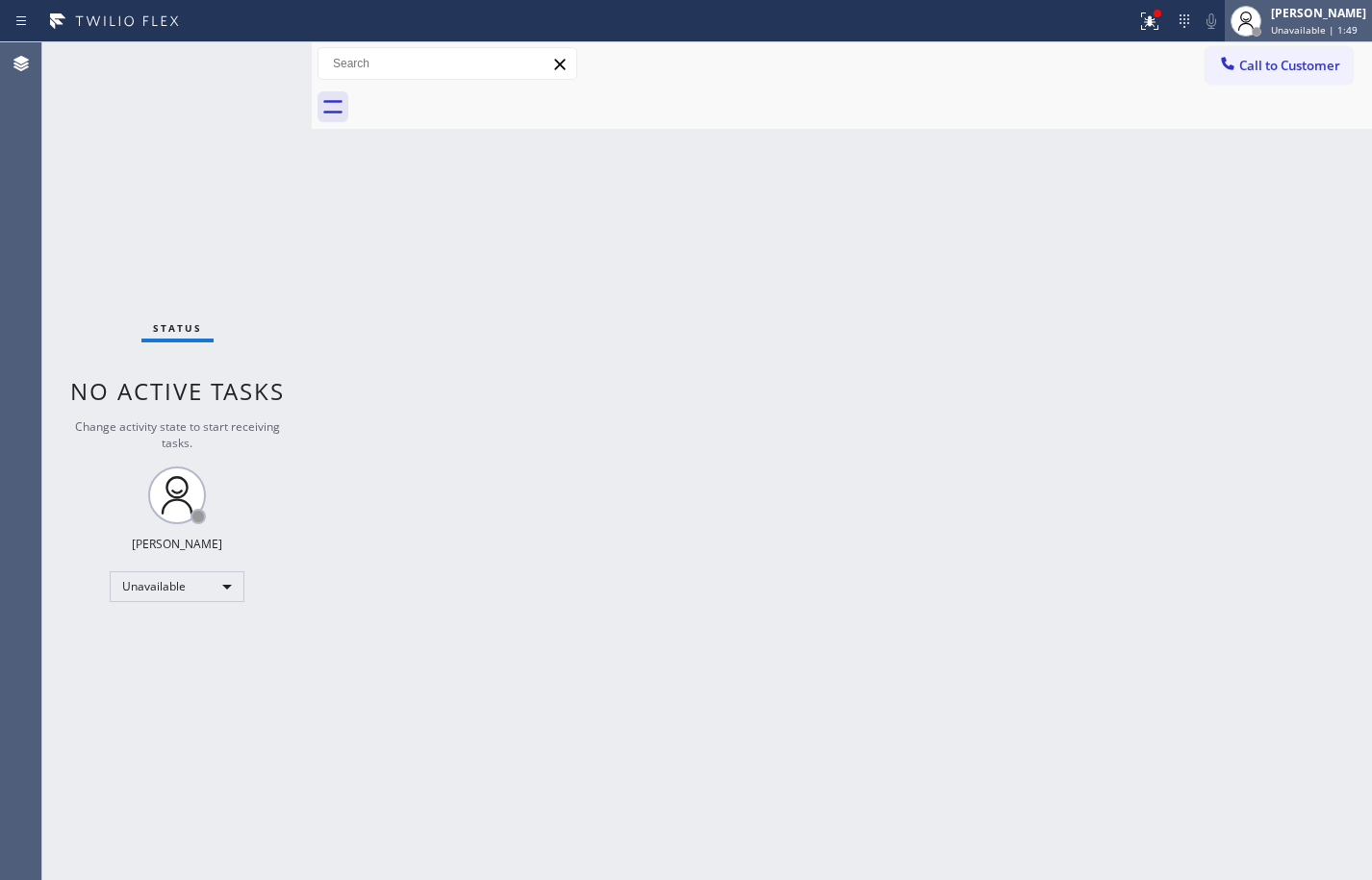
click at [1320, 33] on span "Unavailable | 1:49" at bounding box center [1314, 30] width 86 height 14
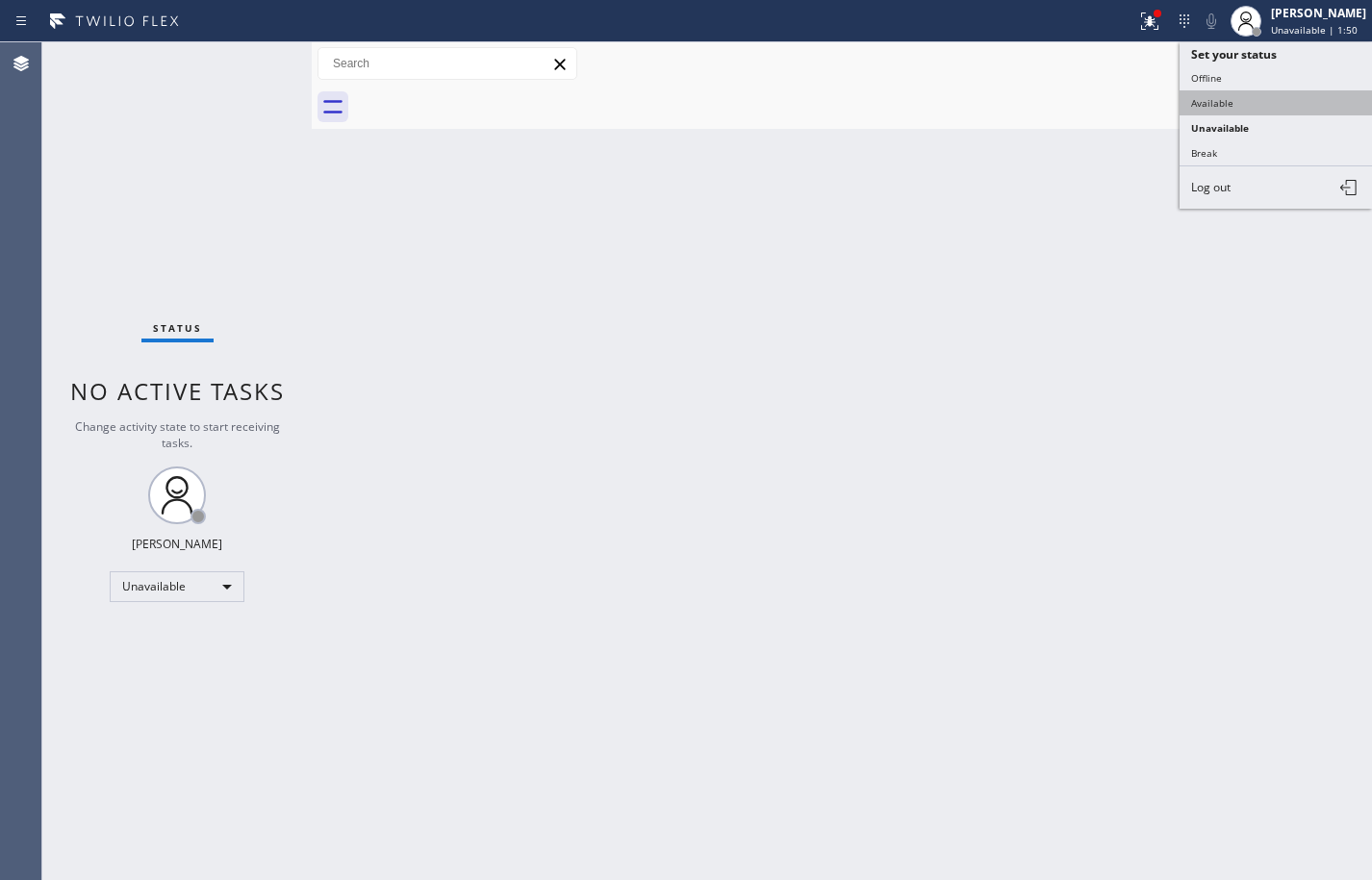
click at [1281, 100] on button "Available" at bounding box center [1276, 103] width 193 height 25
